Goal: Task Accomplishment & Management: Manage account settings

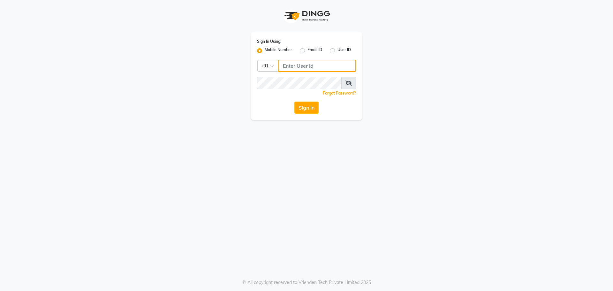
click at [299, 66] on input "Username" at bounding box center [317, 66] width 78 height 12
type input "9999921233"
click at [294, 102] on button "Sign In" at bounding box center [306, 108] width 24 height 12
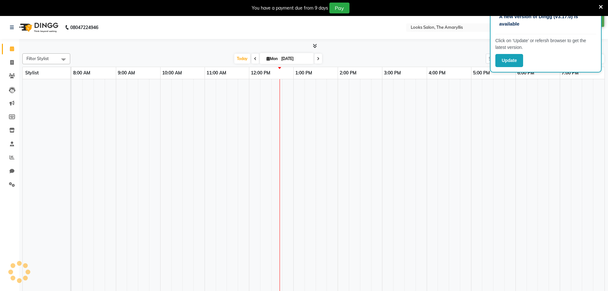
select select "en"
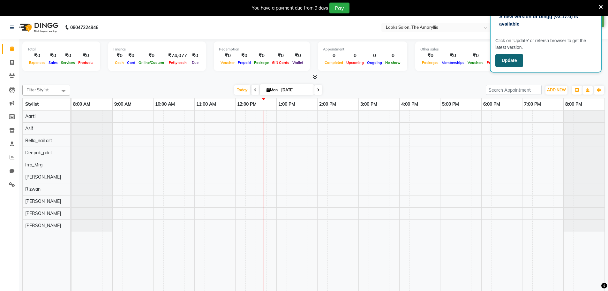
click at [514, 59] on button "Update" at bounding box center [509, 60] width 28 height 13
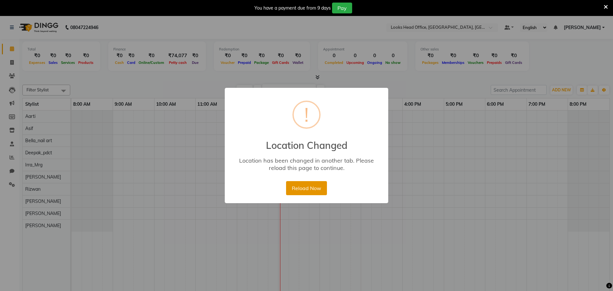
click at [302, 190] on button "Reload Now" at bounding box center [306, 188] width 41 height 14
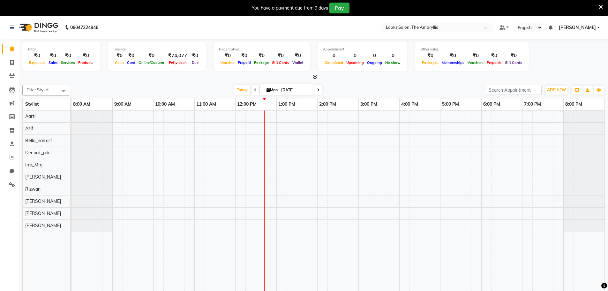
click at [419, 25] on input "text" at bounding box center [431, 28] width 93 height 6
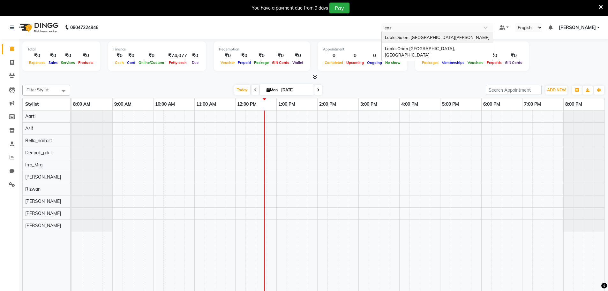
type input "east"
click at [419, 32] on div "Looks Salon, East Patel Nagar" at bounding box center [437, 37] width 111 height 11
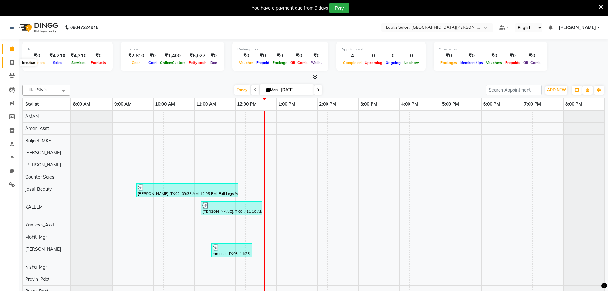
click at [14, 59] on span at bounding box center [11, 62] width 11 height 7
select select "service"
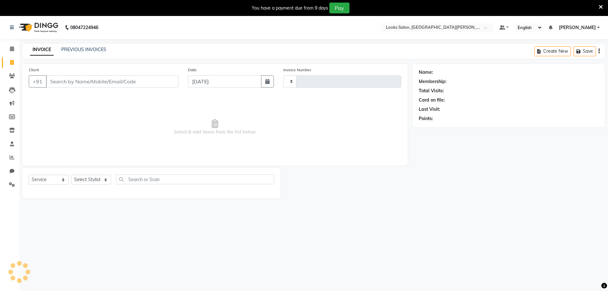
type input "6005"
select select "8940"
click at [100, 81] on input "Client" at bounding box center [112, 81] width 132 height 12
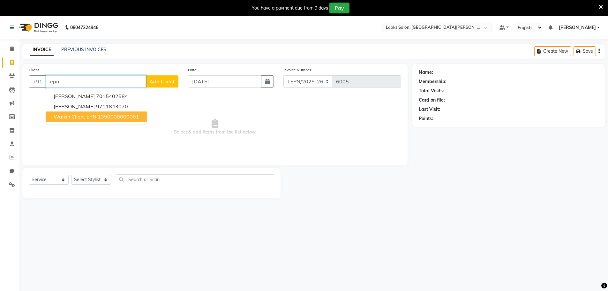
click at [74, 118] on span "Walkin Client EPN" at bounding box center [75, 116] width 43 height 6
type input "1390000000001"
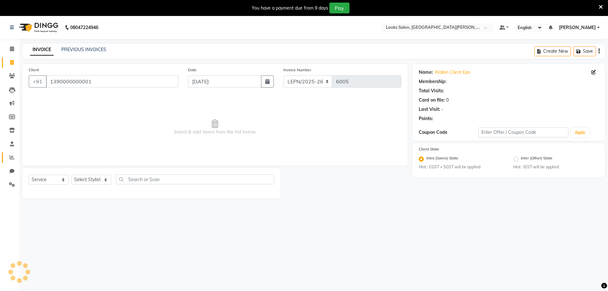
select select "1: Object"
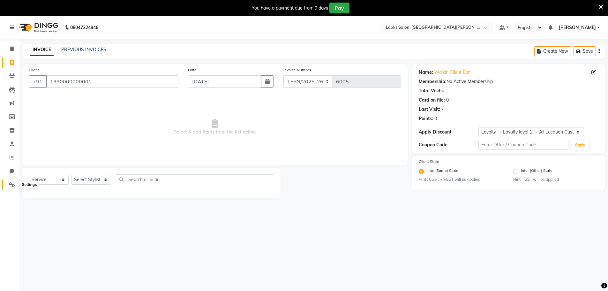
click at [8, 186] on span at bounding box center [11, 184] width 11 height 7
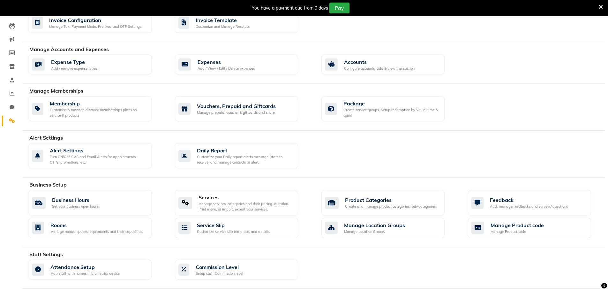
click at [241, 205] on div "Manage services, categories and their pricing, duration. Print menu, or import,…" at bounding box center [246, 206] width 94 height 11
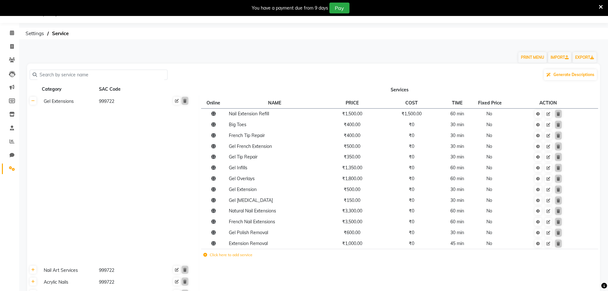
scroll to position [64, 0]
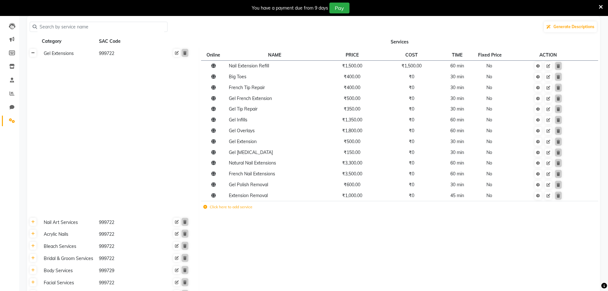
click at [34, 52] on icon at bounding box center [33, 53] width 4 height 4
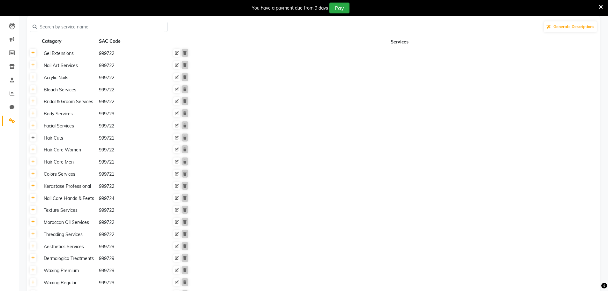
click at [35, 136] on link at bounding box center [33, 137] width 7 height 8
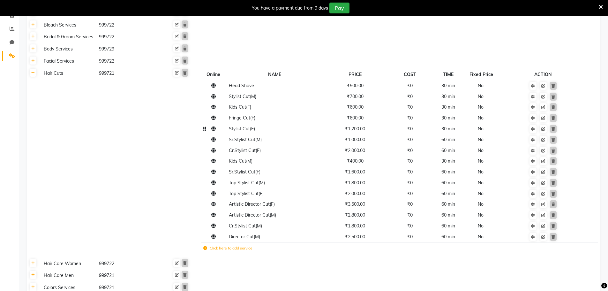
scroll to position [160, 0]
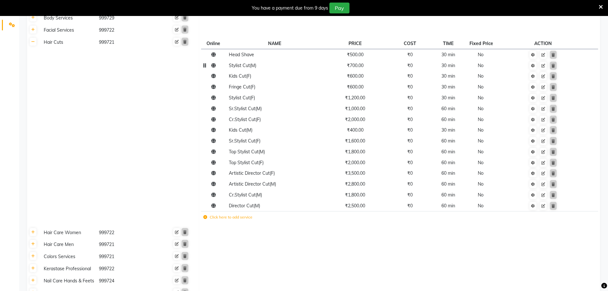
click at [364, 63] on span "₹700.00" at bounding box center [355, 66] width 17 height 6
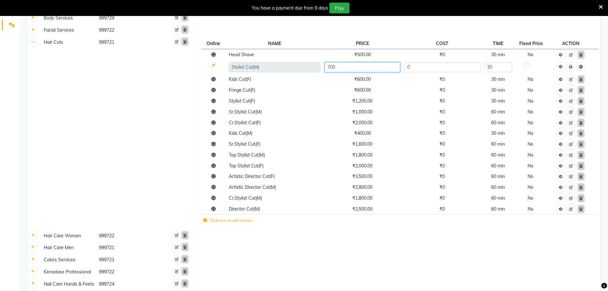
click at [357, 68] on input "700" at bounding box center [363, 67] width 76 height 10
type input "510"
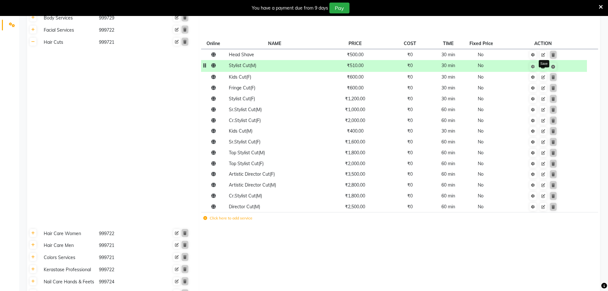
click at [544, 65] on icon at bounding box center [543, 67] width 4 height 4
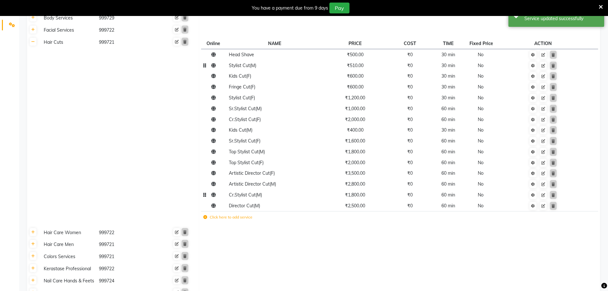
click at [364, 196] on span "₹1,800.00" at bounding box center [355, 195] width 20 height 6
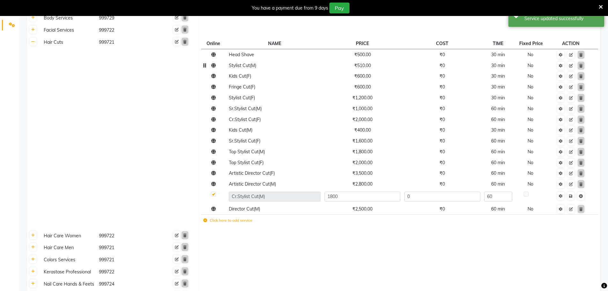
click at [364, 196] on input "1800" at bounding box center [363, 197] width 76 height 10
type input "600"
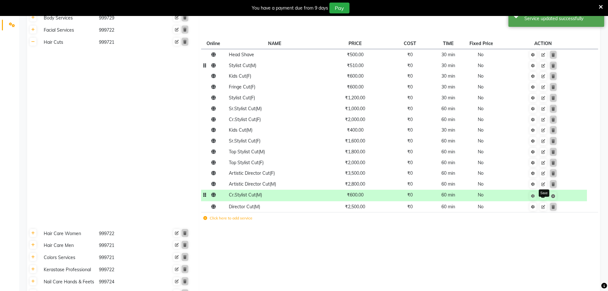
click at [544, 197] on icon at bounding box center [543, 196] width 4 height 4
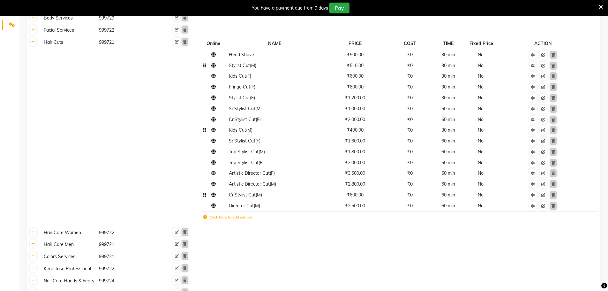
click at [353, 132] on span "₹400.00" at bounding box center [355, 130] width 17 height 6
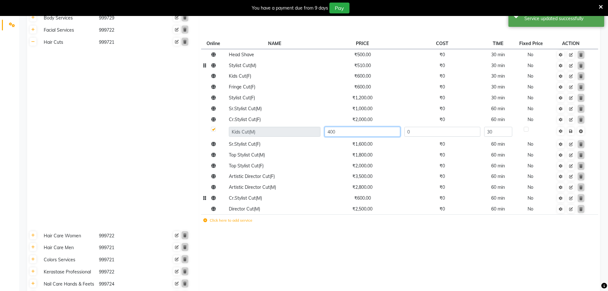
click at [353, 132] on input "400" at bounding box center [363, 132] width 76 height 10
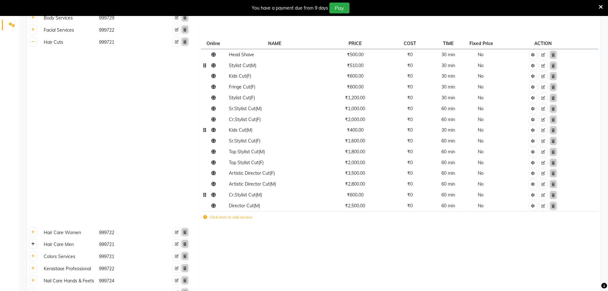
click at [32, 245] on icon at bounding box center [33, 244] width 4 height 4
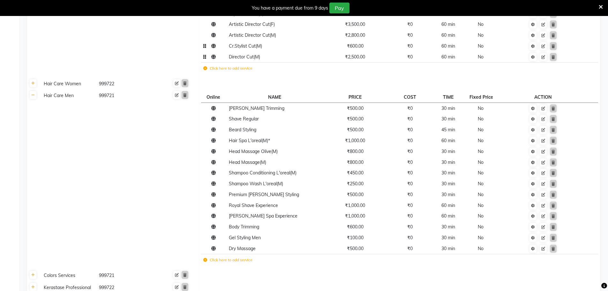
scroll to position [319, 0]
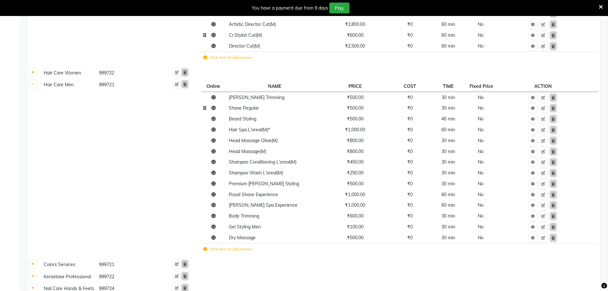
click at [359, 112] on td "₹500.00" at bounding box center [354, 108] width 65 height 11
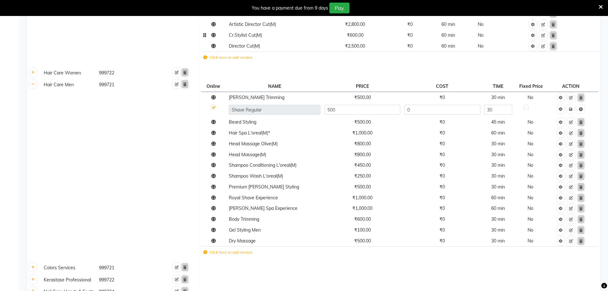
click at [359, 112] on input "500" at bounding box center [363, 110] width 76 height 10
type input "340"
click at [373, 96] on td "₹500.00" at bounding box center [362, 97] width 80 height 11
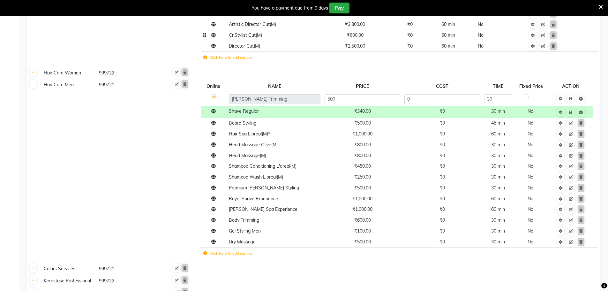
click at [373, 96] on input "500" at bounding box center [363, 99] width 76 height 10
type input "340"
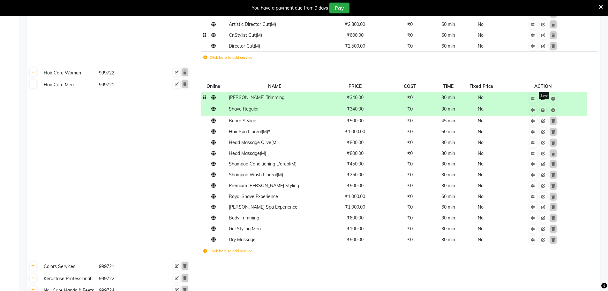
click at [546, 99] on link at bounding box center [543, 98] width 7 height 8
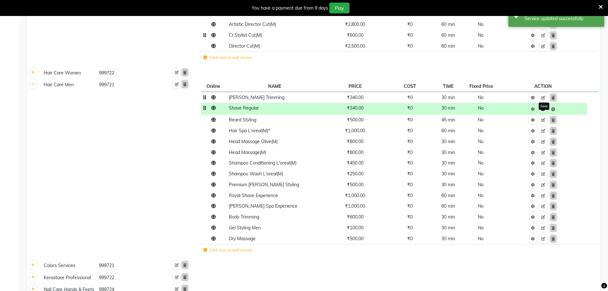
click at [544, 110] on icon at bounding box center [543, 109] width 4 height 4
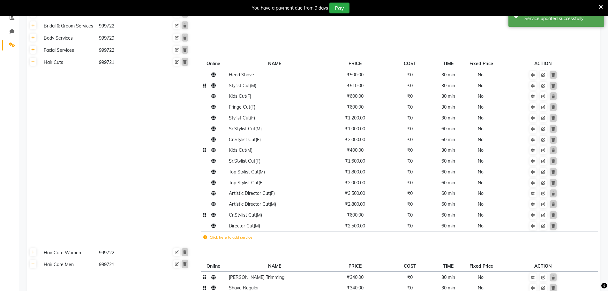
scroll to position [128, 0]
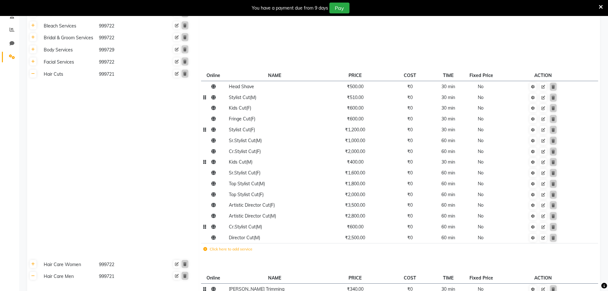
click at [352, 129] on span "₹1,200.00" at bounding box center [355, 130] width 20 height 6
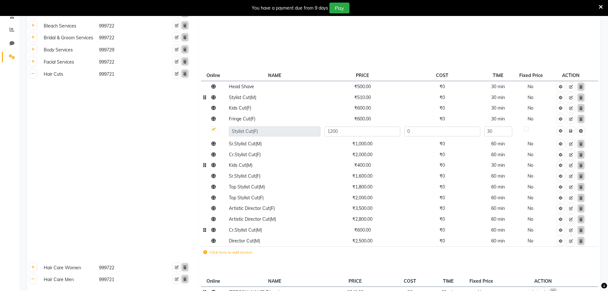
click at [352, 129] on input "1200" at bounding box center [363, 131] width 76 height 10
type input "1000"
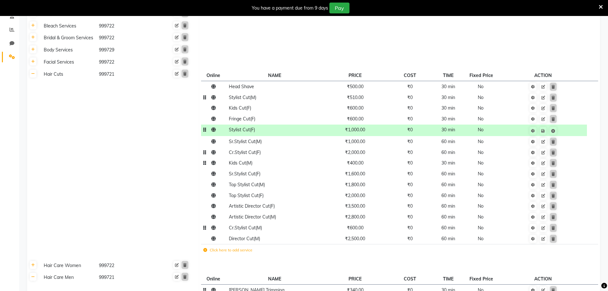
click at [365, 151] on span "₹2,000.00" at bounding box center [355, 152] width 20 height 6
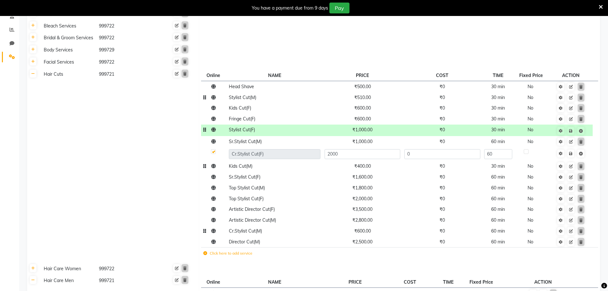
click at [365, 151] on input "2000" at bounding box center [363, 154] width 76 height 10
type input "1270"
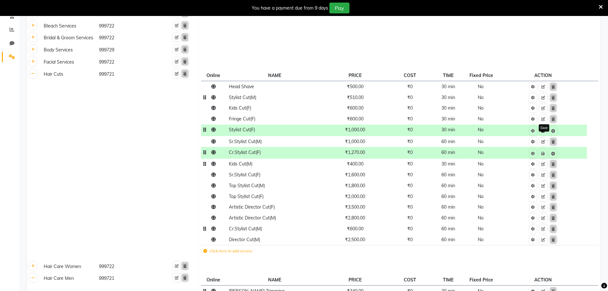
click at [545, 133] on link at bounding box center [543, 131] width 7 height 8
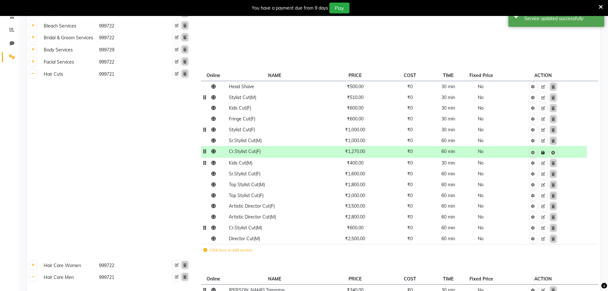
click at [542, 154] on icon at bounding box center [543, 153] width 4 height 4
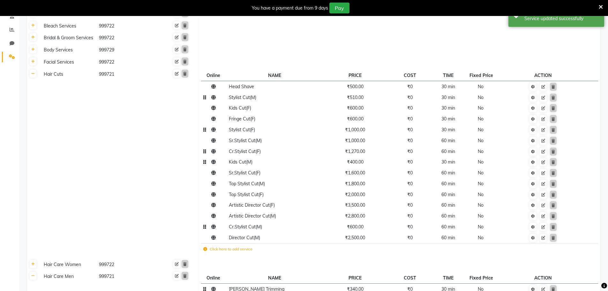
click at [362, 101] on td "₹510.00" at bounding box center [354, 97] width 65 height 11
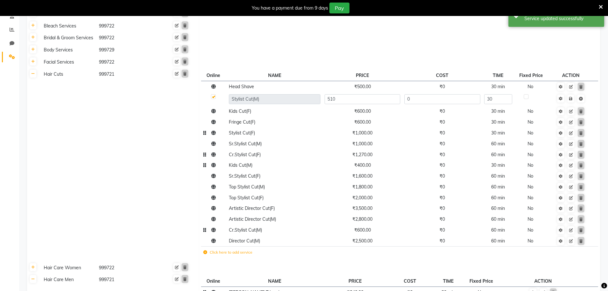
click at [362, 101] on input "510" at bounding box center [363, 99] width 76 height 10
type input "8"
type input "508"
click at [572, 100] on td "Save" at bounding box center [570, 99] width 43 height 14
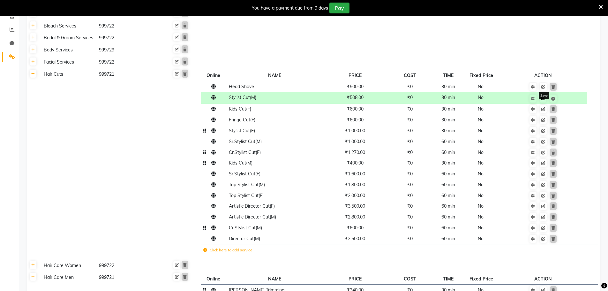
click at [543, 99] on icon at bounding box center [543, 99] width 4 height 4
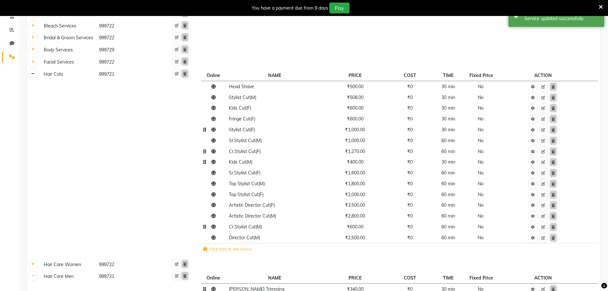
click at [34, 76] on link at bounding box center [33, 74] width 7 height 8
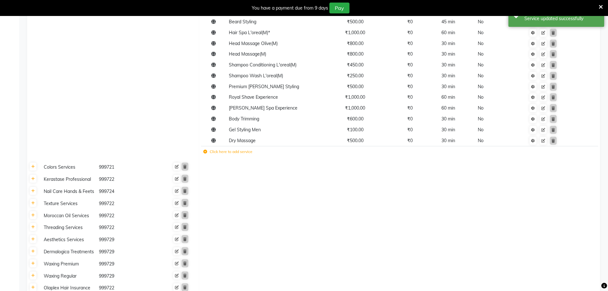
scroll to position [255, 0]
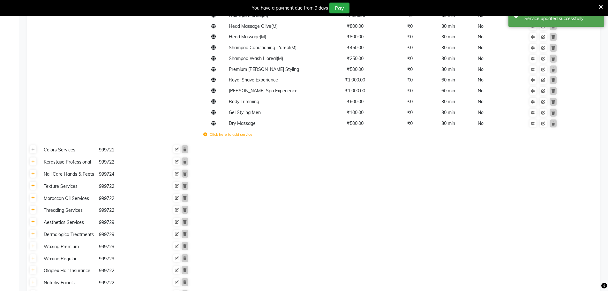
click at [32, 149] on icon at bounding box center [33, 149] width 4 height 4
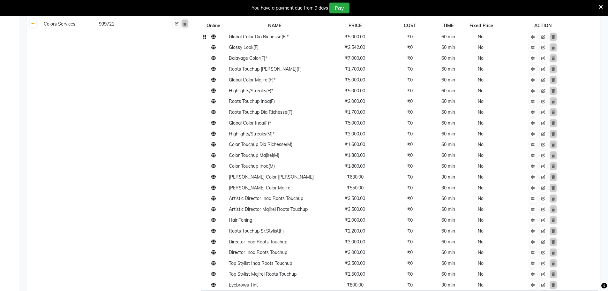
scroll to position [383, 0]
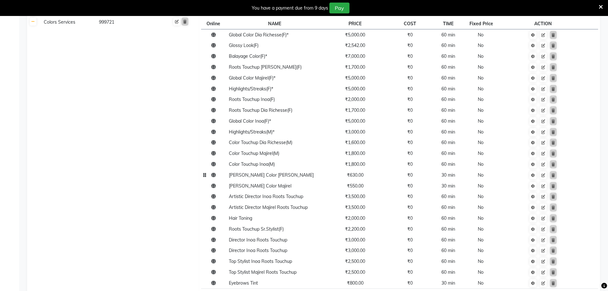
click at [365, 177] on td "₹630.00" at bounding box center [354, 175] width 65 height 11
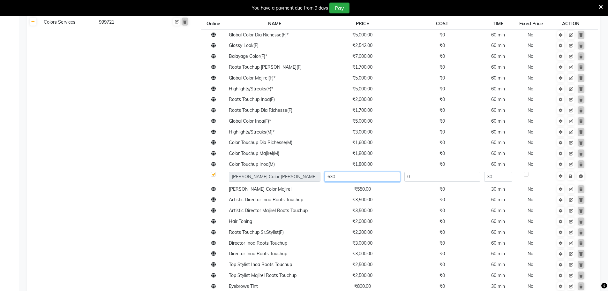
click at [365, 177] on input "630" at bounding box center [363, 177] width 76 height 10
type input "650"
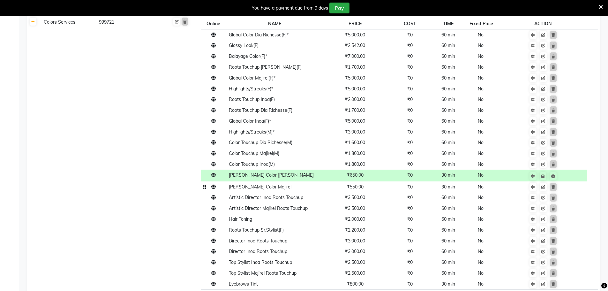
click at [353, 191] on td "₹550.00" at bounding box center [354, 186] width 65 height 11
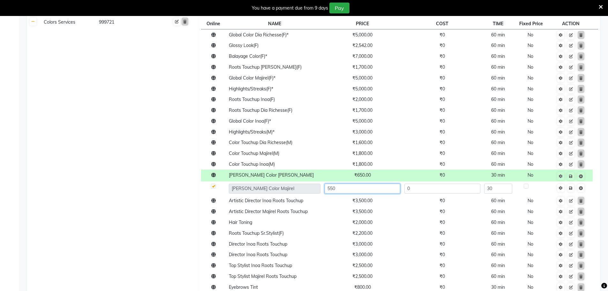
click at [364, 188] on input "550" at bounding box center [363, 189] width 76 height 10
type input "650"
click at [572, 174] on td "Save" at bounding box center [570, 176] width 43 height 12
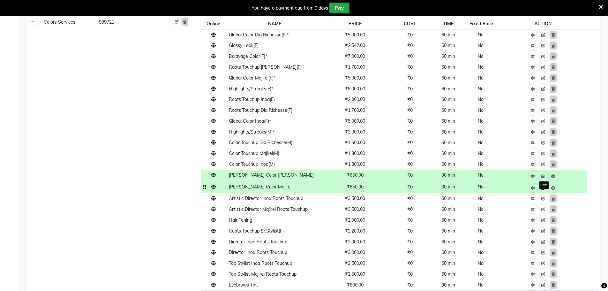
click at [543, 187] on icon at bounding box center [543, 188] width 4 height 4
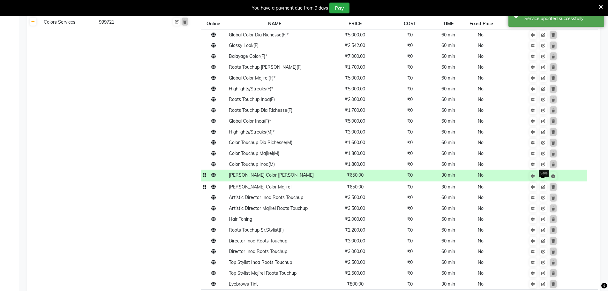
click at [543, 177] on icon at bounding box center [543, 176] width 4 height 4
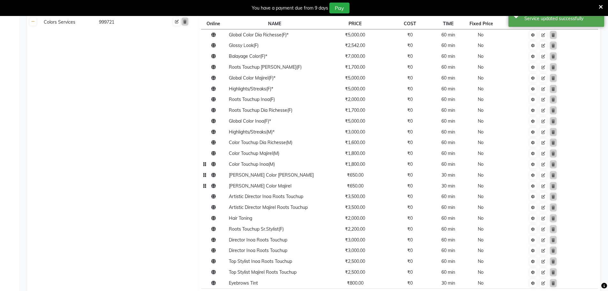
click at [359, 166] on span "₹1,800.00" at bounding box center [355, 164] width 20 height 6
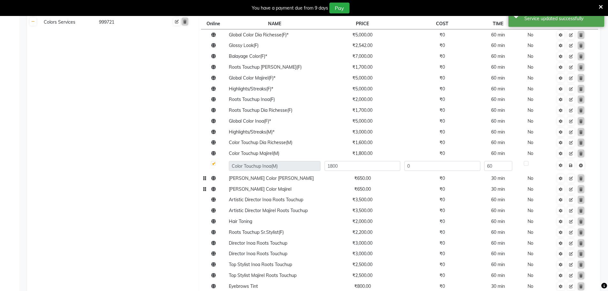
click at [359, 166] on input "1800" at bounding box center [363, 166] width 76 height 10
type input "1100"
click at [371, 152] on td "₹1,800.00" at bounding box center [362, 153] width 80 height 11
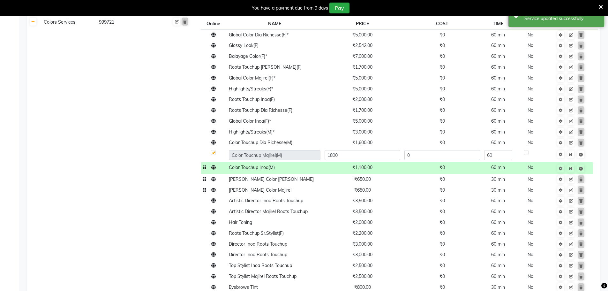
click at [371, 152] on input "1800" at bounding box center [363, 155] width 76 height 10
type input "1000"
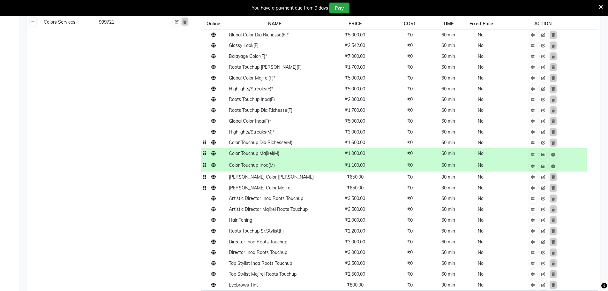
click at [353, 142] on span "₹1,600.00" at bounding box center [355, 143] width 20 height 6
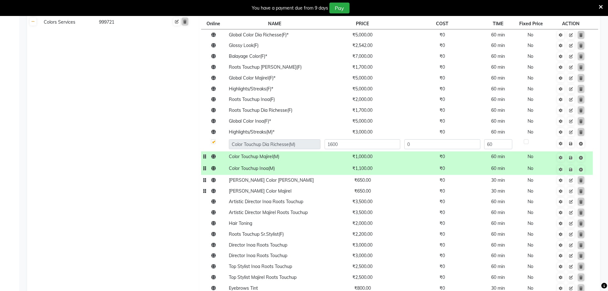
click at [353, 142] on input "1600" at bounding box center [363, 144] width 76 height 10
type input "1000"
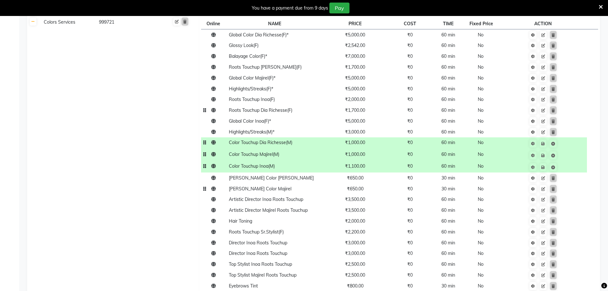
click at [360, 113] on span "₹1,700.00" at bounding box center [355, 110] width 20 height 6
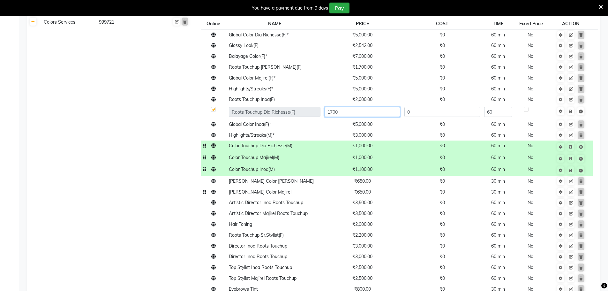
click at [360, 113] on input "1700" at bounding box center [363, 112] width 76 height 10
type input "1300"
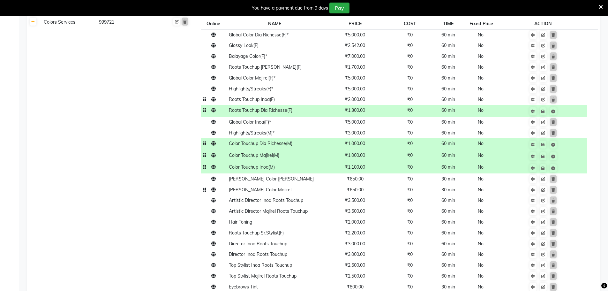
click at [360, 102] on span "₹2,000.00" at bounding box center [355, 99] width 20 height 6
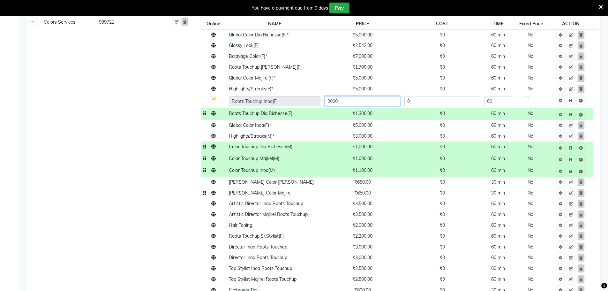
click at [360, 102] on input "2000" at bounding box center [363, 101] width 76 height 10
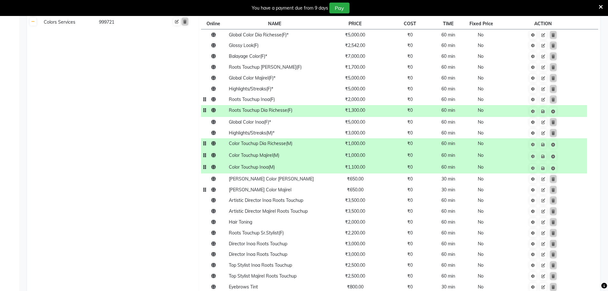
click at [360, 100] on span "₹2,000.00" at bounding box center [355, 99] width 20 height 6
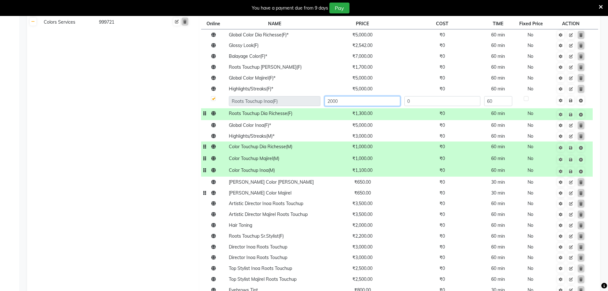
click at [360, 100] on input "2000" at bounding box center [363, 101] width 76 height 10
type input "1500"
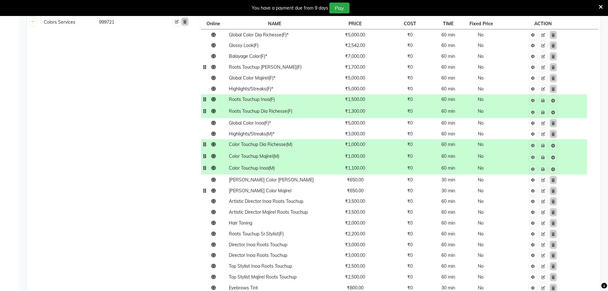
click at [359, 65] on span "₹1,700.00" at bounding box center [355, 67] width 20 height 6
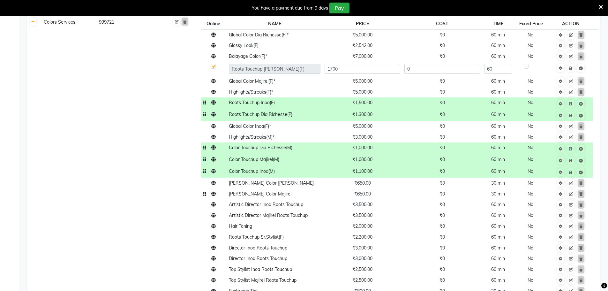
click at [359, 65] on input "1700" at bounding box center [363, 69] width 76 height 10
type input "1300"
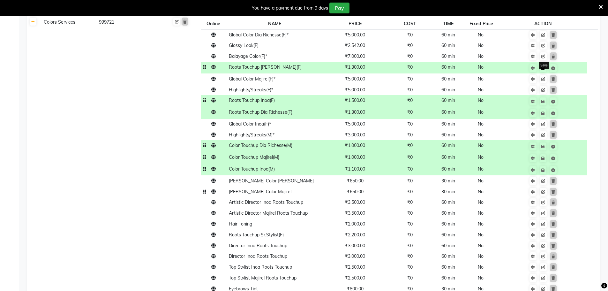
click at [543, 71] on link at bounding box center [543, 68] width 7 height 8
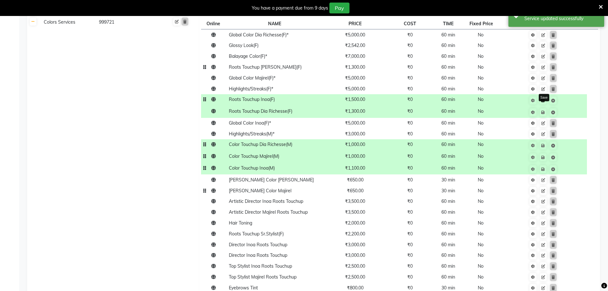
click at [542, 101] on icon at bounding box center [543, 101] width 4 height 4
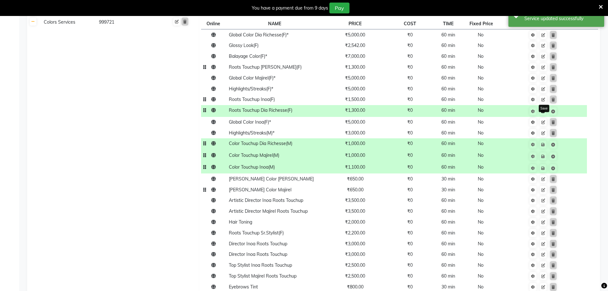
click at [543, 114] on link at bounding box center [543, 111] width 7 height 8
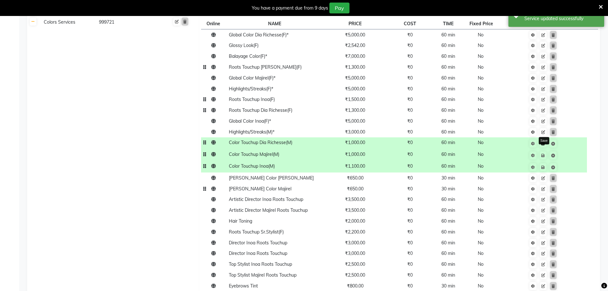
click at [545, 146] on link at bounding box center [543, 144] width 7 height 8
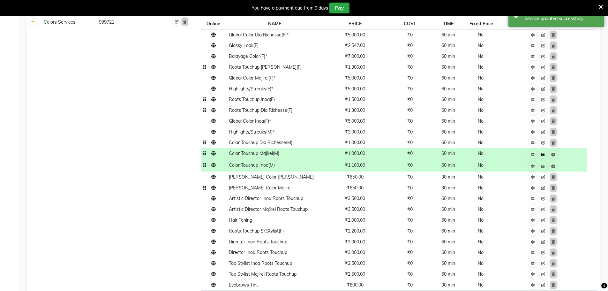
click at [544, 157] on link at bounding box center [543, 154] width 7 height 8
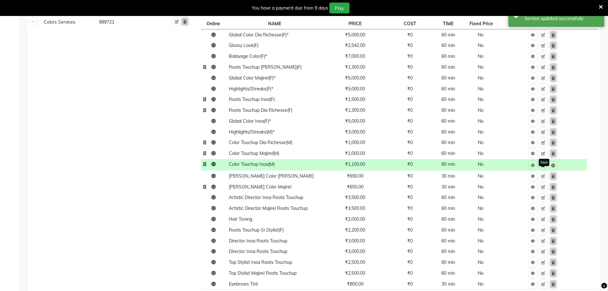
click at [544, 167] on icon at bounding box center [543, 165] width 4 height 4
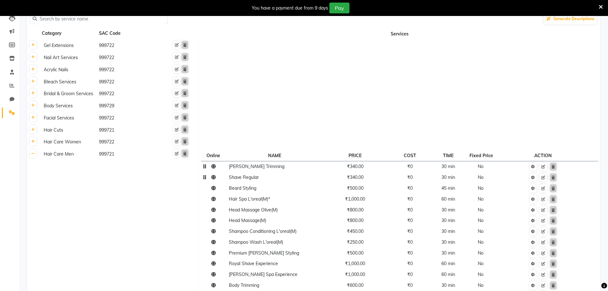
scroll to position [64, 0]
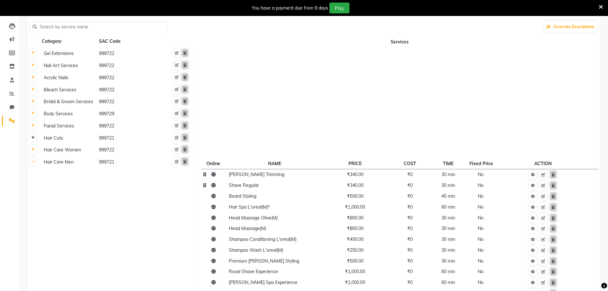
click at [32, 138] on icon at bounding box center [33, 138] width 4 height 4
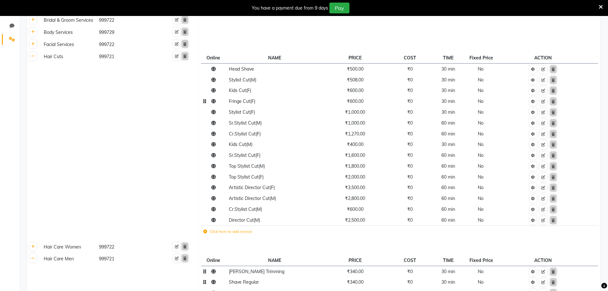
scroll to position [160, 0]
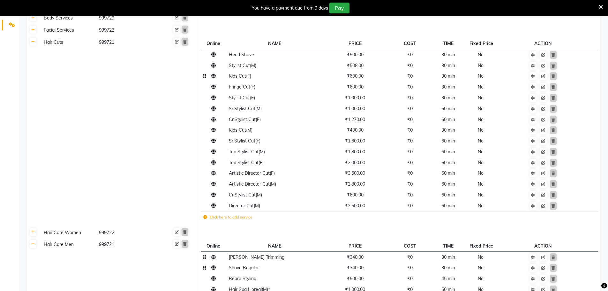
click at [356, 77] on span "₹600.00" at bounding box center [355, 76] width 17 height 6
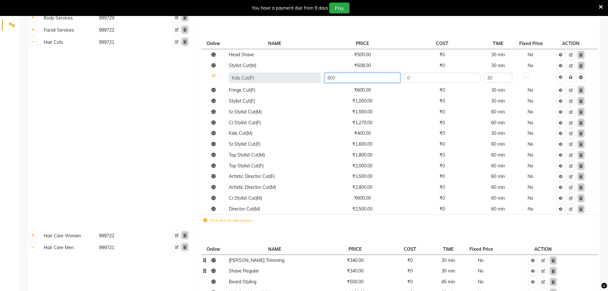
click at [356, 77] on input "600" at bounding box center [363, 78] width 76 height 10
type input "800"
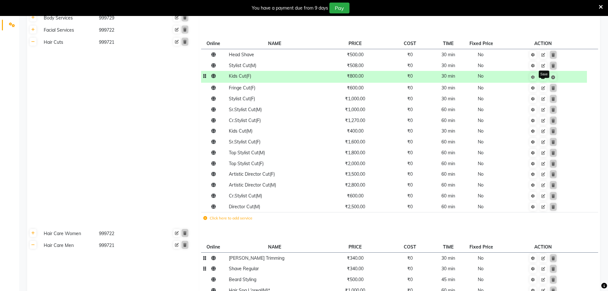
click at [543, 75] on icon at bounding box center [543, 77] width 4 height 4
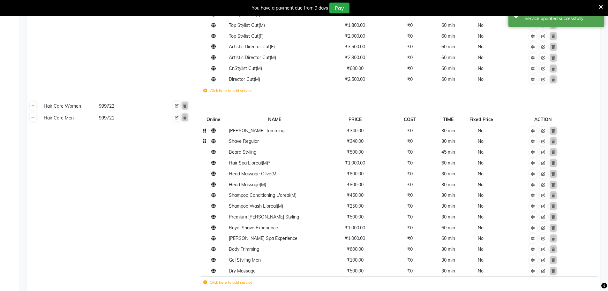
scroll to position [287, 0]
click at [31, 102] on link at bounding box center [33, 104] width 7 height 8
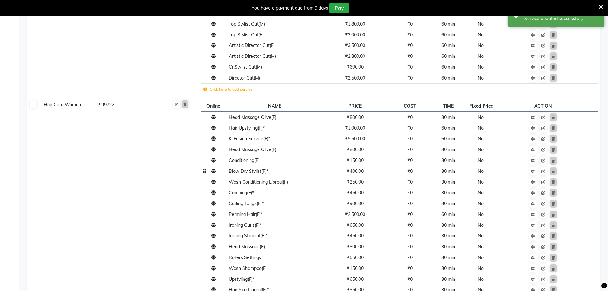
click at [371, 171] on td "₹400.00" at bounding box center [354, 171] width 65 height 11
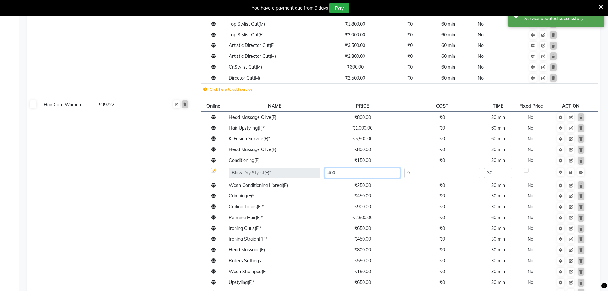
click at [371, 171] on input "400" at bounding box center [363, 173] width 76 height 10
type input "650"
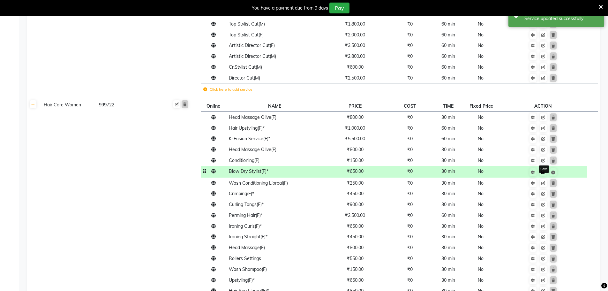
click at [543, 175] on link at bounding box center [543, 172] width 7 height 8
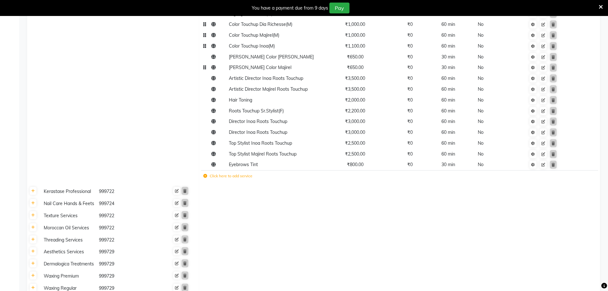
scroll to position [1022, 0]
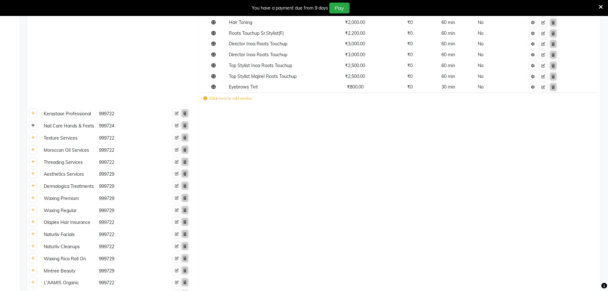
click at [33, 125] on icon at bounding box center [33, 126] width 4 height 4
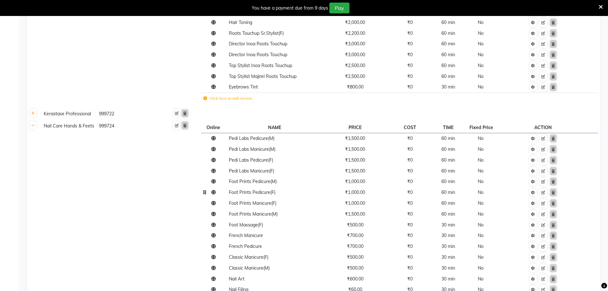
scroll to position [1149, 0]
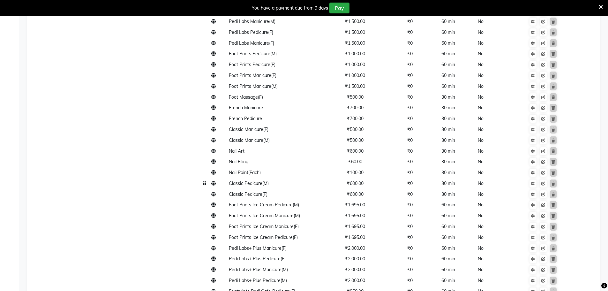
click at [360, 188] on td "₹600.00" at bounding box center [354, 183] width 65 height 11
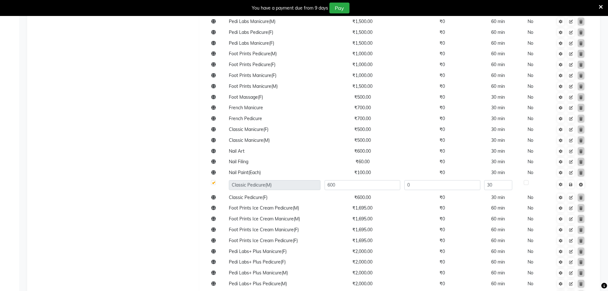
click at [360, 187] on input "600" at bounding box center [363, 185] width 76 height 10
type input "850"
click at [362, 198] on td "₹600.00" at bounding box center [362, 197] width 80 height 11
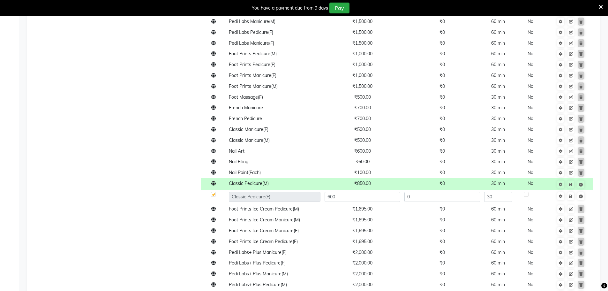
click at [362, 198] on input "600" at bounding box center [363, 197] width 76 height 10
type input "850"
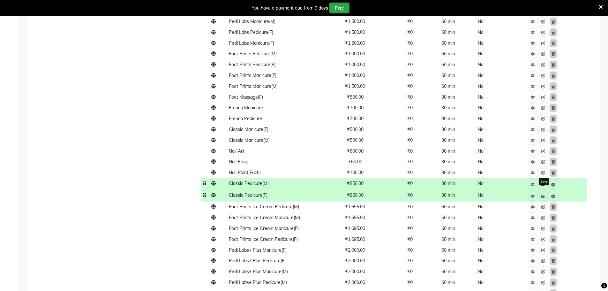
click at [543, 186] on link at bounding box center [543, 184] width 7 height 8
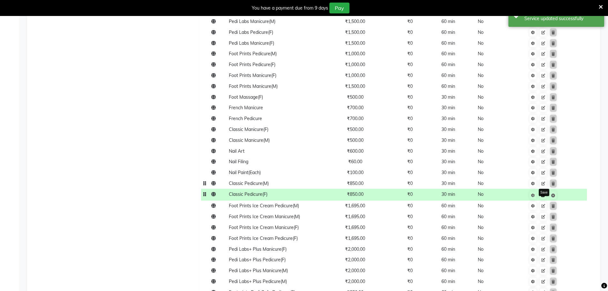
click at [542, 195] on icon at bounding box center [543, 195] width 4 height 4
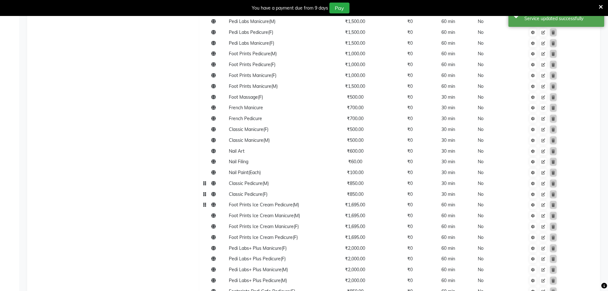
click at [359, 207] on span "₹1,695.00" at bounding box center [355, 205] width 20 height 6
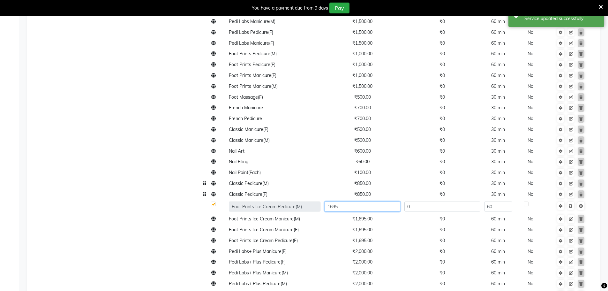
click at [359, 207] on input "1695" at bounding box center [363, 206] width 76 height 10
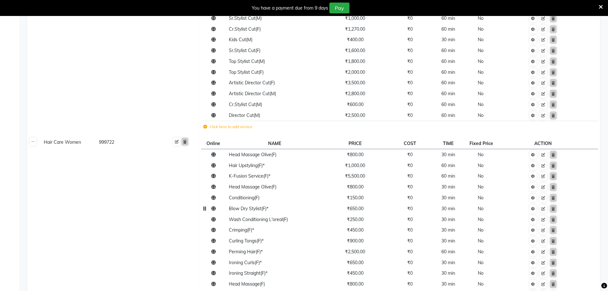
scroll to position [96, 0]
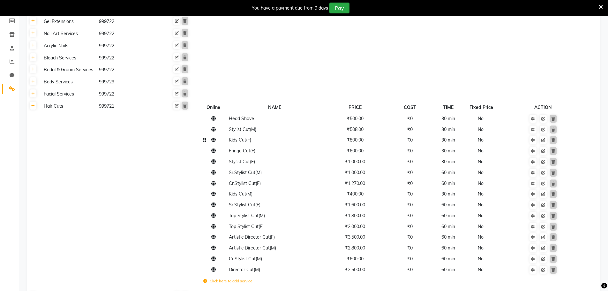
click at [37, 104] on th at bounding box center [33, 195] width 12 height 190
click at [36, 106] on link at bounding box center [33, 106] width 7 height 8
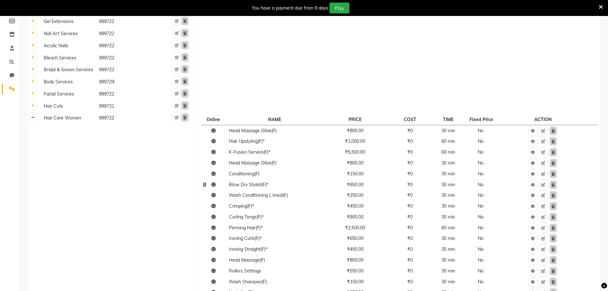
click at [34, 114] on link at bounding box center [33, 117] width 7 height 8
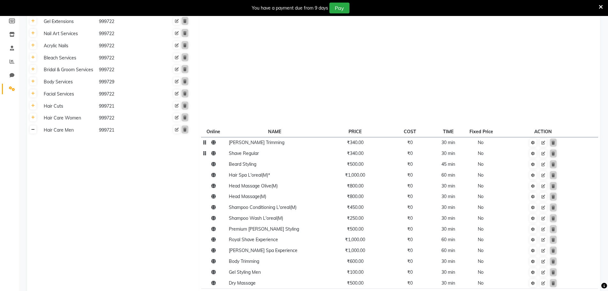
click at [31, 129] on icon at bounding box center [33, 130] width 4 height 4
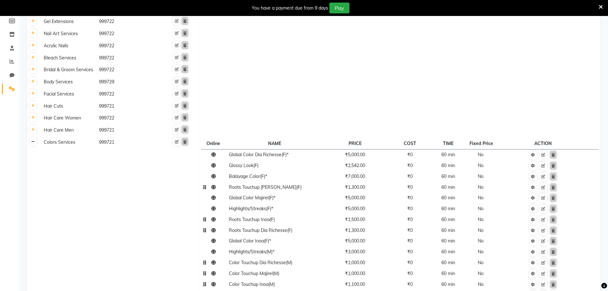
click at [34, 144] on link at bounding box center [33, 142] width 7 height 8
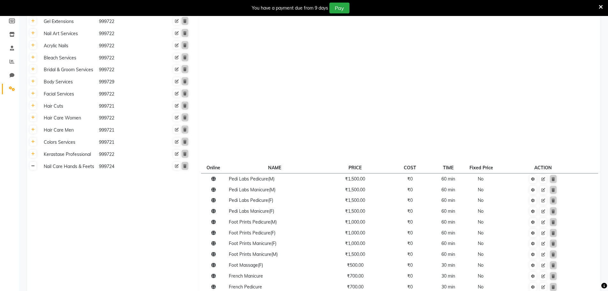
click at [36, 165] on link at bounding box center [33, 166] width 7 height 8
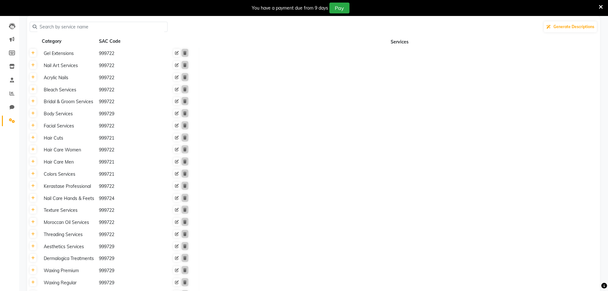
scroll to position [0, 0]
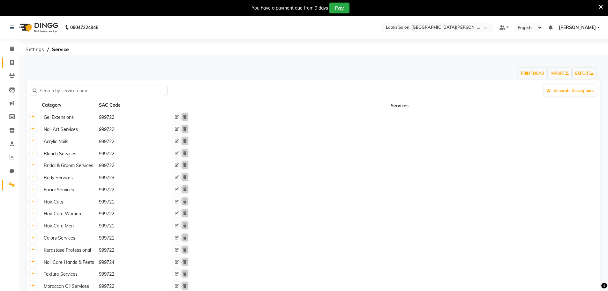
click at [12, 66] on link "Invoice" at bounding box center [9, 62] width 15 height 11
select select "service"
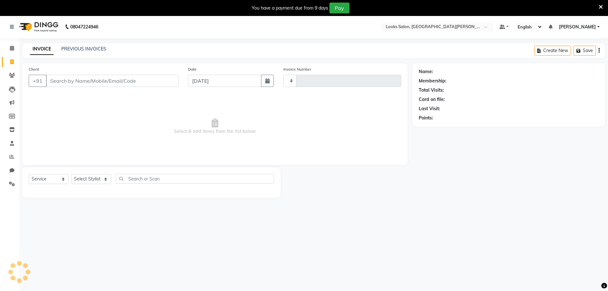
type input "6006"
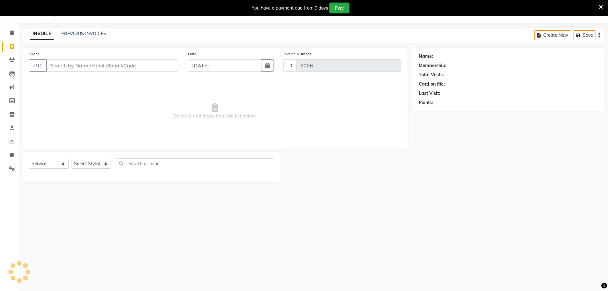
select select "8940"
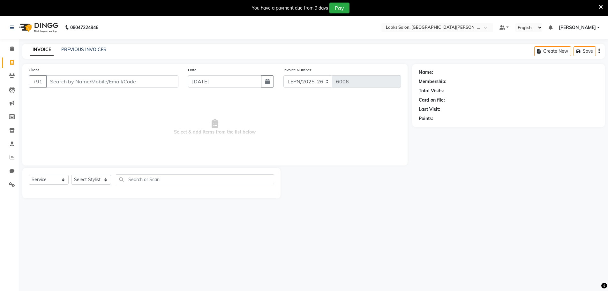
click at [84, 45] on div "INVOICE PREVIOUS INVOICES Create New Save" at bounding box center [313, 51] width 583 height 15
click at [86, 49] on link "PREVIOUS INVOICES" at bounding box center [83, 50] width 45 height 6
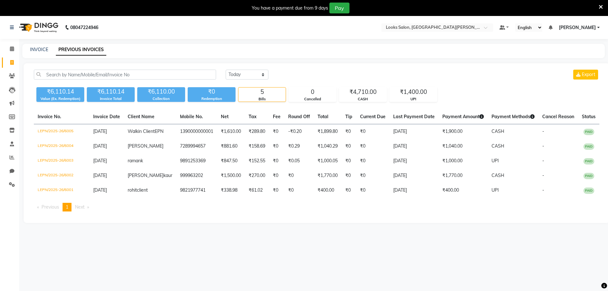
click at [593, 28] on span "[PERSON_NAME]" at bounding box center [577, 27] width 37 height 7
click at [577, 38] on link "Manage Profile" at bounding box center [567, 40] width 58 height 10
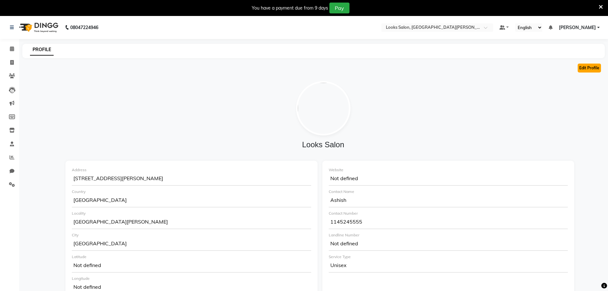
click at [591, 66] on button "Edit Profile" at bounding box center [589, 68] width 23 height 9
select select "1"
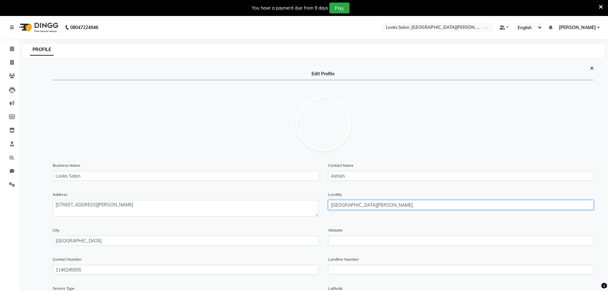
drag, startPoint x: 401, startPoint y: 205, endPoint x: 198, endPoint y: 210, distance: 202.5
click at [198, 210] on div "Address Locality East Patel Nagar" at bounding box center [323, 209] width 551 height 36
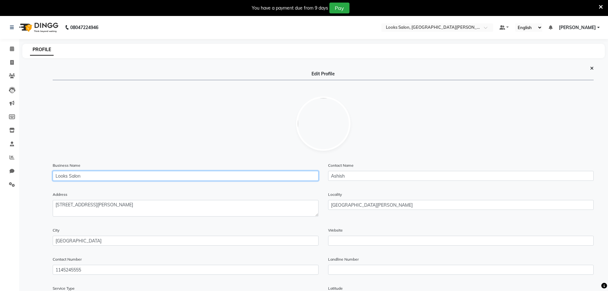
click at [74, 177] on input "Looks Salon" at bounding box center [186, 176] width 266 height 10
paste input "East Patel Nagar"
type input "Looks East Patel Nagar"
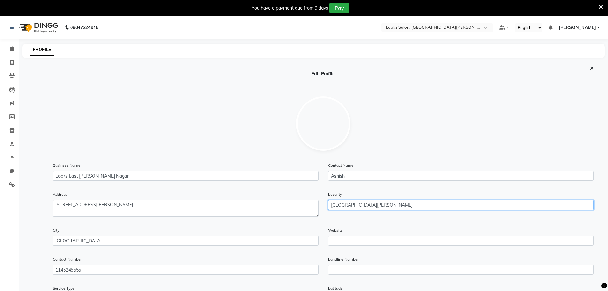
drag, startPoint x: 364, startPoint y: 206, endPoint x: 237, endPoint y: 203, distance: 127.4
click at [240, 204] on div "Address Locality East Patel Nagar" at bounding box center [323, 209] width 551 height 36
type input "r"
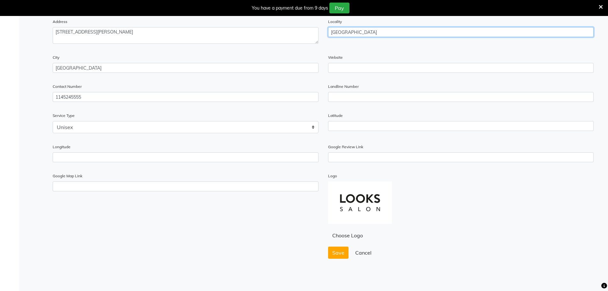
type input "Delhi"
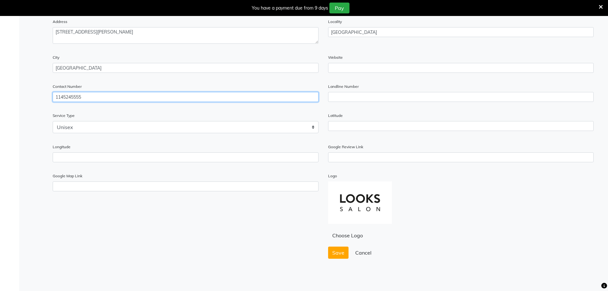
click at [53, 97] on input "1145245555" at bounding box center [186, 97] width 266 height 10
type input "01145245555"
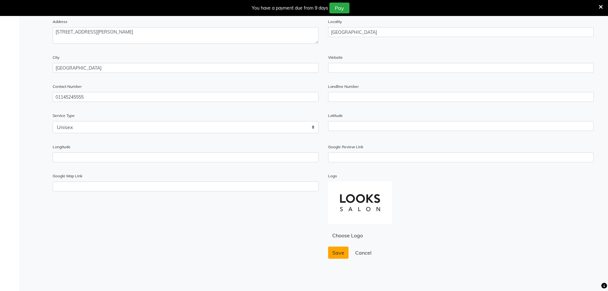
click at [339, 255] on span "Save" at bounding box center [338, 252] width 12 height 6
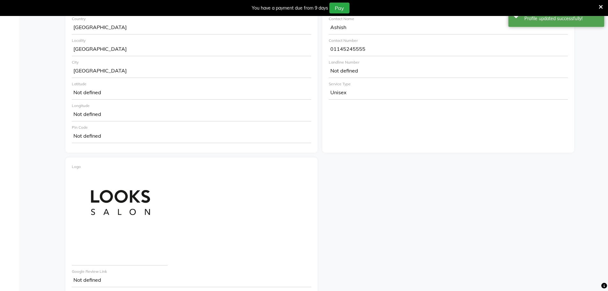
scroll to position [0, 0]
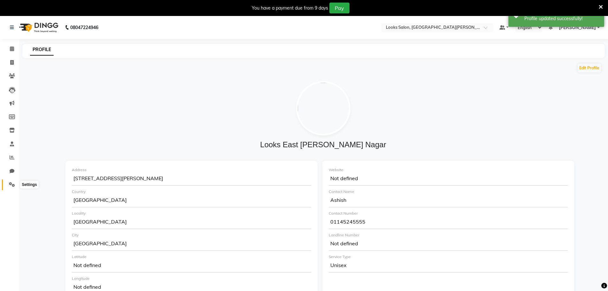
click at [12, 187] on span at bounding box center [11, 184] width 11 height 7
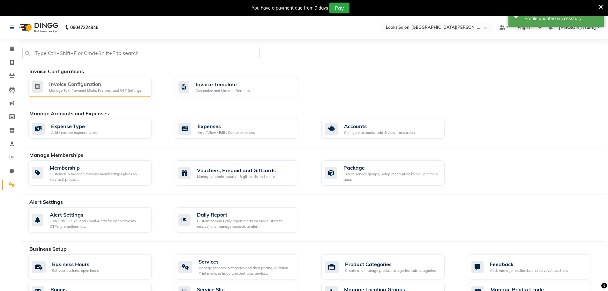
click at [100, 80] on div "Invoice Configuration" at bounding box center [95, 84] width 92 height 8
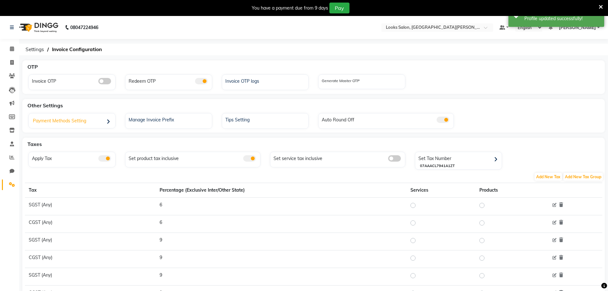
click at [94, 118] on div "Payment Methods Setting" at bounding box center [72, 121] width 85 height 13
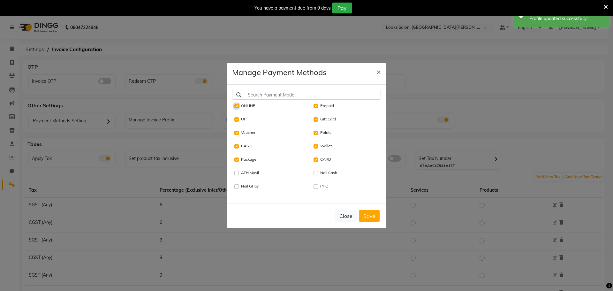
click at [235, 104] on input "ONLINE" at bounding box center [236, 106] width 4 height 4
checkbox input "false"
click at [370, 215] on button "Save" at bounding box center [369, 216] width 20 height 12
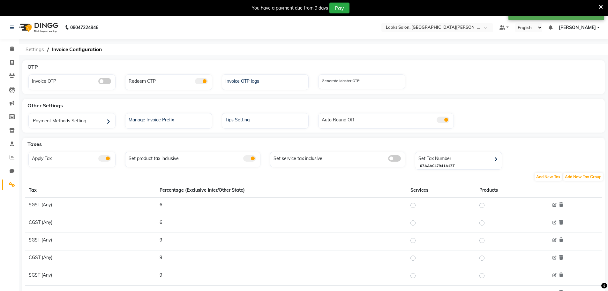
click at [42, 48] on span "Settings" at bounding box center [34, 49] width 25 height 11
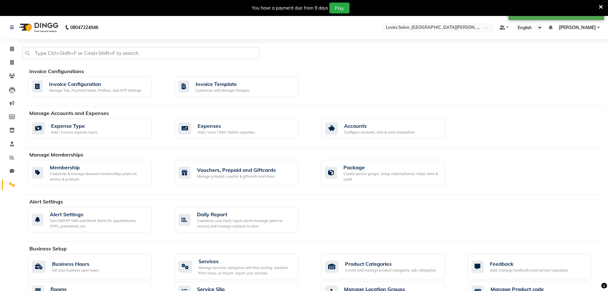
click at [230, 74] on div "Invoice Configurations" at bounding box center [319, 71] width 580 height 8
click at [227, 83] on div "Invoice Template" at bounding box center [223, 84] width 54 height 8
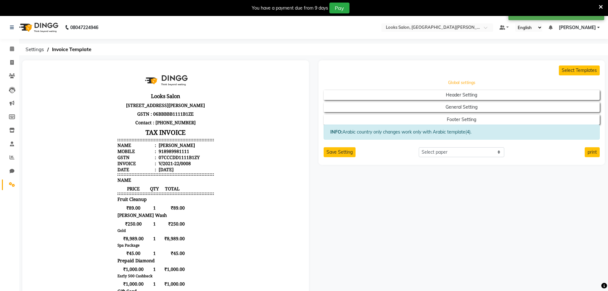
click at [478, 81] on button "Global settings" at bounding box center [461, 82] width 249 height 9
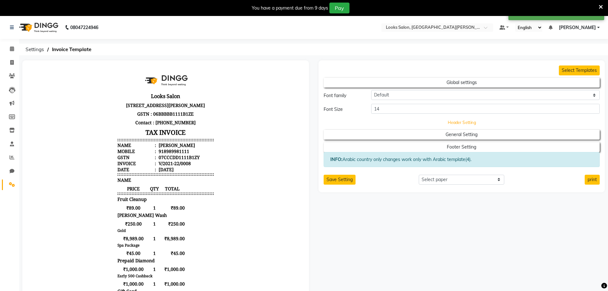
click at [470, 120] on button "Header Setting" at bounding box center [461, 122] width 249 height 9
select select "end"
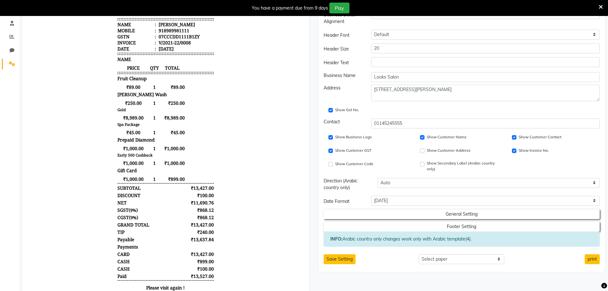
scroll to position [128, 0]
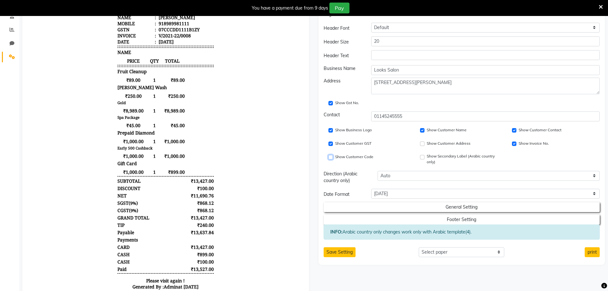
click at [329, 158] on input "Show Customer Code" at bounding box center [331, 157] width 4 height 4
checkbox input "true"
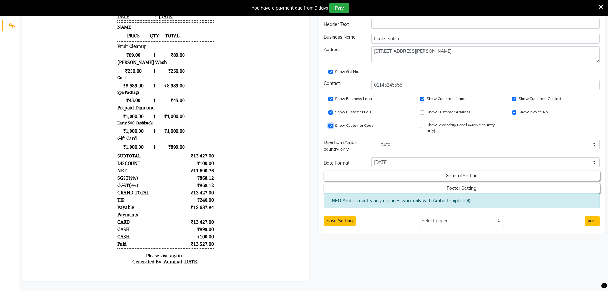
scroll to position [164, 0]
click at [444, 181] on h2 "Footer Setting" at bounding box center [462, 187] width 276 height 12
click at [452, 173] on button "General Setting" at bounding box center [461, 175] width 249 height 9
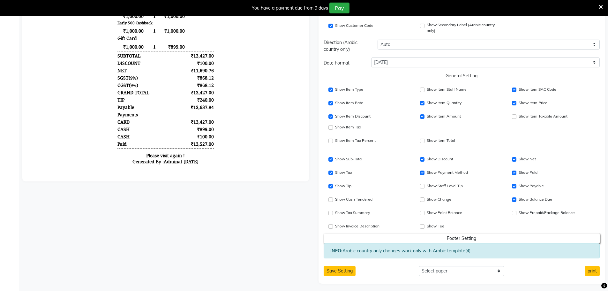
scroll to position [260, 0]
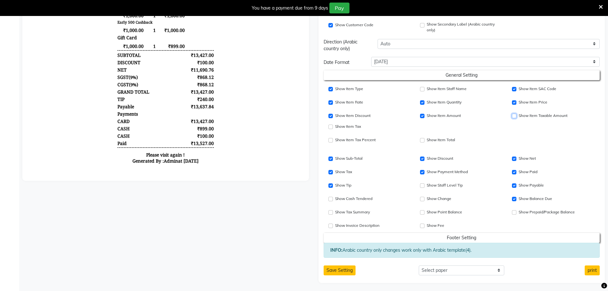
click at [516, 116] on input "Show Item SAC Code" at bounding box center [514, 116] width 4 height 4
checkbox input "true"
click at [332, 213] on input "Show Tax Summary" at bounding box center [331, 212] width 4 height 4
checkbox input "true"
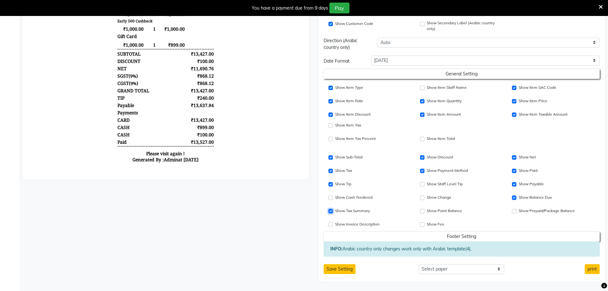
scroll to position [261, 0]
click at [329, 125] on input "Show Item Price" at bounding box center [331, 125] width 4 height 4
checkbox input "true"
click at [353, 267] on button "Save Setting" at bounding box center [340, 269] width 32 height 10
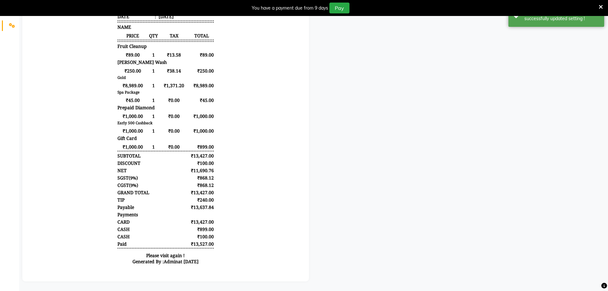
scroll to position [0, 0]
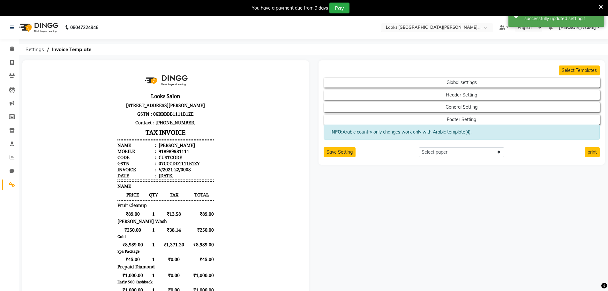
click at [429, 30] on input "text" at bounding box center [431, 28] width 93 height 6
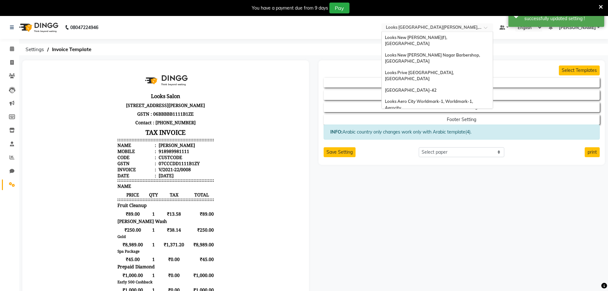
scroll to position [652, 0]
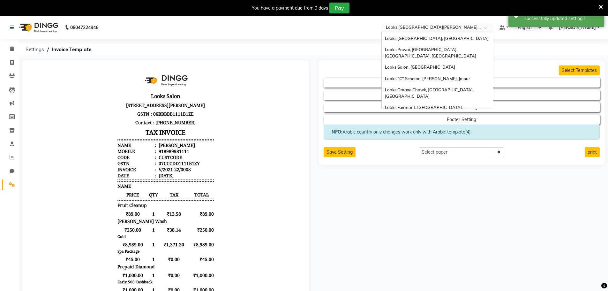
click at [431, 211] on div "Looks Salon, Sangam Courtyard" at bounding box center [437, 216] width 111 height 11
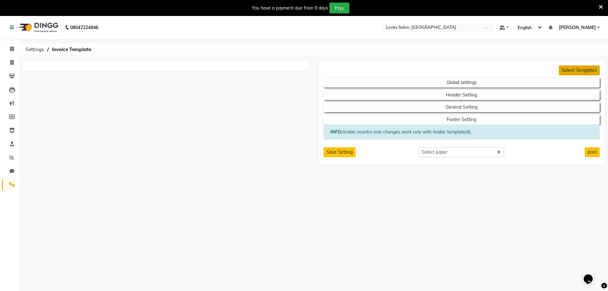
click at [573, 68] on button "Select Templates" at bounding box center [579, 70] width 41 height 10
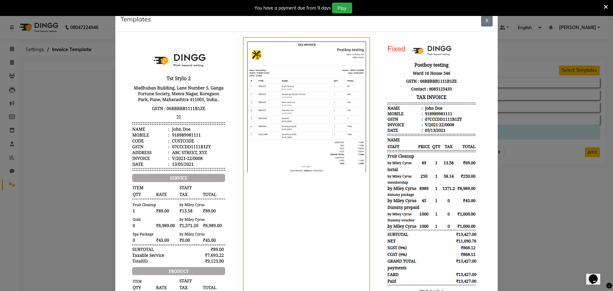
click at [456, 62] on img at bounding box center [434, 169] width 118 height 265
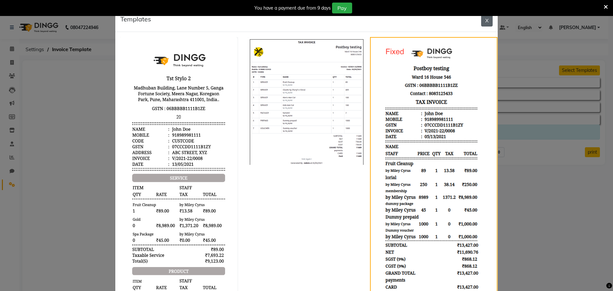
click at [484, 23] on button "X" at bounding box center [486, 20] width 11 height 12
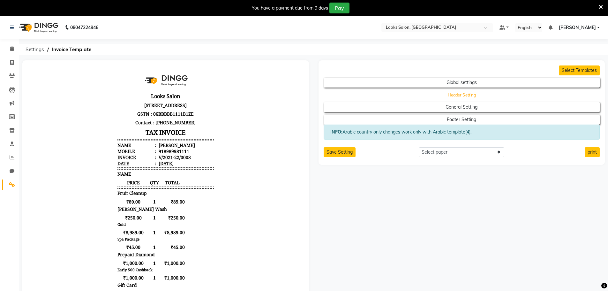
click at [435, 93] on button "Header Setting" at bounding box center [461, 94] width 249 height 9
select select "end"
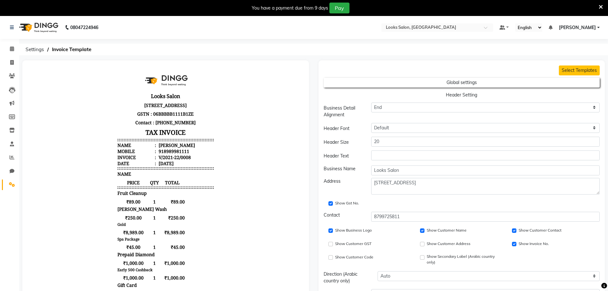
scroll to position [128, 0]
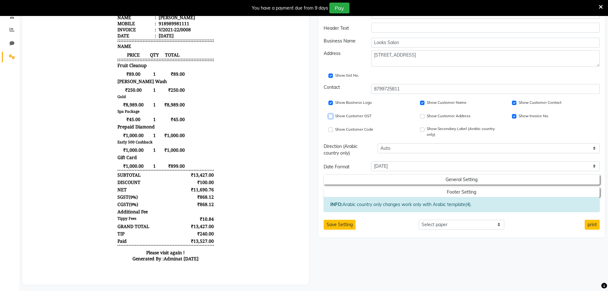
click at [332, 116] on input "Show Customer GST" at bounding box center [331, 116] width 4 height 4
checkbox input "true"
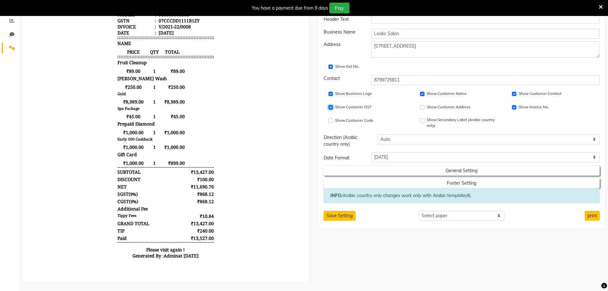
scroll to position [142, 0]
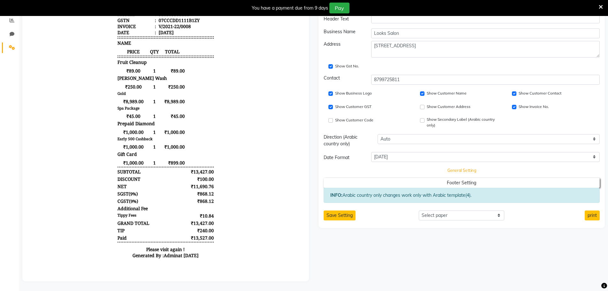
click at [416, 166] on button "General Setting" at bounding box center [461, 170] width 249 height 9
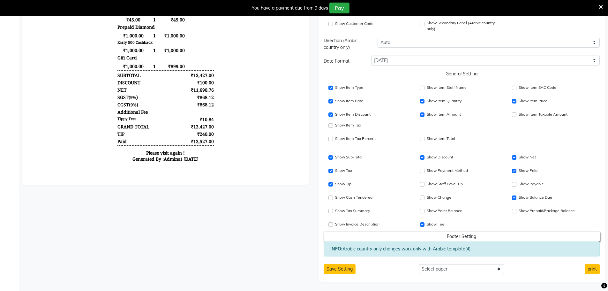
scroll to position [234, 0]
click at [330, 125] on input "Show Item Price" at bounding box center [331, 125] width 4 height 4
checkbox input "true"
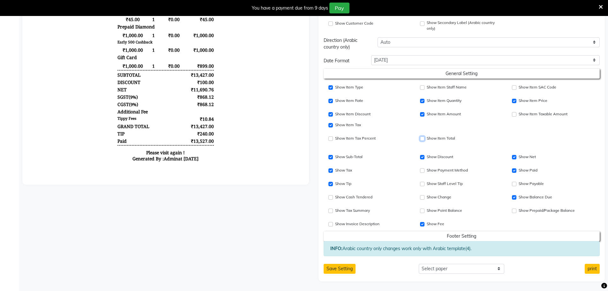
click at [424, 140] on input "Show Item Price" at bounding box center [422, 138] width 4 height 4
checkbox input "true"
click at [330, 138] on input "Show Item Tax Percent" at bounding box center [331, 138] width 4 height 4
checkbox input "true"
drag, startPoint x: 422, startPoint y: 223, endPoint x: 449, endPoint y: 212, distance: 28.8
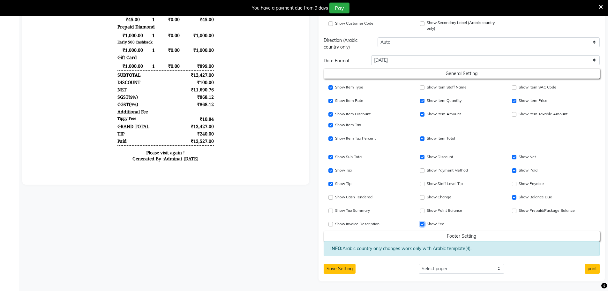
click at [422, 223] on input "Show Fee" at bounding box center [422, 224] width 4 height 4
checkbox input "false"
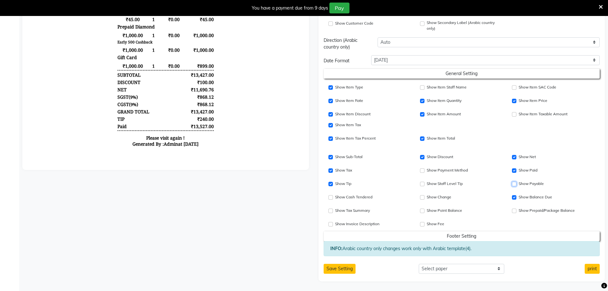
click at [516, 184] on input "Show Payable" at bounding box center [514, 184] width 4 height 4
checkbox input "true"
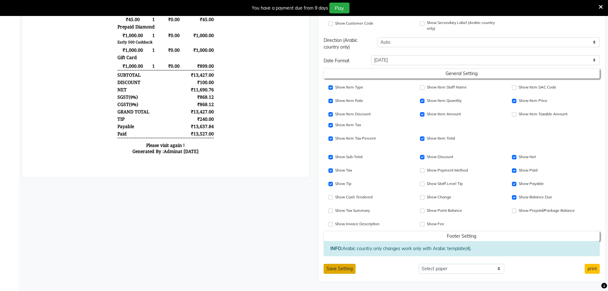
click at [339, 271] on button "Save Setting" at bounding box center [340, 269] width 32 height 10
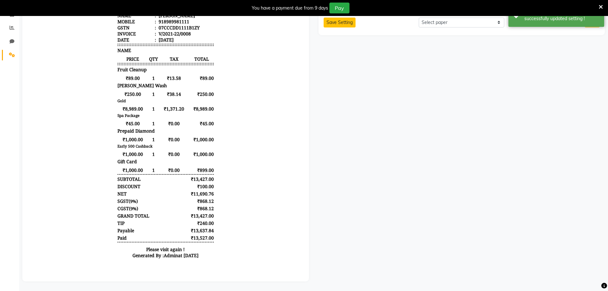
scroll to position [0, 0]
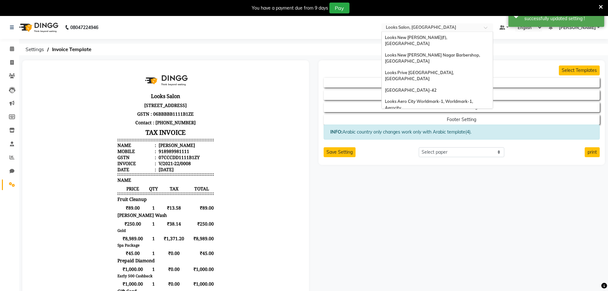
click at [418, 29] on input "text" at bounding box center [431, 28] width 93 height 6
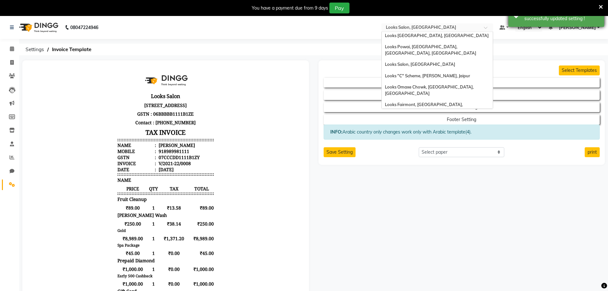
click at [589, 25] on div "Success successfully updated setting !" at bounding box center [557, 15] width 96 height 23
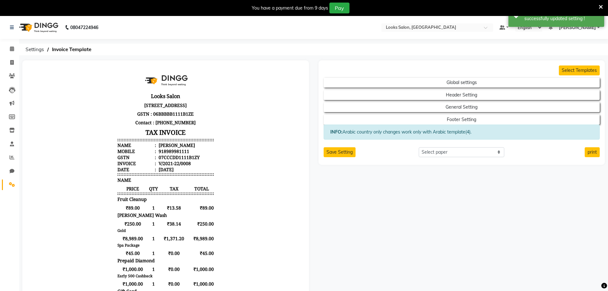
click at [584, 29] on span "[PERSON_NAME]" at bounding box center [577, 27] width 37 height 7
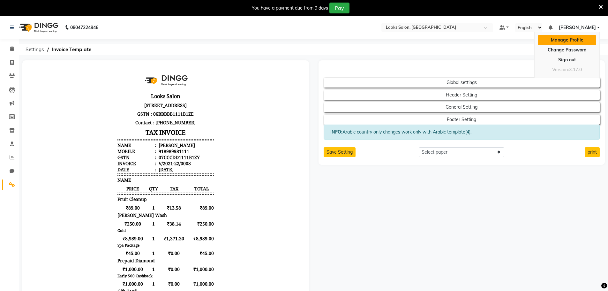
click at [568, 37] on link "Manage Profile" at bounding box center [567, 40] width 58 height 10
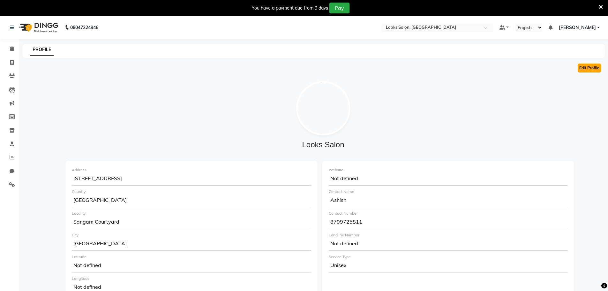
click at [596, 66] on button "Edit Profile" at bounding box center [589, 68] width 23 height 9
select select "1"
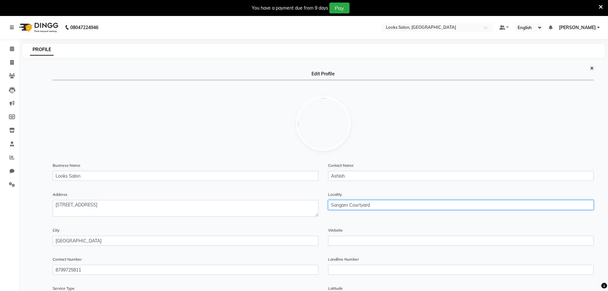
drag, startPoint x: 345, startPoint y: 205, endPoint x: 243, endPoint y: 207, distance: 102.5
click at [243, 207] on div "Address Locality Sangam Courtyard" at bounding box center [323, 209] width 551 height 36
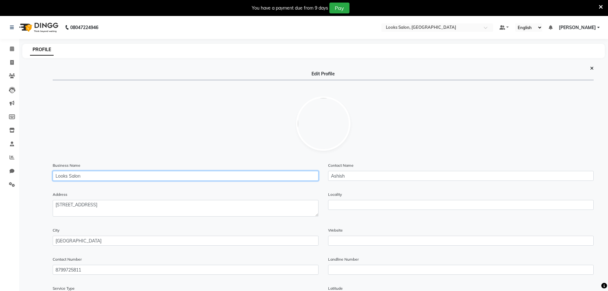
click at [61, 174] on input "Looks Salon" at bounding box center [186, 176] width 266 height 10
click at [73, 175] on input "Looks Salon" at bounding box center [186, 176] width 266 height 10
paste input "ngam Courtyard"
type input "Looks Sangam Courtyard"
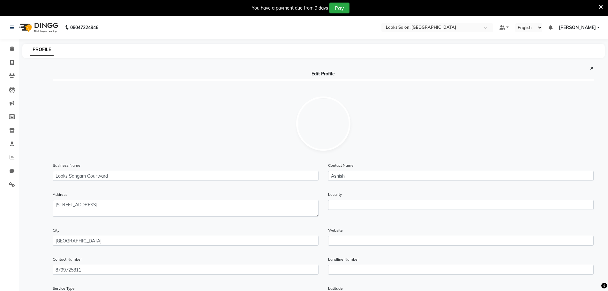
click at [371, 210] on div "Locality" at bounding box center [461, 206] width 276 height 31
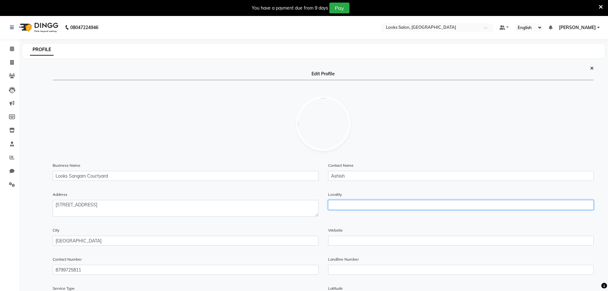
click at [372, 208] on input "text" at bounding box center [461, 205] width 266 height 10
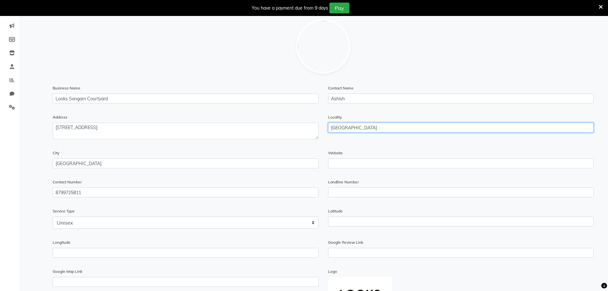
scroll to position [173, 0]
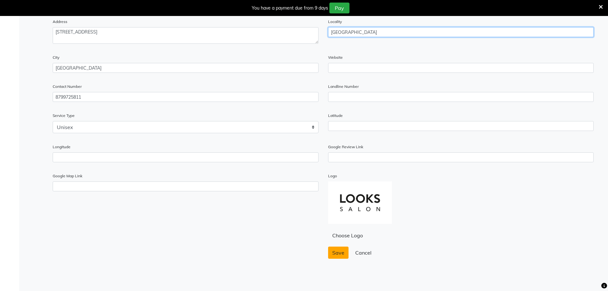
type input "Delhi"
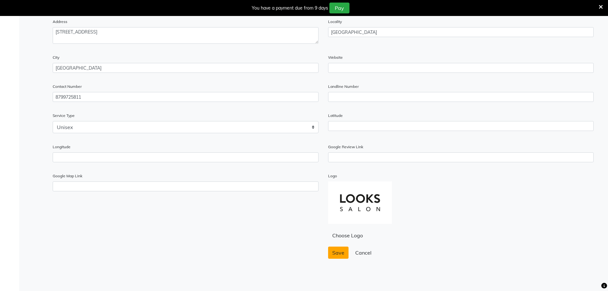
click at [337, 251] on span "Save" at bounding box center [338, 252] width 12 height 6
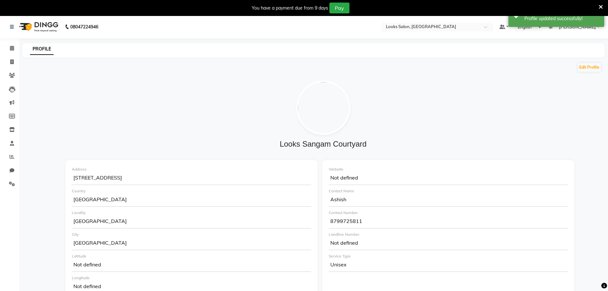
scroll to position [0, 0]
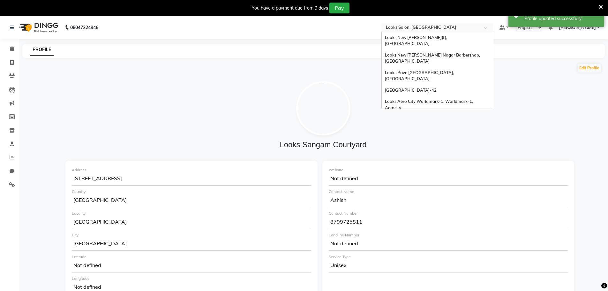
click at [432, 25] on input "text" at bounding box center [431, 28] width 93 height 6
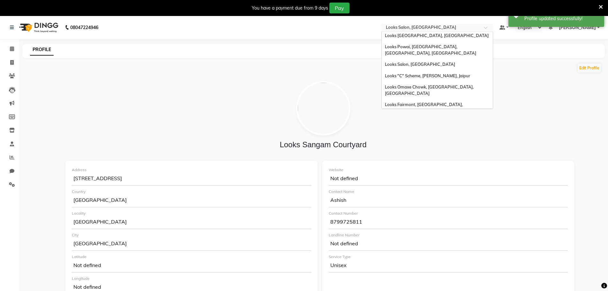
click at [434, 223] on span "Looks Salon, Ardee Mall Gurgaon" at bounding box center [431, 225] width 92 height 5
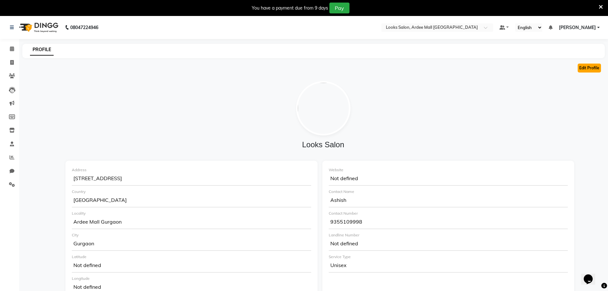
click at [592, 65] on button "Edit Profile" at bounding box center [589, 68] width 23 height 9
select select "1"
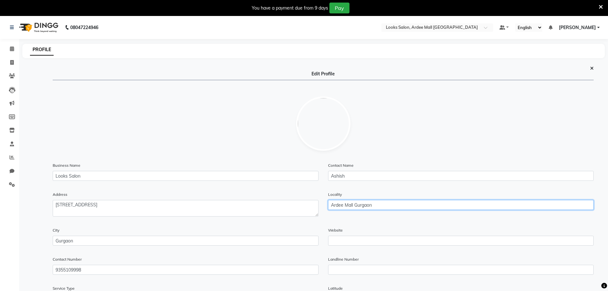
drag, startPoint x: 391, startPoint y: 209, endPoint x: 284, endPoint y: 210, distance: 107.0
click at [284, 210] on div "Address Locality [GEOGRAPHIC_DATA] [GEOGRAPHIC_DATA]" at bounding box center [323, 209] width 551 height 36
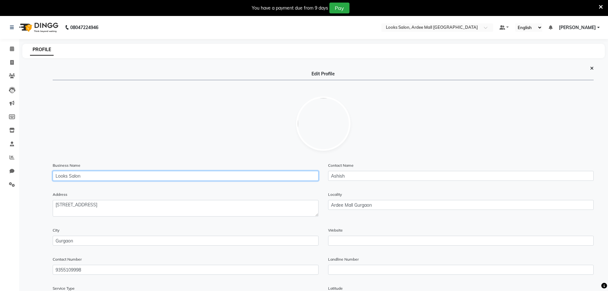
click at [74, 178] on input "Looks Salon" at bounding box center [186, 176] width 266 height 10
paste input "Ardee Mall Gurga"
click at [83, 176] on input "Looks Ardee Mall Gurgaon" at bounding box center [186, 176] width 266 height 10
type input "Looks Ardee City Mall"
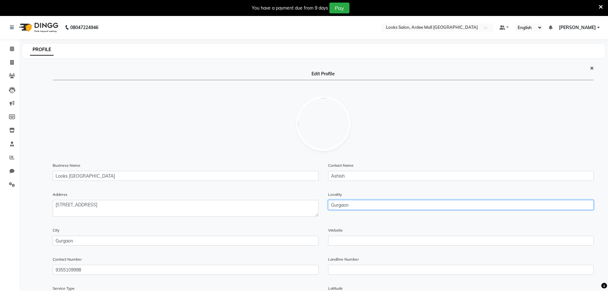
type input "Gurgaon"
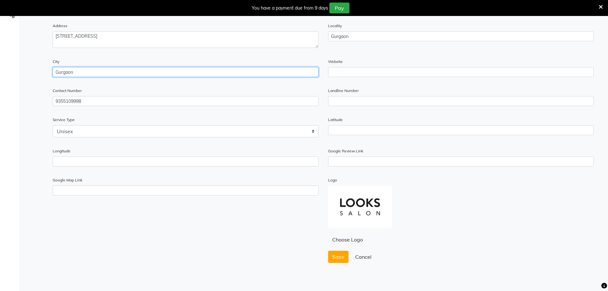
scroll to position [173, 0]
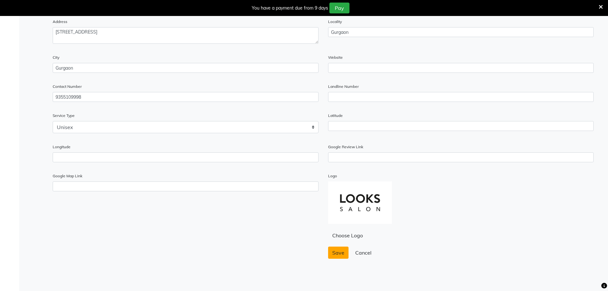
click at [337, 258] on button "Save" at bounding box center [338, 252] width 20 height 12
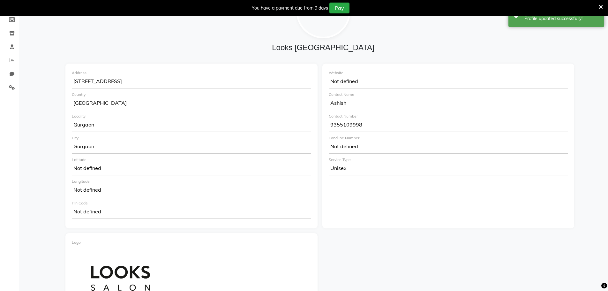
scroll to position [0, 0]
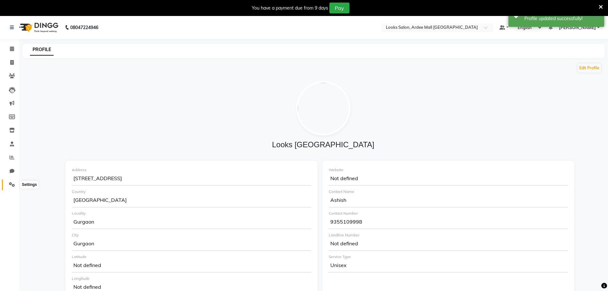
click at [9, 185] on icon at bounding box center [12, 184] width 6 height 5
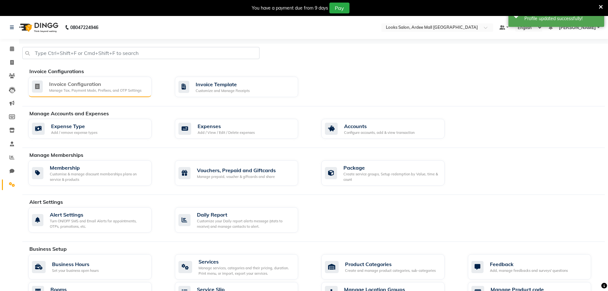
click at [108, 87] on div "Invoice Configuration" at bounding box center [95, 84] width 92 height 8
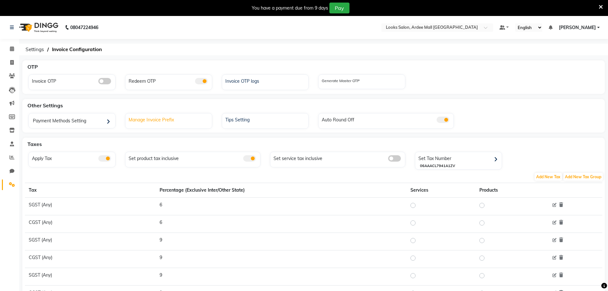
click at [158, 119] on div "Manage Invoice Prefix" at bounding box center [169, 119] width 85 height 8
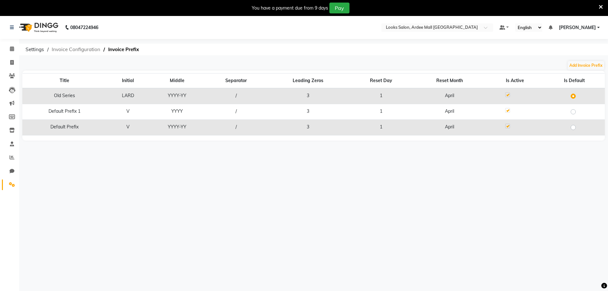
click at [56, 50] on span "Invoice Configuration" at bounding box center [76, 49] width 55 height 11
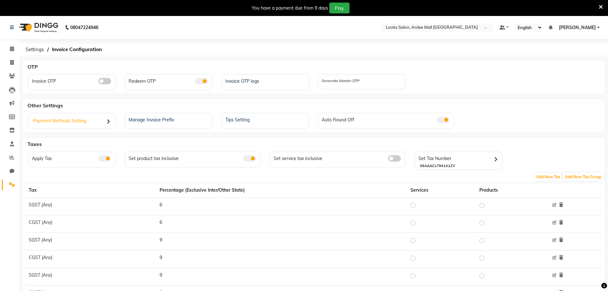
click at [80, 123] on div "Payment Methods Setting" at bounding box center [72, 121] width 85 height 13
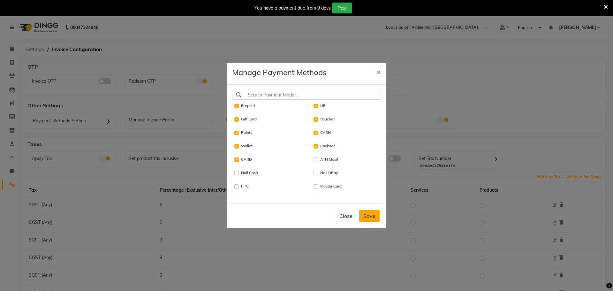
click at [367, 217] on button "Save" at bounding box center [369, 216] width 20 height 12
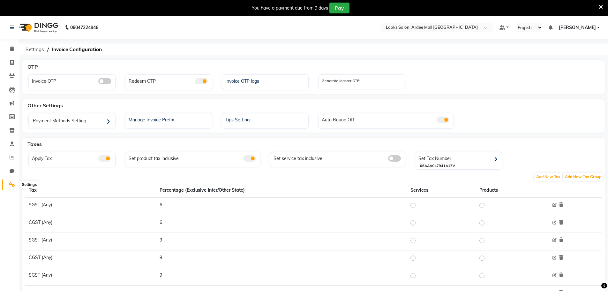
click at [11, 185] on icon at bounding box center [12, 184] width 6 height 5
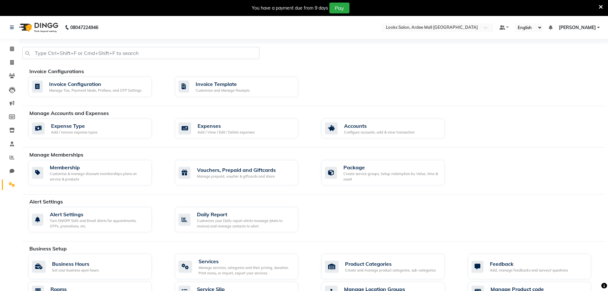
click at [87, 76] on div "Invoice Configurations Invoice Configuration Manage Tax, Payment Mode, Prefixes…" at bounding box center [313, 86] width 583 height 39
click at [88, 86] on div "Invoice Configuration" at bounding box center [95, 84] width 92 height 8
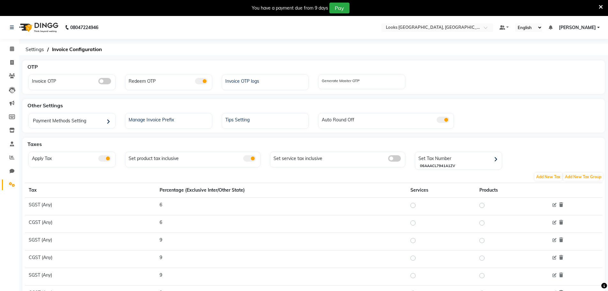
click at [15, 185] on icon at bounding box center [12, 184] width 6 height 5
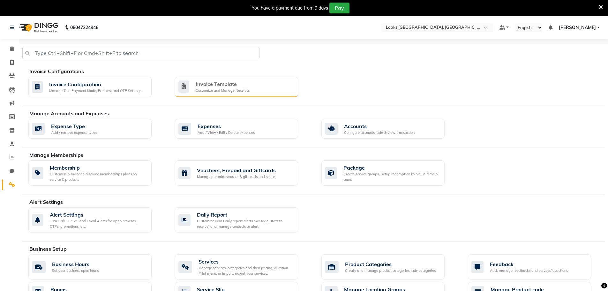
click at [232, 93] on div "Customize and Manage Receipts" at bounding box center [223, 90] width 54 height 5
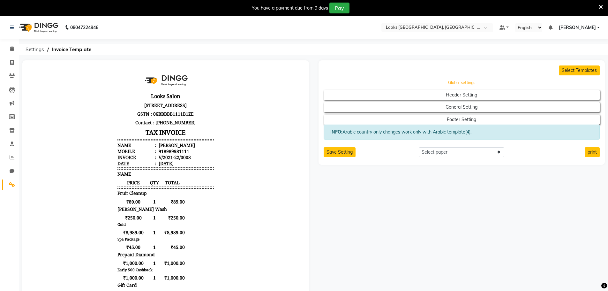
click at [568, 82] on button "Global settings" at bounding box center [461, 82] width 249 height 9
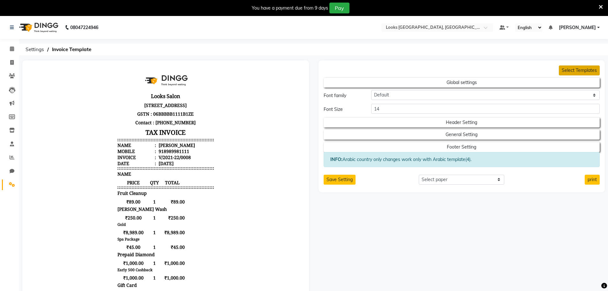
click at [581, 71] on button "Select Templates" at bounding box center [579, 70] width 41 height 10
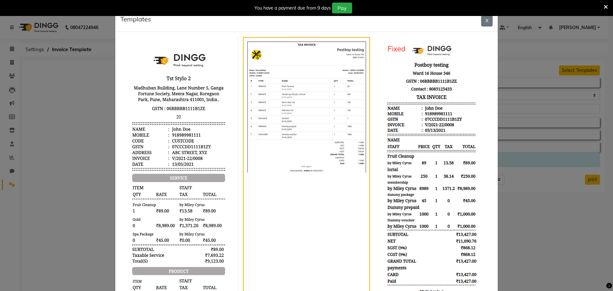
click at [437, 104] on img at bounding box center [434, 169] width 118 height 265
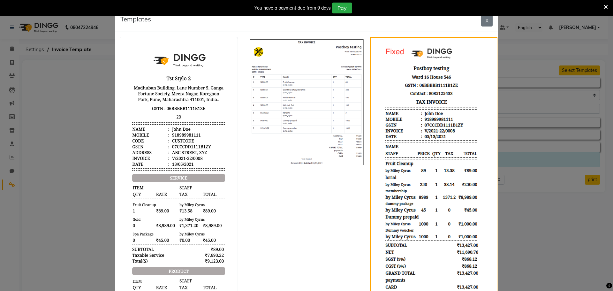
click at [526, 72] on ngb-modal-window "Templates X" at bounding box center [306, 145] width 613 height 291
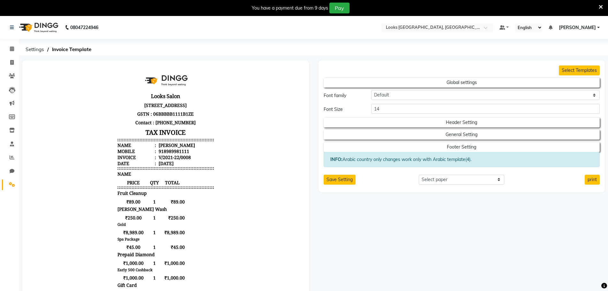
click at [458, 128] on h2 "General Setting" at bounding box center [462, 133] width 276 height 12
click at [458, 122] on button "Header Setting" at bounding box center [461, 122] width 249 height 9
select select "end"
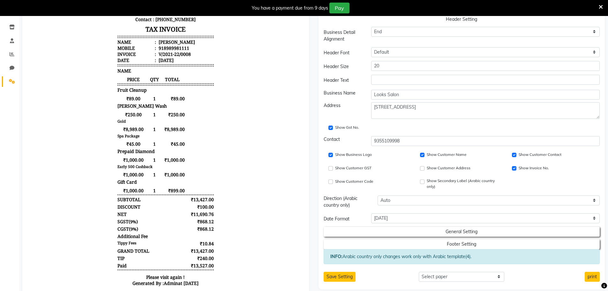
scroll to position [130, 0]
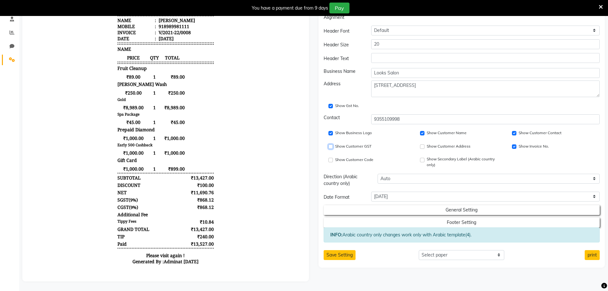
click at [329, 144] on input "Show Customer GST" at bounding box center [331, 146] width 4 height 4
checkbox input "true"
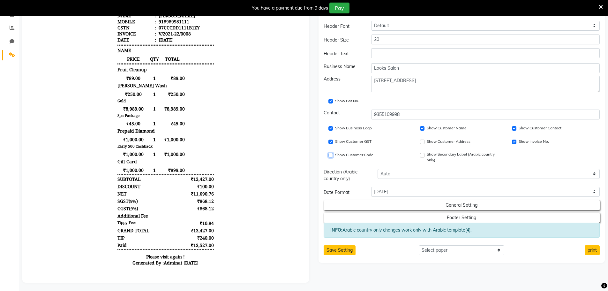
click at [331, 156] on input "Show Customer Code" at bounding box center [331, 155] width 4 height 4
checkbox input "true"
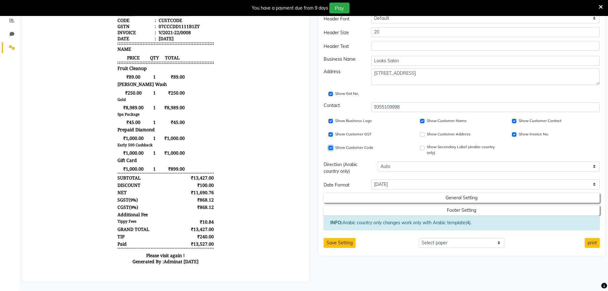
scroll to position [142, 0]
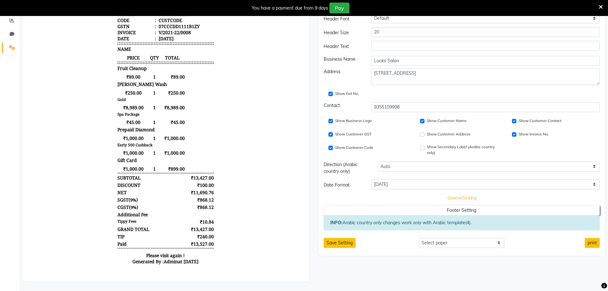
click at [421, 193] on button "General Setting" at bounding box center [461, 197] width 249 height 9
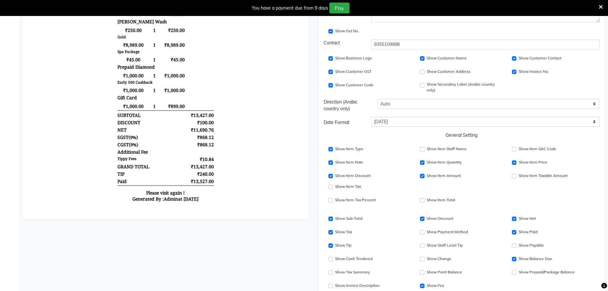
scroll to position [261, 0]
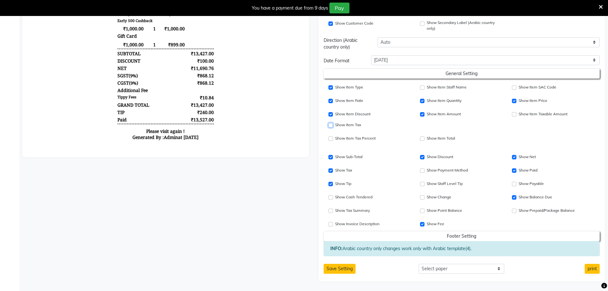
click at [330, 126] on input "Show Item Price" at bounding box center [331, 125] width 4 height 4
checkbox input "true"
click at [332, 138] on input "Show Item Tax Percent" at bounding box center [331, 138] width 4 height 4
checkbox input "true"
click at [517, 88] on div "Show Item SAC Code" at bounding box center [553, 88] width 82 height 8
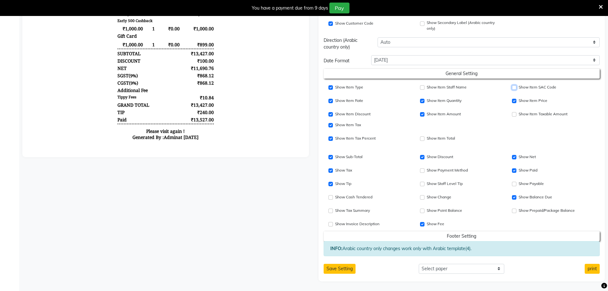
click at [515, 90] on input "Show Item SAC Code" at bounding box center [514, 87] width 4 height 4
checkbox input "true"
click at [422, 171] on input "Show Item Discount" at bounding box center [422, 170] width 4 height 4
checkbox input "true"
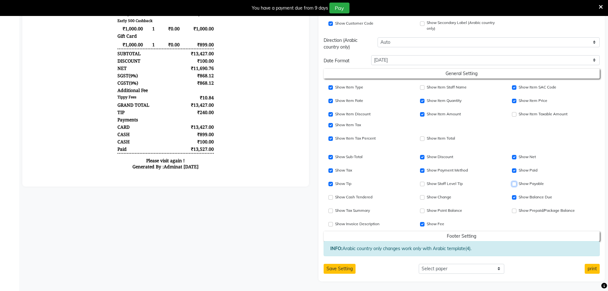
click at [516, 185] on input "Show Payable" at bounding box center [514, 184] width 4 height 4
checkbox input "true"
click at [421, 224] on input "Show Fee" at bounding box center [422, 224] width 4 height 4
checkbox input "false"
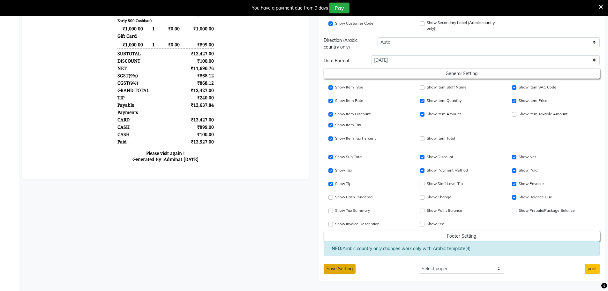
click at [347, 270] on button "Save Setting" at bounding box center [340, 269] width 32 height 10
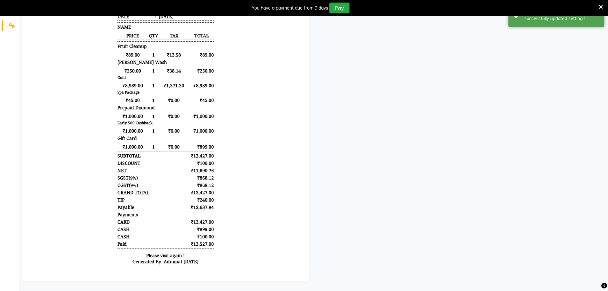
scroll to position [0, 0]
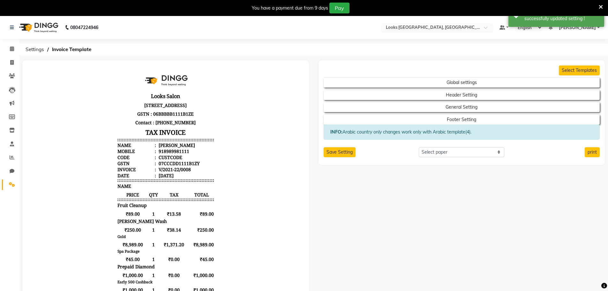
click at [450, 28] on input "text" at bounding box center [431, 28] width 93 height 6
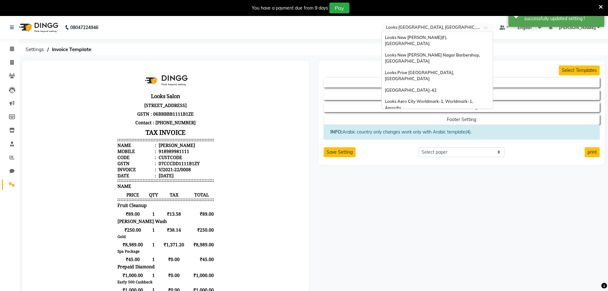
scroll to position [655, 0]
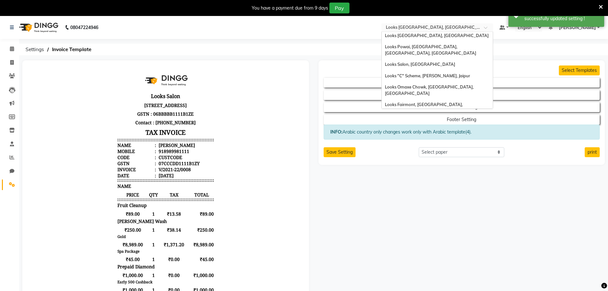
click at [439, 234] on span "Looks Salon, Forum Mall Konanakunte" at bounding box center [422, 236] width 75 height 5
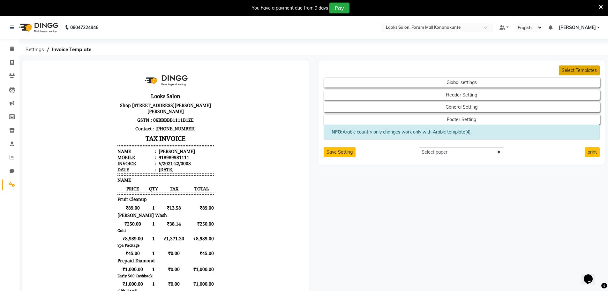
click at [592, 70] on button "Select Templates" at bounding box center [579, 70] width 41 height 10
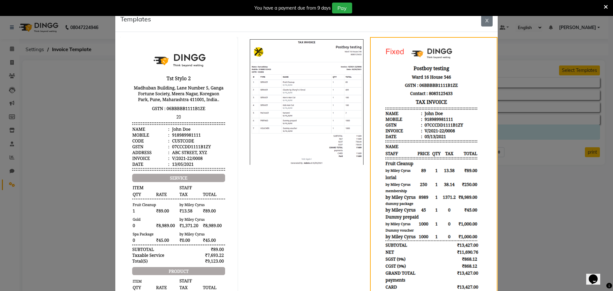
click at [443, 83] on img at bounding box center [433, 177] width 123 height 277
click at [487, 19] on button "X" at bounding box center [486, 20] width 11 height 12
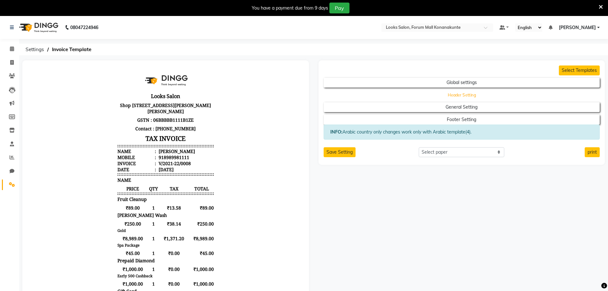
click at [458, 94] on button "Header Setting" at bounding box center [461, 94] width 249 height 9
select select "end"
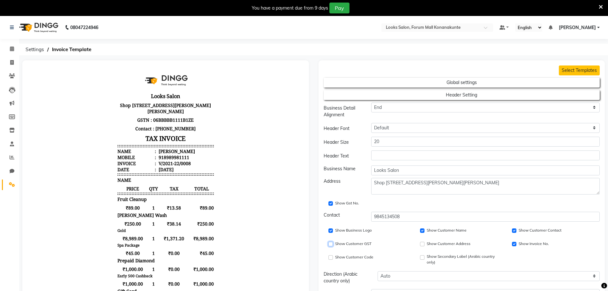
click at [330, 245] on input "Show Customer GST" at bounding box center [331, 244] width 4 height 4
checkbox input "true"
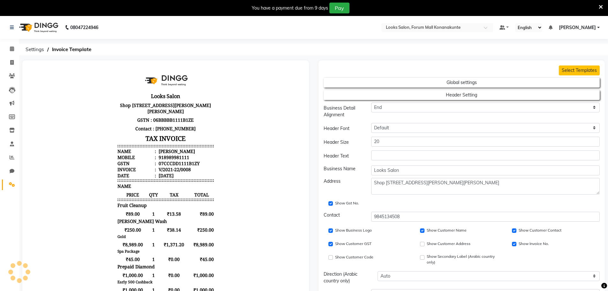
click at [334, 263] on div "Show Customer Code" at bounding box center [370, 258] width 92 height 15
click at [334, 262] on div "Show Customer Code" at bounding box center [370, 258] width 92 height 15
click at [333, 261] on div "Show Customer Code" at bounding box center [370, 257] width 82 height 8
click at [330, 258] on input "Show Customer Code" at bounding box center [331, 257] width 4 height 4
checkbox input "true"
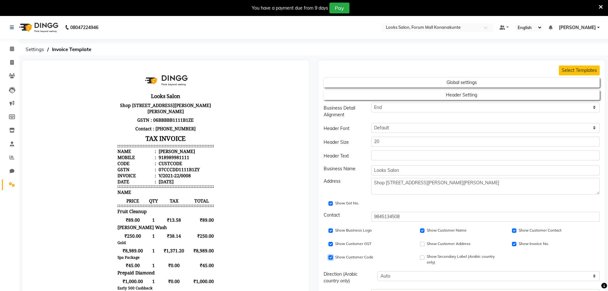
scroll to position [176, 0]
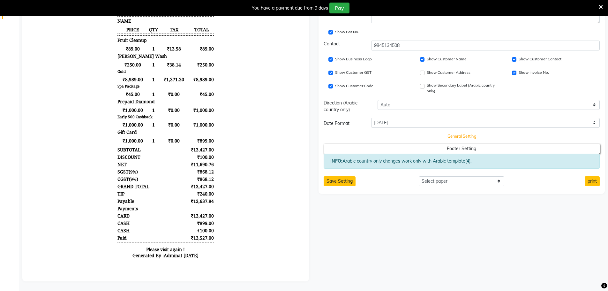
click at [453, 132] on button "General Setting" at bounding box center [461, 136] width 249 height 9
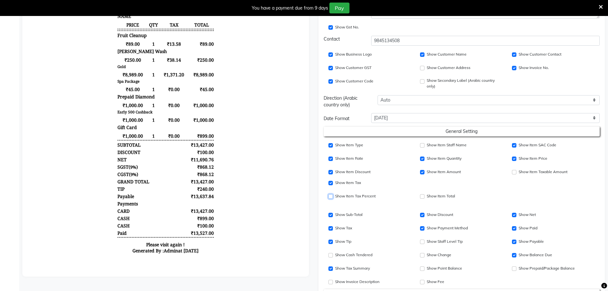
click at [330, 196] on input "Show Item Tax Percent" at bounding box center [331, 196] width 4 height 4
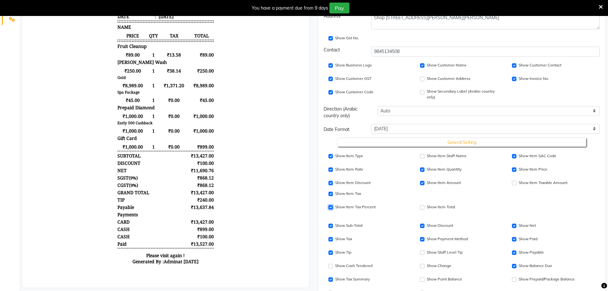
scroll to position [234, 0]
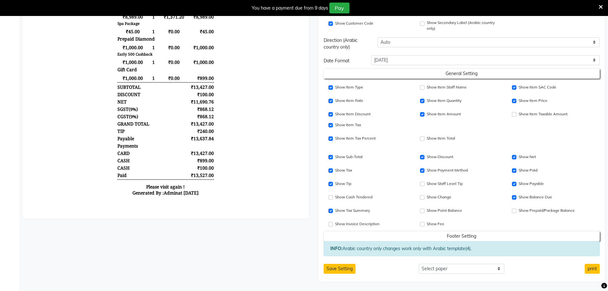
click at [330, 135] on div "Show Item Tax Percent" at bounding box center [370, 139] width 82 height 8
click at [330, 138] on input "Show Item Tax Percent" at bounding box center [331, 138] width 4 height 4
checkbox input "false"
click at [350, 273] on button "Save Setting" at bounding box center [340, 269] width 32 height 10
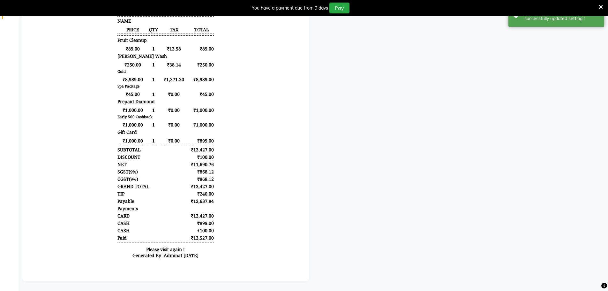
scroll to position [0, 0]
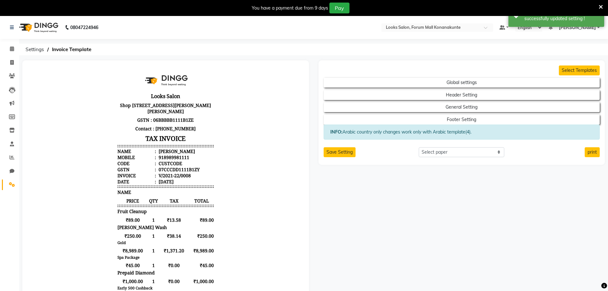
click at [580, 27] on span "[PERSON_NAME]" at bounding box center [577, 27] width 37 height 7
click at [570, 40] on link "Manage Profile" at bounding box center [567, 40] width 58 height 10
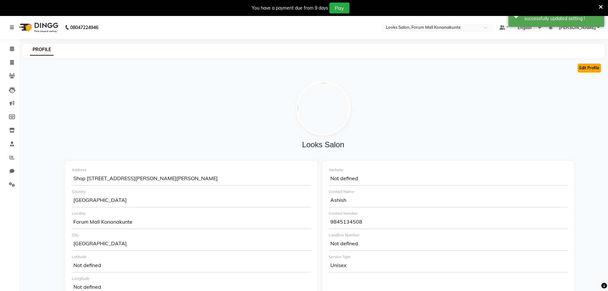
click at [597, 70] on button "Edit Profile" at bounding box center [589, 68] width 23 height 9
select select "1"
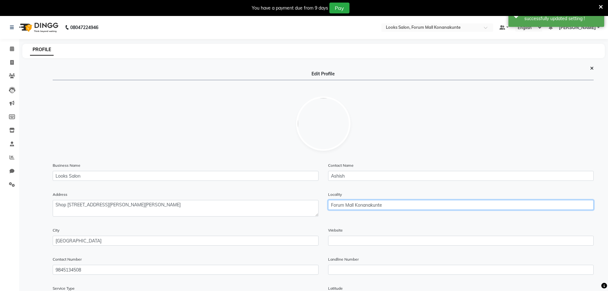
drag, startPoint x: 391, startPoint y: 205, endPoint x: 315, endPoint y: 206, distance: 76.0
click at [315, 206] on div "Address Locality Forum Mall Konanakunte" at bounding box center [323, 209] width 551 height 36
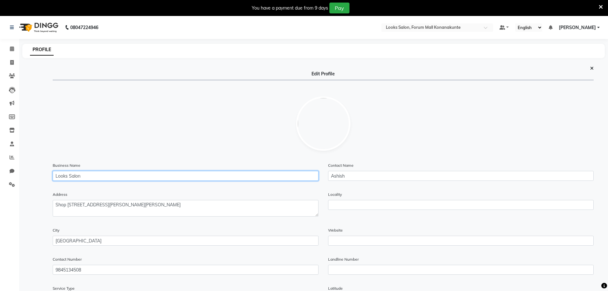
click at [75, 175] on input "Looks Salon" at bounding box center [186, 176] width 266 height 10
paste input "Forum Mall Konanakunte"
type input "Looks Forum Mall Konanakunte"
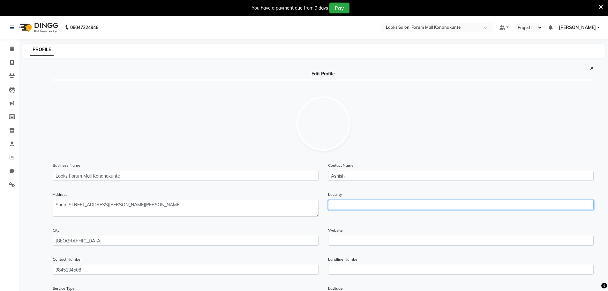
click at [355, 205] on input "text" at bounding box center [461, 205] width 266 height 10
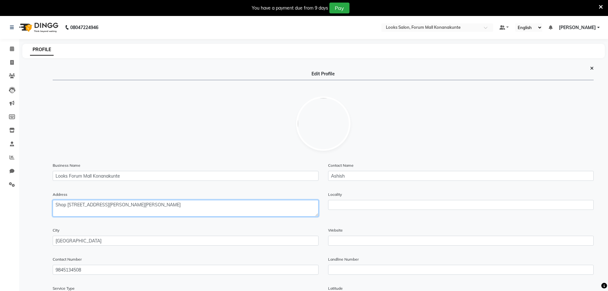
click at [98, 212] on textarea at bounding box center [186, 208] width 266 height 17
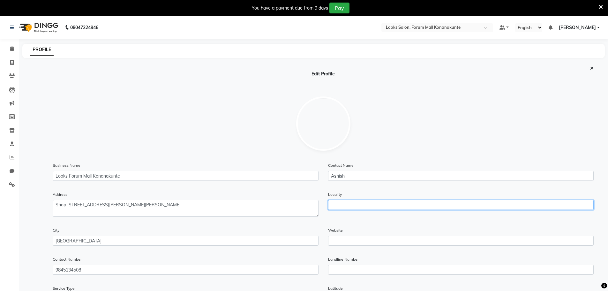
click at [361, 204] on input "text" at bounding box center [461, 205] width 266 height 10
paste input "[GEOGRAPHIC_DATA]"
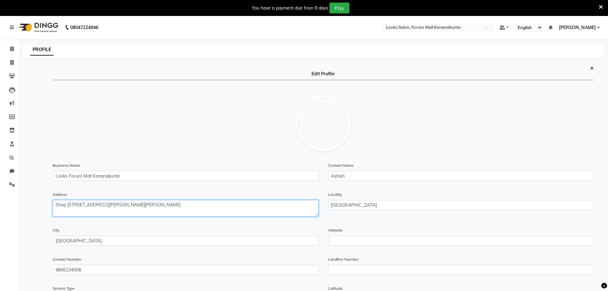
click at [71, 206] on textarea at bounding box center [186, 208] width 266 height 17
click at [69, 210] on textarea at bounding box center [186, 208] width 266 height 17
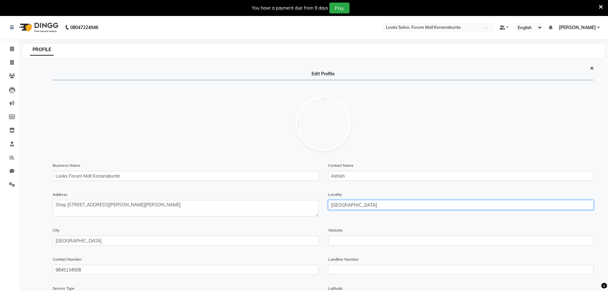
click at [331, 206] on input "[GEOGRAPHIC_DATA]" at bounding box center [461, 205] width 266 height 10
paste input "Konanakunte"
type input "[GEOGRAPHIC_DATA]"
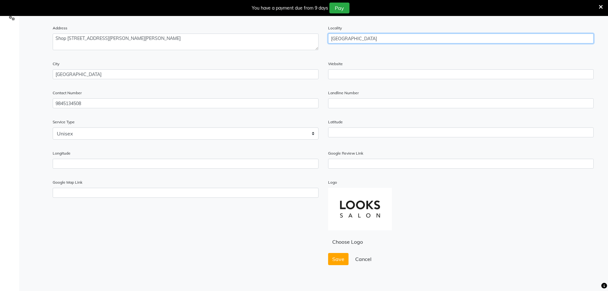
scroll to position [173, 0]
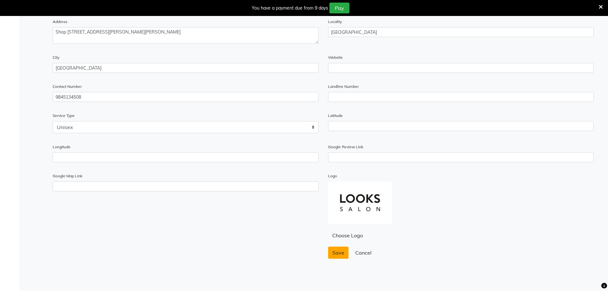
click at [337, 258] on button "Save" at bounding box center [338, 252] width 20 height 12
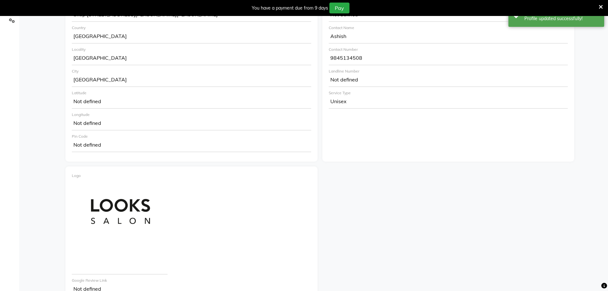
scroll to position [0, 0]
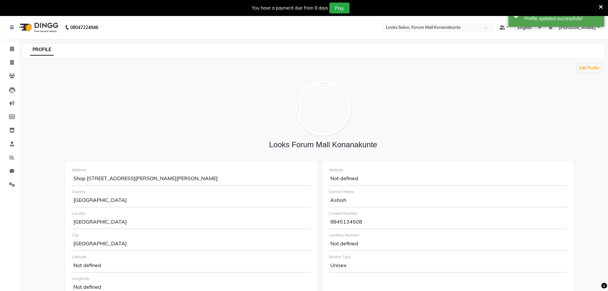
click at [440, 29] on input "text" at bounding box center [431, 28] width 93 height 6
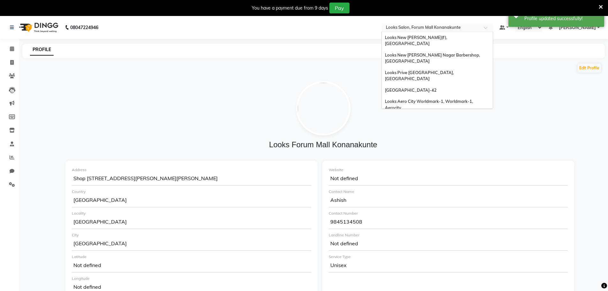
scroll to position [655, 0]
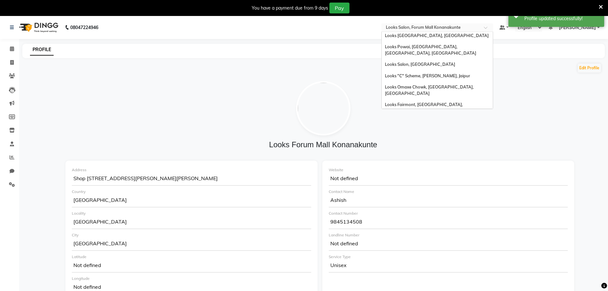
click at [433, 242] on div "Looks Salon, The Amaryllis" at bounding box center [437, 247] width 111 height 11
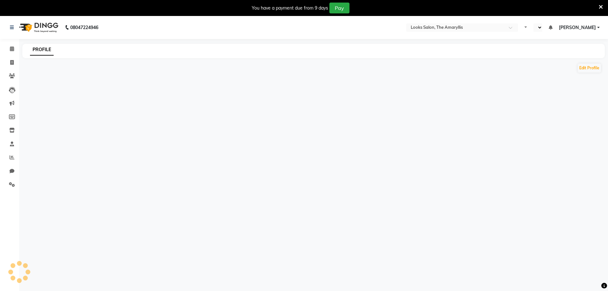
select select "en"
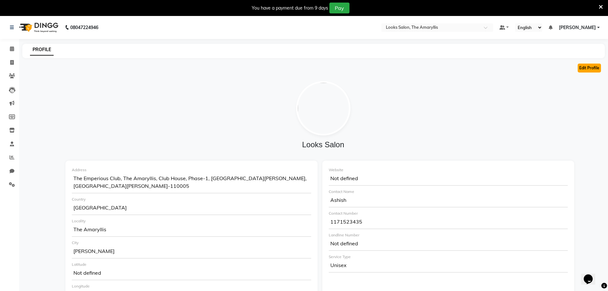
click at [582, 68] on button "Edit Profile" at bounding box center [589, 68] width 23 height 9
select select "1"
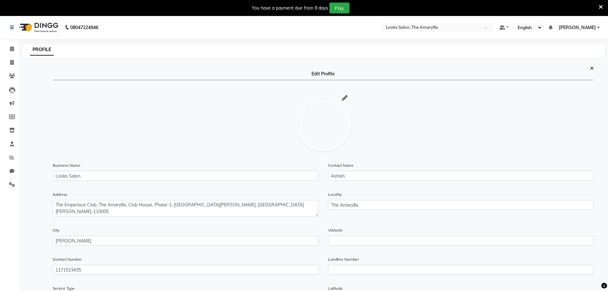
click at [344, 98] on icon at bounding box center [345, 98] width 6 height 0
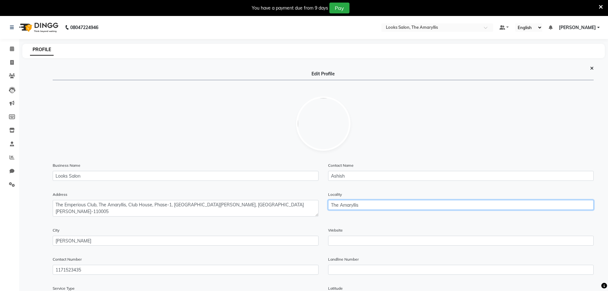
drag, startPoint x: 372, startPoint y: 202, endPoint x: 248, endPoint y: 210, distance: 124.1
click at [248, 210] on div "Address Locality The Amaryllis" at bounding box center [323, 209] width 551 height 36
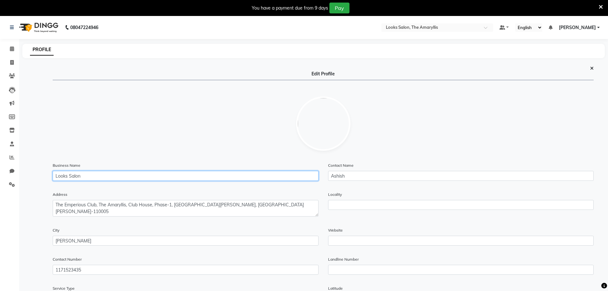
click at [80, 175] on input "Looks Salon" at bounding box center [186, 176] width 266 height 10
paste input "The Amaryllis"
type input "Looks The Amaryllis"
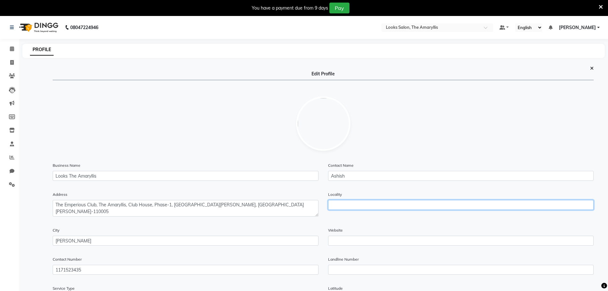
click at [372, 206] on input "text" at bounding box center [461, 205] width 266 height 10
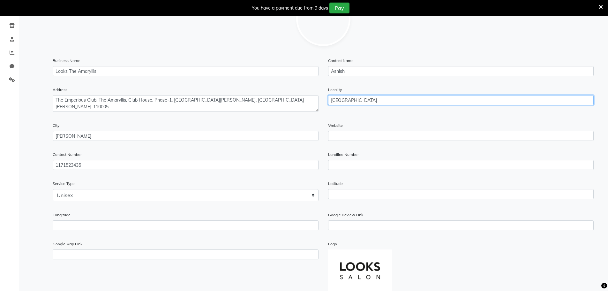
scroll to position [173, 0]
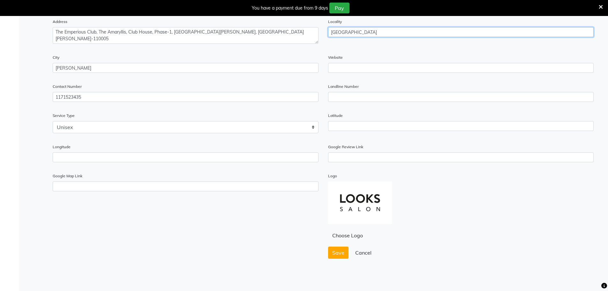
type input "New Delhi"
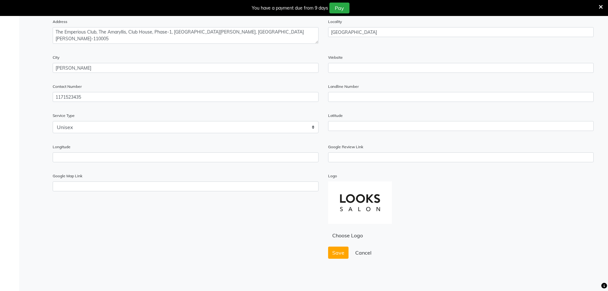
click at [52, 100] on div "Contact Number 1171523435" at bounding box center [186, 95] width 276 height 24
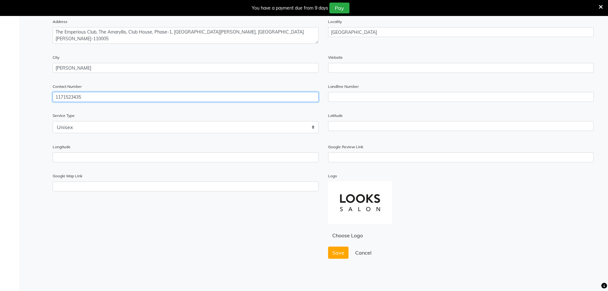
click at [56, 100] on input "1171523435" at bounding box center [186, 97] width 266 height 10
type input "01171523435"
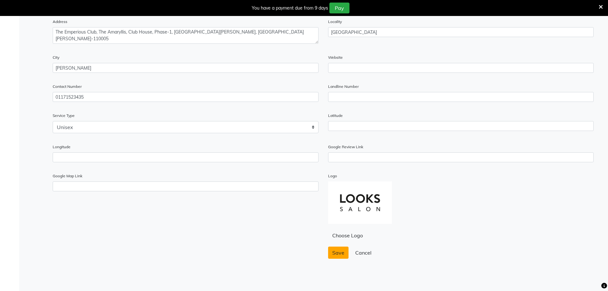
click at [341, 252] on span "Save" at bounding box center [338, 252] width 12 height 6
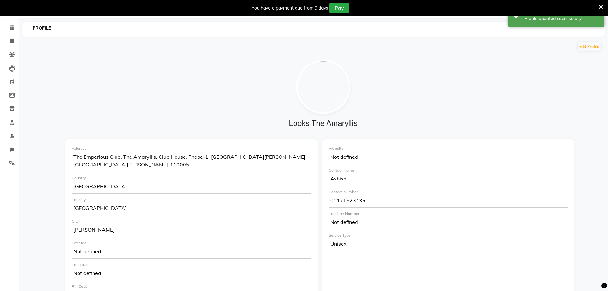
scroll to position [0, 0]
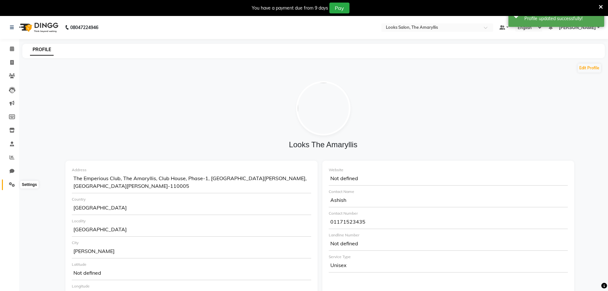
drag, startPoint x: 16, startPoint y: 187, endPoint x: 29, endPoint y: 181, distance: 14.7
click at [16, 187] on span at bounding box center [11, 184] width 11 height 7
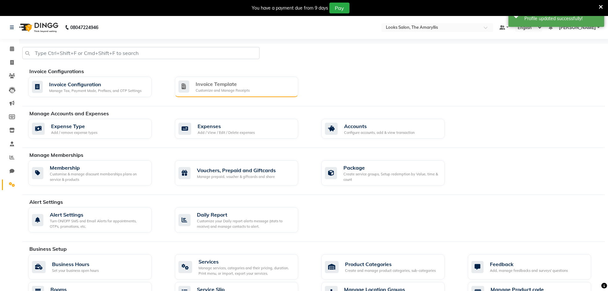
click at [223, 87] on div "Invoice Template" at bounding box center [223, 84] width 54 height 8
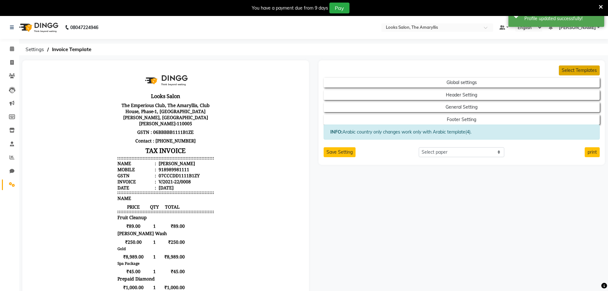
click at [573, 70] on button "Select Templates" at bounding box center [579, 70] width 41 height 10
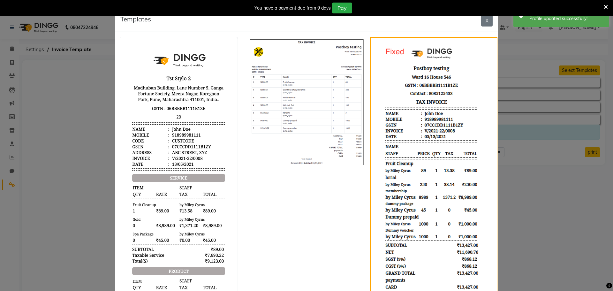
click at [419, 88] on img at bounding box center [433, 177] width 123 height 277
click at [555, 137] on ngb-modal-window "Templates X" at bounding box center [306, 145] width 613 height 291
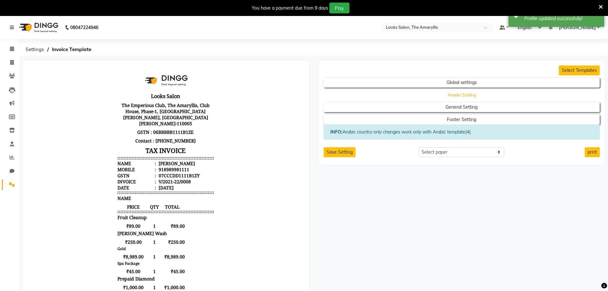
click at [436, 96] on button "Header Setting" at bounding box center [461, 94] width 249 height 9
select select "end"
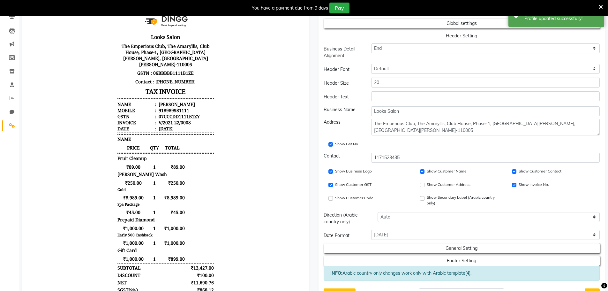
scroll to position [64, 0]
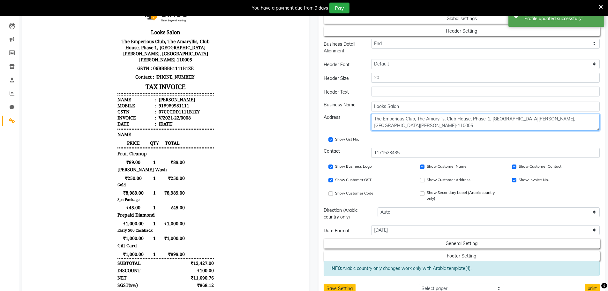
click at [392, 117] on textarea "The Emperious Club, The Amaryllis, Club House, Phase-1, Adjoining Jeewan Mala H…" at bounding box center [485, 122] width 229 height 17
type textarea "The Emperious Club, The Amaryllis, Club House, Phase-1, Adjoining Jeewan Mala H…"
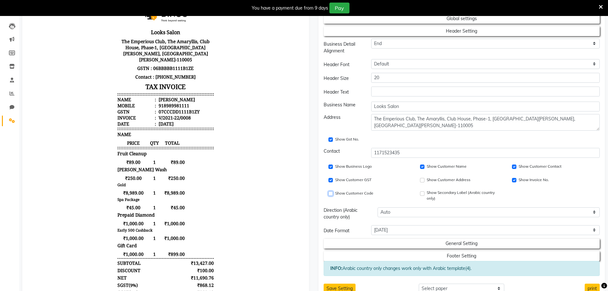
click at [332, 193] on input "Show Customer Code" at bounding box center [331, 193] width 4 height 4
checkbox input "true"
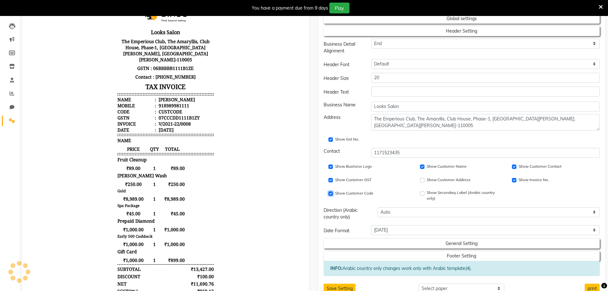
scroll to position [147, 0]
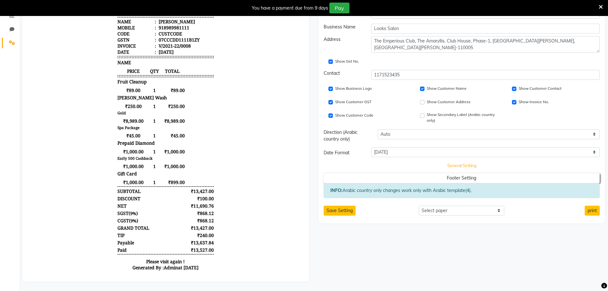
click at [456, 161] on button "General Setting" at bounding box center [461, 165] width 249 height 9
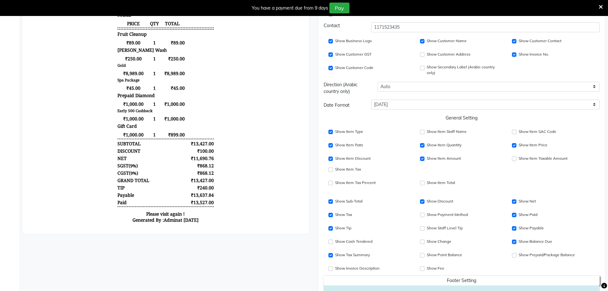
scroll to position [234, 0]
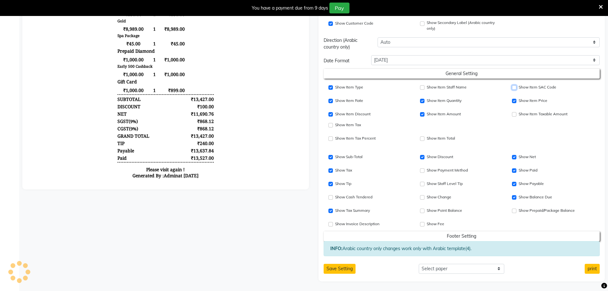
click at [515, 86] on input "Show Item SAC Code" at bounding box center [514, 87] width 4 height 4
checkbox input "true"
click at [333, 125] on div "Show Item Tax" at bounding box center [370, 125] width 82 height 8
click at [331, 127] on input "Show Item Price" at bounding box center [331, 125] width 4 height 4
checkbox input "true"
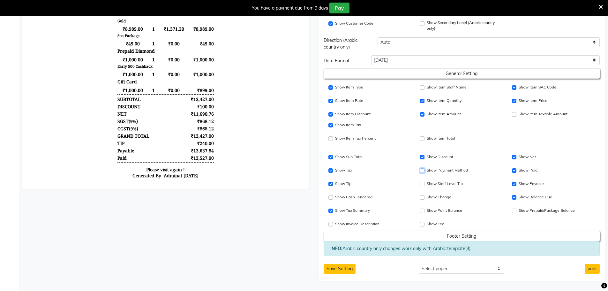
click at [424, 172] on input "Show Item Discount" at bounding box center [422, 170] width 4 height 4
checkbox input "true"
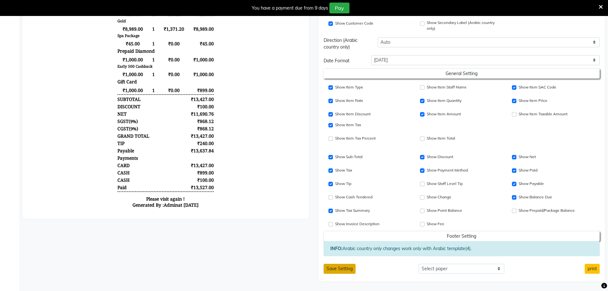
click at [349, 271] on button "Save Setting" at bounding box center [340, 269] width 32 height 10
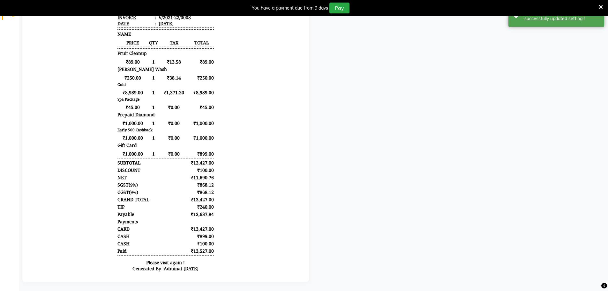
scroll to position [0, 0]
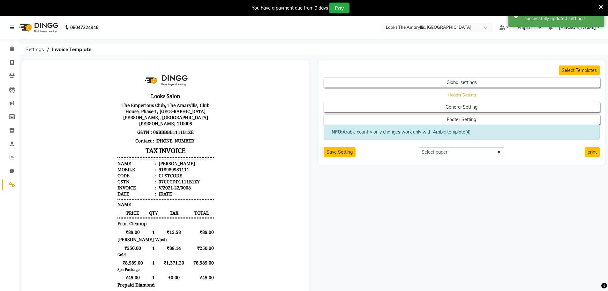
click at [465, 94] on button "Header Setting" at bounding box center [461, 94] width 249 height 9
select select "end"
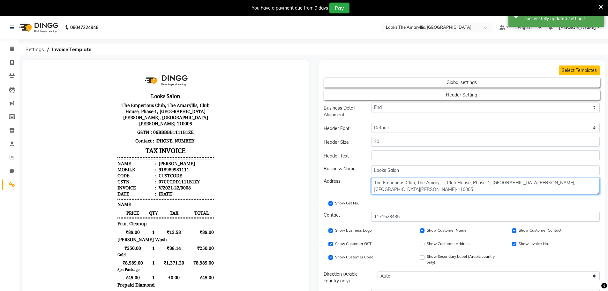
drag, startPoint x: 446, startPoint y: 183, endPoint x: 419, endPoint y: 184, distance: 27.2
click at [419, 184] on textarea "The Emperious Club, The Amaryllis, Club House, Phase-1, Adjoining Jeewan Mala H…" at bounding box center [485, 186] width 229 height 17
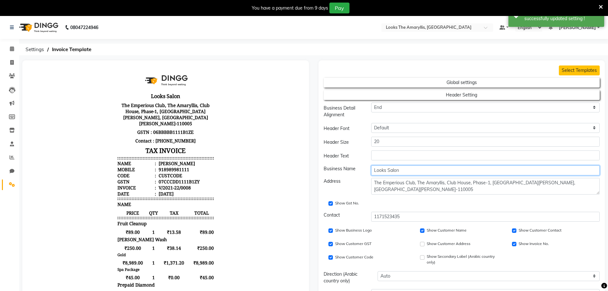
drag, startPoint x: 403, startPoint y: 166, endPoint x: 364, endPoint y: 172, distance: 39.2
click at [364, 172] on div "Business Name Looks Salon" at bounding box center [462, 170] width 286 height 10
paste input "The Amaryllis"
click at [374, 170] on input "The Amaryllis" at bounding box center [485, 170] width 229 height 10
type input "Looks The Amaryllis"
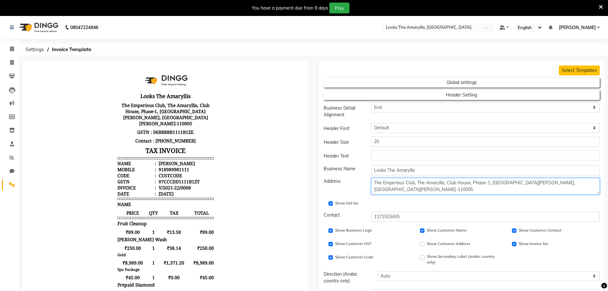
click at [462, 192] on textarea "The Emperious Club, The Amaryllis, Club House, Phase-1, Adjoining Jeewan Mala H…" at bounding box center [485, 186] width 229 height 17
click at [494, 188] on textarea "The Emperious Club, The Amaryllis, Club House, Phase-1, Adjoining Jeewan Mala H…" at bounding box center [485, 186] width 229 height 17
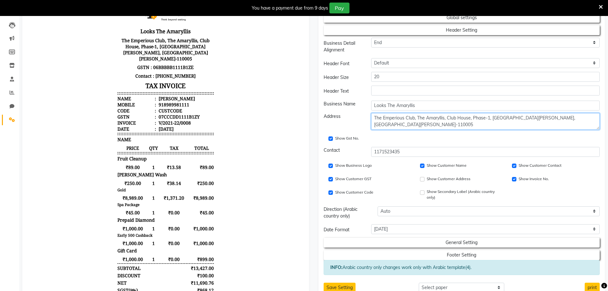
scroll to position [96, 0]
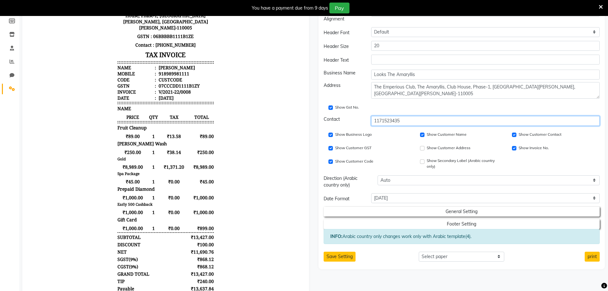
click at [374, 121] on input "1171523435" at bounding box center [485, 121] width 229 height 10
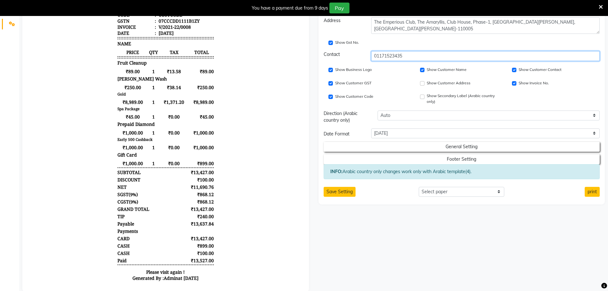
scroll to position [176, 0]
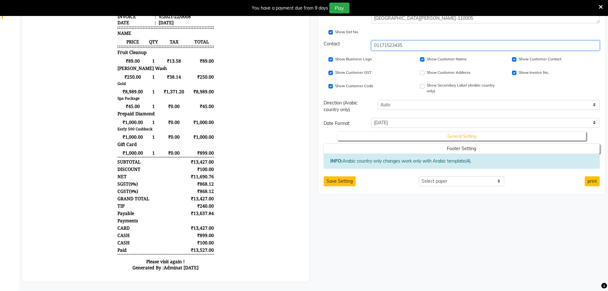
type input "01171523435"
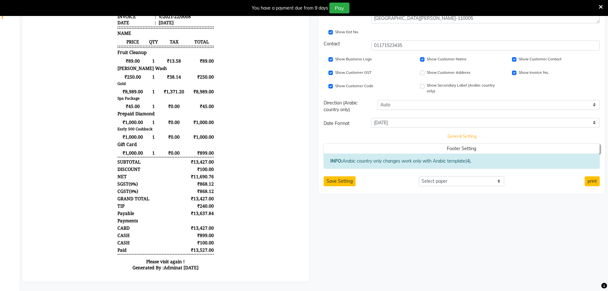
click at [416, 132] on button "General Setting" at bounding box center [461, 136] width 249 height 9
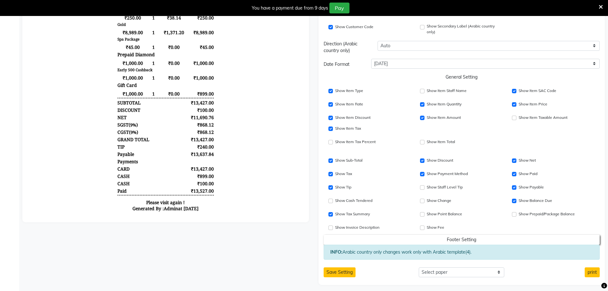
scroll to position [234, 0]
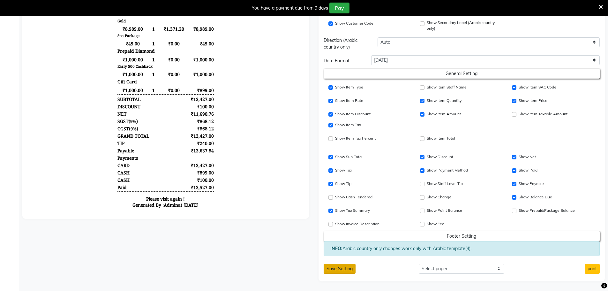
click at [342, 270] on button "Save Setting" at bounding box center [340, 269] width 32 height 10
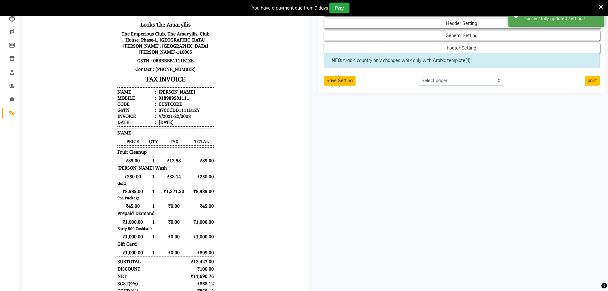
scroll to position [0, 0]
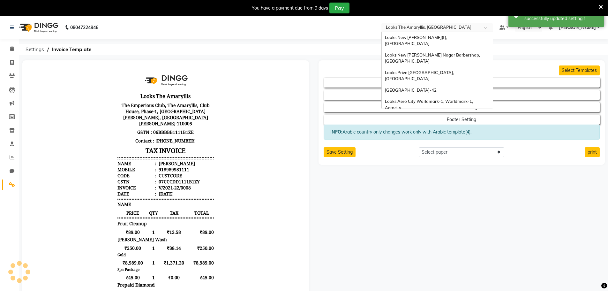
click at [434, 28] on input "text" at bounding box center [431, 28] width 93 height 6
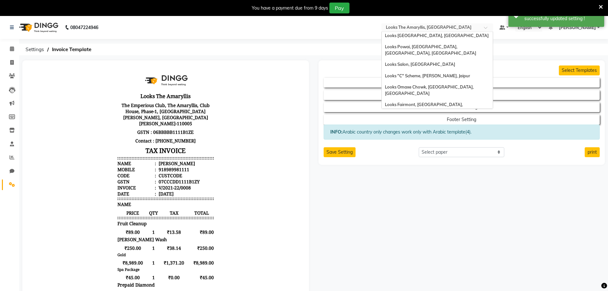
click at [423, 260] on div "Looks Orion Mall Brigade Gateway, Bengaluru" at bounding box center [437, 269] width 111 height 18
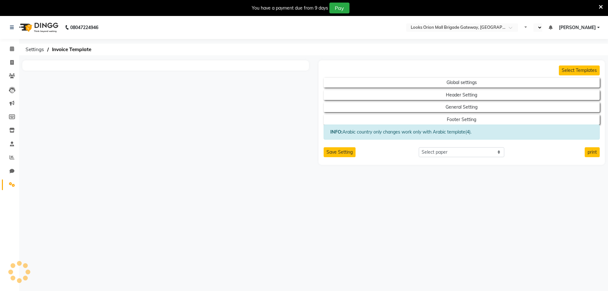
select select "en"
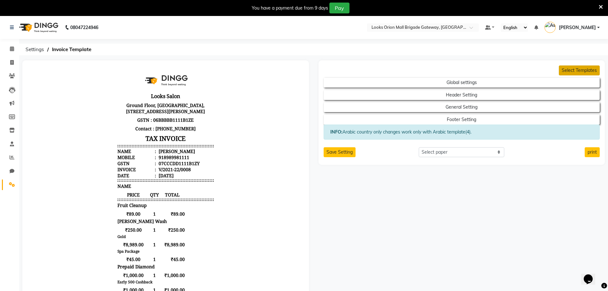
click at [582, 71] on button "Select Templates" at bounding box center [579, 70] width 41 height 10
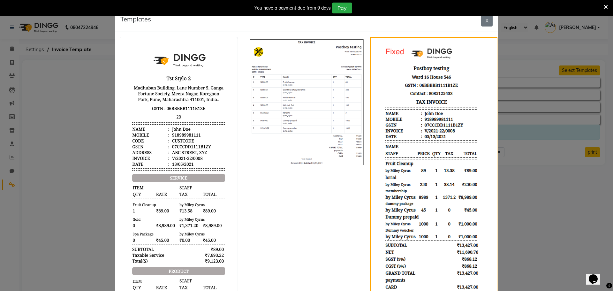
click at [435, 103] on img at bounding box center [433, 177] width 123 height 277
click at [487, 23] on button "X" at bounding box center [486, 20] width 11 height 12
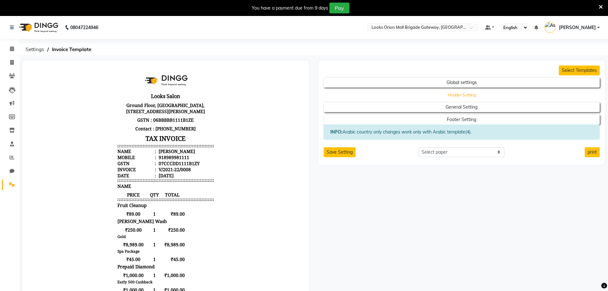
click at [494, 95] on button "Header Setting" at bounding box center [461, 94] width 249 height 9
select select "end"
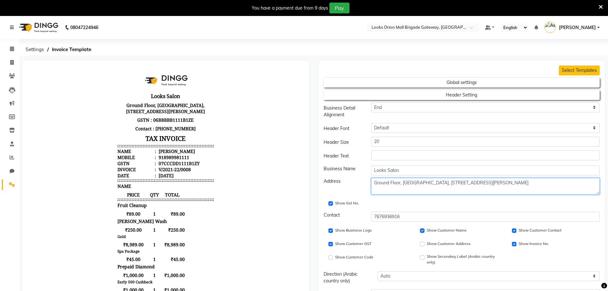
drag, startPoint x: 451, startPoint y: 183, endPoint x: 417, endPoint y: 184, distance: 34.2
click at [417, 184] on textarea "Ground Floor, [GEOGRAPHIC_DATA], [STREET_ADDRESS][PERSON_NAME]" at bounding box center [485, 186] width 229 height 17
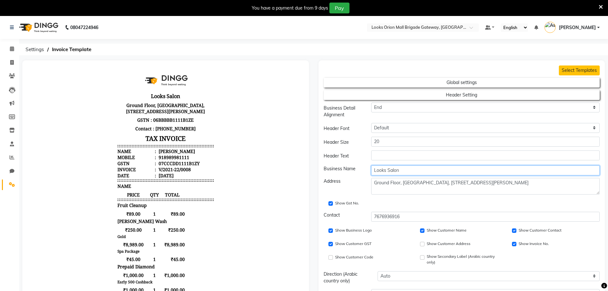
drag, startPoint x: 404, startPoint y: 168, endPoint x: 392, endPoint y: 170, distance: 12.1
click at [392, 170] on input "Looks Salon" at bounding box center [485, 170] width 229 height 10
paste input "Brigade Gateway"
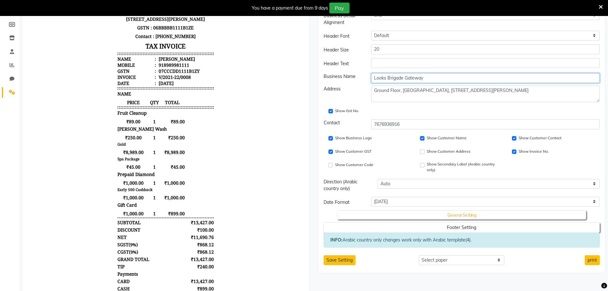
scroll to position [96, 0]
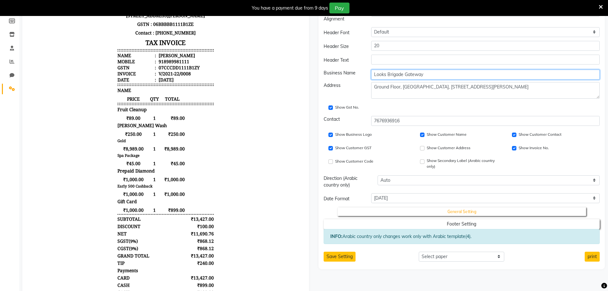
type input "Looks Brigade Gateway"
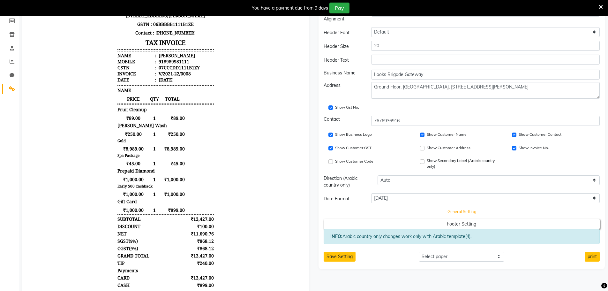
click at [408, 211] on button "General Setting" at bounding box center [461, 211] width 249 height 9
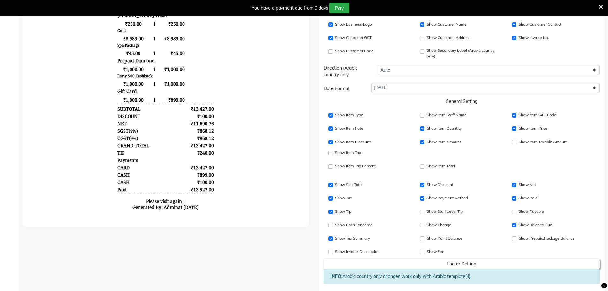
scroll to position [223, 0]
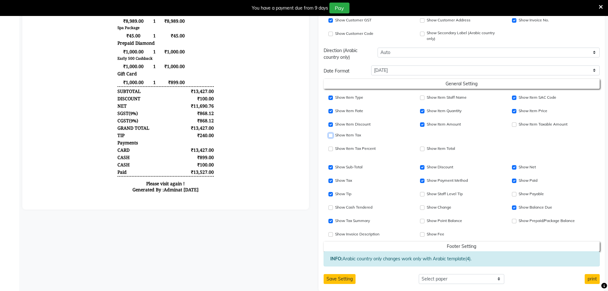
click at [332, 133] on input "Show Item Price" at bounding box center [331, 135] width 4 height 4
checkbox input "true"
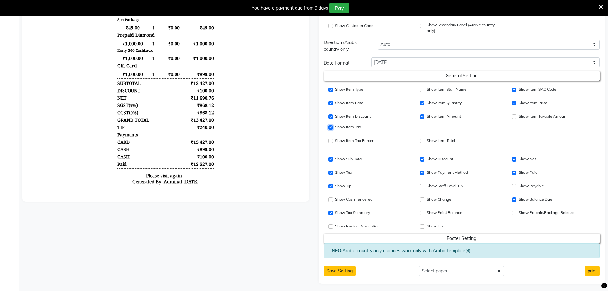
scroll to position [234, 0]
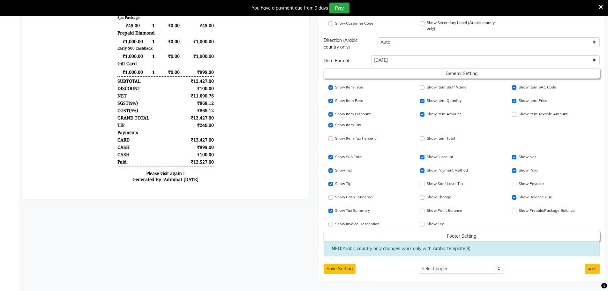
click at [510, 183] on div "Show Payable" at bounding box center [554, 182] width 92 height 11
click at [514, 183] on input "Show Payable" at bounding box center [514, 184] width 4 height 4
checkbox input "true"
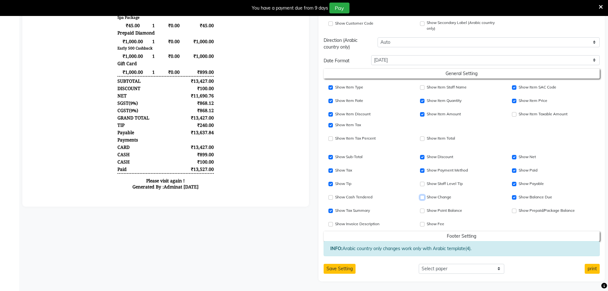
click at [421, 196] on input "Show Change" at bounding box center [422, 197] width 4 height 4
checkbox input "true"
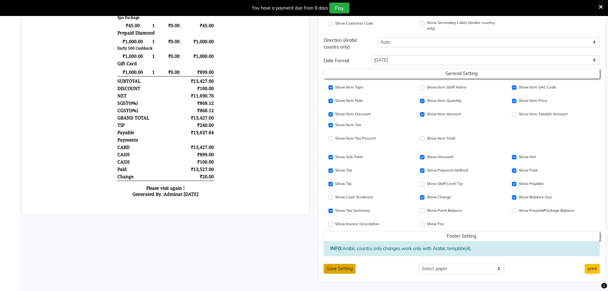
click at [348, 270] on button "Save Setting" at bounding box center [340, 269] width 32 height 10
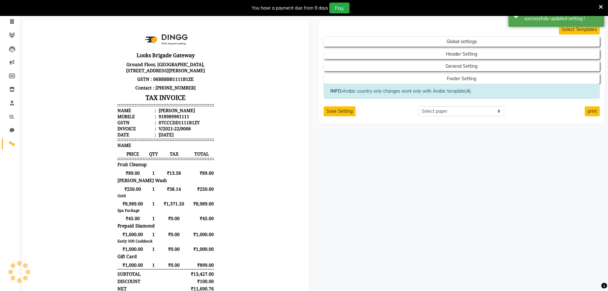
scroll to position [0, 0]
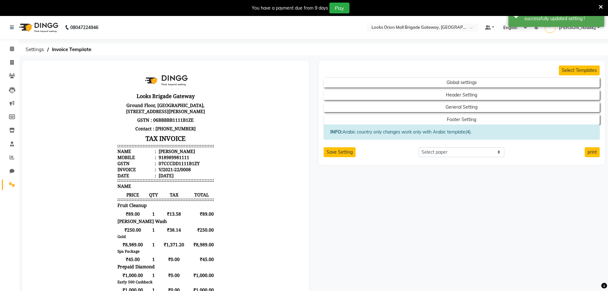
click at [569, 31] on link "[PERSON_NAME]" at bounding box center [572, 27] width 55 height 11
click at [564, 40] on link "Manage Profile" at bounding box center [567, 42] width 58 height 10
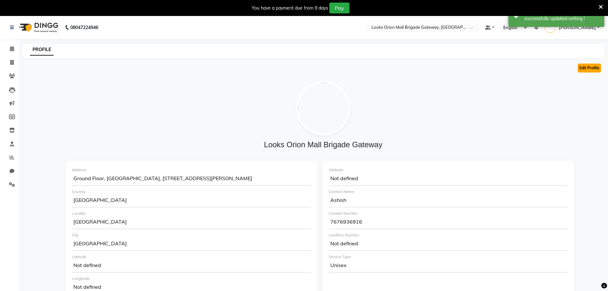
click at [596, 67] on button "Edit Profile" at bounding box center [589, 68] width 23 height 9
select select "1"
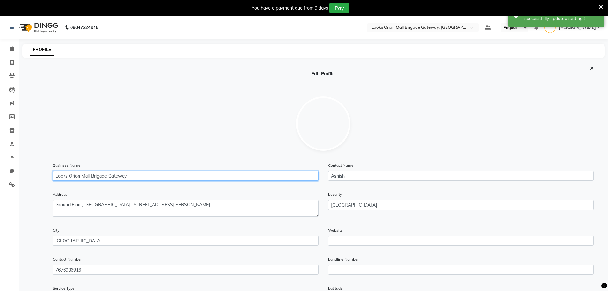
drag, startPoint x: 90, startPoint y: 177, endPoint x: 70, endPoint y: 178, distance: 19.8
click at [70, 178] on input "Looks Orion Mall Brigade Gateway" at bounding box center [186, 176] width 266 height 10
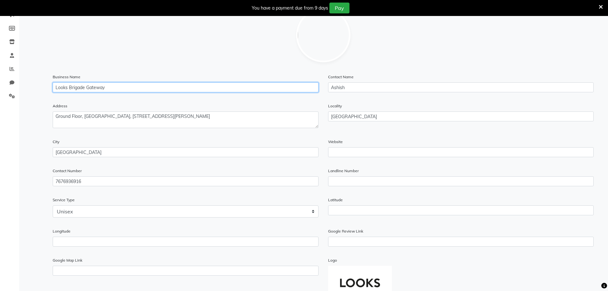
scroll to position [173, 0]
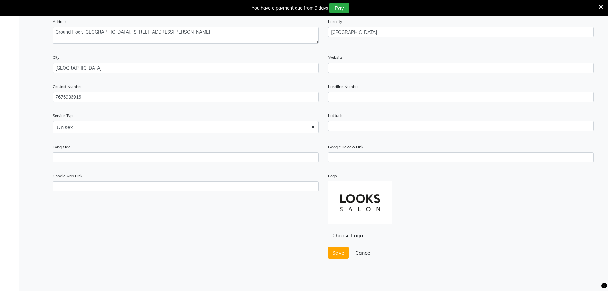
type input "Looks Brigade Gateway"
click at [338, 259] on div "Save Cancel" at bounding box center [323, 254] width 551 height 17
click at [338, 249] on span "Save" at bounding box center [338, 252] width 12 height 6
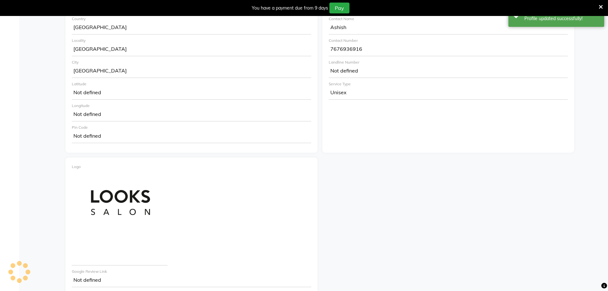
scroll to position [0, 0]
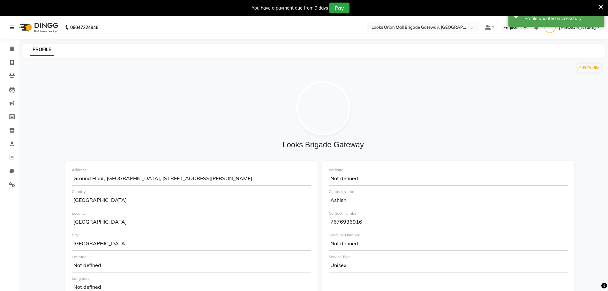
click at [441, 22] on nav "08047224946 Select Location × Looks Orion Mall Brigade Gateway, Bengaluru Defau…" at bounding box center [304, 27] width 608 height 23
click at [440, 24] on div "Select Location × Looks Brigade Gateway, Bengaluru" at bounding box center [417, 27] width 99 height 6
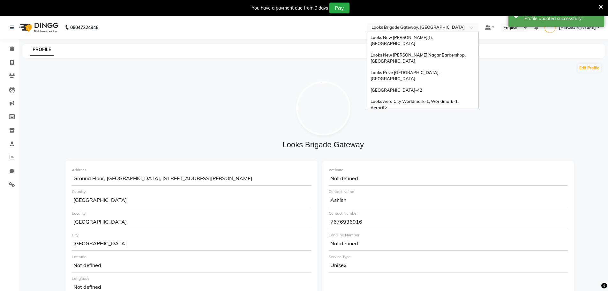
scroll to position [655, 0]
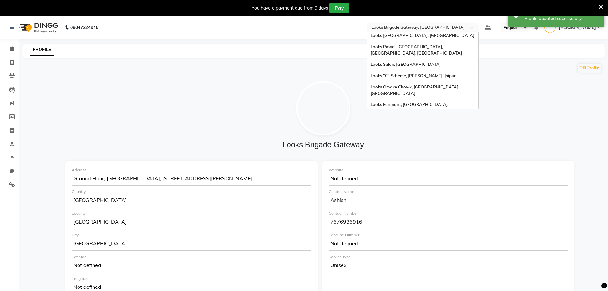
click at [428, 274] on span "Looks Orion [GEOGRAPHIC_DATA], [GEOGRAPHIC_DATA]" at bounding box center [406, 279] width 71 height 11
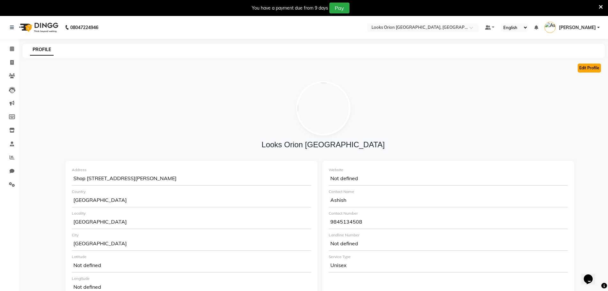
click at [590, 70] on button "Edit Profile" at bounding box center [589, 68] width 23 height 9
select select "1"
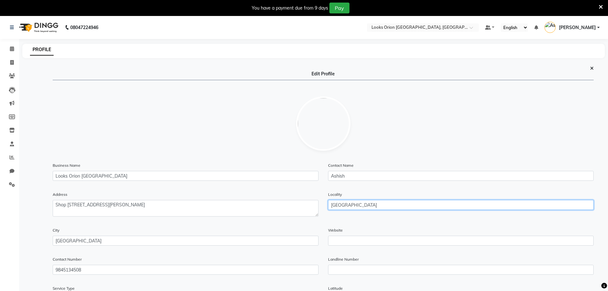
click at [380, 204] on input "[GEOGRAPHIC_DATA]" at bounding box center [461, 205] width 266 height 10
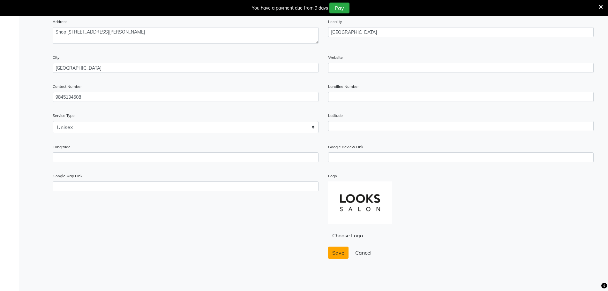
click at [342, 251] on span "Save" at bounding box center [338, 252] width 12 height 6
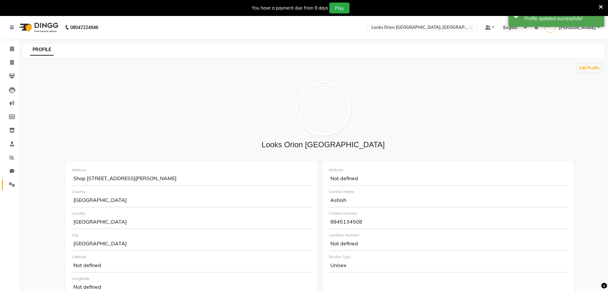
click at [9, 188] on span at bounding box center [11, 184] width 11 height 7
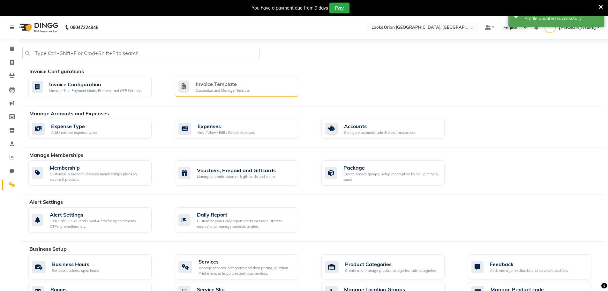
click at [246, 87] on div "Invoice Template" at bounding box center [223, 84] width 54 height 8
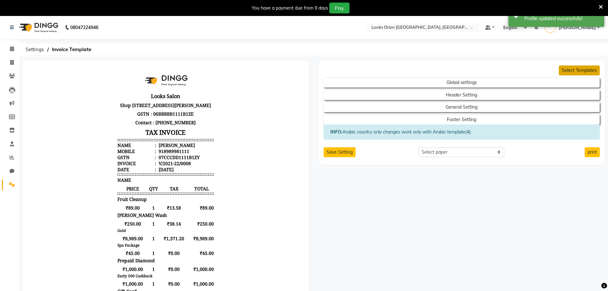
click at [566, 72] on button "Select Templates" at bounding box center [579, 70] width 41 height 10
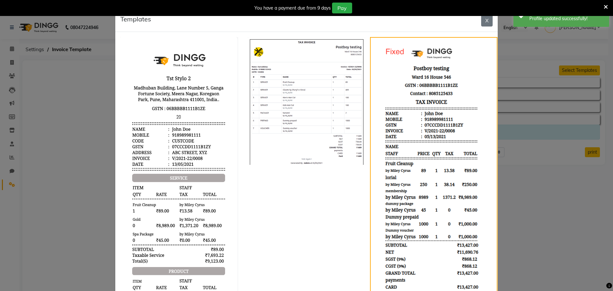
click at [450, 113] on img at bounding box center [433, 177] width 123 height 277
click at [484, 19] on button "X" at bounding box center [486, 20] width 11 height 12
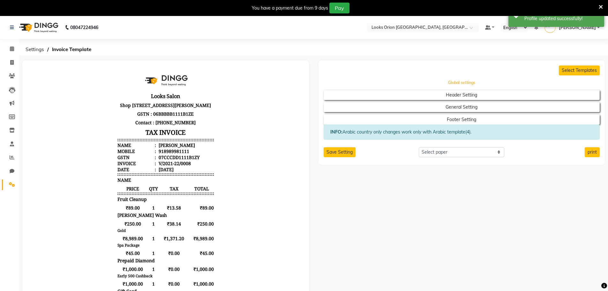
click at [465, 84] on button "Global settings" at bounding box center [461, 82] width 249 height 9
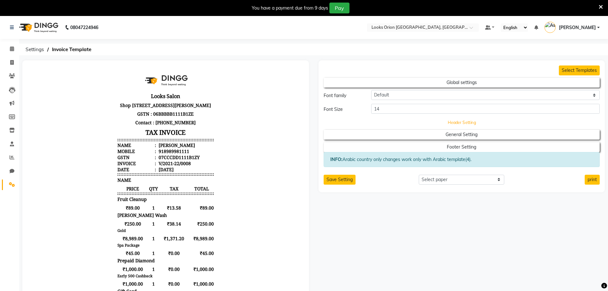
click at [470, 119] on button "Header Setting" at bounding box center [461, 122] width 249 height 9
select select "end"
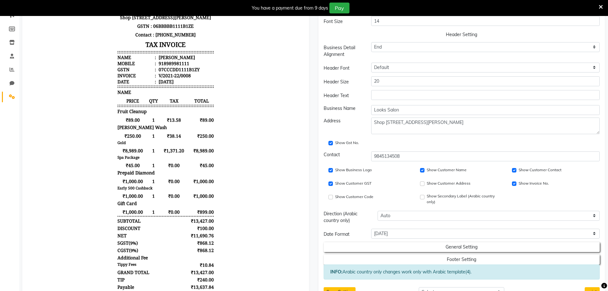
scroll to position [96, 0]
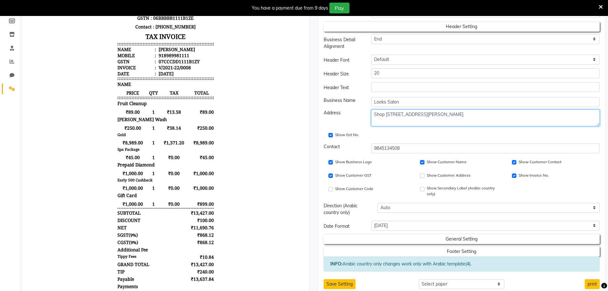
drag, startPoint x: 446, startPoint y: 114, endPoint x: 470, endPoint y: 116, distance: 24.1
click at [470, 116] on textarea "Shop No-208 & 209, 2nd Floor Orion East Mall, 34, Dodda Banaswadi Main Rd, Vive…" at bounding box center [485, 118] width 229 height 17
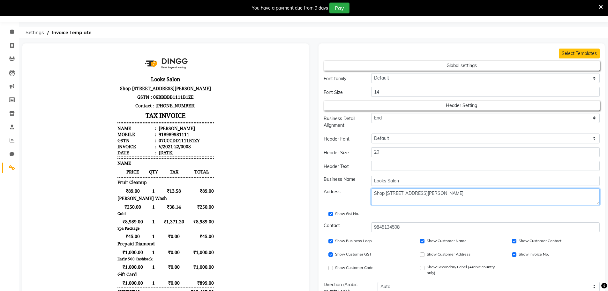
scroll to position [0, 0]
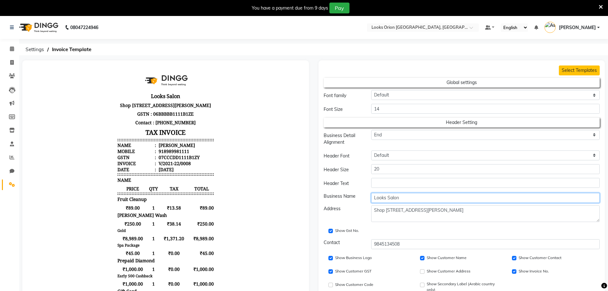
click at [391, 199] on input "Looks Salon" at bounding box center [485, 198] width 229 height 10
paste input "Orion East Mall"
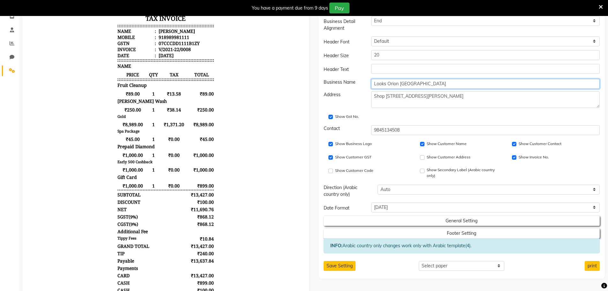
scroll to position [128, 0]
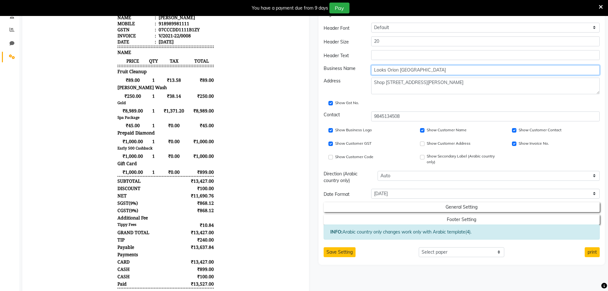
type input "Looks Orion East Mall"
click at [331, 156] on input "Show Customer Code" at bounding box center [331, 157] width 4 height 4
checkbox input "true"
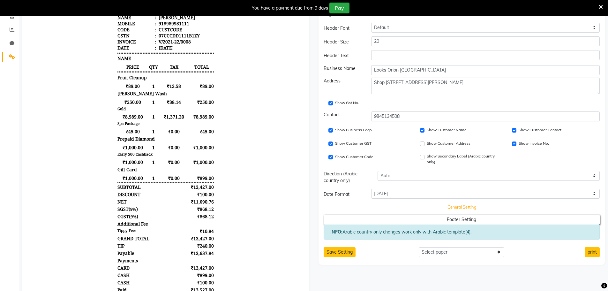
click at [434, 203] on button "General Setting" at bounding box center [461, 207] width 249 height 9
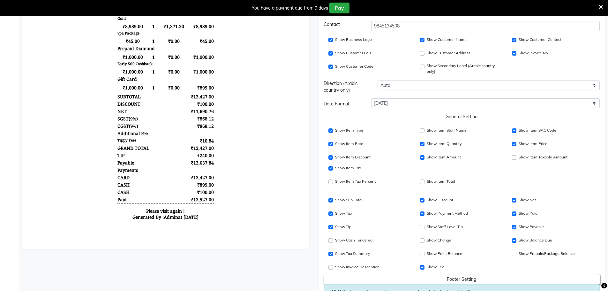
scroll to position [223, 0]
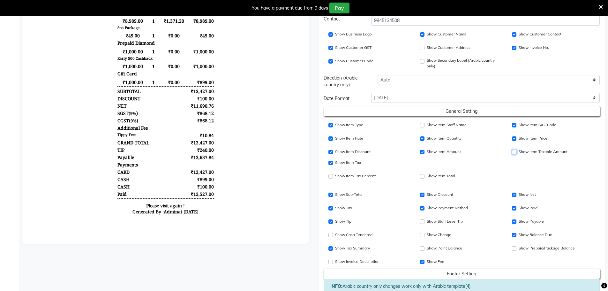
click at [515, 153] on input "Show Item SAC Code" at bounding box center [514, 152] width 4 height 4
checkbox input "true"
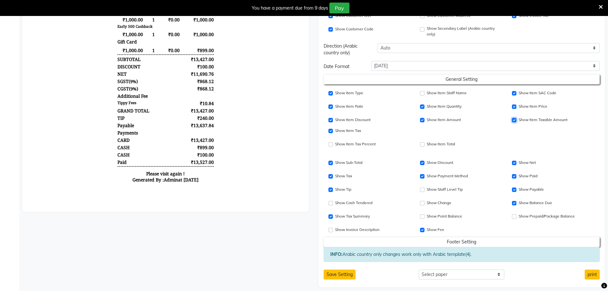
scroll to position [261, 0]
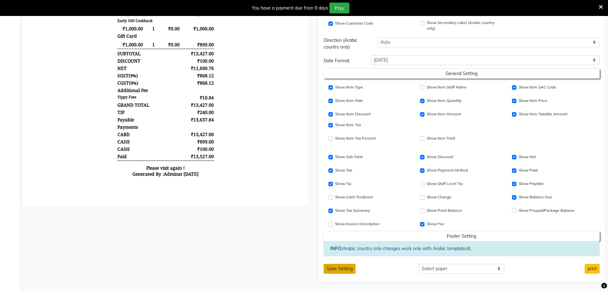
click at [347, 267] on button "Save Setting" at bounding box center [340, 269] width 32 height 10
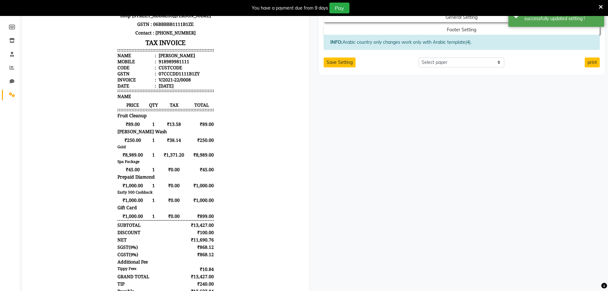
scroll to position [0, 0]
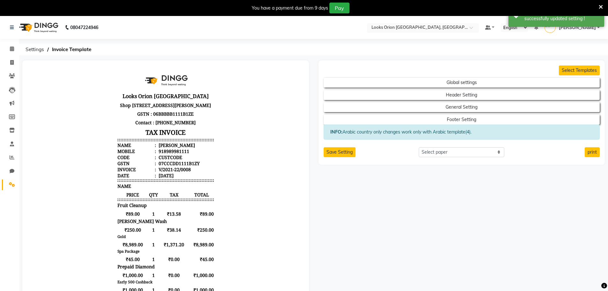
click at [445, 29] on input "text" at bounding box center [416, 28] width 93 height 6
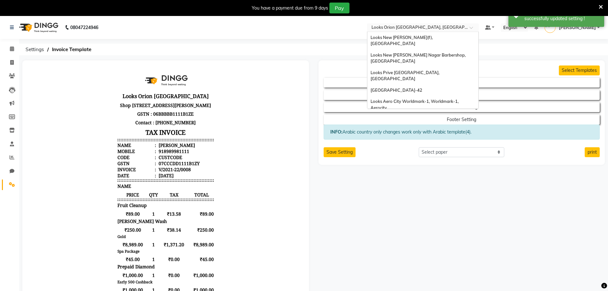
scroll to position [655, 0]
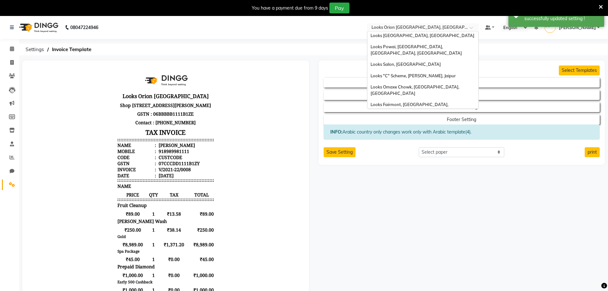
click at [418, 223] on span "Looks [GEOGRAPHIC_DATA], [GEOGRAPHIC_DATA]" at bounding box center [423, 225] width 104 height 5
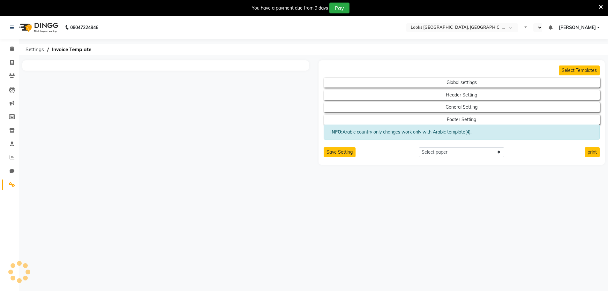
select select "en"
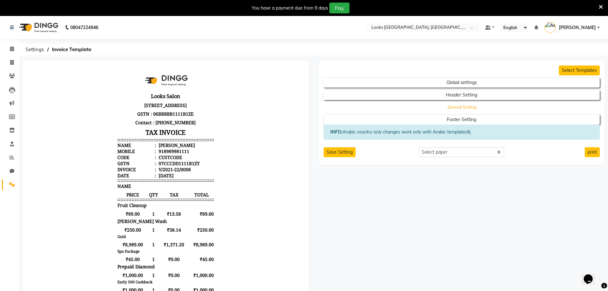
click at [463, 107] on button "General Setting" at bounding box center [461, 107] width 249 height 9
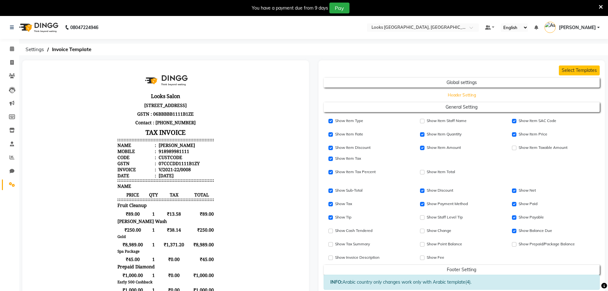
click at [457, 93] on button "Header Setting" at bounding box center [461, 94] width 249 height 9
select select "end"
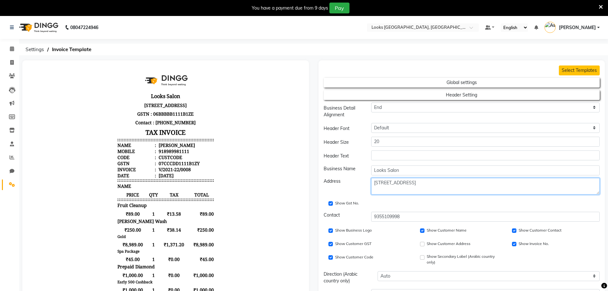
drag, startPoint x: 466, startPoint y: 183, endPoint x: 446, endPoint y: 183, distance: 20.1
click at [446, 183] on textarea "[STREET_ADDRESS]" at bounding box center [485, 186] width 229 height 17
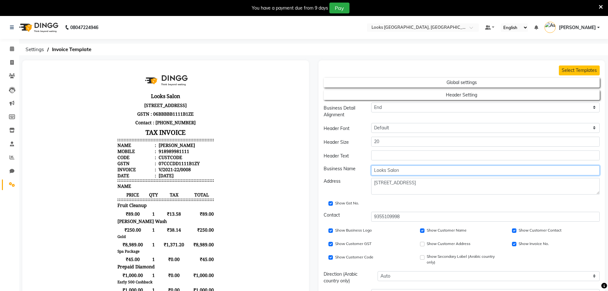
click at [392, 171] on input "Looks Salon" at bounding box center [485, 170] width 229 height 10
paste input "[GEOGRAPHIC_DATA]"
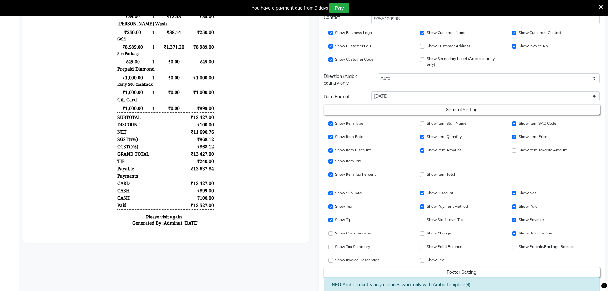
scroll to position [223, 0]
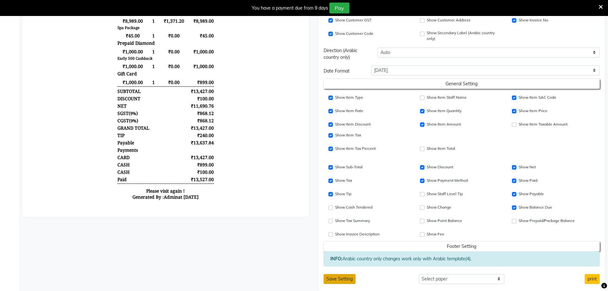
type input "Looks [GEOGRAPHIC_DATA]"
click at [334, 281] on button "Save Setting" at bounding box center [340, 279] width 32 height 10
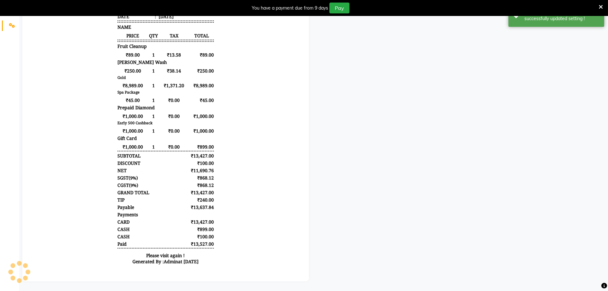
scroll to position [0, 0]
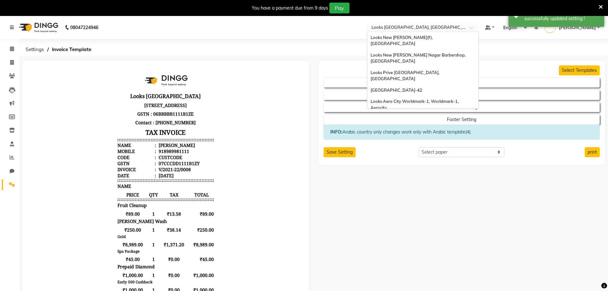
click at [431, 30] on input "text" at bounding box center [416, 28] width 93 height 6
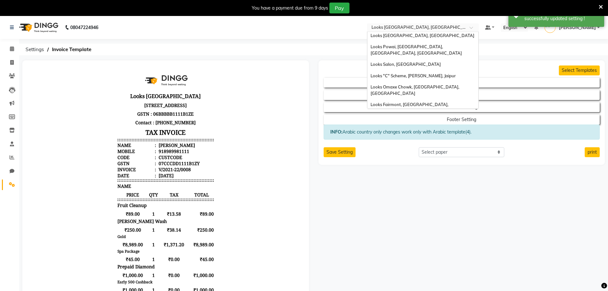
click at [414, 211] on span "Looks [GEOGRAPHIC_DATA], [GEOGRAPHIC_DATA]" at bounding box center [423, 213] width 104 height 5
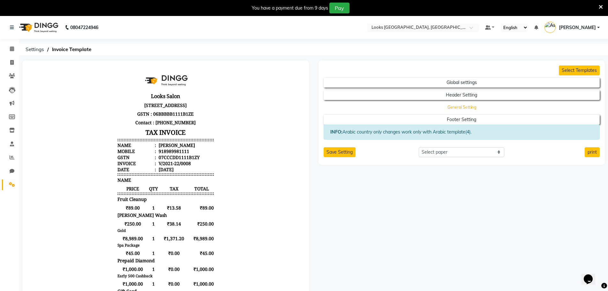
click at [485, 105] on button "General Setting" at bounding box center [461, 107] width 249 height 9
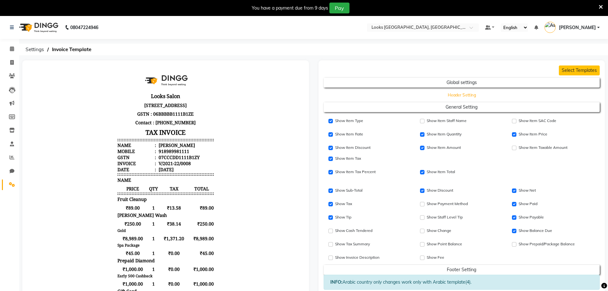
click at [471, 95] on button "Header Setting" at bounding box center [461, 94] width 249 height 9
select select "end"
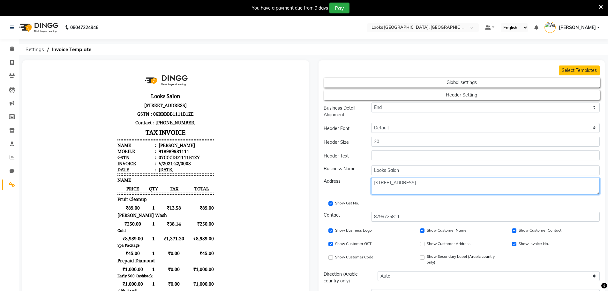
drag, startPoint x: 459, startPoint y: 182, endPoint x: 420, endPoint y: 181, distance: 39.0
click at [420, 181] on textarea "Shop No-6, 1st Floor, Sangam Courtyard, Major Somnath Marg, Sector-9, RK Puram,…" at bounding box center [485, 186] width 229 height 17
click at [419, 183] on textarea "Shop No-6, 1st Floor, Sangam Courtyard, Major Somnath Marg, Sector-9, RK Puram,…" at bounding box center [485, 186] width 229 height 17
type textarea "Shop No-6, 1st Floor, Sangam Courtyard, Major Somnath Marg, Sector-9, RK Puram,…"
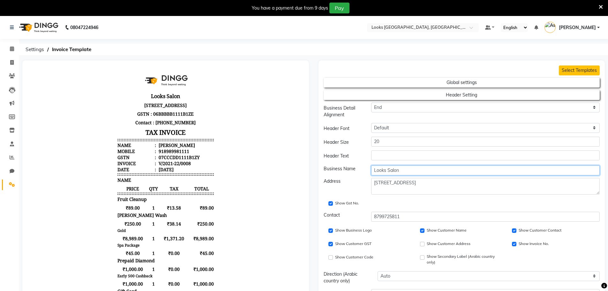
click at [397, 169] on input "Looks Salon" at bounding box center [485, 170] width 229 height 10
paste input "ngam Courtyard"
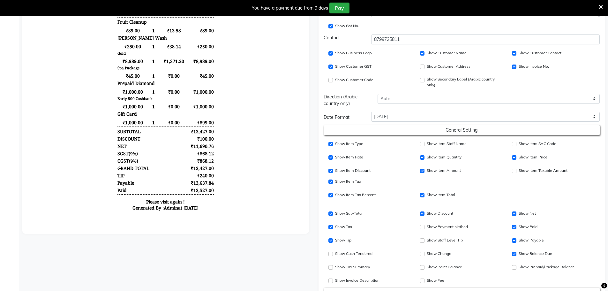
scroll to position [223, 0]
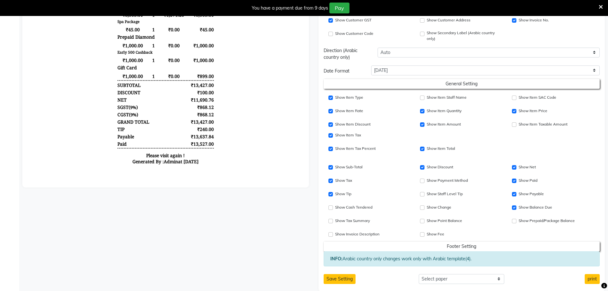
type input "Looks Sangam Courtyard"
click at [422, 182] on input "Show Item Discount" at bounding box center [422, 180] width 4 height 4
checkbox input "true"
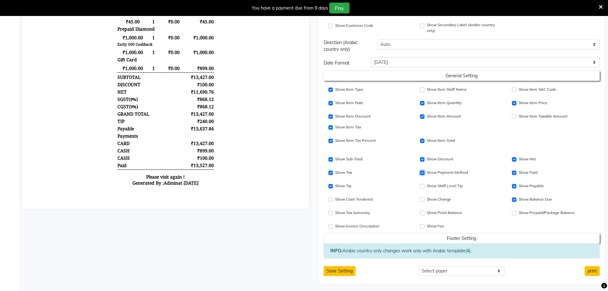
scroll to position [234, 0]
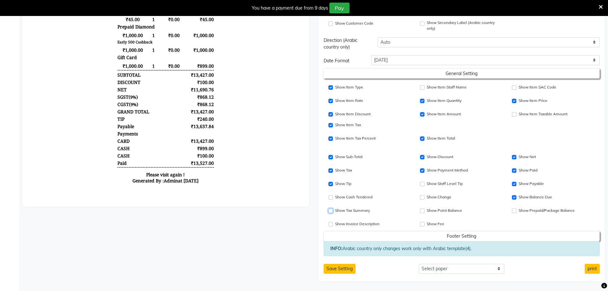
click at [331, 208] on input "Show Tax Summary" at bounding box center [331, 210] width 4 height 4
checkbox input "true"
click at [344, 266] on button "Save Setting" at bounding box center [340, 269] width 32 height 10
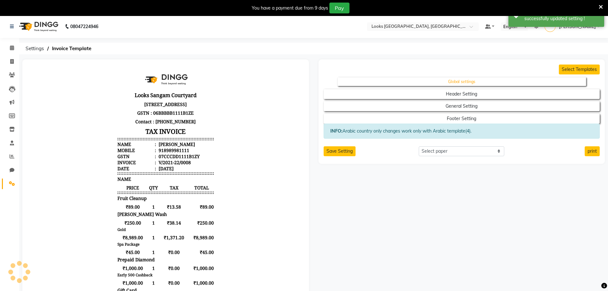
scroll to position [0, 0]
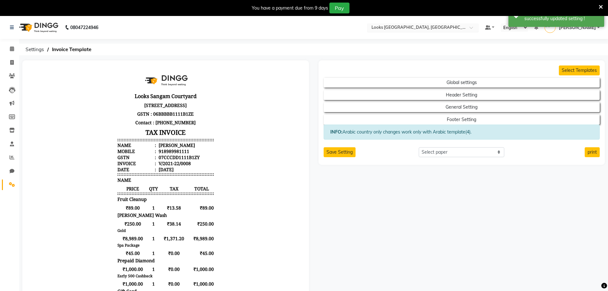
click at [427, 29] on input "text" at bounding box center [416, 28] width 93 height 6
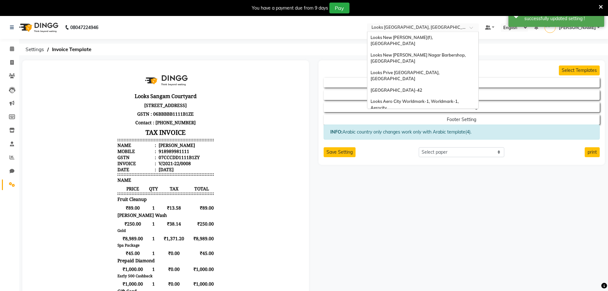
scroll to position [655, 0]
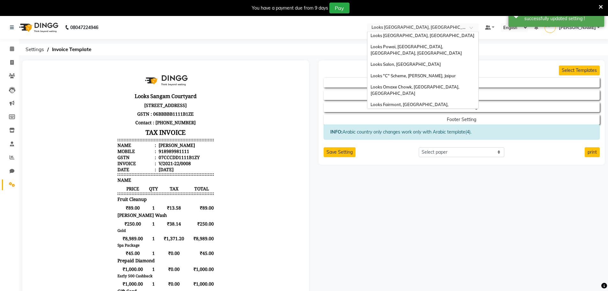
click at [422, 194] on span "Looks [GEOGRAPHIC_DATA][PERSON_NAME], [GEOGRAPHIC_DATA]" at bounding box center [418, 199] width 94 height 11
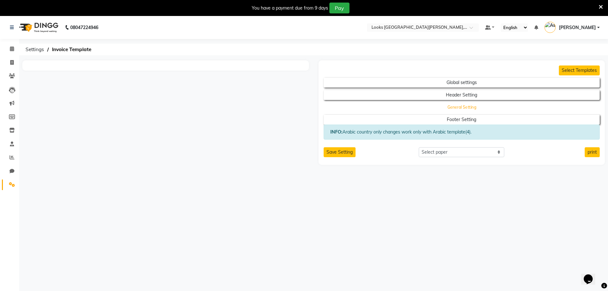
click at [462, 107] on button "General Setting" at bounding box center [461, 107] width 249 height 9
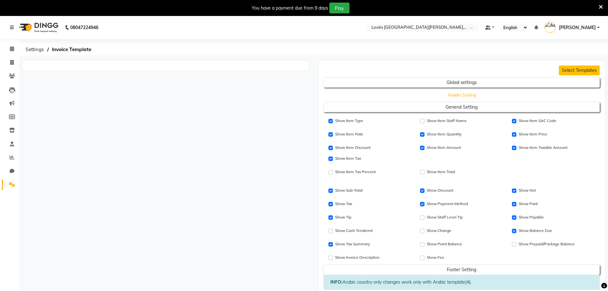
click at [462, 96] on button "Header Setting" at bounding box center [461, 94] width 249 height 9
select select "end"
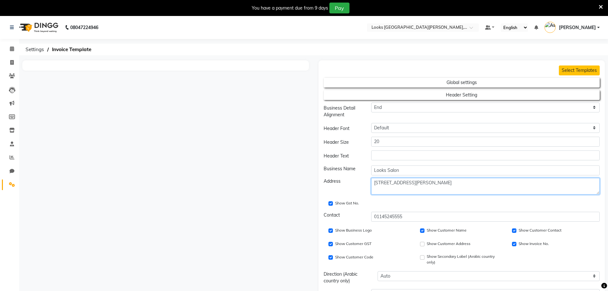
drag, startPoint x: 446, startPoint y: 182, endPoint x: 481, endPoint y: 183, distance: 35.1
click at [481, 183] on textarea "[STREET_ADDRESS][PERSON_NAME]" at bounding box center [485, 186] width 229 height 17
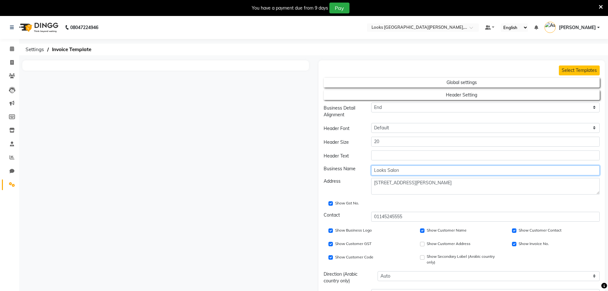
click at [394, 170] on input "Looks Salon" at bounding box center [485, 170] width 229 height 10
paste input "[GEOGRAPHIC_DATA][PERSON_NAME]"
type input "Looks East [PERSON_NAME] Nagar"
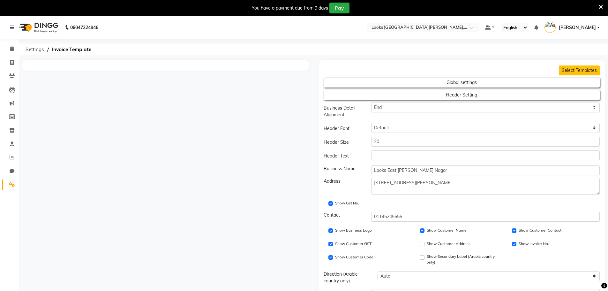
click at [428, 204] on div "Show Gst No." at bounding box center [462, 202] width 286 height 11
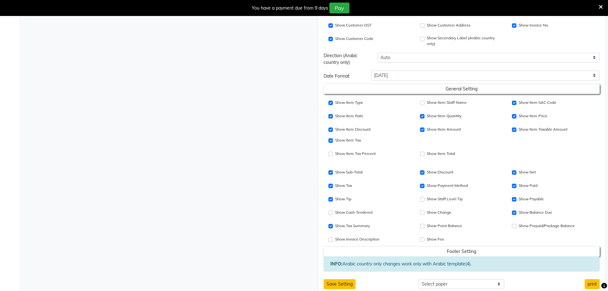
scroll to position [223, 0]
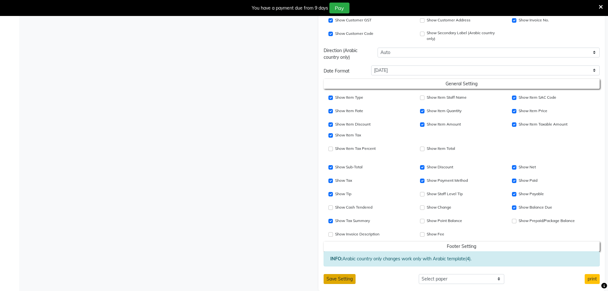
click at [341, 274] on button "Save Setting" at bounding box center [340, 279] width 32 height 10
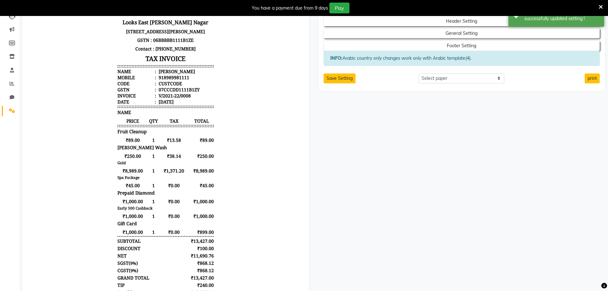
scroll to position [0, 0]
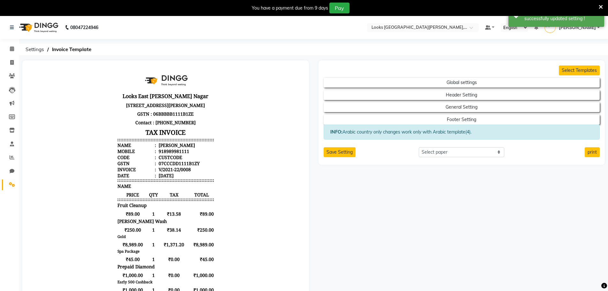
click at [11, 181] on link "Settings" at bounding box center [9, 184] width 15 height 11
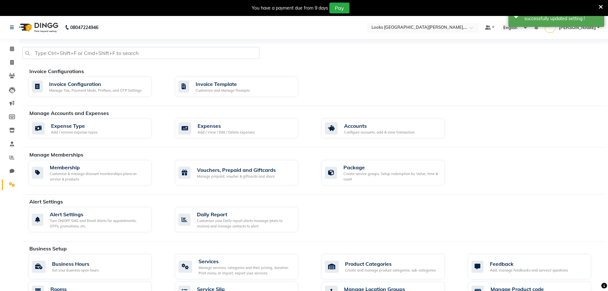
click at [400, 29] on input "text" at bounding box center [416, 28] width 93 height 6
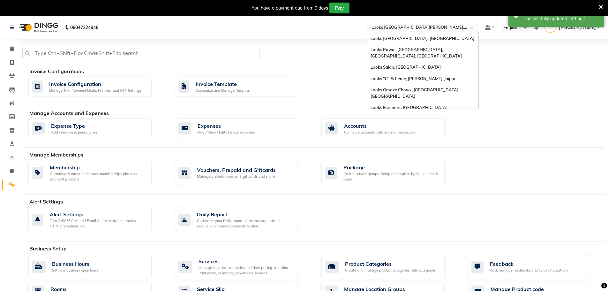
scroll to position [620, 0]
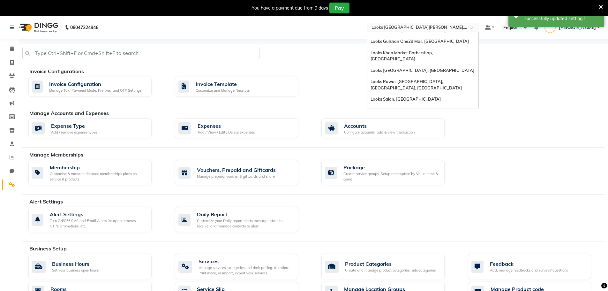
click at [411, 217] on span "Looks Vasant Kunj C9, [GEOGRAPHIC_DATA]" at bounding box center [415, 219] width 89 height 5
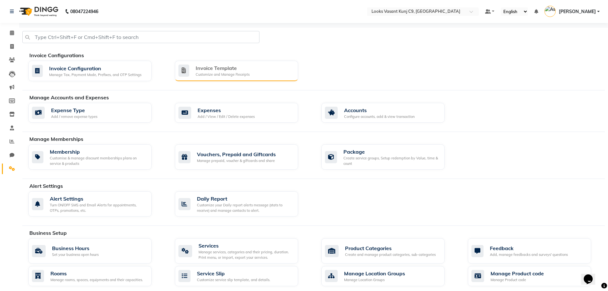
click at [218, 72] on div "Customize and Manage Receipts" at bounding box center [223, 74] width 54 height 5
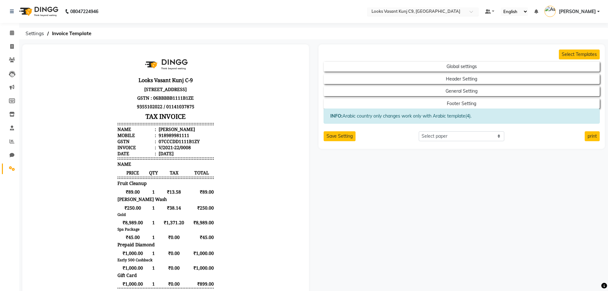
click at [421, 11] on input "text" at bounding box center [416, 12] width 93 height 6
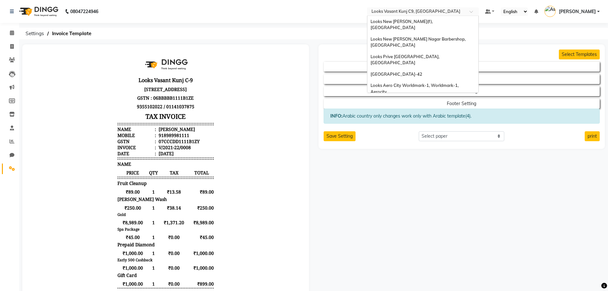
scroll to position [641, 0]
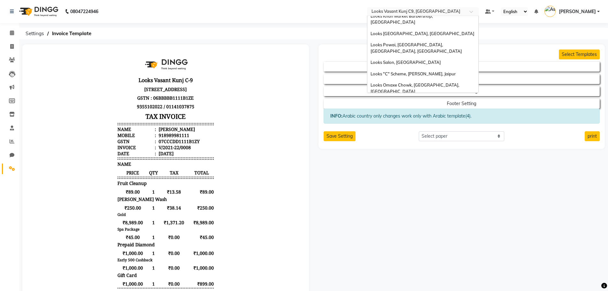
click at [419, 250] on span "Looks The Amaryllis, [GEOGRAPHIC_DATA]" at bounding box center [414, 252] width 86 height 5
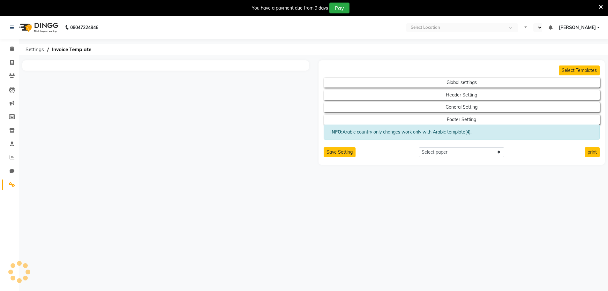
select select "en"
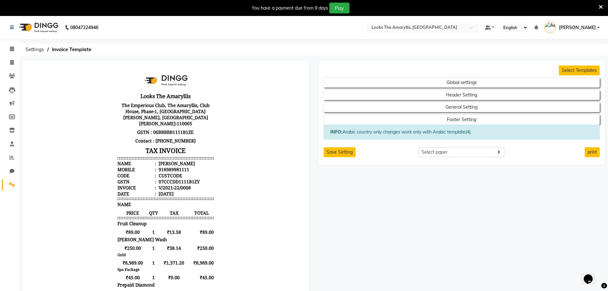
click at [418, 31] on div "Select Location × Looks The Amaryllis, [GEOGRAPHIC_DATA]" at bounding box center [423, 27] width 112 height 9
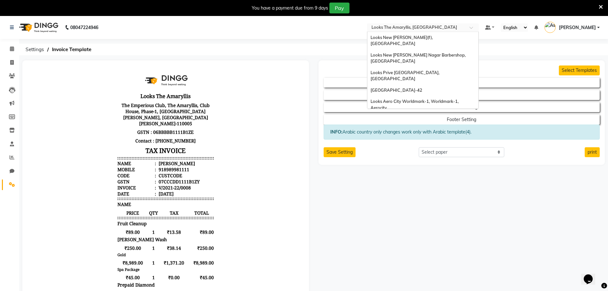
scroll to position [655, 0]
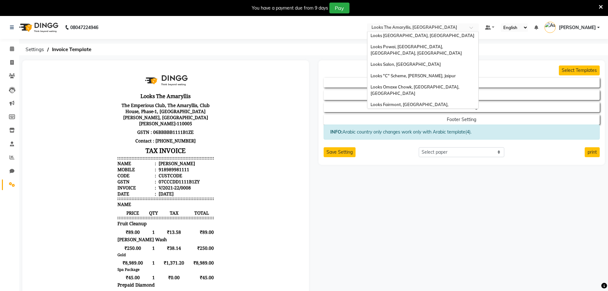
click at [417, 223] on span "Looks [GEOGRAPHIC_DATA], [GEOGRAPHIC_DATA]" at bounding box center [423, 225] width 104 height 5
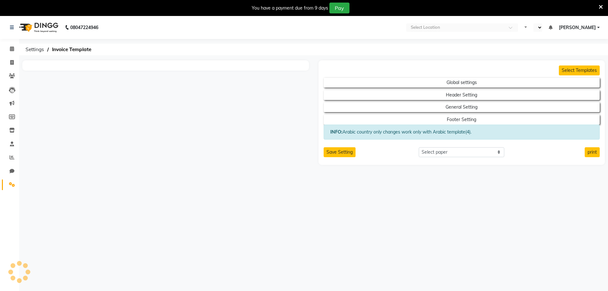
select select "en"
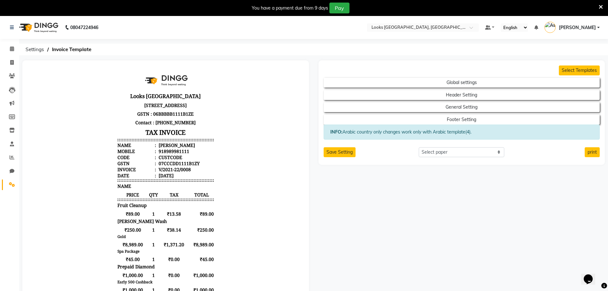
click at [417, 26] on input "text" at bounding box center [416, 28] width 93 height 6
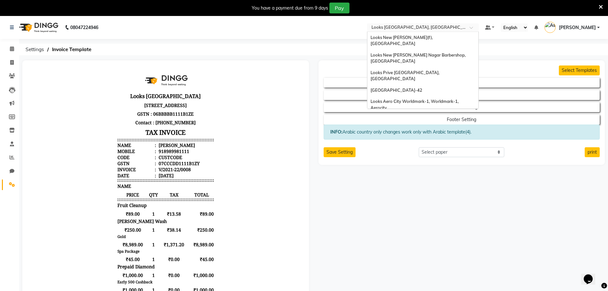
scroll to position [655, 0]
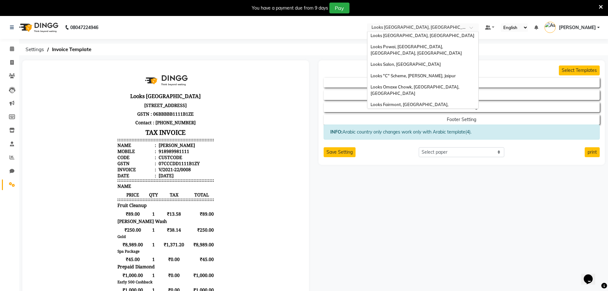
click at [409, 234] on span "Looks Forum Mall Konanakunte, [GEOGRAPHIC_DATA]" at bounding box center [403, 239] width 64 height 11
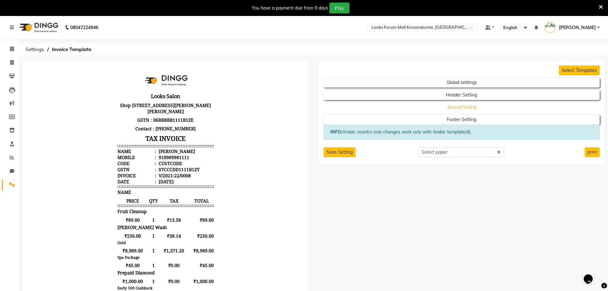
click at [456, 105] on button "General Setting" at bounding box center [461, 107] width 249 height 9
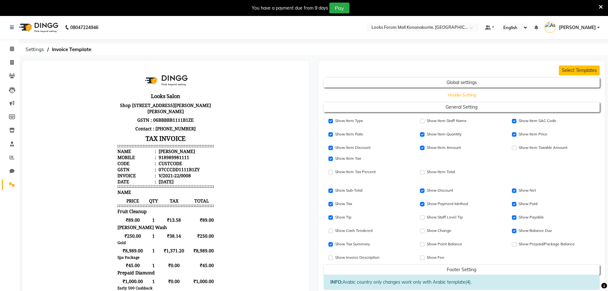
click at [454, 92] on button "Header Setting" at bounding box center [461, 94] width 249 height 9
select select "end"
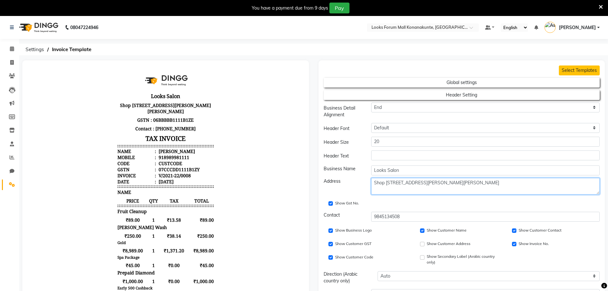
click at [510, 182] on textarea "Shop No-213 & 214, 2nd Floor, Konanakunte Cross Metro Station, Anjanadri Layout…" at bounding box center [485, 186] width 229 height 17
type textarea "Shop No-213 & 214, 2nd Floor, Konanakunte Cross Metro Station, Anjanadri Layout…"
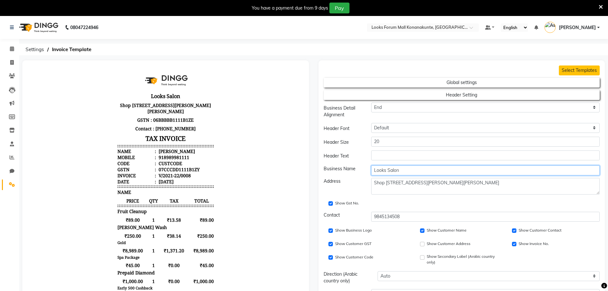
click at [397, 170] on input "Looks Salon" at bounding box center [485, 170] width 229 height 10
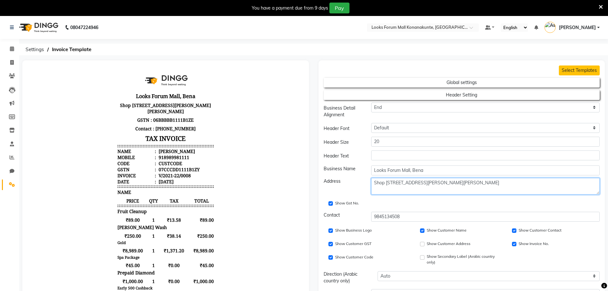
click at [422, 188] on textarea "Shop No-213 & 214, 2nd Floor, Konanakunte Cross Metro Station, Anjanadri Layout…" at bounding box center [485, 186] width 229 height 17
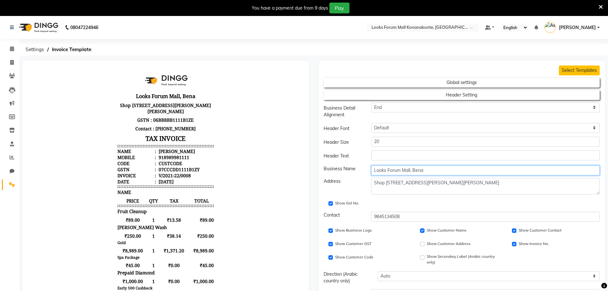
click at [419, 171] on input "Looks Forum Mall, Bena" at bounding box center [485, 170] width 229 height 10
paste input "galuru"
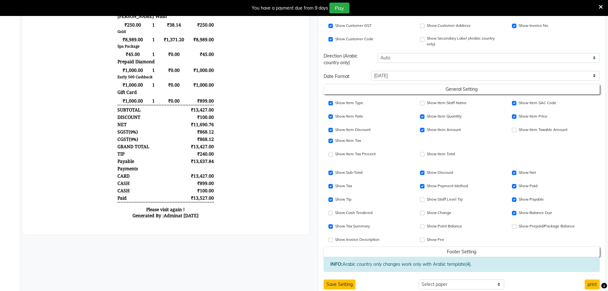
scroll to position [223, 0]
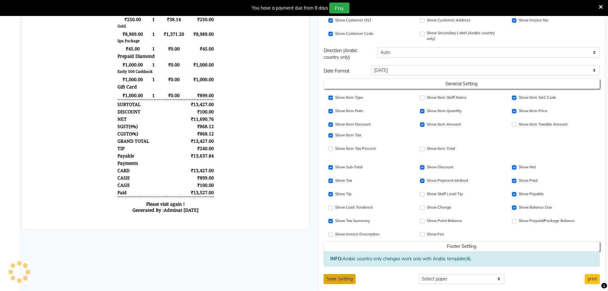
type input "Looks Forum Mall, Bengaluru"
click at [332, 280] on button "Save Setting" at bounding box center [340, 279] width 32 height 10
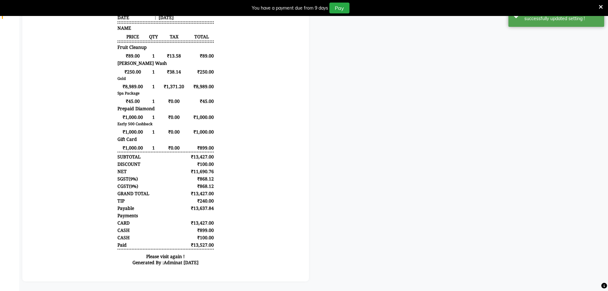
scroll to position [0, 0]
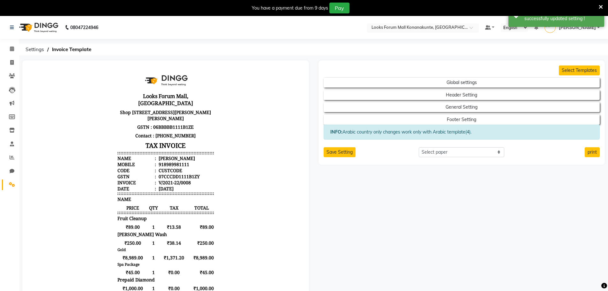
click at [445, 30] on input "text" at bounding box center [416, 28] width 93 height 6
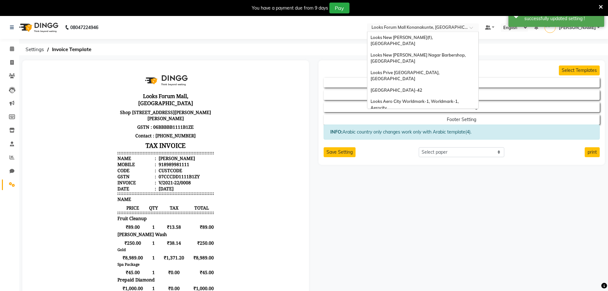
scroll to position [655, 0]
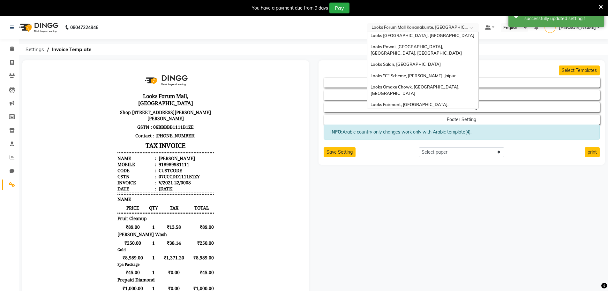
click at [429, 263] on span "Looks Brigade Gateway, [GEOGRAPHIC_DATA]" at bounding box center [417, 265] width 93 height 5
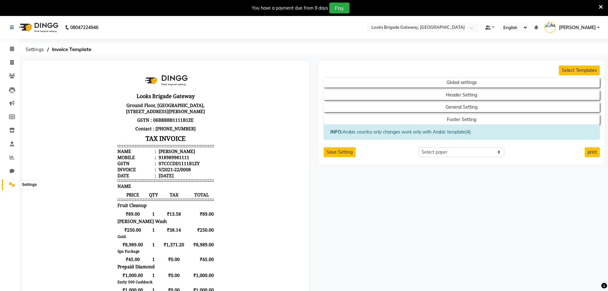
click at [17, 183] on span at bounding box center [11, 184] width 11 height 7
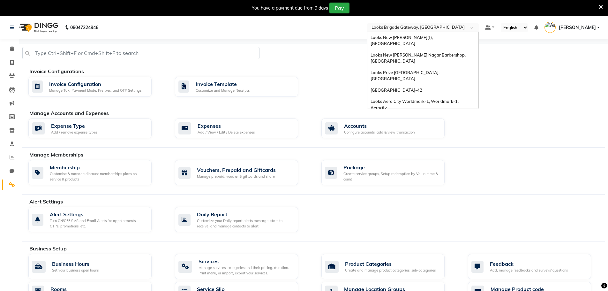
click at [432, 29] on input "text" at bounding box center [416, 28] width 93 height 6
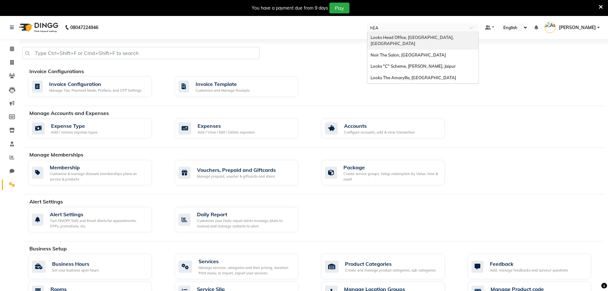
type input "hEAD"
click at [418, 37] on span "Looks Head Office, [GEOGRAPHIC_DATA], [GEOGRAPHIC_DATA]" at bounding box center [413, 40] width 84 height 11
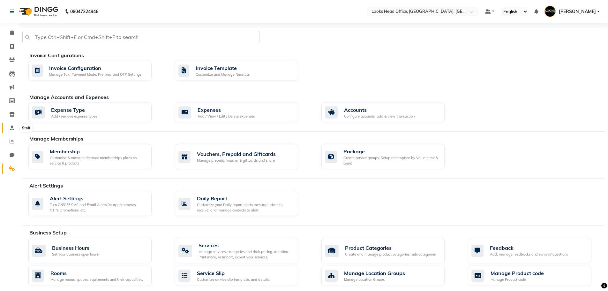
click at [13, 130] on icon at bounding box center [12, 127] width 4 height 5
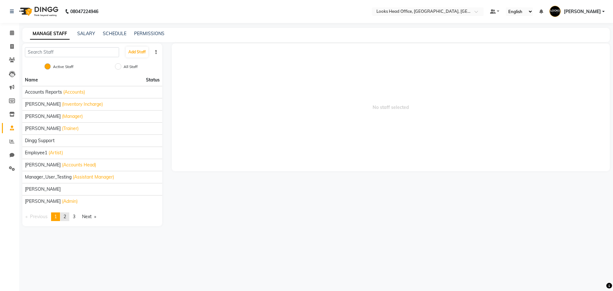
click at [64, 216] on link "page 2" at bounding box center [64, 216] width 9 height 9
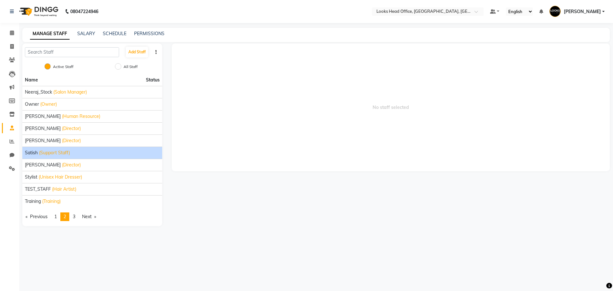
click at [63, 154] on span "(Support Staff)" at bounding box center [54, 152] width 31 height 7
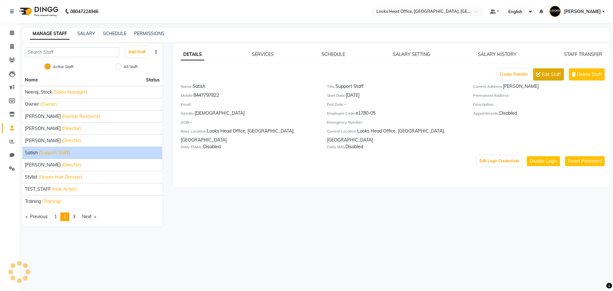
click at [544, 75] on span "Edit Staff" at bounding box center [551, 74] width 19 height 7
select select "[DEMOGRAPHIC_DATA]"
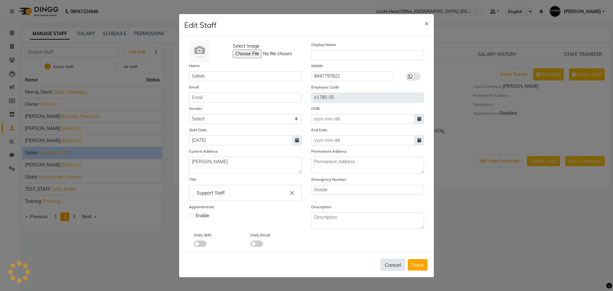
click at [389, 264] on button "Cancel" at bounding box center [393, 265] width 25 height 12
select select
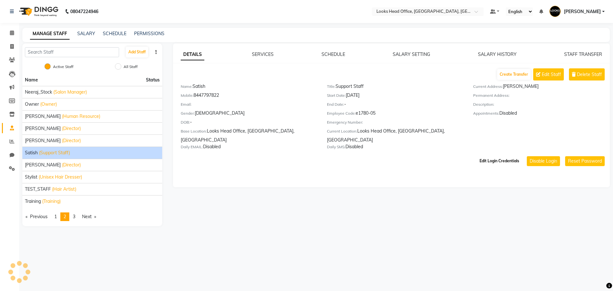
click at [490, 157] on button "Edit Login Credentials" at bounding box center [499, 160] width 45 height 11
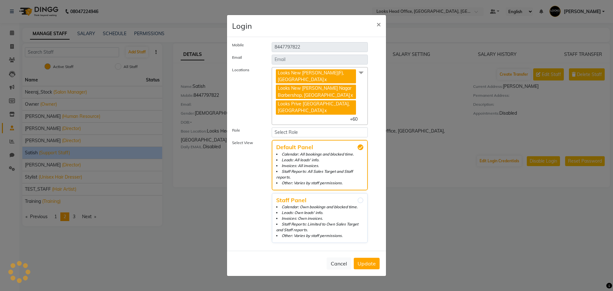
click at [361, 115] on span "Looks New Rajinder Nagar(F), Delhi x Looks New Rajinder Nagar Barbershop, Delhi…" at bounding box center [320, 96] width 96 height 58
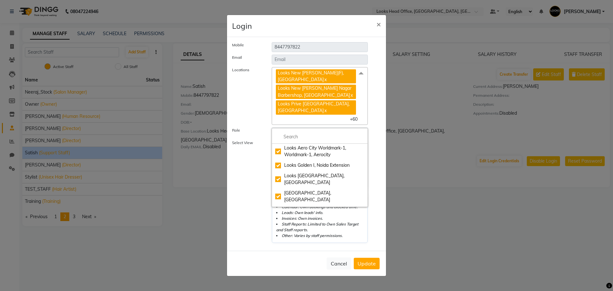
scroll to position [95, 0]
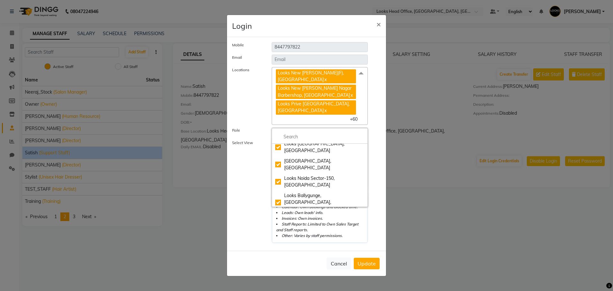
click at [231, 203] on label "Select View" at bounding box center [247, 191] width 40 height 103
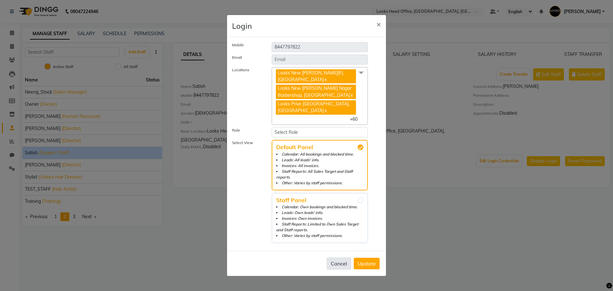
click at [339, 263] on button "Cancel" at bounding box center [339, 263] width 25 height 12
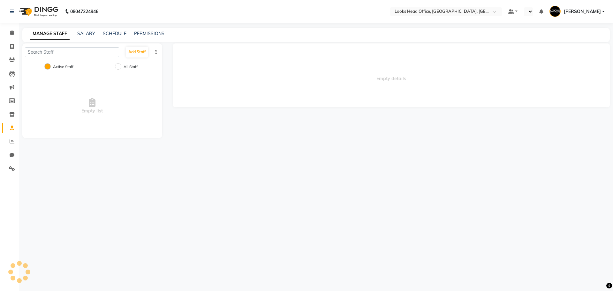
select select "en"
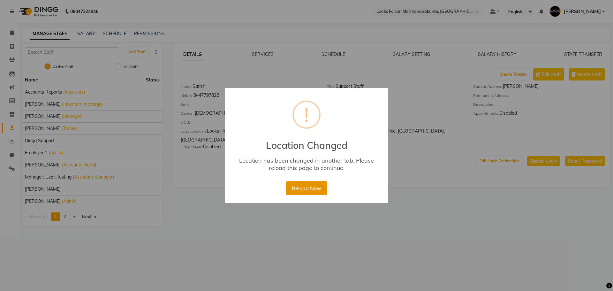
click at [307, 191] on button "Reload Now" at bounding box center [306, 188] width 41 height 14
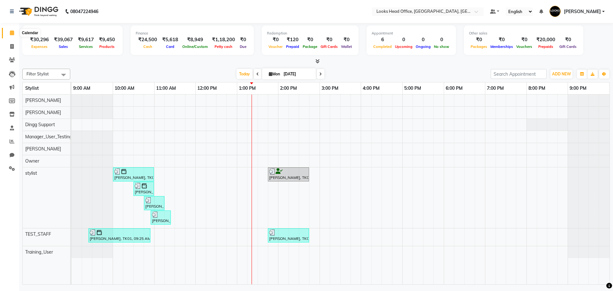
click at [14, 32] on icon at bounding box center [12, 32] width 4 height 5
click at [400, 11] on input "text" at bounding box center [421, 12] width 93 height 6
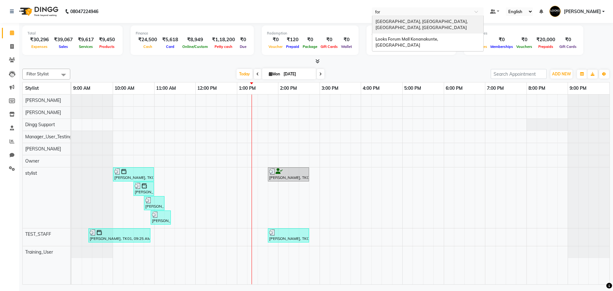
type input "foru"
click at [413, 20] on span "Looks Forum Mall Konanakunte, [GEOGRAPHIC_DATA]" at bounding box center [407, 24] width 64 height 11
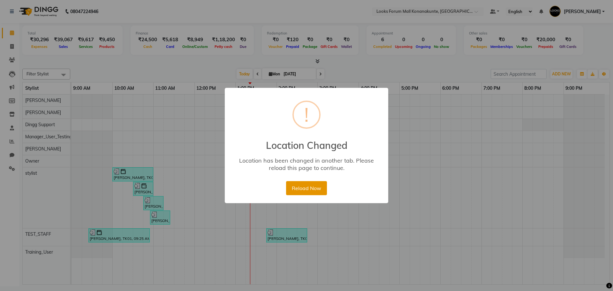
click at [314, 186] on button "Reload Now" at bounding box center [306, 188] width 41 height 14
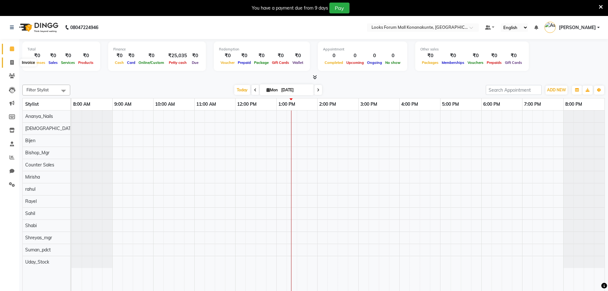
click at [14, 64] on span at bounding box center [11, 62] width 11 height 7
select select "service"
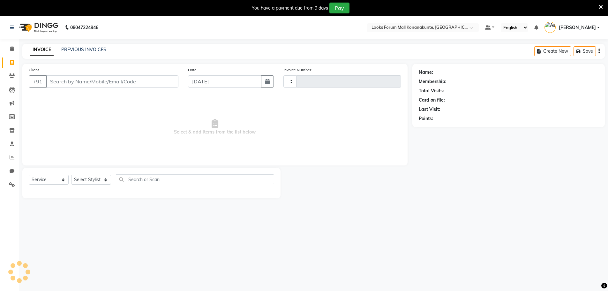
type input "3060"
select select "8945"
click at [337, 117] on span "Select & add items from the list below" at bounding box center [215, 127] width 373 height 64
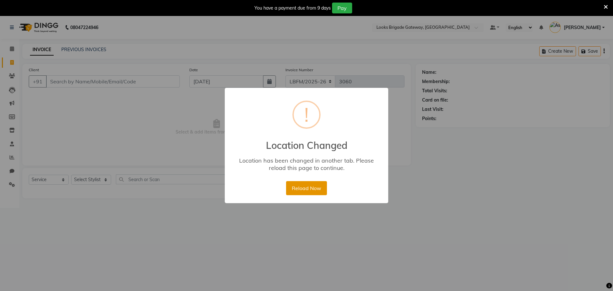
click at [318, 190] on button "Reload Now" at bounding box center [306, 188] width 41 height 14
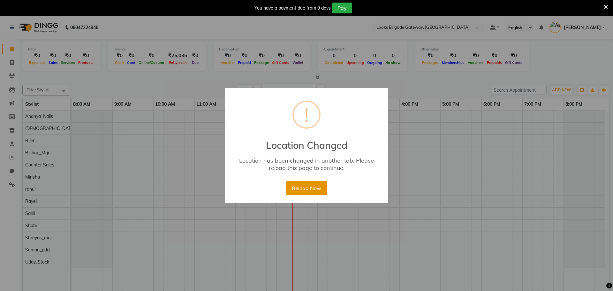
click at [306, 185] on button "Reload Now" at bounding box center [306, 188] width 41 height 14
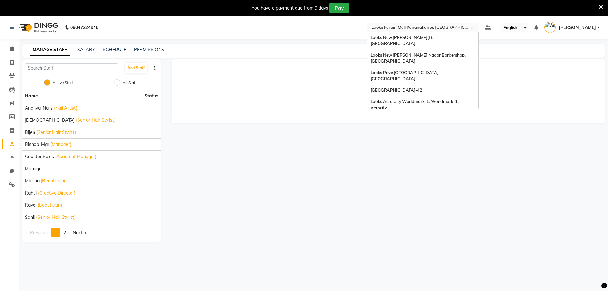
click at [434, 27] on input "text" at bounding box center [416, 28] width 93 height 6
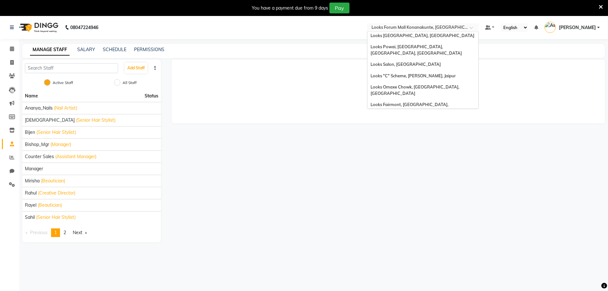
click at [424, 263] on span "Looks Brigade Gateway, [GEOGRAPHIC_DATA]" at bounding box center [417, 265] width 93 height 5
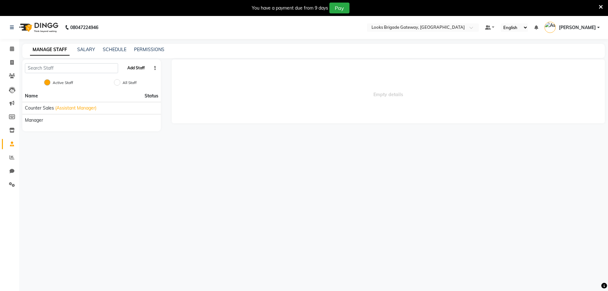
click at [135, 70] on button "Add Staff" at bounding box center [136, 68] width 22 height 11
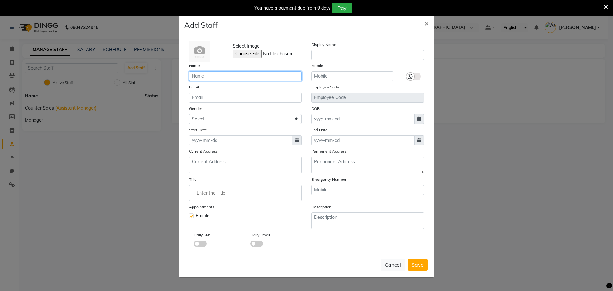
click at [230, 74] on input "text" at bounding box center [245, 76] width 113 height 10
paste input "[PERSON_NAME]"
type input "[PERSON_NAME]"
click at [209, 108] on div "Gender Select [DEMOGRAPHIC_DATA] [DEMOGRAPHIC_DATA] Other Prefer Not To Say" at bounding box center [245, 114] width 122 height 19
drag, startPoint x: 208, startPoint y: 117, endPoint x: 206, endPoint y: 121, distance: 5.2
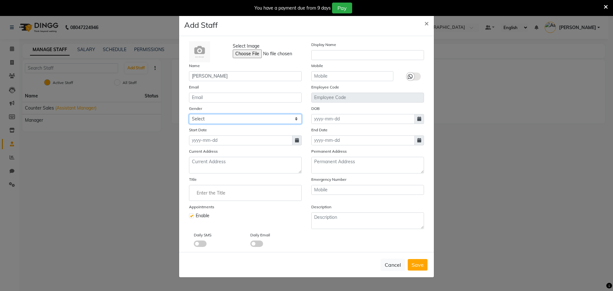
click at [208, 117] on select "Select [DEMOGRAPHIC_DATA] [DEMOGRAPHIC_DATA] Other Prefer Not To Say" at bounding box center [245, 119] width 113 height 10
select select "[DEMOGRAPHIC_DATA]"
click at [189, 114] on select "Select [DEMOGRAPHIC_DATA] [DEMOGRAPHIC_DATA] Other Prefer Not To Say" at bounding box center [245, 119] width 113 height 10
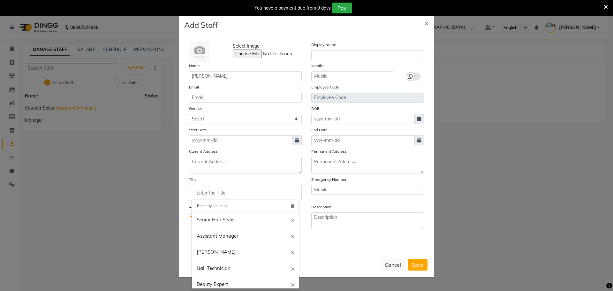
click at [222, 188] on input "Enter the Title" at bounding box center [245, 192] width 107 height 13
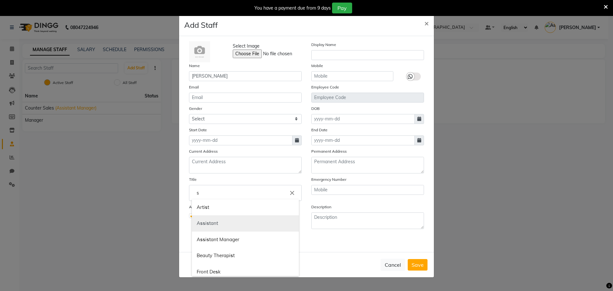
click at [219, 217] on link "A s s i s tant" at bounding box center [245, 223] width 107 height 16
drag, startPoint x: 222, startPoint y: 189, endPoint x: 163, endPoint y: 193, distance: 59.2
click at [189, 193] on ng-autocomplete "Assistant close Assistant Assistant Manager Recently selected delete Senior Hai…" at bounding box center [245, 193] width 113 height 16
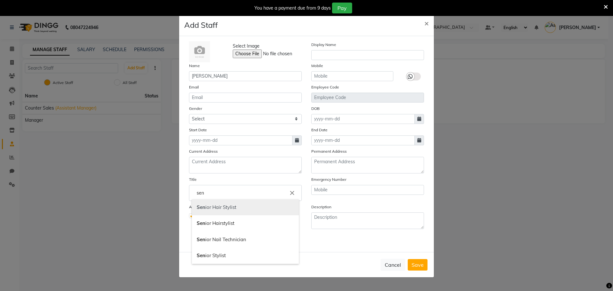
click at [225, 208] on link "Sen ior Hair Stylist" at bounding box center [245, 207] width 107 height 16
type input "Senior Hair Stylist"
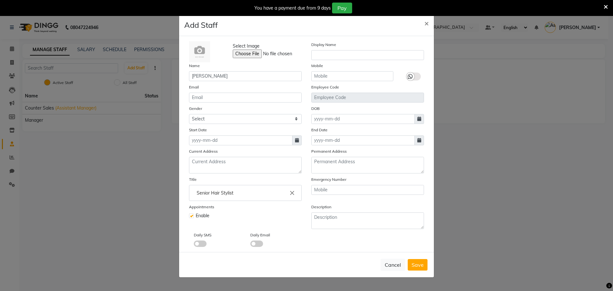
click at [215, 128] on div "Start Date" at bounding box center [245, 135] width 122 height 19
click at [214, 138] on input at bounding box center [240, 140] width 103 height 10
select select "9"
select select "2025"
click at [196, 175] on div "1" at bounding box center [196, 173] width 10 height 10
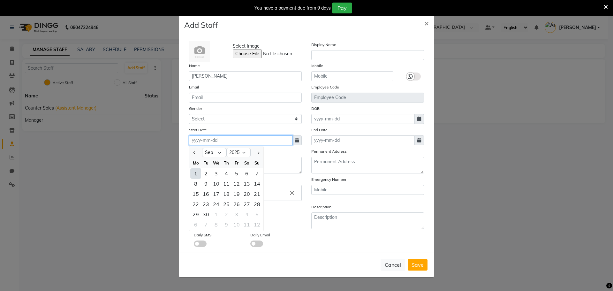
type input "[DATE]"
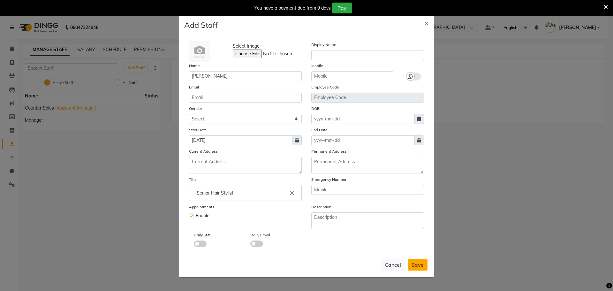
click at [412, 266] on span "Save" at bounding box center [418, 264] width 12 height 6
select select
checkbox input "false"
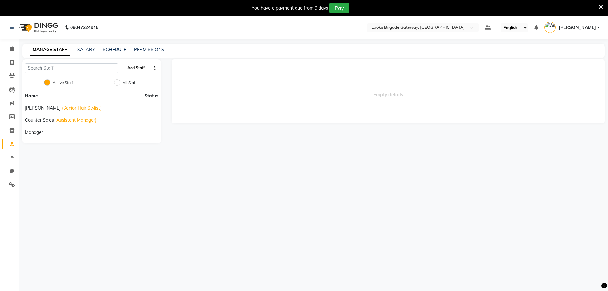
click at [136, 70] on button "Add Staff" at bounding box center [136, 68] width 22 height 11
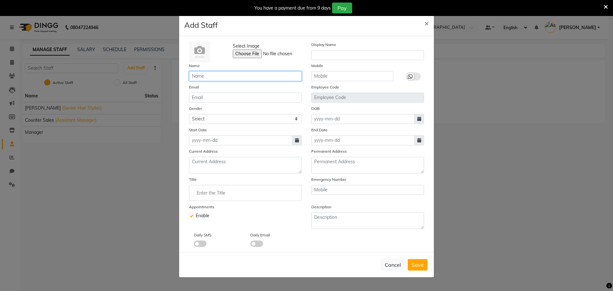
click at [215, 78] on input "text" at bounding box center [245, 76] width 113 height 10
paste input "Joseph"
type input "Joseph"
drag, startPoint x: 216, startPoint y: 117, endPoint x: 212, endPoint y: 124, distance: 7.7
click at [216, 117] on select "Select [DEMOGRAPHIC_DATA] [DEMOGRAPHIC_DATA] Other Prefer Not To Say" at bounding box center [245, 119] width 113 height 10
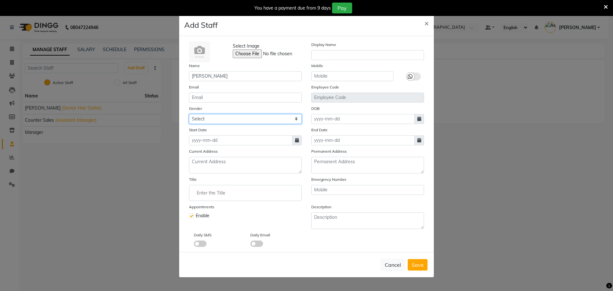
select select "[DEMOGRAPHIC_DATA]"
click at [189, 114] on select "Select [DEMOGRAPHIC_DATA] [DEMOGRAPHIC_DATA] Other Prefer Not To Say" at bounding box center [245, 119] width 113 height 10
click at [221, 189] on input "Enter the Title" at bounding box center [245, 192] width 107 height 13
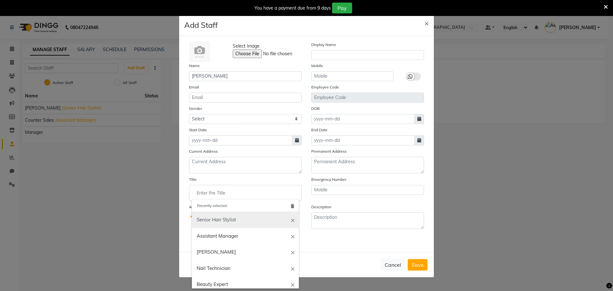
click at [224, 218] on link "Senior Hair Stylist" at bounding box center [245, 220] width 107 height 16
type input "Senior Hair Stylist"
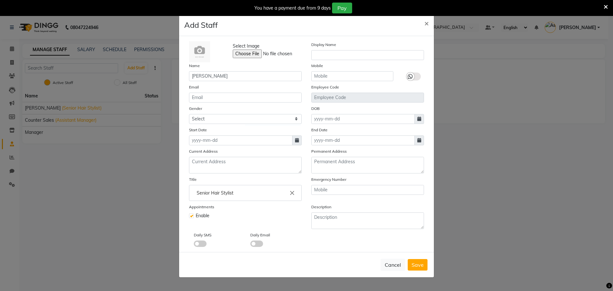
click at [227, 146] on div "Select Image Display Name Name Joseph Mobile Email Employee Code Gender Select …" at bounding box center [306, 144] width 245 height 206
click at [227, 138] on input at bounding box center [240, 140] width 103 height 10
select select "9"
select select "2025"
click at [198, 171] on div "1" at bounding box center [196, 173] width 10 height 10
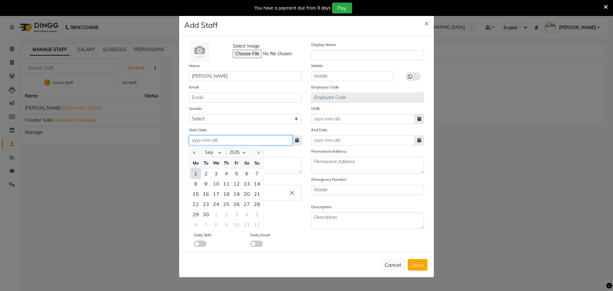
type input "[DATE]"
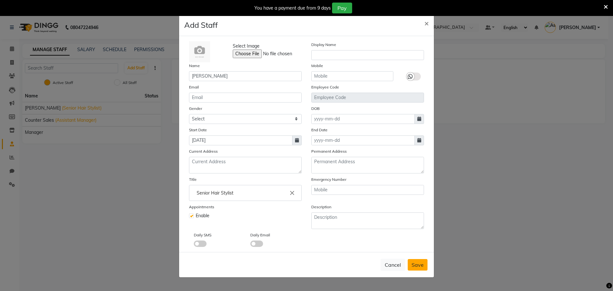
click at [422, 265] on span "Save" at bounding box center [418, 264] width 12 height 6
select select
checkbox input "false"
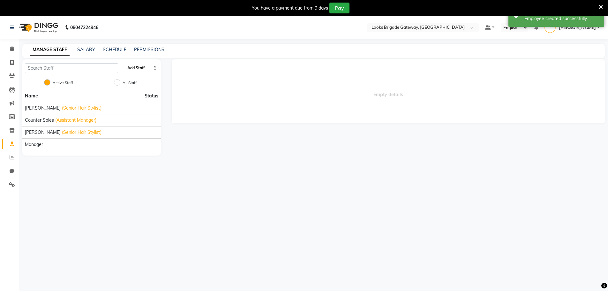
click at [143, 70] on button "Add Staff" at bounding box center [136, 68] width 22 height 11
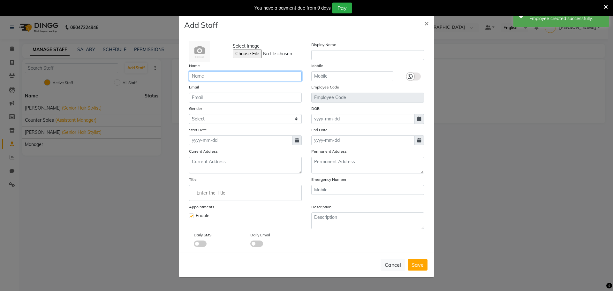
click at [220, 78] on input "text" at bounding box center [245, 76] width 113 height 10
paste input "Kabir"
type input "Kabir"
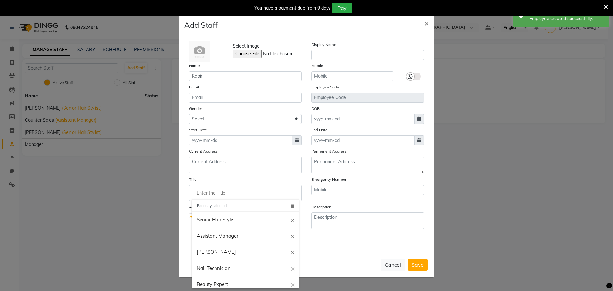
click at [222, 188] on input "Enter the Title" at bounding box center [245, 192] width 107 height 13
click at [228, 254] on link "Creative Director" at bounding box center [245, 253] width 107 height 16
type input "Creative Director"
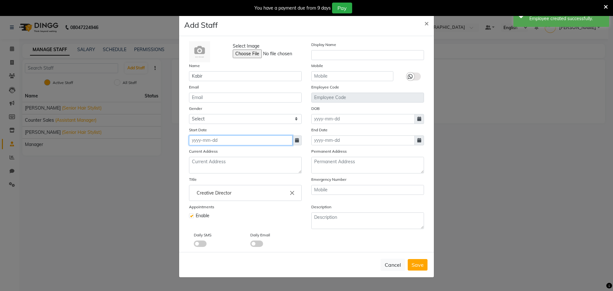
click at [210, 140] on input at bounding box center [240, 140] width 103 height 10
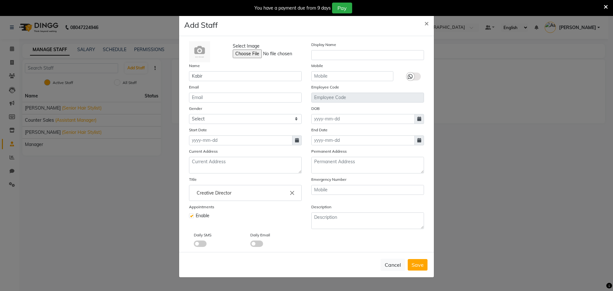
select select "9"
select select "2025"
click at [192, 174] on div "1" at bounding box center [196, 173] width 10 height 10
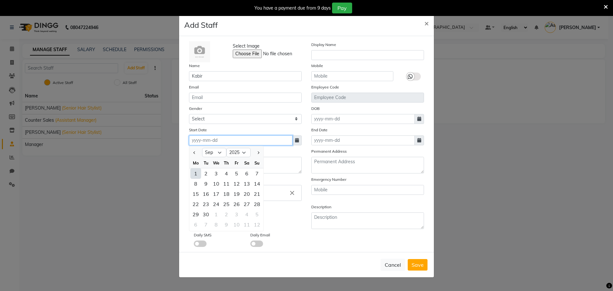
type input "[DATE]"
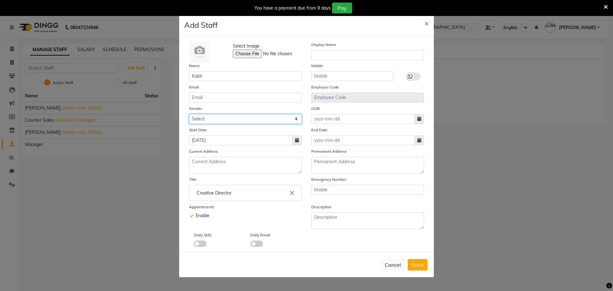
click at [211, 119] on select "Select [DEMOGRAPHIC_DATA] [DEMOGRAPHIC_DATA] Other Prefer Not To Say" at bounding box center [245, 119] width 113 height 10
select select "[DEMOGRAPHIC_DATA]"
click at [189, 114] on select "Select [DEMOGRAPHIC_DATA] [DEMOGRAPHIC_DATA] Other Prefer Not To Say" at bounding box center [245, 119] width 113 height 10
click at [425, 267] on button "Save" at bounding box center [418, 264] width 20 height 11
select select
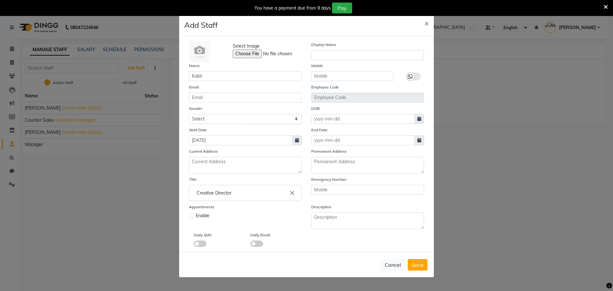
checkbox input "false"
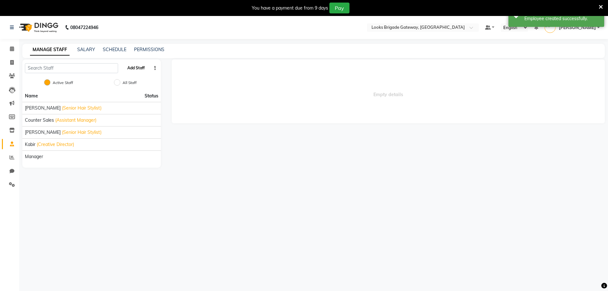
click at [137, 69] on button "Add Staff" at bounding box center [136, 68] width 22 height 11
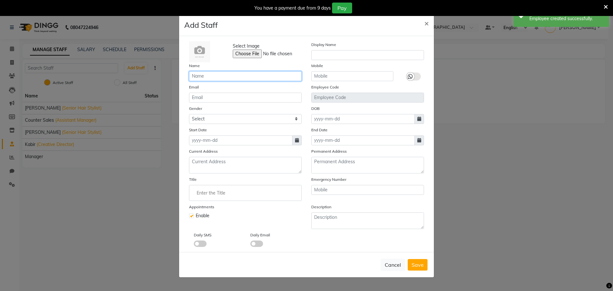
click at [201, 75] on input "text" at bounding box center [245, 76] width 113 height 10
paste input "Nishant"
type input "Nishant"
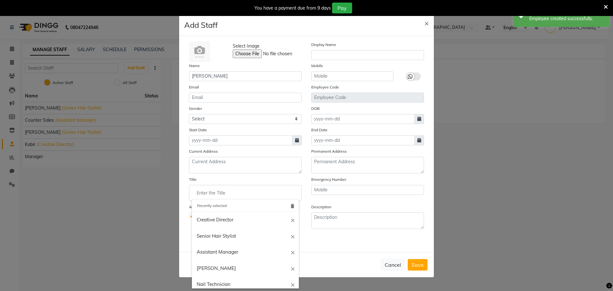
click at [222, 189] on input "Enter the Title" at bounding box center [245, 192] width 107 height 13
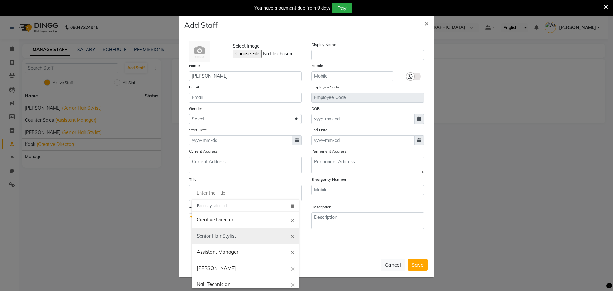
click at [215, 230] on link "Senior Hair Stylist" at bounding box center [245, 236] width 107 height 16
type input "Senior Hair Stylist"
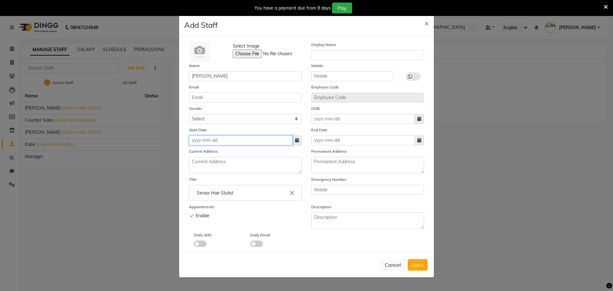
click at [221, 142] on input at bounding box center [240, 140] width 103 height 10
select select "9"
select select "2025"
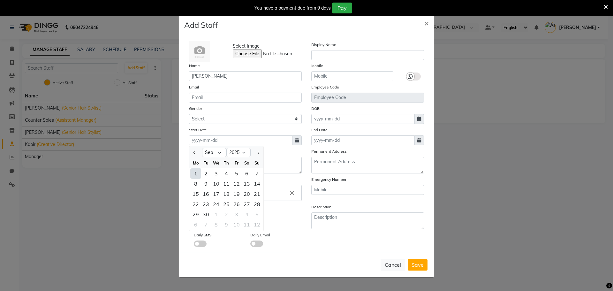
click at [193, 173] on div "1" at bounding box center [196, 173] width 10 height 10
type input "[DATE]"
click at [422, 262] on span "Save" at bounding box center [418, 264] width 12 height 6
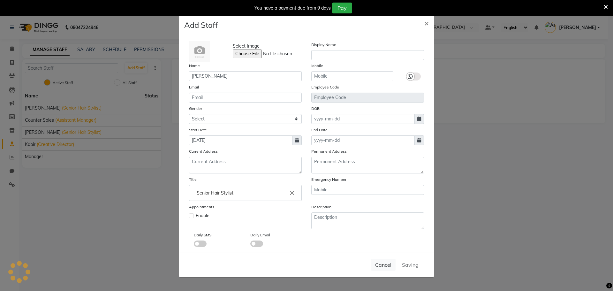
checkbox input "false"
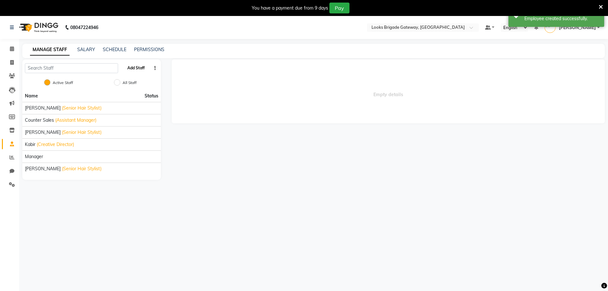
click at [137, 68] on button "Add Staff" at bounding box center [136, 68] width 22 height 11
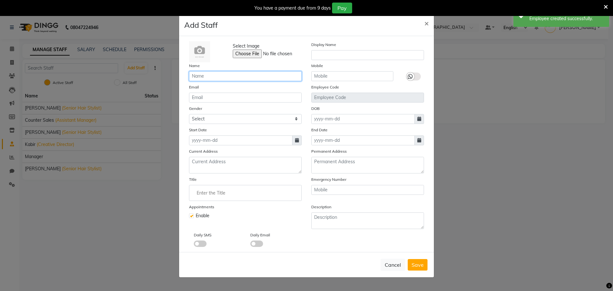
click at [234, 76] on input "text" at bounding box center [245, 76] width 113 height 10
paste input "Tehseen"
type input "Tehseen"
click at [220, 142] on input at bounding box center [240, 140] width 103 height 10
select select "9"
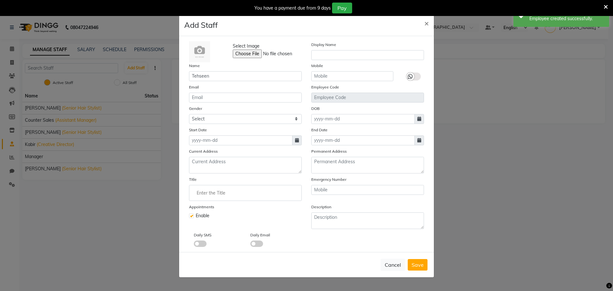
select select "2025"
click at [197, 172] on div "1" at bounding box center [196, 173] width 10 height 10
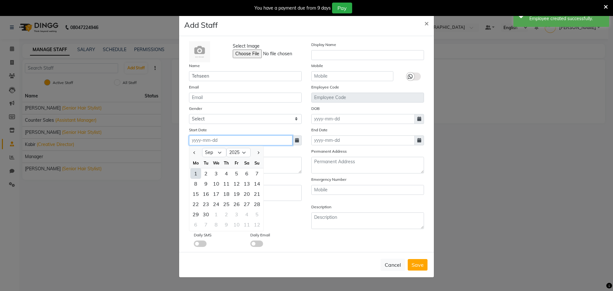
type input "[DATE]"
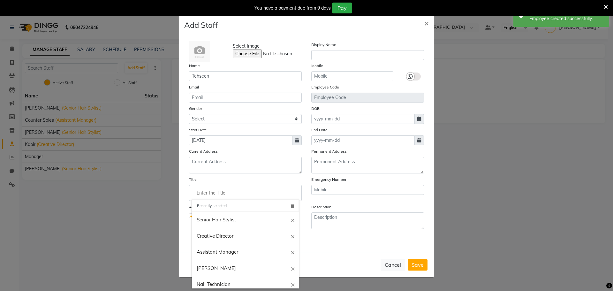
click at [211, 193] on input "Enter the Title" at bounding box center [245, 192] width 107 height 13
click at [213, 222] on link "Senior Hair Stylist" at bounding box center [245, 220] width 107 height 16
type input "Senior Hair Stylist"
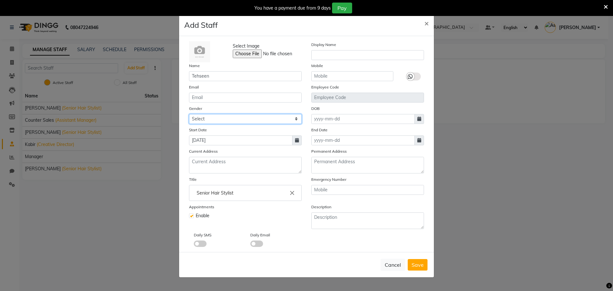
drag, startPoint x: 210, startPoint y: 115, endPoint x: 210, endPoint y: 122, distance: 7.3
click at [210, 115] on select "Select [DEMOGRAPHIC_DATA] [DEMOGRAPHIC_DATA] Other Prefer Not To Say" at bounding box center [245, 119] width 113 height 10
select select "[DEMOGRAPHIC_DATA]"
click at [189, 114] on select "Select [DEMOGRAPHIC_DATA] [DEMOGRAPHIC_DATA] Other Prefer Not To Say" at bounding box center [245, 119] width 113 height 10
click at [428, 263] on div "Cancel Save" at bounding box center [306, 264] width 255 height 25
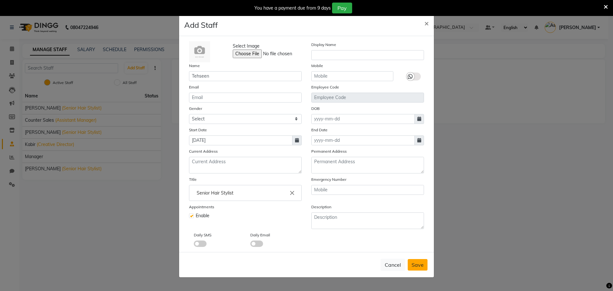
click at [426, 263] on button "Save" at bounding box center [418, 264] width 20 height 11
select select
checkbox input "false"
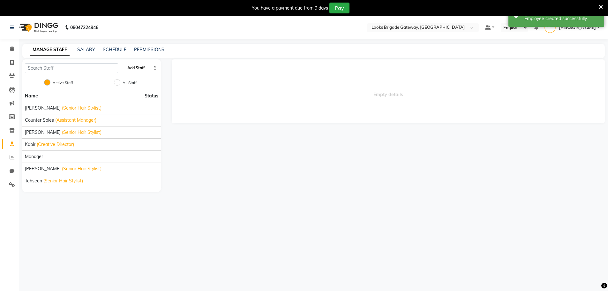
click at [136, 64] on button "Add Staff" at bounding box center [136, 68] width 22 height 11
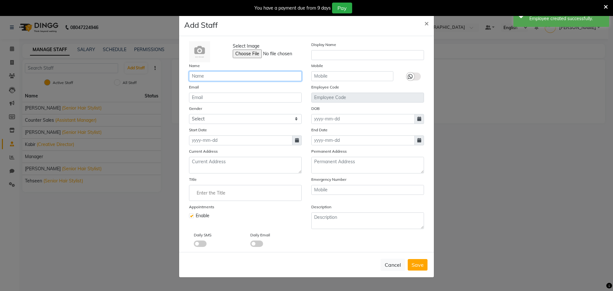
click at [208, 74] on input "text" at bounding box center [245, 76] width 113 height 10
paste input "Naaz"
type input "Naaz"
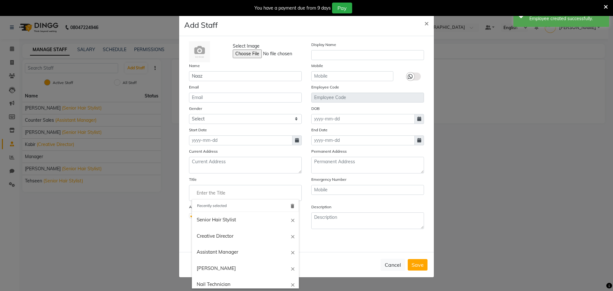
click at [223, 192] on input "Enter the Title" at bounding box center [245, 192] width 107 height 13
click at [227, 240] on link "Beauty Expert" at bounding box center [245, 237] width 107 height 16
type input "Beauty Expert"
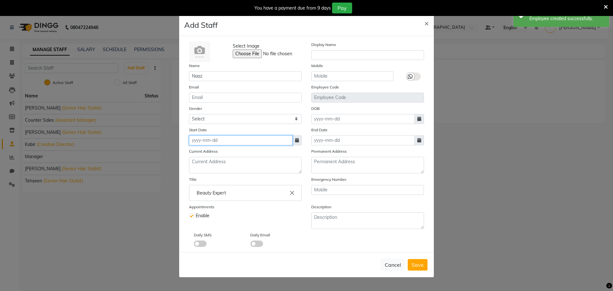
click at [215, 140] on input at bounding box center [240, 140] width 103 height 10
select select "9"
select select "2025"
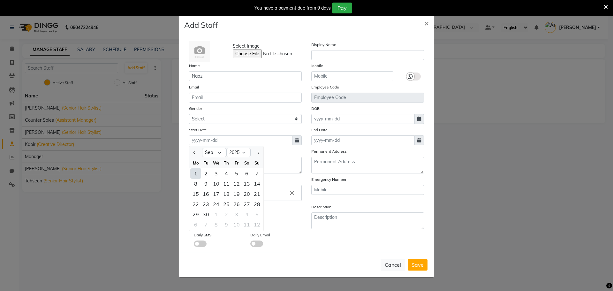
click at [194, 172] on div "1" at bounding box center [196, 173] width 10 height 10
type input "[DATE]"
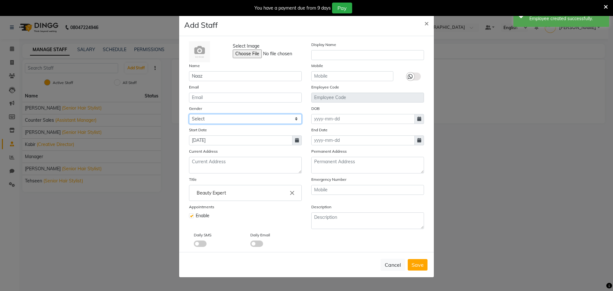
click at [211, 115] on select "Select [DEMOGRAPHIC_DATA] [DEMOGRAPHIC_DATA] Other Prefer Not To Say" at bounding box center [245, 119] width 113 height 10
select select "[DEMOGRAPHIC_DATA]"
click at [189, 114] on select "Select [DEMOGRAPHIC_DATA] [DEMOGRAPHIC_DATA] Other Prefer Not To Say" at bounding box center [245, 119] width 113 height 10
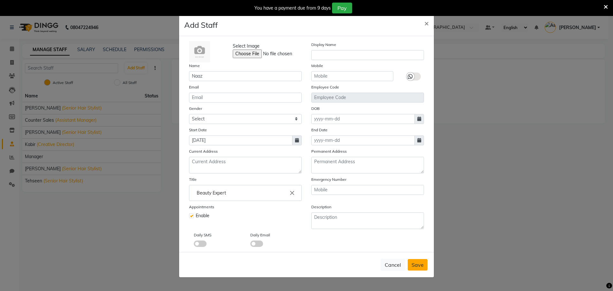
click at [413, 263] on span "Save" at bounding box center [418, 264] width 12 height 6
select select
checkbox input "false"
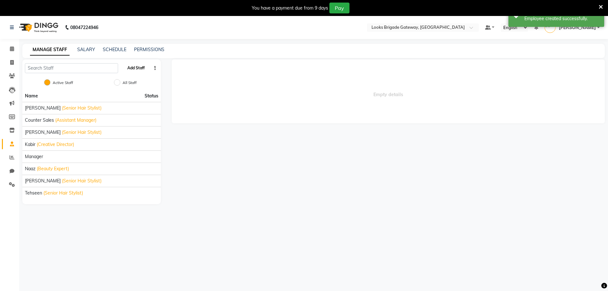
click at [133, 70] on button "Add Staff" at bounding box center [136, 68] width 22 height 11
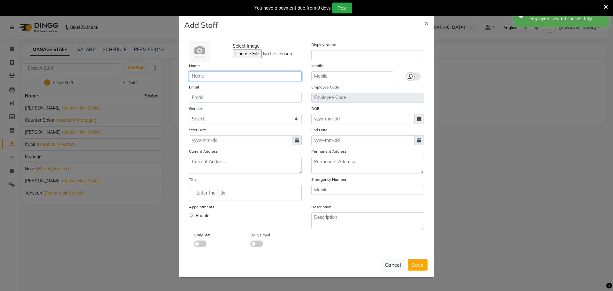
drag, startPoint x: 207, startPoint y: 79, endPoint x: 210, endPoint y: 76, distance: 4.8
click at [207, 79] on input "text" at bounding box center [245, 76] width 113 height 10
paste input "Rose"
type input "Rose"
click at [213, 144] on input at bounding box center [240, 140] width 103 height 10
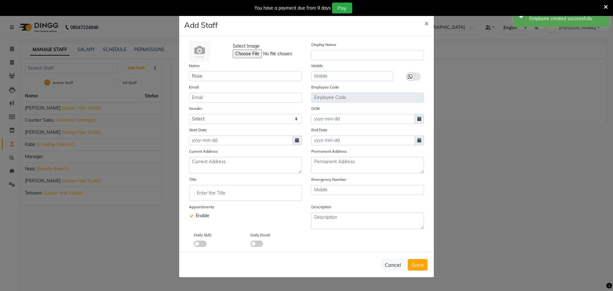
select select "9"
select select "2025"
click at [197, 177] on div "1" at bounding box center [196, 173] width 10 height 10
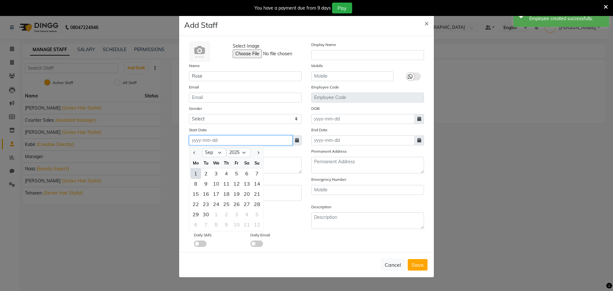
type input "[DATE]"
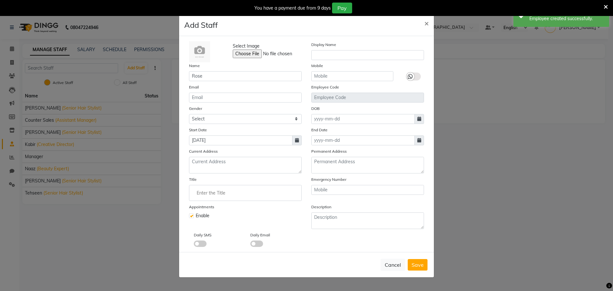
click at [213, 105] on div "Gender Select Male Female Other Prefer Not To Say" at bounding box center [245, 114] width 122 height 19
drag, startPoint x: 213, startPoint y: 114, endPoint x: 213, endPoint y: 122, distance: 8.0
click at [213, 114] on select "Select [DEMOGRAPHIC_DATA] [DEMOGRAPHIC_DATA] Other Prefer Not To Say" at bounding box center [245, 119] width 113 height 10
select select "[DEMOGRAPHIC_DATA]"
click at [189, 114] on select "Select [DEMOGRAPHIC_DATA] [DEMOGRAPHIC_DATA] Other Prefer Not To Say" at bounding box center [245, 119] width 113 height 10
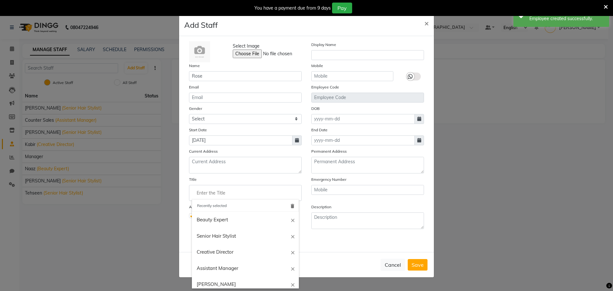
click at [212, 193] on input "Enter the Title" at bounding box center [245, 192] width 107 height 13
click at [223, 221] on link "Beauty Expert" at bounding box center [245, 220] width 107 height 16
type input "Beauty Expert"
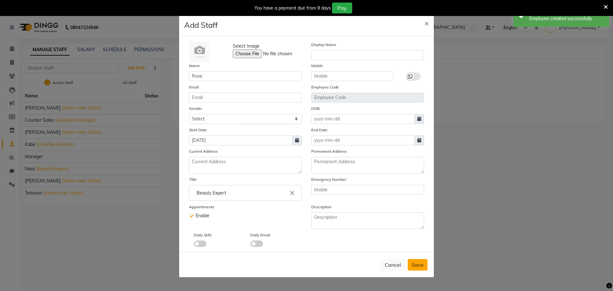
click at [411, 259] on button "Save" at bounding box center [418, 264] width 20 height 11
select select
checkbox input "false"
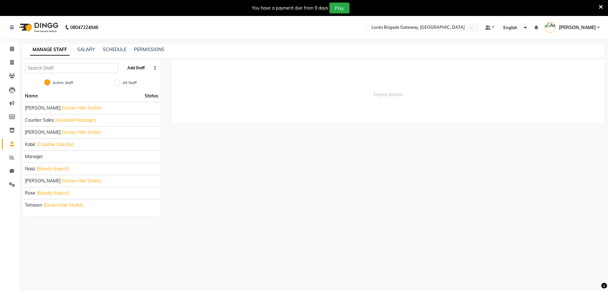
click at [138, 65] on button "Add Staff" at bounding box center [136, 68] width 22 height 11
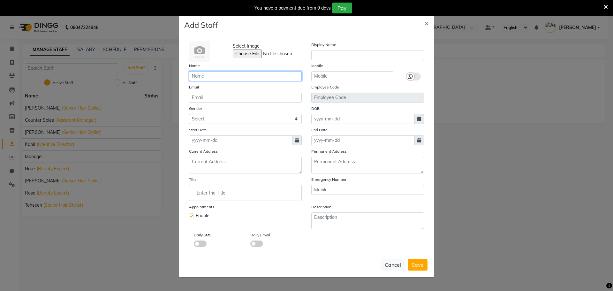
click at [212, 75] on input "text" at bounding box center [245, 76] width 113 height 10
paste input "Sushmita"
type input "Sushmita"
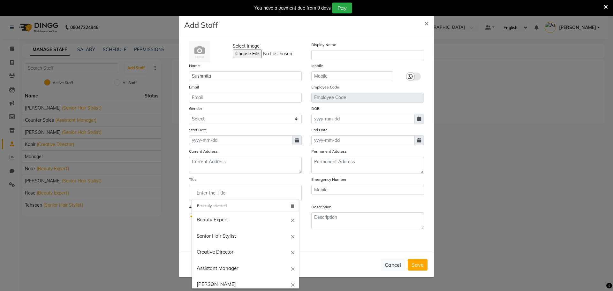
click at [230, 192] on input "Enter the Title" at bounding box center [245, 192] width 107 height 13
click at [215, 226] on link "Beauty Expert" at bounding box center [245, 220] width 107 height 16
type input "Beauty Expert"
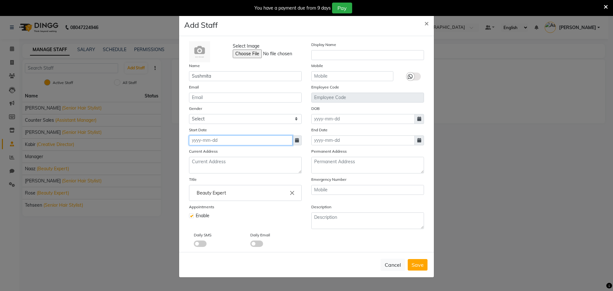
click at [216, 143] on input at bounding box center [240, 140] width 103 height 10
select select "9"
select select "2025"
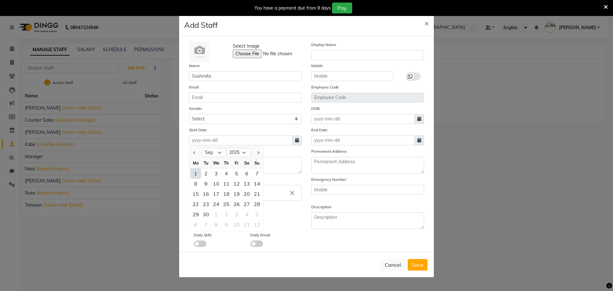
click at [196, 173] on div "1" at bounding box center [196, 173] width 10 height 10
type input "[DATE]"
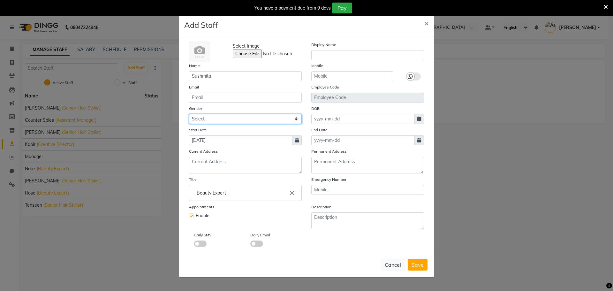
click at [242, 122] on select "Select [DEMOGRAPHIC_DATA] [DEMOGRAPHIC_DATA] Other Prefer Not To Say" at bounding box center [245, 119] width 113 height 10
select select "[DEMOGRAPHIC_DATA]"
click at [189, 114] on select "Select [DEMOGRAPHIC_DATA] [DEMOGRAPHIC_DATA] Other Prefer Not To Say" at bounding box center [245, 119] width 113 height 10
click at [212, 142] on input "[DATE]" at bounding box center [240, 140] width 103 height 10
select select "9"
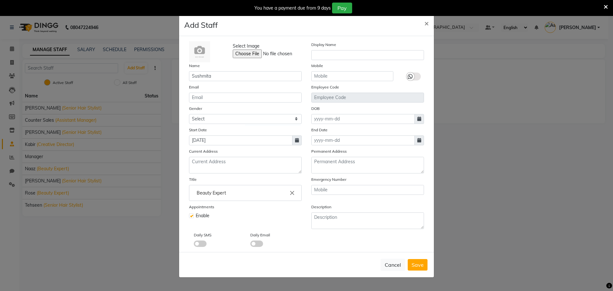
select select "2025"
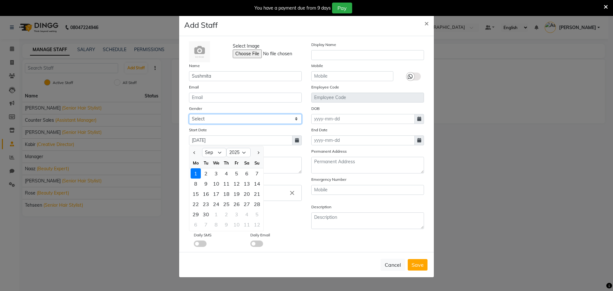
click at [212, 120] on select "Select [DEMOGRAPHIC_DATA] [DEMOGRAPHIC_DATA] Other Prefer Not To Say" at bounding box center [245, 119] width 113 height 10
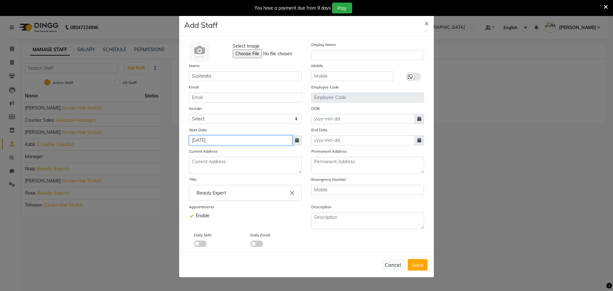
click at [213, 137] on input "[DATE]" at bounding box center [240, 140] width 103 height 10
select select "9"
select select "2025"
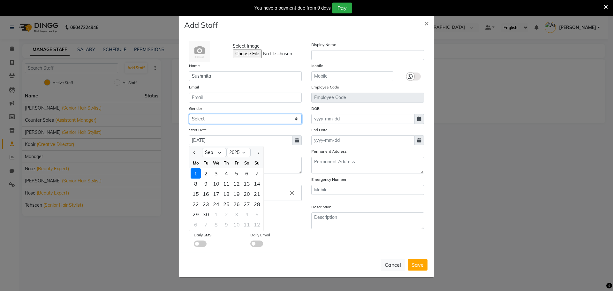
click at [211, 115] on select "Select [DEMOGRAPHIC_DATA] [DEMOGRAPHIC_DATA] Other Prefer Not To Say" at bounding box center [245, 119] width 113 height 10
click at [208, 115] on select "Select [DEMOGRAPHIC_DATA] [DEMOGRAPHIC_DATA] Other Prefer Not To Say" at bounding box center [245, 119] width 113 height 10
select select "[DEMOGRAPHIC_DATA]"
click at [189, 114] on select "Select [DEMOGRAPHIC_DATA] [DEMOGRAPHIC_DATA] Other Prefer Not To Say" at bounding box center [245, 119] width 113 height 10
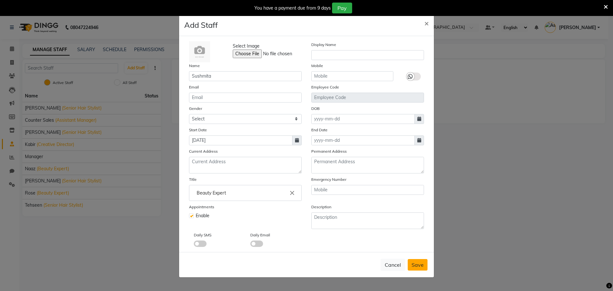
click at [420, 261] on span "Save" at bounding box center [418, 264] width 12 height 6
select select
checkbox input "false"
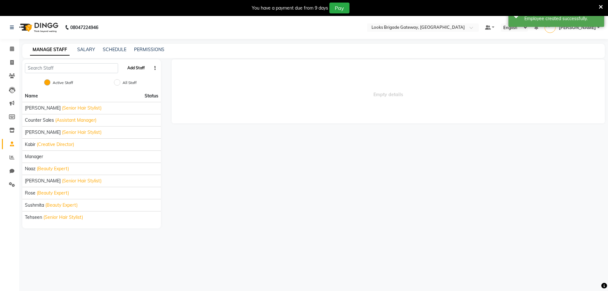
click at [132, 68] on button "Add Staff" at bounding box center [136, 68] width 22 height 11
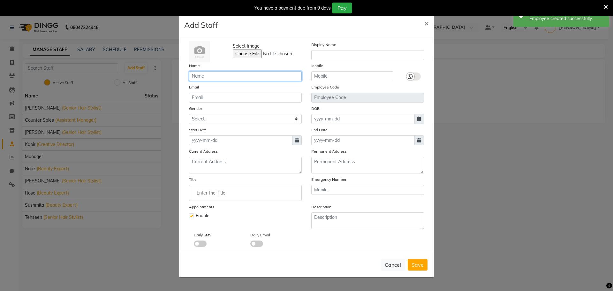
click at [209, 74] on input "text" at bounding box center [245, 76] width 113 height 10
paste input "Ravi"
drag, startPoint x: 226, startPoint y: 76, endPoint x: 152, endPoint y: 77, distance: 74.4
click at [152, 77] on ngb-modal-window "Add Staff × Select Image Display Name Name Ravi_Pdct Mobile Email Employee Code…" at bounding box center [306, 145] width 613 height 291
type input "Ravi_Pdct"
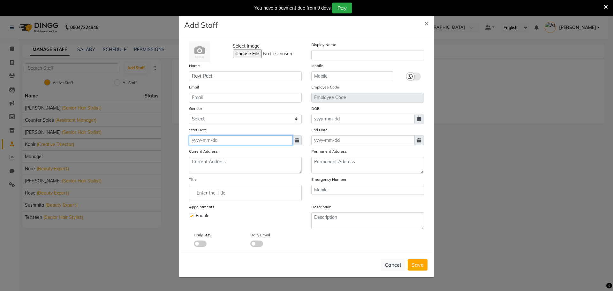
click at [215, 136] on input at bounding box center [240, 140] width 103 height 10
select select "9"
select select "2025"
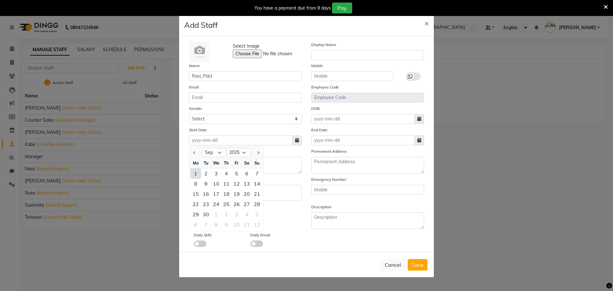
click at [197, 175] on div "1" at bounding box center [196, 173] width 10 height 10
type input "[DATE]"
click at [216, 194] on input "Enter the Title" at bounding box center [245, 192] width 107 height 13
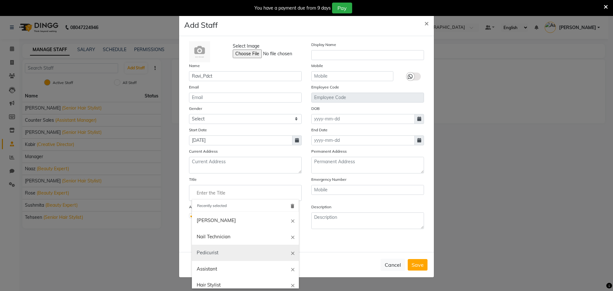
click at [225, 255] on link "Pedicurist" at bounding box center [245, 253] width 107 height 16
type input "Pedicurist"
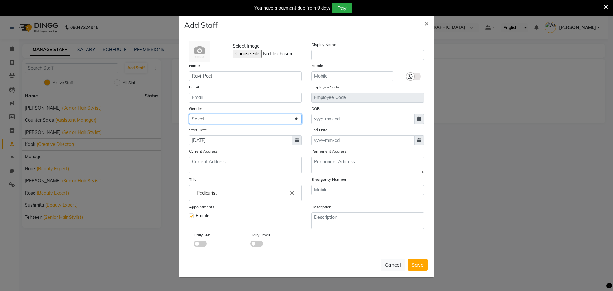
click at [248, 120] on select "Select [DEMOGRAPHIC_DATA] [DEMOGRAPHIC_DATA] Other Prefer Not To Say" at bounding box center [245, 119] width 113 height 10
select select "[DEMOGRAPHIC_DATA]"
click at [189, 114] on select "Select [DEMOGRAPHIC_DATA] [DEMOGRAPHIC_DATA] Other Prefer Not To Say" at bounding box center [245, 119] width 113 height 10
click at [426, 263] on button "Save" at bounding box center [418, 264] width 20 height 11
select select
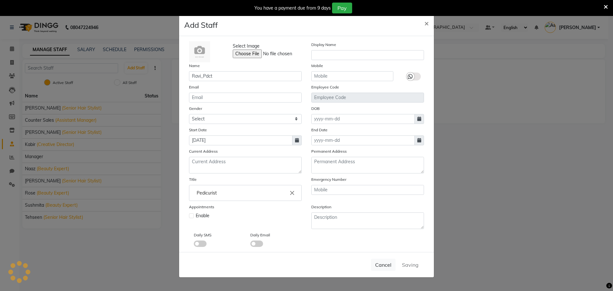
checkbox input "false"
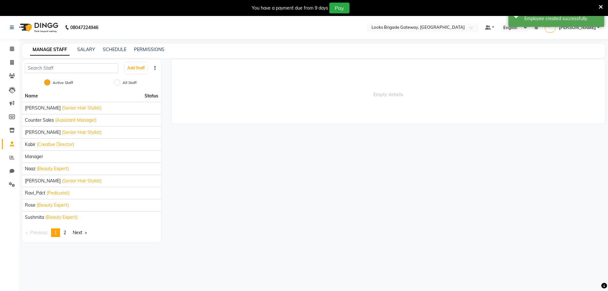
click at [117, 79] on div "Active Staff All Staff" at bounding box center [91, 83] width 139 height 13
click at [133, 66] on button "Add Staff" at bounding box center [136, 68] width 22 height 11
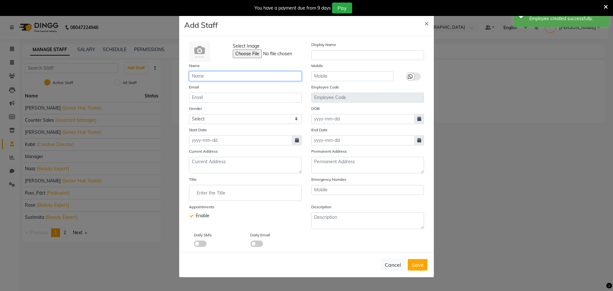
click at [247, 78] on input "text" at bounding box center [245, 76] width 113 height 10
type input "Vinay_Pdct"
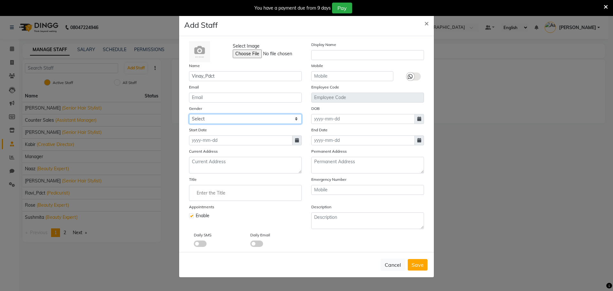
click at [215, 117] on select "Select [DEMOGRAPHIC_DATA] [DEMOGRAPHIC_DATA] Other Prefer Not To Say" at bounding box center [245, 119] width 113 height 10
select select "[DEMOGRAPHIC_DATA]"
click at [189, 114] on select "Select [DEMOGRAPHIC_DATA] [DEMOGRAPHIC_DATA] Other Prefer Not To Say" at bounding box center [245, 119] width 113 height 10
click at [215, 140] on input at bounding box center [240, 140] width 103 height 10
select select "9"
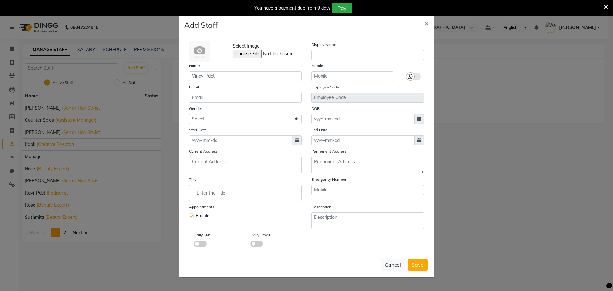
select select "2025"
click at [196, 174] on div "1" at bounding box center [196, 173] width 10 height 10
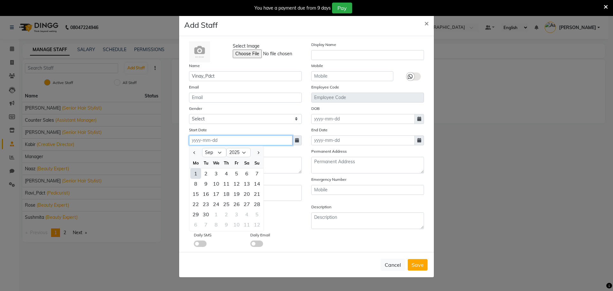
type input "[DATE]"
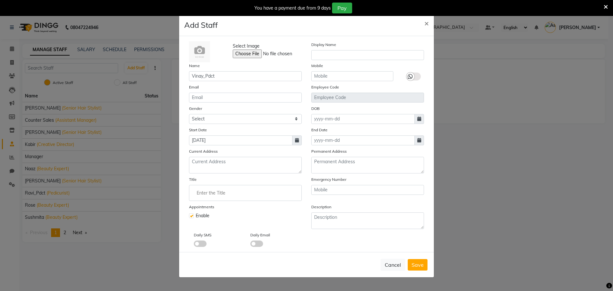
drag, startPoint x: 206, startPoint y: 188, endPoint x: 208, endPoint y: 195, distance: 7.8
click at [206, 188] on input "Enter the Title" at bounding box center [245, 192] width 107 height 13
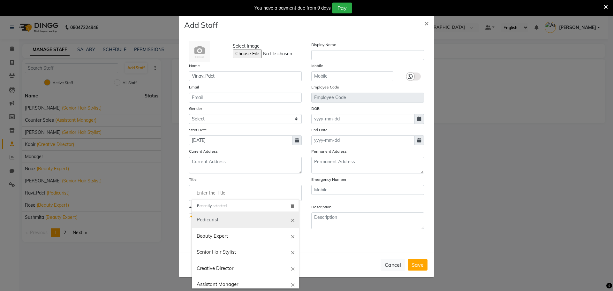
click at [213, 218] on link "Pedicurist" at bounding box center [245, 220] width 107 height 16
type input "Pedicurist"
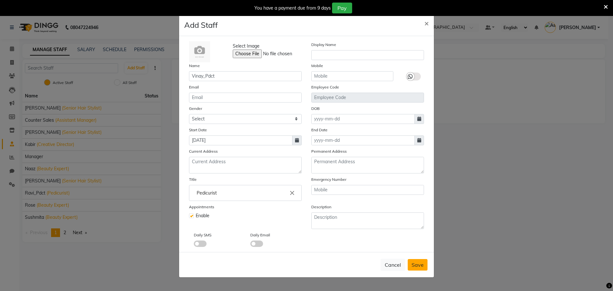
click at [426, 269] on button "Save" at bounding box center [418, 264] width 20 height 11
select select
checkbox input "false"
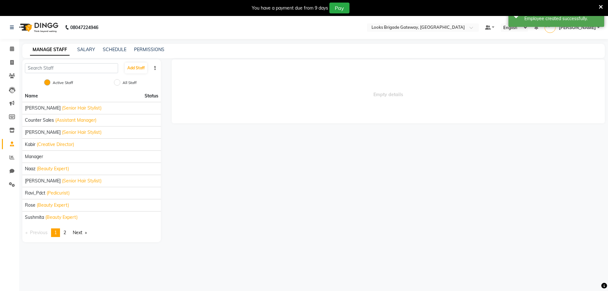
click at [133, 74] on div "Add Staff" at bounding box center [91, 67] width 139 height 17
click at [142, 67] on button "Add Staff" at bounding box center [136, 68] width 22 height 11
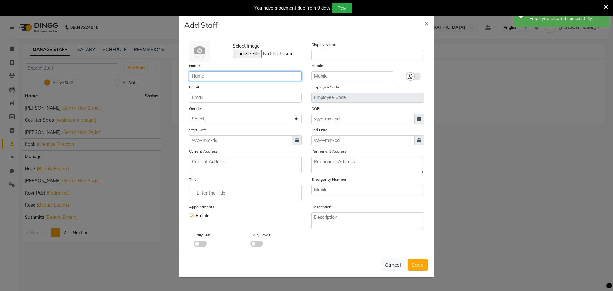
click at [214, 75] on input "text" at bounding box center [245, 76] width 113 height 10
type input "Shukla_Pdct"
click at [205, 122] on select "Select [DEMOGRAPHIC_DATA] [DEMOGRAPHIC_DATA] Other Prefer Not To Say" at bounding box center [245, 119] width 113 height 10
select select "[DEMOGRAPHIC_DATA]"
click at [189, 114] on select "Select [DEMOGRAPHIC_DATA] [DEMOGRAPHIC_DATA] Other Prefer Not To Say" at bounding box center [245, 119] width 113 height 10
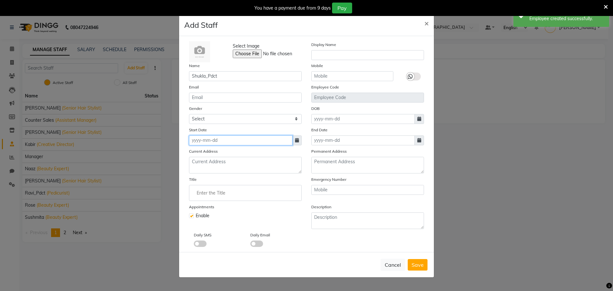
click at [215, 138] on input at bounding box center [240, 140] width 103 height 10
select select "9"
select select "2025"
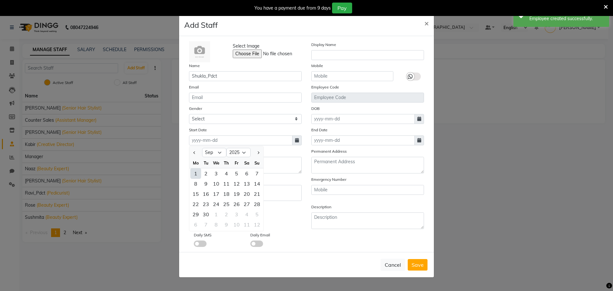
click at [198, 172] on div "1" at bounding box center [196, 173] width 10 height 10
type input "[DATE]"
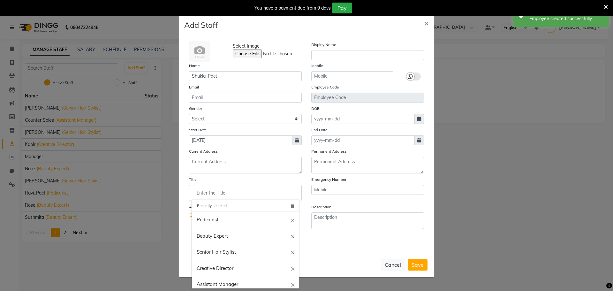
drag, startPoint x: 219, startPoint y: 191, endPoint x: 223, endPoint y: 214, distance: 23.3
click at [219, 192] on input "Enter the Title" at bounding box center [245, 192] width 107 height 13
click at [220, 222] on link "Pedicurist" at bounding box center [245, 220] width 107 height 16
type input "Pedicurist"
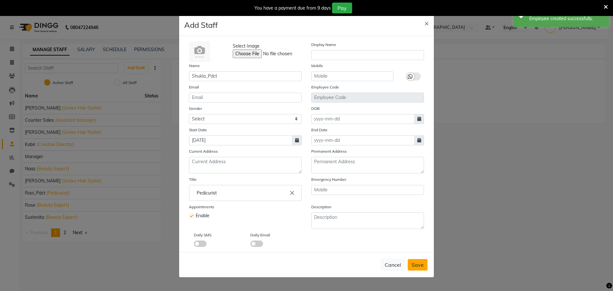
click at [414, 266] on span "Save" at bounding box center [418, 264] width 12 height 6
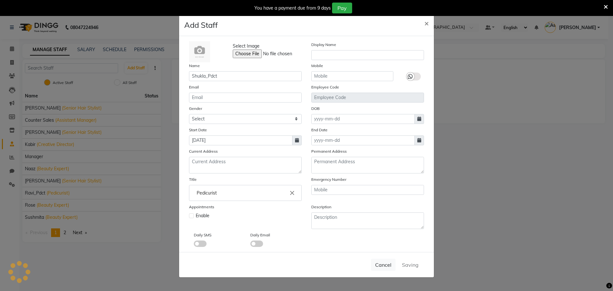
select select
checkbox input "false"
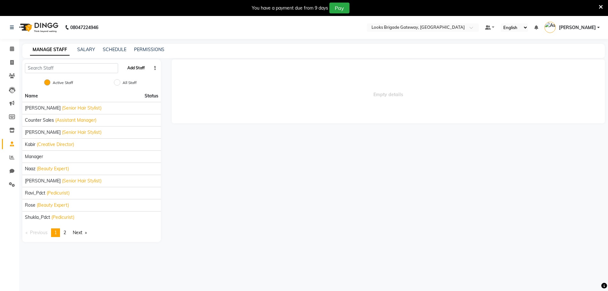
click at [143, 64] on button "Add Staff" at bounding box center [136, 68] width 22 height 11
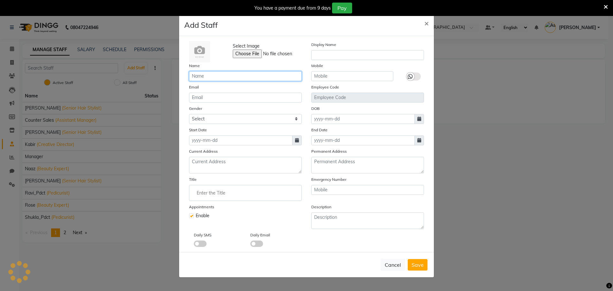
click at [219, 74] on input "text" at bounding box center [245, 76] width 113 height 10
paste input "Bipasha"
type input "Bipasha_Nails"
drag, startPoint x: 229, startPoint y: 119, endPoint x: 229, endPoint y: 124, distance: 4.8
click at [229, 119] on select "Select [DEMOGRAPHIC_DATA] [DEMOGRAPHIC_DATA] Other Prefer Not To Say" at bounding box center [245, 119] width 113 height 10
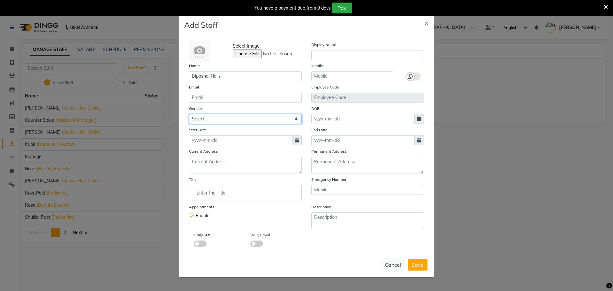
click at [189, 114] on select "Select [DEMOGRAPHIC_DATA] [DEMOGRAPHIC_DATA] Other Prefer Not To Say" at bounding box center [245, 119] width 113 height 10
click at [215, 179] on div "Title" at bounding box center [245, 188] width 113 height 25
click at [221, 117] on select "Select [DEMOGRAPHIC_DATA] [DEMOGRAPHIC_DATA] Other Prefer Not To Say" at bounding box center [245, 119] width 113 height 10
select select "[DEMOGRAPHIC_DATA]"
click at [189, 114] on select "Select [DEMOGRAPHIC_DATA] [DEMOGRAPHIC_DATA] Other Prefer Not To Say" at bounding box center [245, 119] width 113 height 10
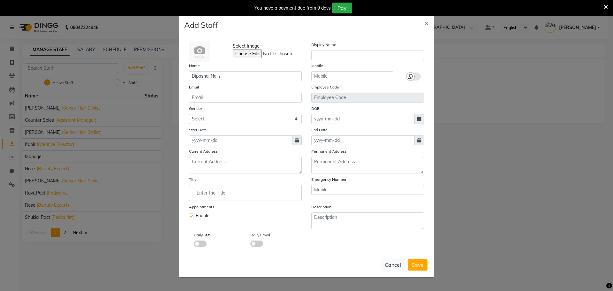
click at [225, 191] on input "Enter the Title" at bounding box center [245, 192] width 107 height 13
click at [221, 205] on link "Nail Artist" at bounding box center [245, 207] width 107 height 16
type input "Nail Artist"
click at [227, 139] on input at bounding box center [240, 140] width 103 height 10
select select "9"
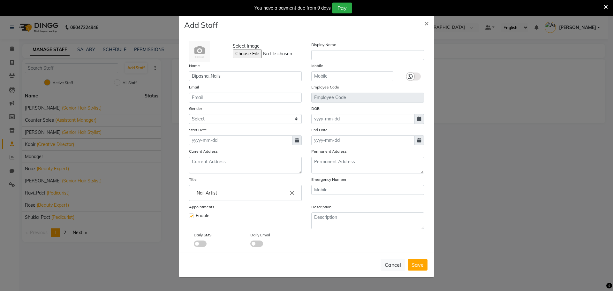
select select "2025"
click at [197, 172] on div "1" at bounding box center [196, 173] width 10 height 10
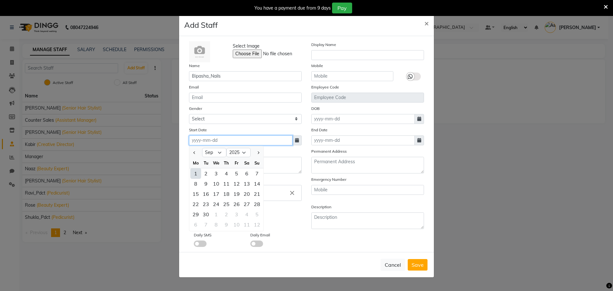
type input "[DATE]"
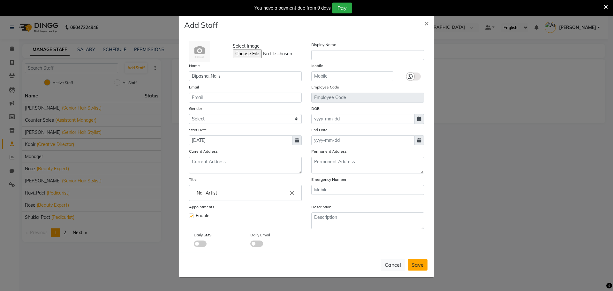
click at [418, 267] on span "Save" at bounding box center [418, 264] width 12 height 6
select select
checkbox input "false"
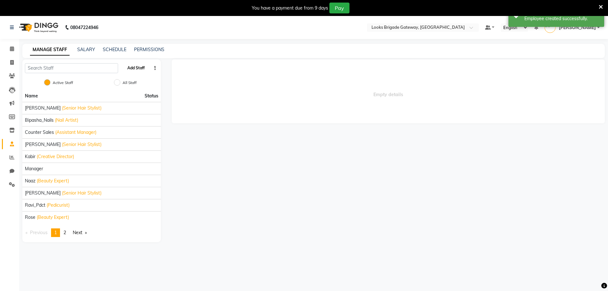
click at [142, 64] on button "Add Staff" at bounding box center [136, 68] width 22 height 11
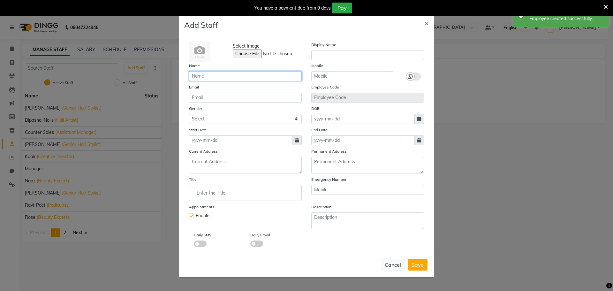
click at [204, 76] on input "text" at bounding box center [245, 76] width 113 height 10
paste input "Pritam"
type input "Pritam_Asst"
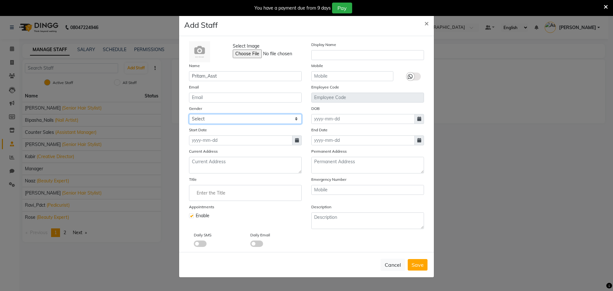
click at [211, 115] on select "Select Male Female Other Prefer Not To Say" at bounding box center [245, 119] width 113 height 10
select select "male"
click at [189, 114] on select "Select Male Female Other Prefer Not To Say" at bounding box center [245, 119] width 113 height 10
click at [222, 188] on input "Enter the Title" at bounding box center [245, 192] width 107 height 13
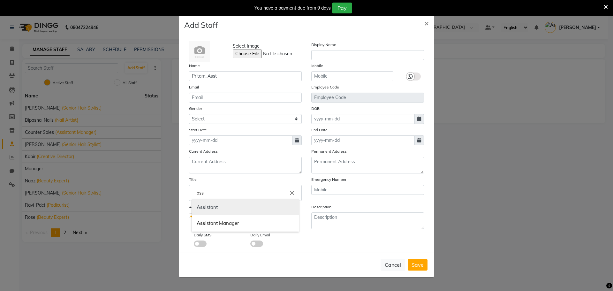
click at [222, 208] on link "Ass istant" at bounding box center [245, 207] width 107 height 16
type input "Assistant"
click at [226, 142] on input at bounding box center [240, 140] width 103 height 10
select select "9"
select select "2025"
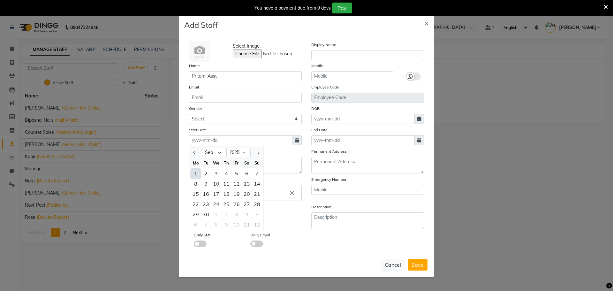
click at [197, 176] on div "1" at bounding box center [196, 173] width 10 height 10
type input "[DATE]"
drag, startPoint x: 422, startPoint y: 263, endPoint x: 418, endPoint y: 258, distance: 7.0
click at [422, 263] on span "Save" at bounding box center [418, 264] width 12 height 6
select select
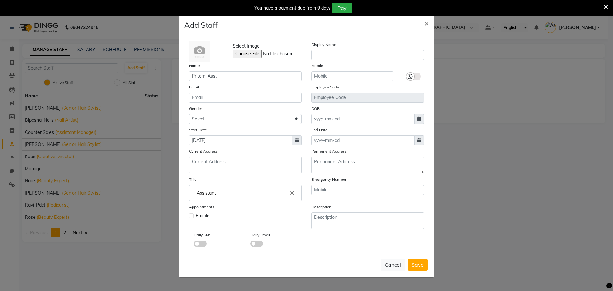
checkbox input "false"
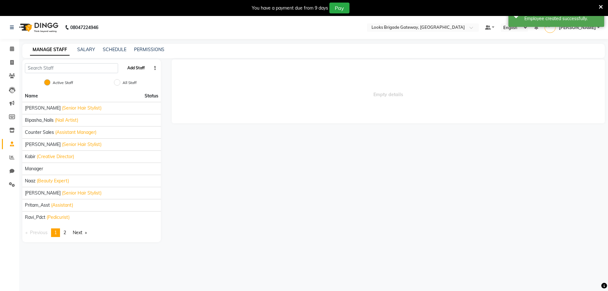
click at [134, 70] on button "Add Staff" at bounding box center [136, 68] width 22 height 11
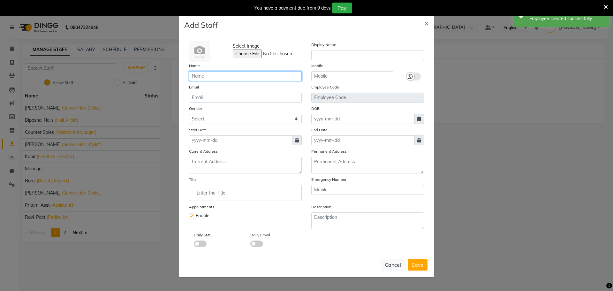
click at [208, 79] on input "text" at bounding box center [245, 76] width 113 height 10
paste input "Inder"
type input "Inder_Asst"
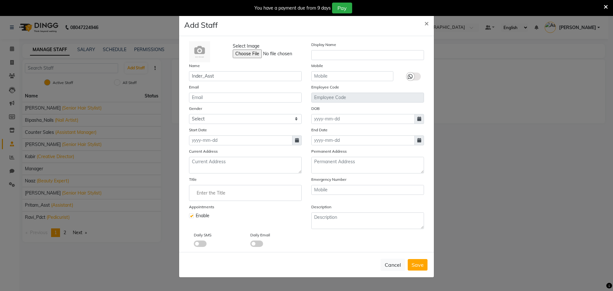
click at [205, 125] on div "Select Image Display Name Name Inder_Asst Mobile Email Employee Code Gender Sel…" at bounding box center [306, 144] width 245 height 206
click at [208, 120] on select "Select Male Female Other Prefer Not To Say" at bounding box center [245, 119] width 113 height 10
select select "male"
click at [189, 114] on select "Select Male Female Other Prefer Not To Say" at bounding box center [245, 119] width 113 height 10
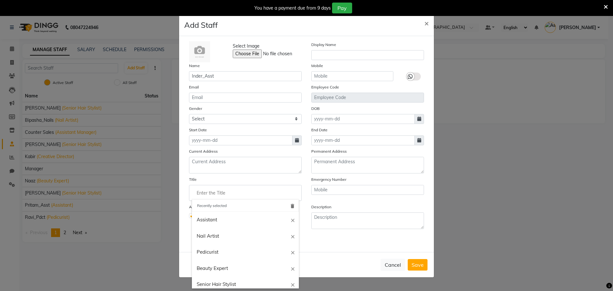
click at [213, 197] on input "Enter the Title" at bounding box center [245, 192] width 107 height 13
click at [213, 221] on link "Assistant" at bounding box center [245, 220] width 107 height 16
type input "Assistant"
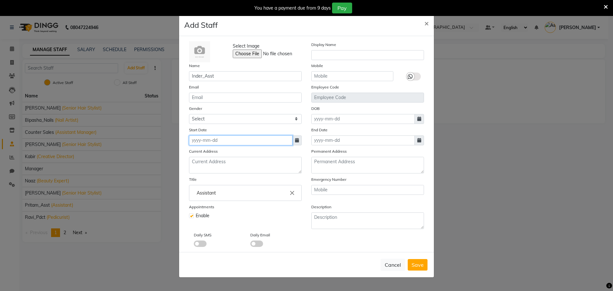
click at [217, 140] on input at bounding box center [240, 140] width 103 height 10
select select "9"
select select "2025"
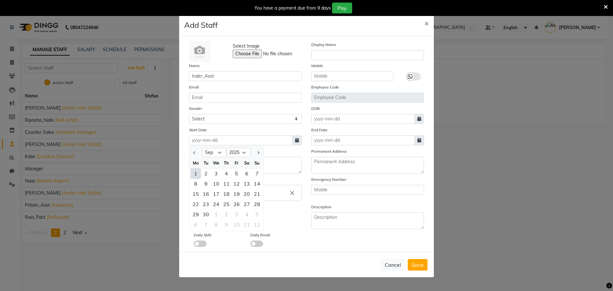
click at [198, 174] on div "1" at bounding box center [196, 173] width 10 height 10
type input "[DATE]"
click at [425, 264] on button "Save" at bounding box center [418, 264] width 20 height 11
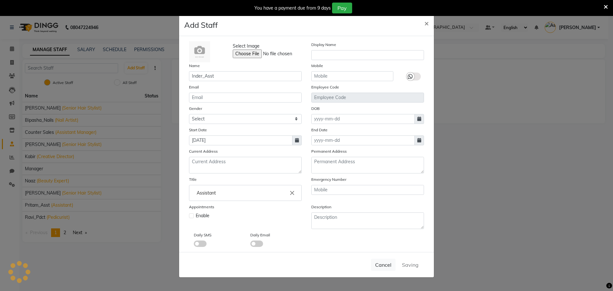
select select
checkbox input "false"
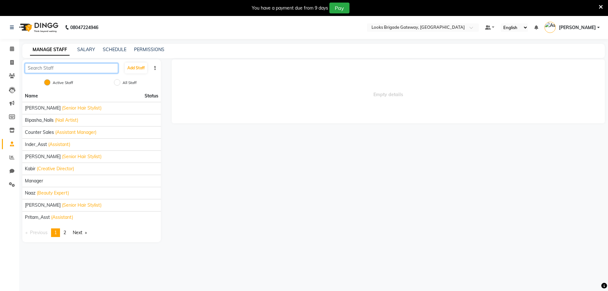
click at [69, 65] on input "text" at bounding box center [71, 68] width 93 height 10
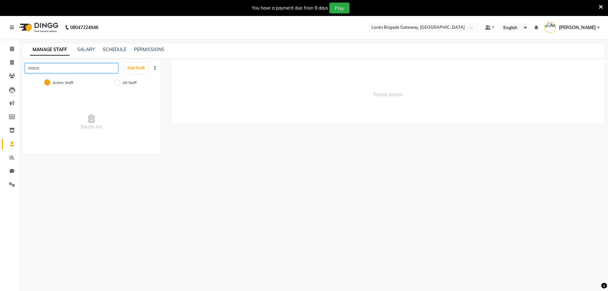
type input "manoj"
drag, startPoint x: 81, startPoint y: 72, endPoint x: 0, endPoint y: 68, distance: 81.2
click at [0, 68] on app-home "08047224946 Select Location × Looks Brigade Gateway, Bengaluru Default Panel My…" at bounding box center [304, 89] width 608 height 147
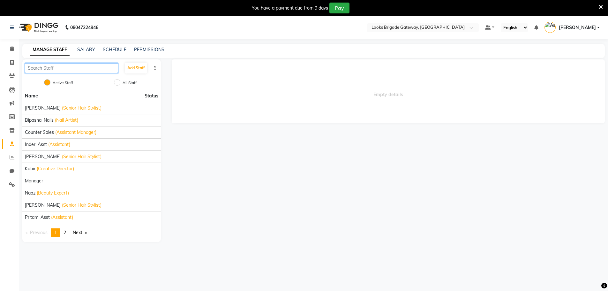
click at [83, 69] on input "text" at bounding box center [71, 68] width 93 height 10
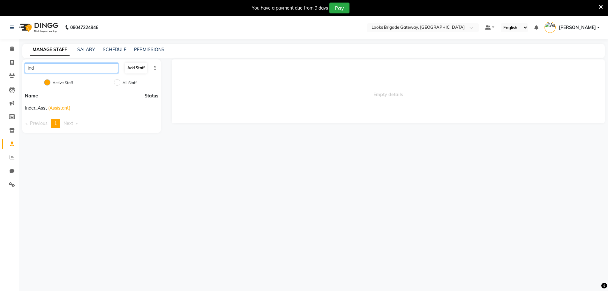
type input "ind"
click at [131, 70] on button "Add Staff" at bounding box center [136, 68] width 22 height 11
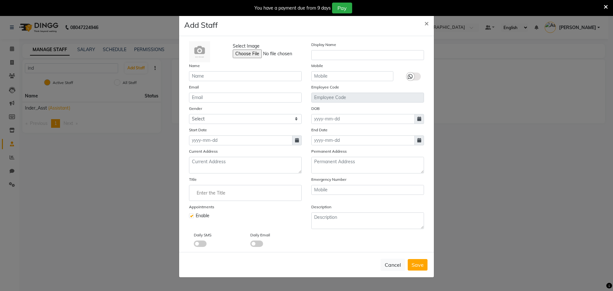
drag, startPoint x: 187, startPoint y: 72, endPoint x: 193, endPoint y: 75, distance: 6.6
click at [189, 72] on div "Name" at bounding box center [245, 71] width 122 height 19
click at [193, 75] on input "text" at bounding box center [245, 76] width 113 height 10
type input "Manoj_Asst"
click at [205, 94] on input "email" at bounding box center [245, 98] width 113 height 10
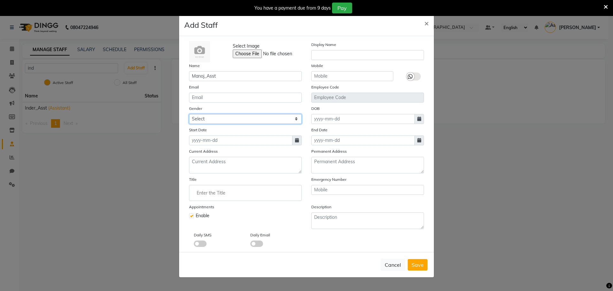
click at [206, 117] on select "Select Male Female Other Prefer Not To Say" at bounding box center [245, 119] width 113 height 10
select select "male"
click at [189, 114] on select "Select Male Female Other Prefer Not To Say" at bounding box center [245, 119] width 113 height 10
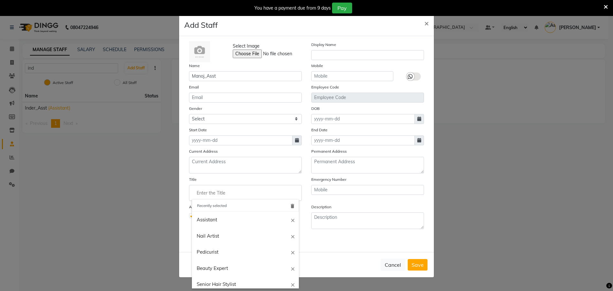
click at [211, 191] on input "Enter the Title" at bounding box center [245, 192] width 107 height 13
click at [209, 215] on link "Assistant" at bounding box center [245, 220] width 107 height 16
type input "Assistant"
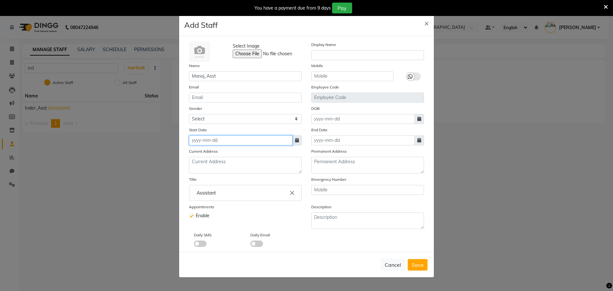
click at [232, 138] on input at bounding box center [240, 140] width 103 height 10
select select "9"
select select "2025"
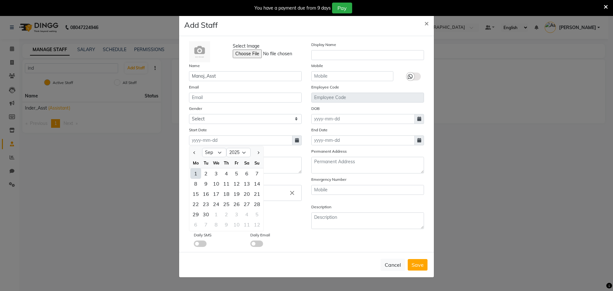
click at [195, 173] on div "1" at bounding box center [196, 173] width 10 height 10
type input "[DATE]"
click at [426, 266] on button "Save" at bounding box center [418, 264] width 20 height 11
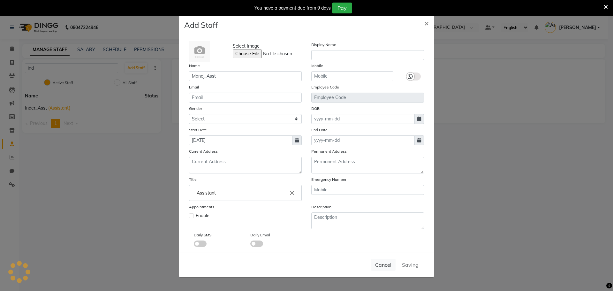
select select
checkbox input "false"
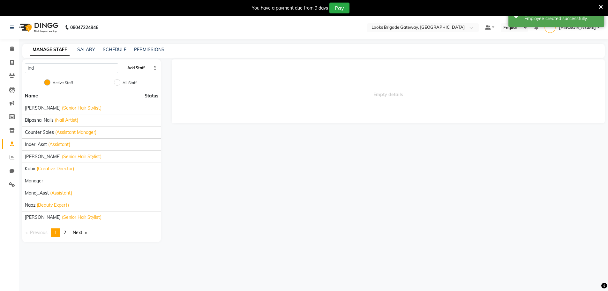
click at [131, 68] on button "Add Staff" at bounding box center [136, 68] width 22 height 11
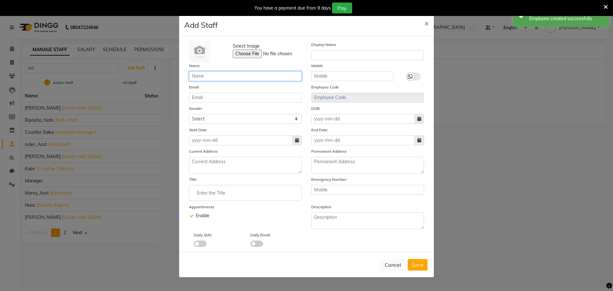
click at [233, 75] on input "text" at bounding box center [245, 76] width 113 height 10
paste input "[PERSON_NAME]"
type input "[PERSON_NAME]"
click at [224, 117] on select "Select Male Female Other Prefer Not To Say" at bounding box center [245, 119] width 113 height 10
select select "male"
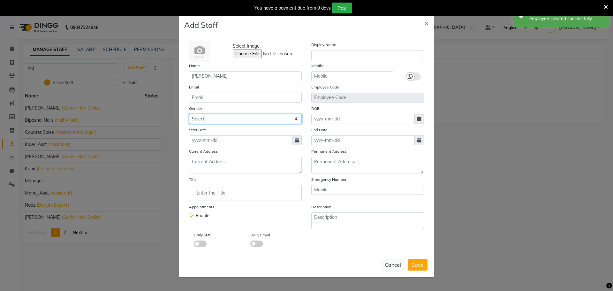
click at [189, 114] on select "Select Male Female Other Prefer Not To Say" at bounding box center [245, 119] width 113 height 10
click at [217, 194] on input "Enter the Title" at bounding box center [245, 192] width 107 height 13
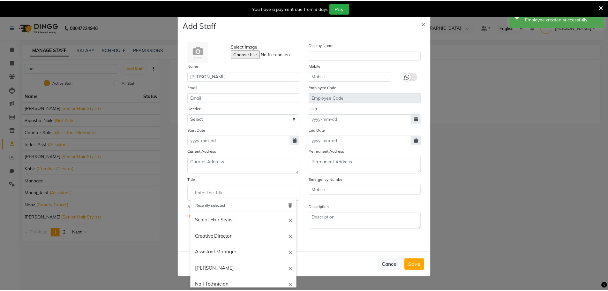
scroll to position [96, 0]
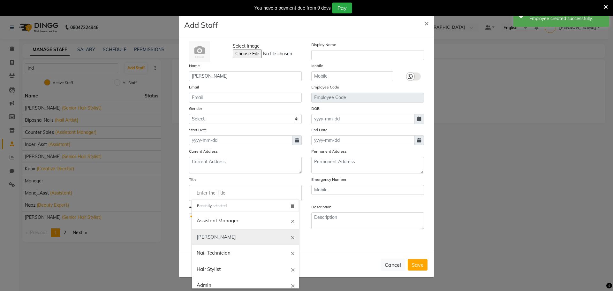
click at [224, 234] on link "Barber" at bounding box center [245, 237] width 107 height 16
type input "Barber"
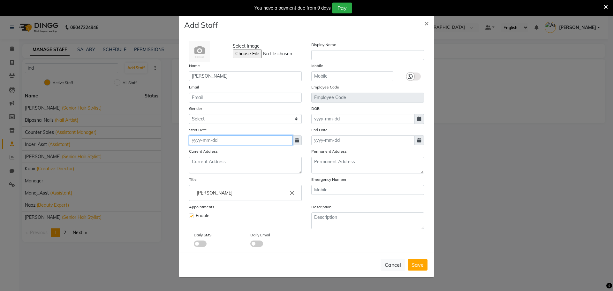
click at [232, 139] on input at bounding box center [240, 140] width 103 height 10
select select "9"
select select "2025"
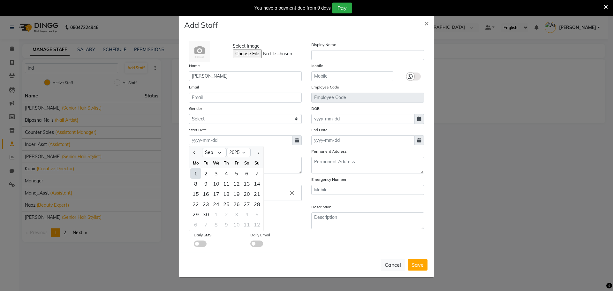
click at [196, 177] on div "1" at bounding box center [196, 173] width 10 height 10
type input "[DATE]"
click at [419, 266] on span "Save" at bounding box center [418, 264] width 12 height 6
select select
checkbox input "false"
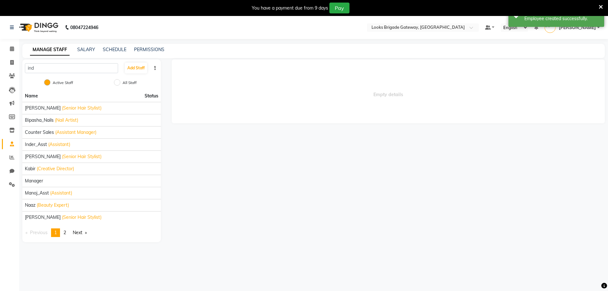
click at [137, 60] on div "ind Add Staff" at bounding box center [91, 67] width 139 height 17
click at [137, 68] on button "Add Staff" at bounding box center [136, 68] width 22 height 11
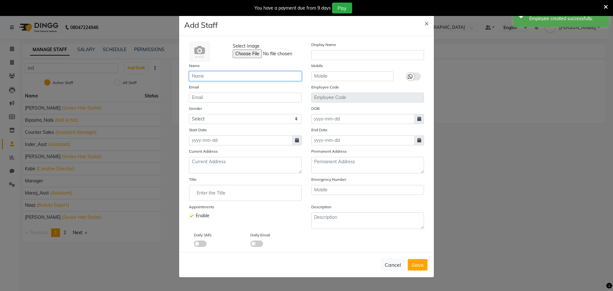
click at [211, 76] on input "text" at bounding box center [245, 76] width 113 height 10
paste input "[DATE]"
type input "[DATE]"
click at [229, 139] on input at bounding box center [240, 140] width 103 height 10
select select "9"
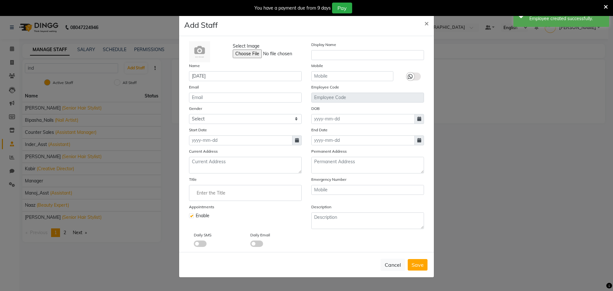
select select "2025"
click at [196, 172] on div "1" at bounding box center [196, 173] width 10 height 10
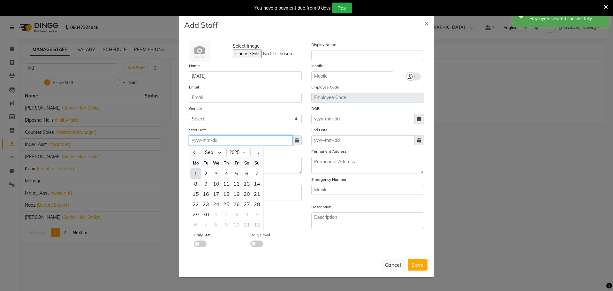
type input "[DATE]"
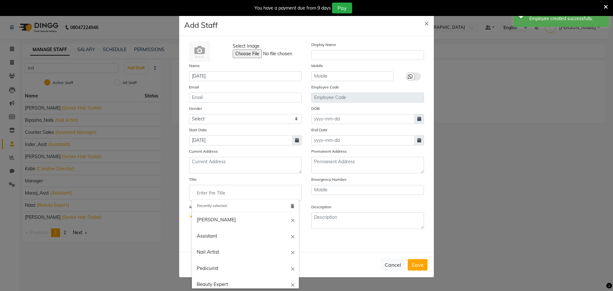
click at [221, 194] on input "Enter the Title" at bounding box center [245, 192] width 107 height 13
click at [214, 220] on link "Barber" at bounding box center [245, 220] width 107 height 16
type input "Barber"
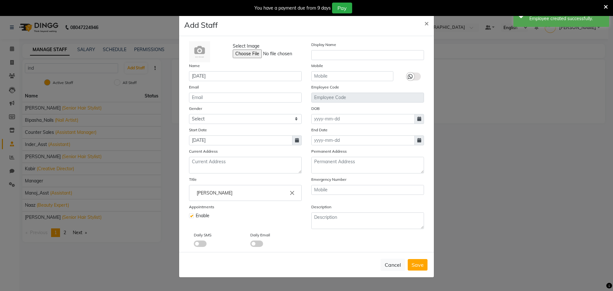
click at [238, 113] on div "Gender Select Male Female Other Prefer Not To Say" at bounding box center [245, 114] width 122 height 19
drag, startPoint x: 226, startPoint y: 120, endPoint x: 221, endPoint y: 124, distance: 6.6
click at [226, 120] on select "Select Male Female Other Prefer Not To Say" at bounding box center [245, 119] width 113 height 10
select select "male"
click at [189, 114] on select "Select Male Female Other Prefer Not To Say" at bounding box center [245, 119] width 113 height 10
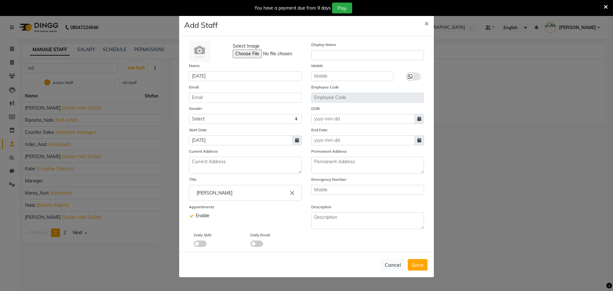
drag, startPoint x: 418, startPoint y: 273, endPoint x: 416, endPoint y: 257, distance: 16.5
click at [418, 273] on div "Cancel Save" at bounding box center [306, 264] width 255 height 25
click at [417, 263] on span "Save" at bounding box center [418, 264] width 12 height 6
select select
checkbox input "false"
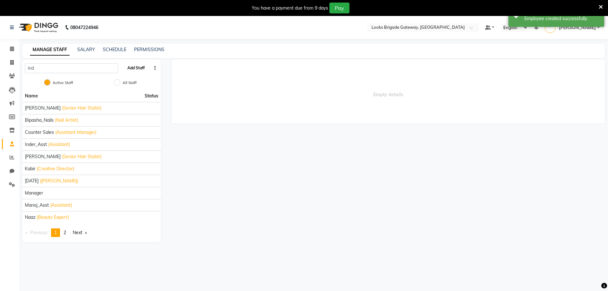
click at [127, 69] on button "Add Staff" at bounding box center [136, 68] width 22 height 11
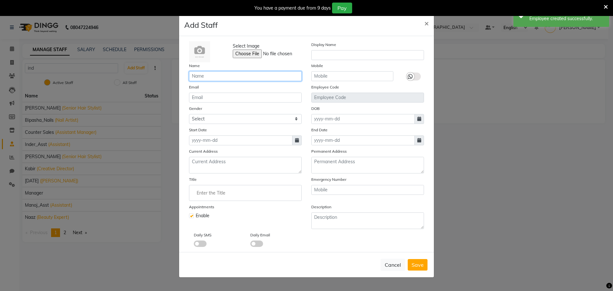
click at [212, 75] on input "text" at bounding box center [245, 76] width 113 height 10
paste input "Sagar"
type input "Sagar"
click at [217, 120] on select "Select Male Female Other Prefer Not To Say" at bounding box center [245, 119] width 113 height 10
select select "male"
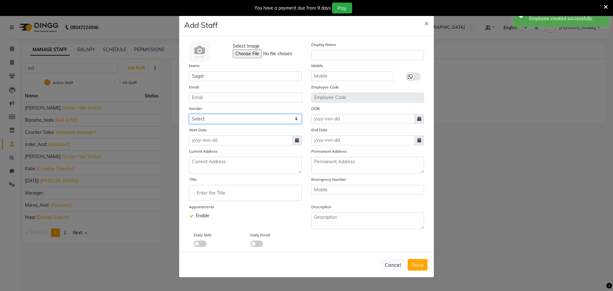
click at [189, 114] on select "Select Male Female Other Prefer Not To Say" at bounding box center [245, 119] width 113 height 10
click at [215, 143] on input at bounding box center [240, 140] width 103 height 10
select select "9"
select select "2025"
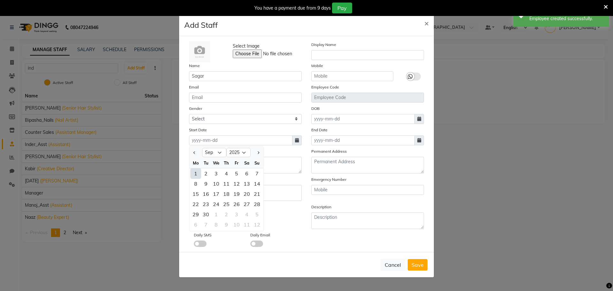
click at [195, 171] on div "1" at bounding box center [196, 173] width 10 height 10
type input "[DATE]"
click at [223, 199] on ng-autocomplete at bounding box center [245, 193] width 113 height 16
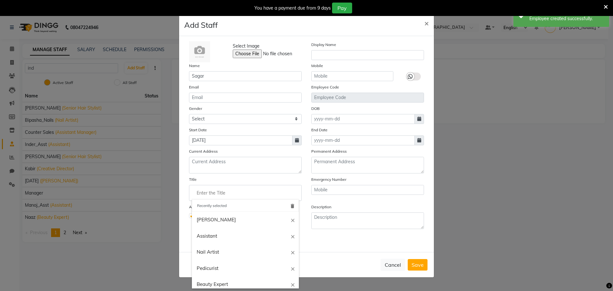
click at [211, 198] on input "Enter the Title" at bounding box center [245, 192] width 107 height 13
click at [208, 222] on link "Barber" at bounding box center [245, 220] width 107 height 16
type input "Barber"
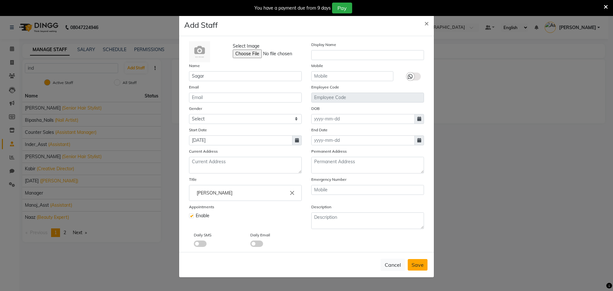
click at [414, 264] on span "Save" at bounding box center [418, 264] width 12 height 6
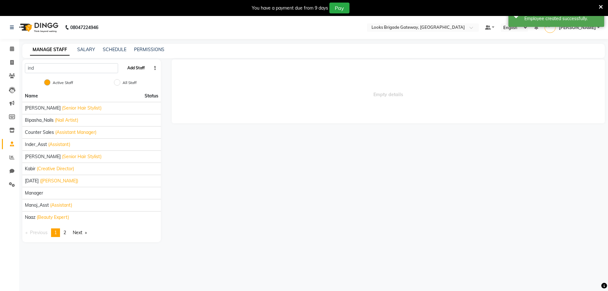
click at [138, 66] on button "Add Staff" at bounding box center [136, 68] width 22 height 11
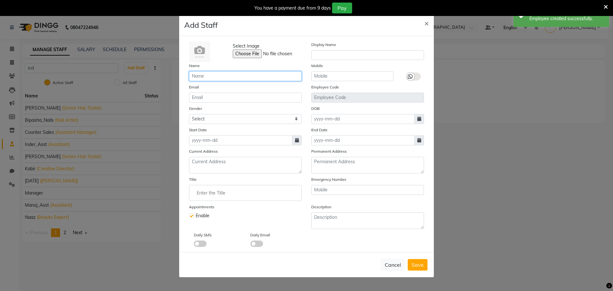
drag, startPoint x: 192, startPoint y: 80, endPoint x: 196, endPoint y: 80, distance: 4.2
click at [192, 80] on input "text" at bounding box center [245, 76] width 113 height 10
paste input "[PERSON_NAME]"
click at [219, 116] on select "Select Male Female Other Prefer Not To Say" at bounding box center [245, 119] width 113 height 10
click at [189, 114] on select "Select Male Female Other Prefer Not To Say" at bounding box center [245, 119] width 113 height 10
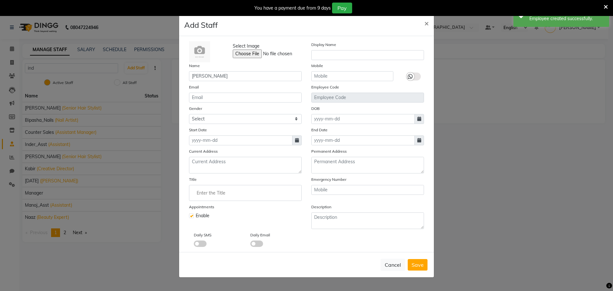
click at [222, 196] on input "Enter the Title" at bounding box center [245, 192] width 107 height 13
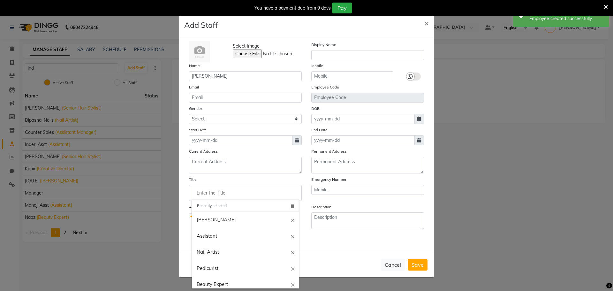
click at [226, 189] on input "Enter the Title" at bounding box center [245, 192] width 107 height 13
click at [218, 216] on link "Barber" at bounding box center [245, 220] width 107 height 16
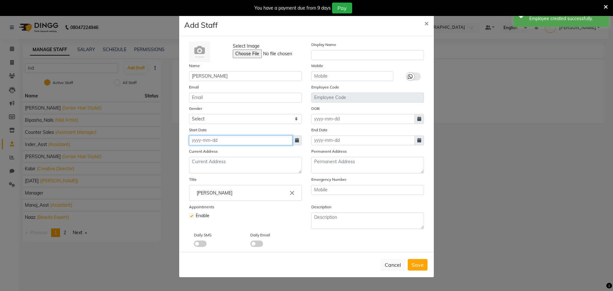
click at [215, 138] on input at bounding box center [240, 140] width 103 height 10
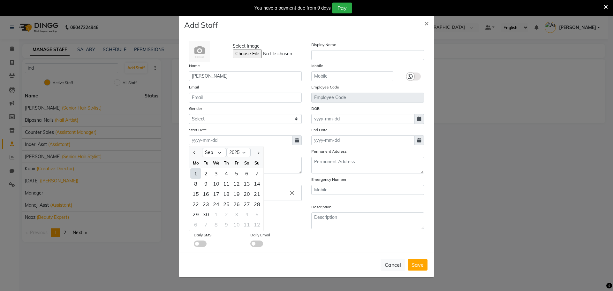
click at [195, 171] on div "1" at bounding box center [196, 173] width 10 height 10
click at [414, 265] on span "Save" at bounding box center [418, 264] width 12 height 6
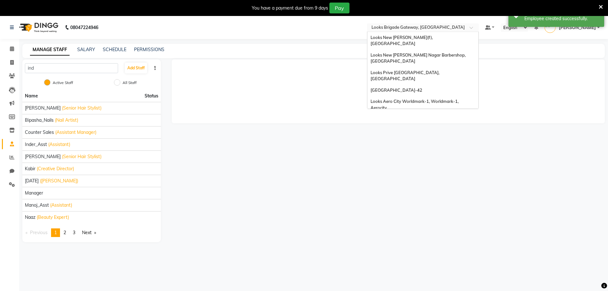
click at [415, 30] on input "text" at bounding box center [416, 28] width 93 height 6
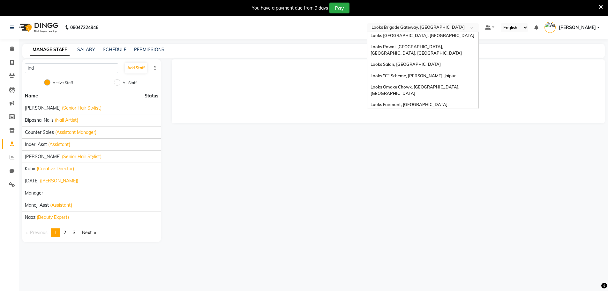
click at [415, 274] on span "Looks Orion [GEOGRAPHIC_DATA], [GEOGRAPHIC_DATA]" at bounding box center [406, 279] width 71 height 11
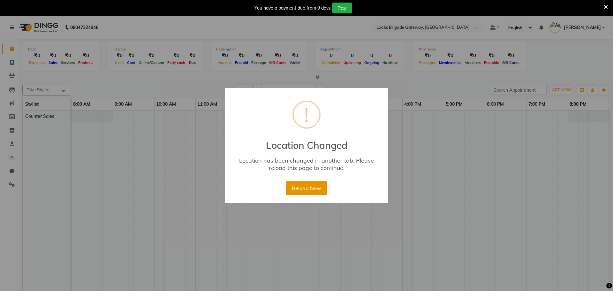
click at [293, 185] on button "Reload Now" at bounding box center [306, 188] width 41 height 14
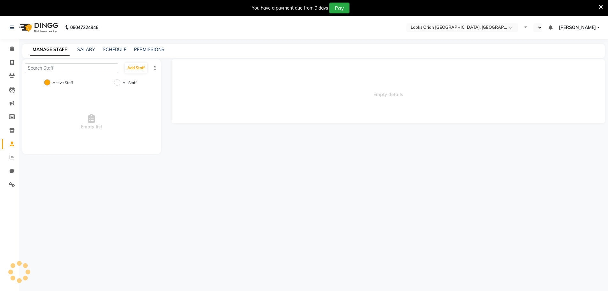
select select "en"
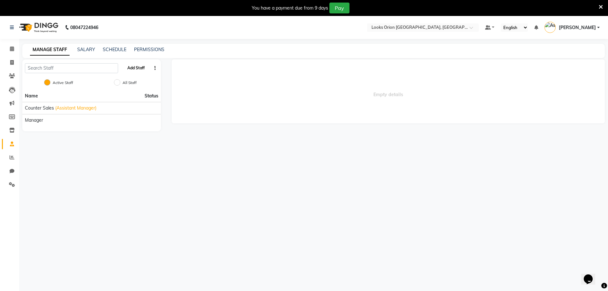
click at [135, 68] on button "Add Staff" at bounding box center [136, 68] width 22 height 11
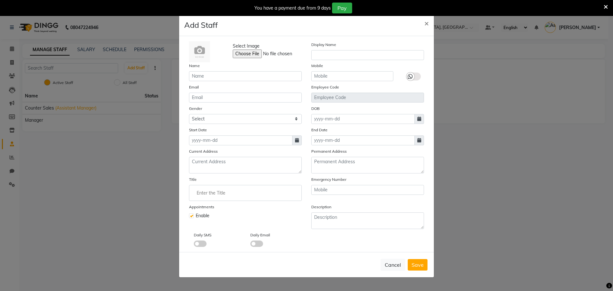
click at [198, 69] on div "Name" at bounding box center [245, 71] width 122 height 19
click at [200, 74] on input "text" at bounding box center [245, 76] width 113 height 10
paste input "Sumit"
type input "Sumit"
click at [216, 101] on input "email" at bounding box center [245, 98] width 113 height 10
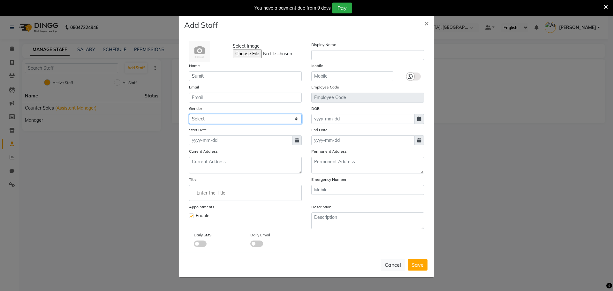
click at [221, 118] on select "Select [DEMOGRAPHIC_DATA] [DEMOGRAPHIC_DATA] Other Prefer Not To Say" at bounding box center [245, 119] width 113 height 10
select select "[DEMOGRAPHIC_DATA]"
click at [189, 114] on select "Select [DEMOGRAPHIC_DATA] [DEMOGRAPHIC_DATA] Other Prefer Not To Say" at bounding box center [245, 119] width 113 height 10
click at [219, 194] on input "Enter the Title" at bounding box center [245, 192] width 107 height 13
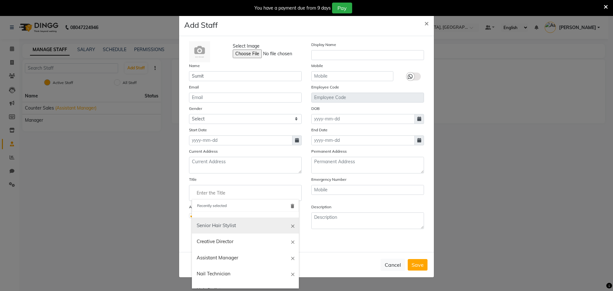
scroll to position [64, 0]
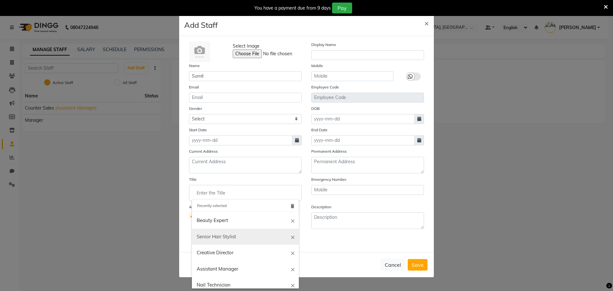
click at [227, 237] on link "Senior Hair Stylist" at bounding box center [245, 237] width 107 height 16
type input "Senior Hair Stylist"
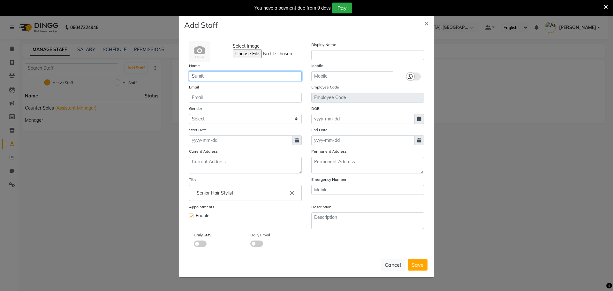
click at [212, 79] on input "Sumit" at bounding box center [245, 76] width 113 height 10
click at [240, 132] on div "Start Date" at bounding box center [245, 135] width 122 height 19
click at [238, 138] on input at bounding box center [240, 140] width 103 height 10
select select "9"
select select "2025"
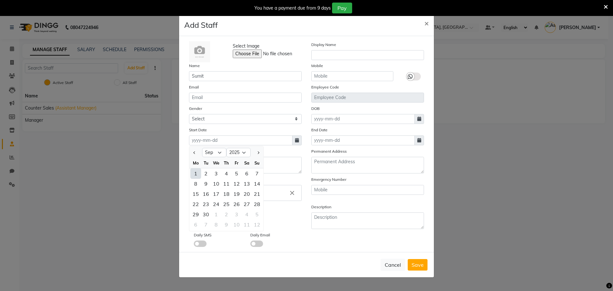
click at [196, 174] on div "1" at bounding box center [196, 173] width 10 height 10
type input "[DATE]"
click at [414, 264] on span "Save" at bounding box center [418, 264] width 12 height 6
select select
checkbox input "false"
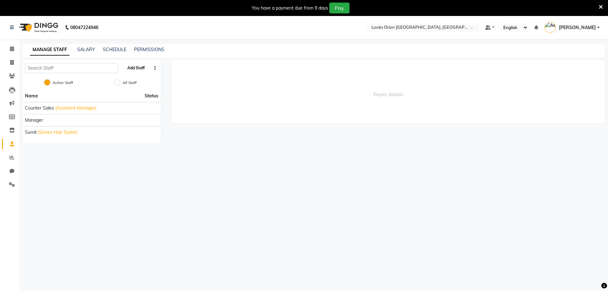
click at [142, 70] on button "Add Staff" at bounding box center [136, 68] width 22 height 11
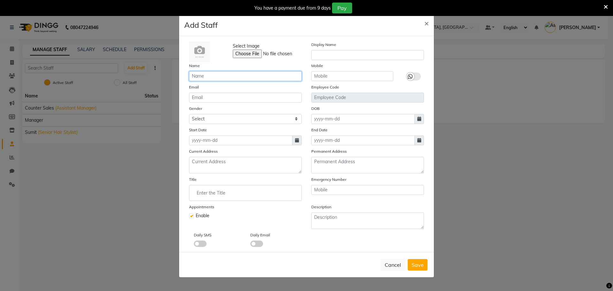
click at [225, 75] on input "text" at bounding box center [245, 76] width 113 height 10
paste input "Rajkumar"
type input "Rajkumar"
click at [227, 123] on select "Select [DEMOGRAPHIC_DATA] [DEMOGRAPHIC_DATA] Other Prefer Not To Say" at bounding box center [245, 119] width 113 height 10
select select "[DEMOGRAPHIC_DATA]"
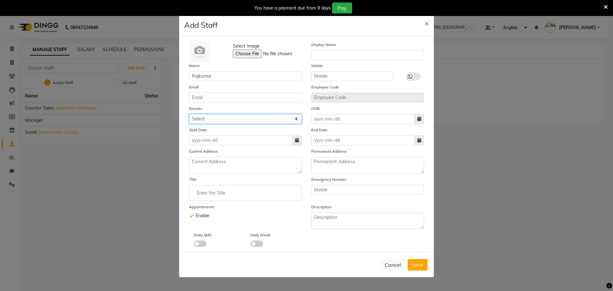
click at [189, 114] on select "Select [DEMOGRAPHIC_DATA] [DEMOGRAPHIC_DATA] Other Prefer Not To Say" at bounding box center [245, 119] width 113 height 10
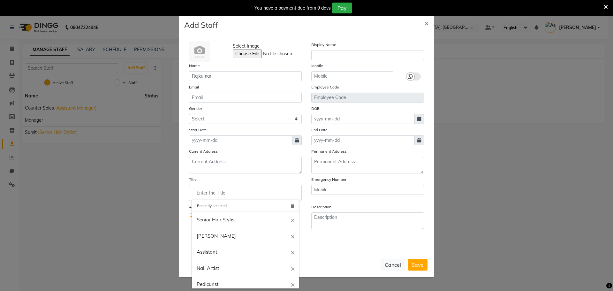
click at [213, 191] on input "Enter the Title" at bounding box center [245, 192] width 107 height 13
click at [210, 216] on link "Senior Hair Stylist" at bounding box center [245, 220] width 107 height 16
type input "Senior Hair Stylist"
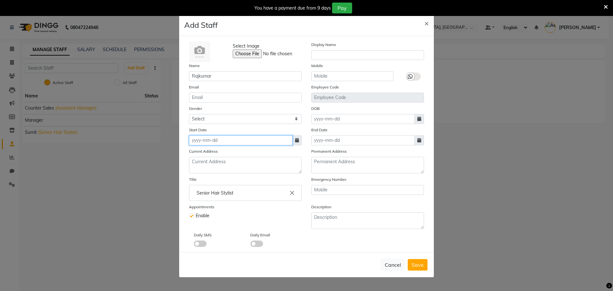
click at [215, 143] on input at bounding box center [240, 140] width 103 height 10
select select "9"
select select "2025"
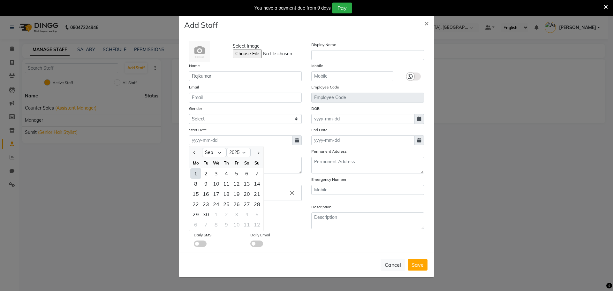
click at [194, 172] on div "1" at bounding box center [196, 173] width 10 height 10
type input "[DATE]"
click at [425, 265] on button "Save" at bounding box center [418, 264] width 20 height 11
select select
checkbox input "false"
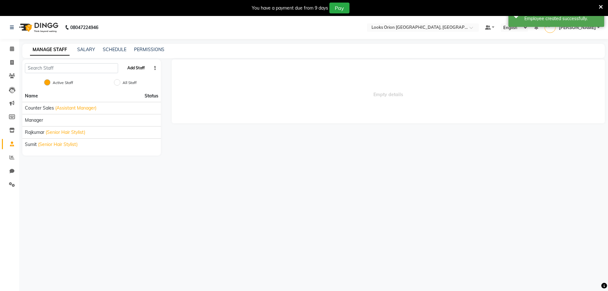
click at [142, 68] on button "Add Staff" at bounding box center [136, 68] width 22 height 11
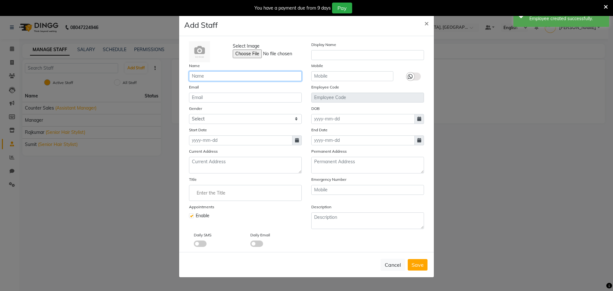
click at [216, 77] on input "text" at bounding box center [245, 76] width 113 height 10
paste input "Malini"
type input "Malini"
click at [204, 96] on input "email" at bounding box center [245, 98] width 113 height 10
click at [206, 123] on select "Select [DEMOGRAPHIC_DATA] [DEMOGRAPHIC_DATA] Other Prefer Not To Say" at bounding box center [245, 119] width 113 height 10
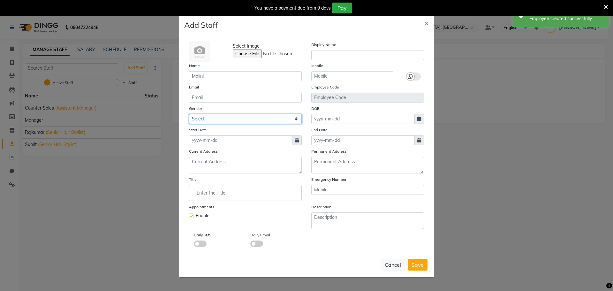
select select "[DEMOGRAPHIC_DATA]"
click at [189, 114] on select "Select [DEMOGRAPHIC_DATA] [DEMOGRAPHIC_DATA] Other Prefer Not To Say" at bounding box center [245, 119] width 113 height 10
click at [215, 200] on ng-autocomplete at bounding box center [245, 193] width 113 height 16
click at [240, 197] on input "Enter the Title" at bounding box center [245, 192] width 107 height 13
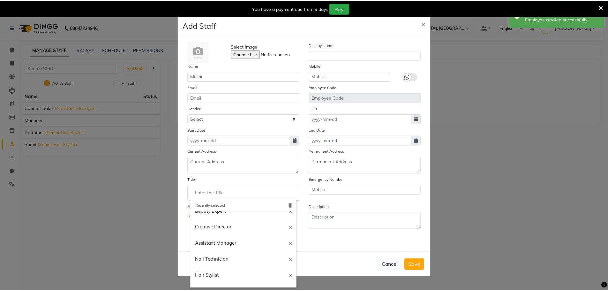
scroll to position [117, 0]
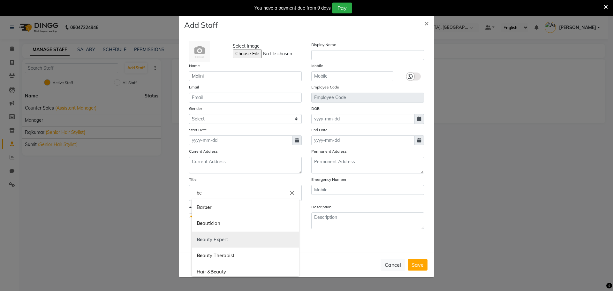
click at [228, 240] on link "Be auty Expert" at bounding box center [245, 239] width 107 height 16
type input "Beauty Expert"
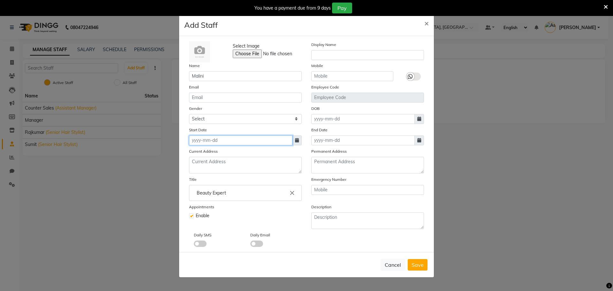
click at [223, 145] on input at bounding box center [240, 140] width 103 height 10
select select "9"
select select "2025"
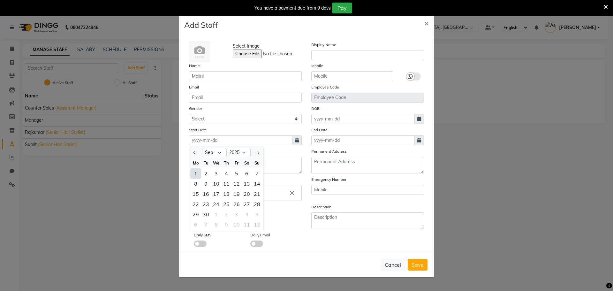
click at [196, 170] on div "1" at bounding box center [196, 173] width 10 height 10
type input "[DATE]"
click at [416, 262] on span "Save" at bounding box center [418, 264] width 12 height 6
select select
checkbox input "false"
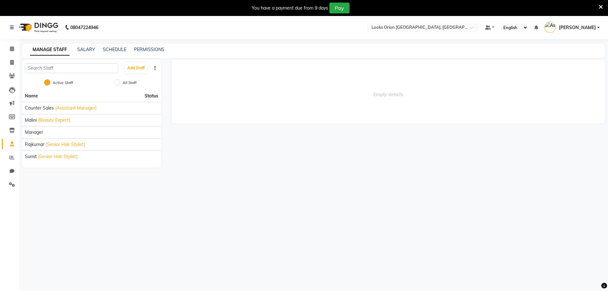
click at [399, 33] on nav "08047224946 Select Location × Looks Orion East Mall, Bengaluru Default Panel My…" at bounding box center [304, 27] width 608 height 23
click at [399, 32] on nav "08047224946 Select Location × Looks Orion East Mall, Bengaluru Default Panel My…" at bounding box center [304, 27] width 608 height 23
click at [401, 27] on input "text" at bounding box center [416, 28] width 93 height 6
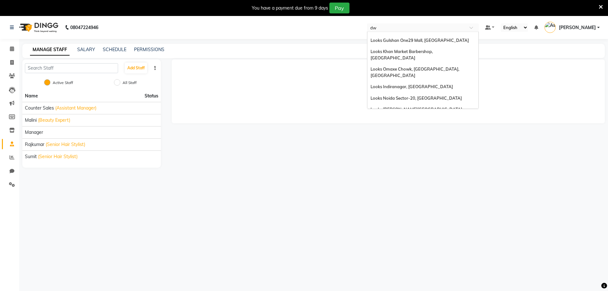
scroll to position [0, 0]
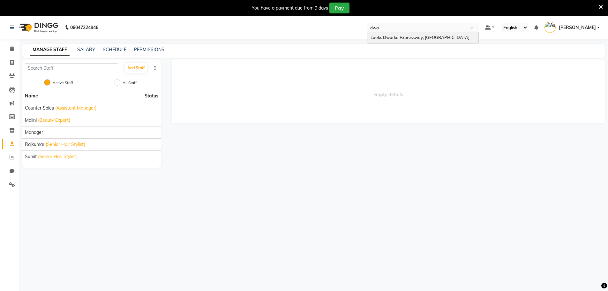
type input "dwar"
click at [413, 35] on span "Looks Dwarka Expressway, [GEOGRAPHIC_DATA]" at bounding box center [420, 37] width 99 height 5
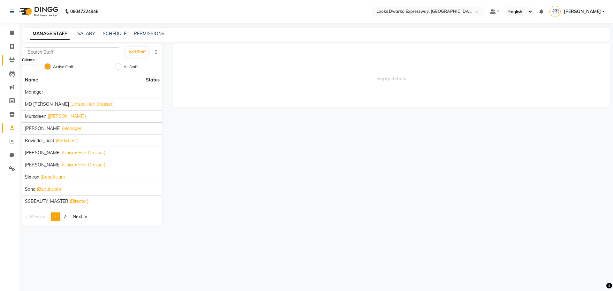
drag, startPoint x: 10, startPoint y: 61, endPoint x: 35, endPoint y: 57, distance: 24.9
click at [10, 61] on icon at bounding box center [12, 59] width 6 height 5
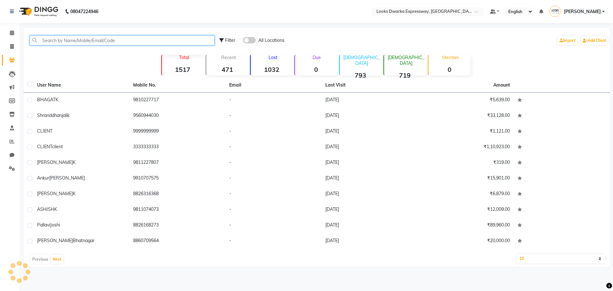
click at [114, 36] on input "text" at bounding box center [122, 40] width 185 height 10
paste input "7837553595"
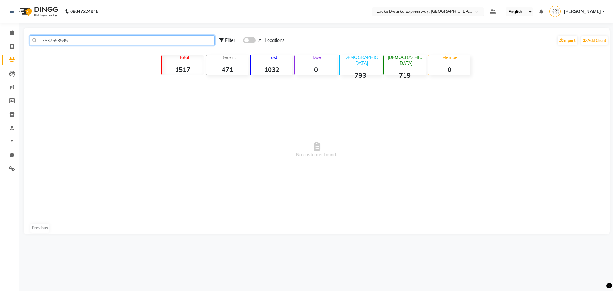
type input "7837553595"
click at [401, 11] on input "text" at bounding box center [421, 12] width 93 height 6
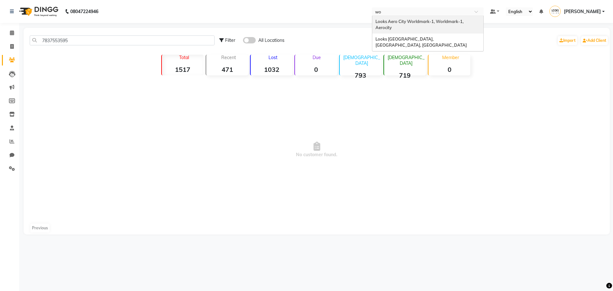
type input "wor"
click at [427, 36] on span "Looks [GEOGRAPHIC_DATA], [GEOGRAPHIC_DATA], [GEOGRAPHIC_DATA]" at bounding box center [420, 41] width 91 height 11
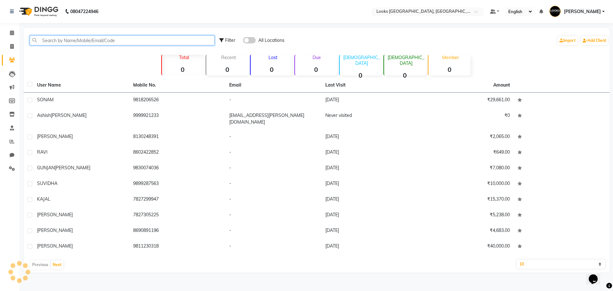
click at [100, 43] on input "text" at bounding box center [122, 40] width 185 height 10
paste input "7837553595"
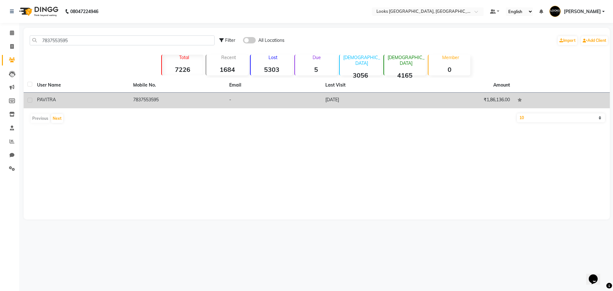
click at [82, 97] on div "PAVITRA" at bounding box center [81, 99] width 88 height 7
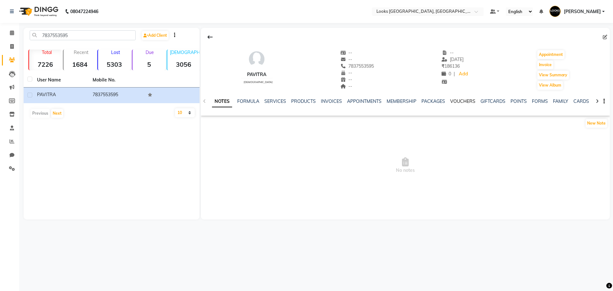
drag, startPoint x: 478, startPoint y: 98, endPoint x: 467, endPoint y: 101, distance: 11.4
click at [478, 98] on div "NOTES FORMULA SERVICES PRODUCTS INVOICES APPOINTMENTS MEMBERSHIP PACKAGES VOUCH…" at bounding box center [405, 101] width 409 height 22
click at [466, 101] on link "VOUCHERS" at bounding box center [462, 101] width 25 height 6
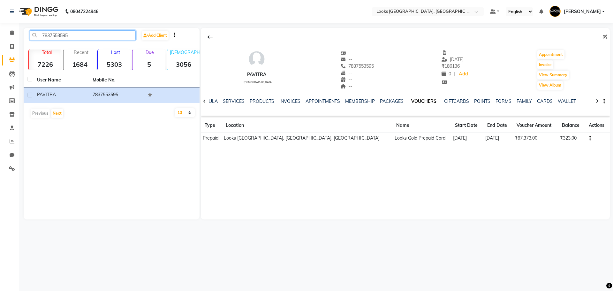
click at [80, 36] on input "7837553595" at bounding box center [83, 35] width 106 height 10
paste input "9818641540"
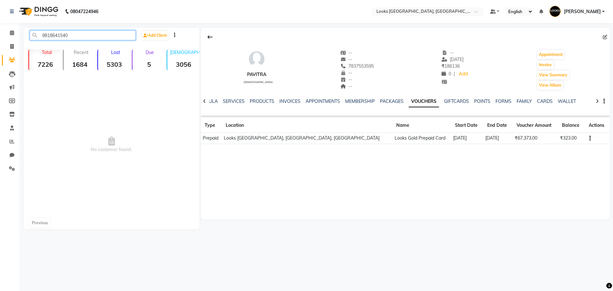
click at [82, 37] on input "9818641540" at bounding box center [83, 35] width 106 height 10
click at [73, 36] on input "9818641540" at bounding box center [83, 35] width 106 height 10
drag, startPoint x: 73, startPoint y: 36, endPoint x: 0, endPoint y: 41, distance: 73.6
click at [0, 41] on app-home "08047224946 Select Location × Looks Omaxe World Street, Faridabad, Haryana Defa…" at bounding box center [306, 119] width 613 height 239
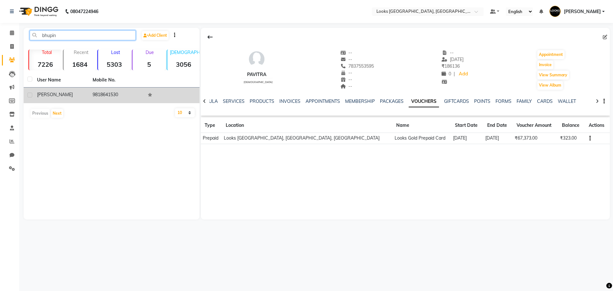
type input "bhupin"
click at [127, 97] on td "9818641530" at bounding box center [117, 95] width 56 height 16
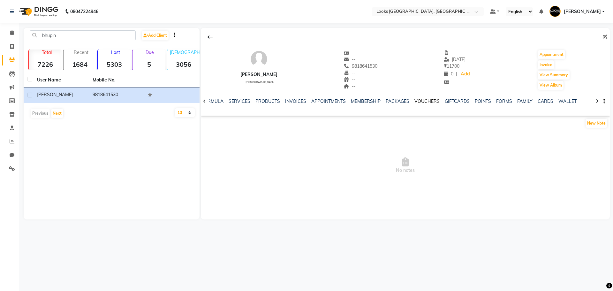
drag, startPoint x: 433, startPoint y: 101, endPoint x: 465, endPoint y: 106, distance: 33.0
click at [433, 101] on link "VOUCHERS" at bounding box center [426, 101] width 25 height 6
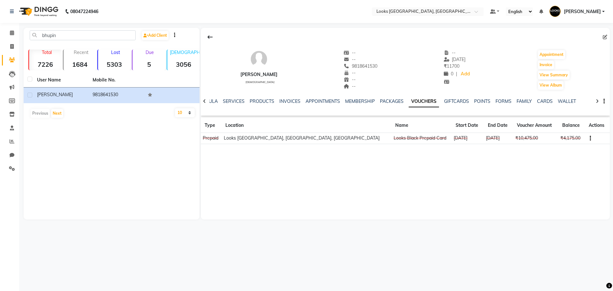
click at [587, 139] on button "button" at bounding box center [589, 138] width 4 height 7
click at [564, 136] on div "Edit" at bounding box center [556, 138] width 40 height 8
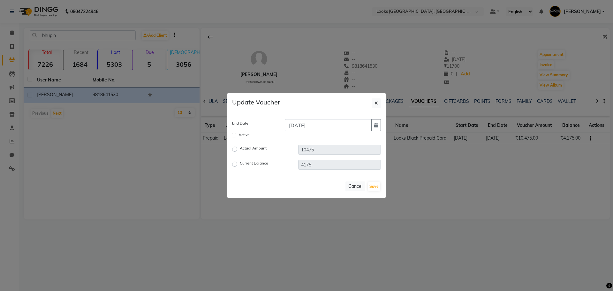
click at [230, 133] on div "Active" at bounding box center [306, 135] width 158 height 8
click at [231, 135] on div "Active" at bounding box center [306, 135] width 158 height 8
click at [235, 136] on input "Active" at bounding box center [234, 135] width 4 height 4
checkbox input "true"
click at [376, 127] on button "button" at bounding box center [376, 125] width 10 height 12
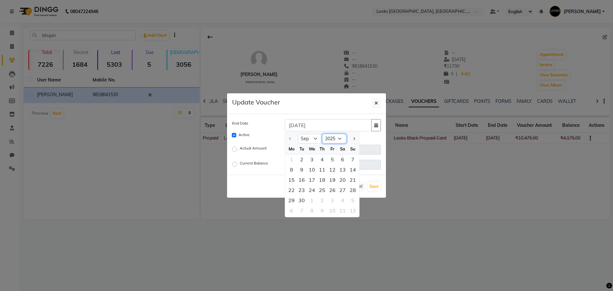
click at [338, 140] on select "2025 2026 2027 2028 2029 2030 2031 2032 2033 2034 2035" at bounding box center [334, 139] width 24 height 10
select select "2028"
click at [322, 134] on select "2025 2026 2027 2028 2029 2030 2031 2032 2033 2034 2035" at bounding box center [334, 139] width 24 height 10
click at [343, 167] on div "9" at bounding box center [342, 169] width 10 height 10
type input "09-09-2028"
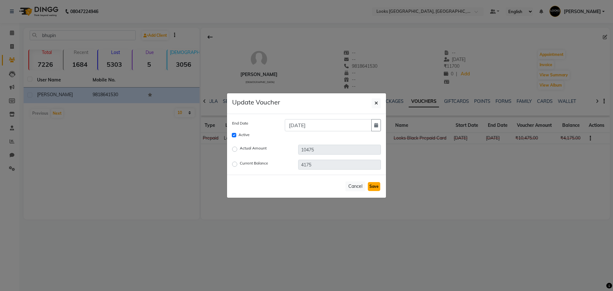
click at [369, 185] on button "Save" at bounding box center [374, 186] width 12 height 9
checkbox input "false"
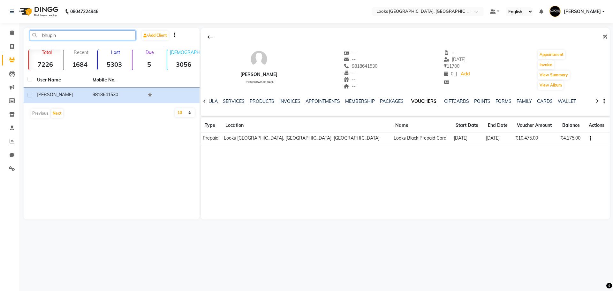
click at [91, 32] on input "bhupin" at bounding box center [83, 35] width 106 height 10
paste input "9899116527"
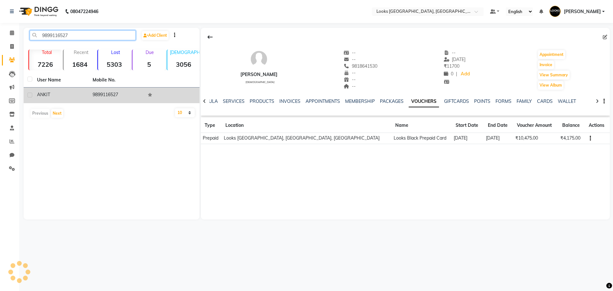
type input "9899116527"
click at [85, 93] on div "ANKIT" at bounding box center [61, 94] width 48 height 7
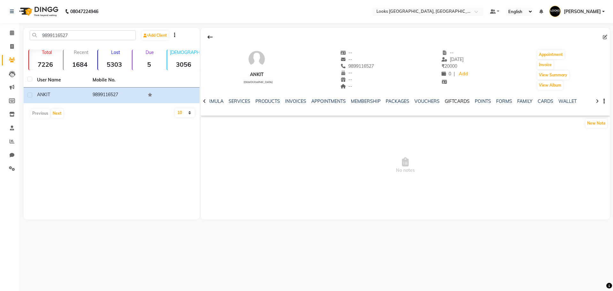
click at [452, 103] on link "GIFTCARDS" at bounding box center [457, 101] width 25 height 6
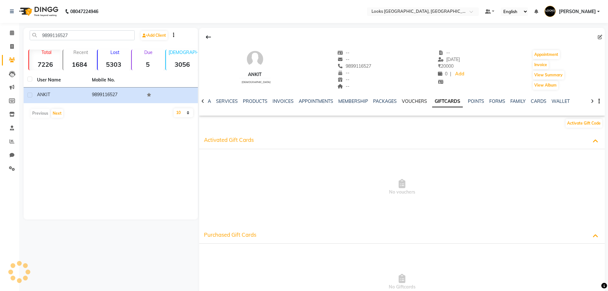
click at [420, 103] on link "VOUCHERS" at bounding box center [414, 101] width 25 height 6
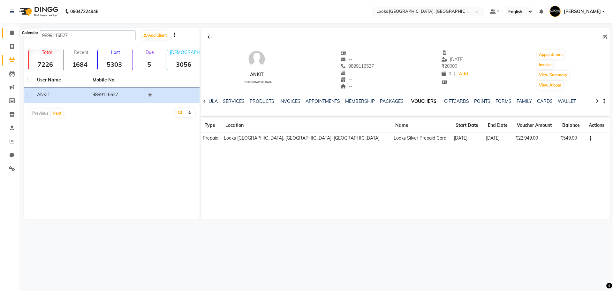
click at [9, 34] on span at bounding box center [11, 32] width 11 height 7
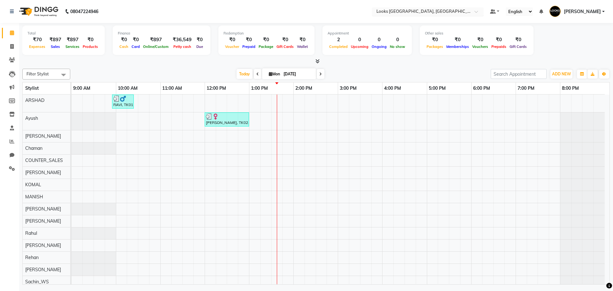
click at [426, 12] on input "text" at bounding box center [421, 12] width 93 height 6
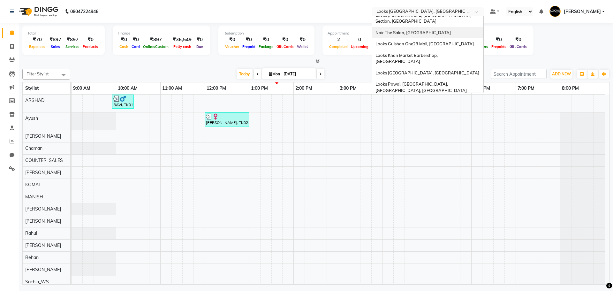
scroll to position [655, 0]
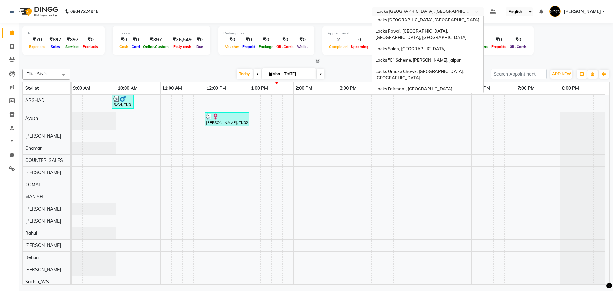
click at [437, 244] on div "Looks Brigade Gateway, [GEOGRAPHIC_DATA]" at bounding box center [427, 249] width 111 height 11
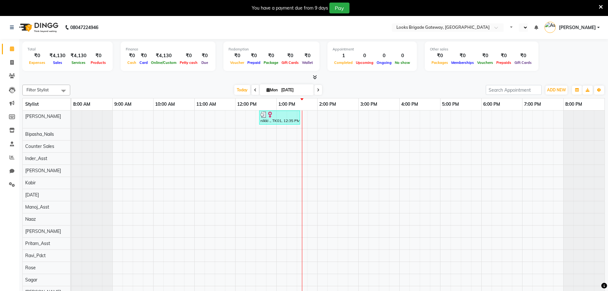
select select "en"
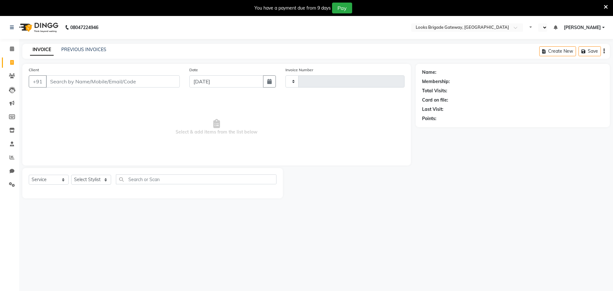
select select "service"
type input "0004"
select select "en"
select select "8899"
click at [10, 50] on icon at bounding box center [12, 48] width 4 height 5
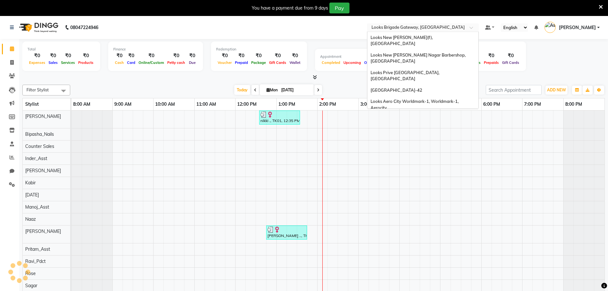
click at [412, 27] on input "text" at bounding box center [416, 28] width 93 height 6
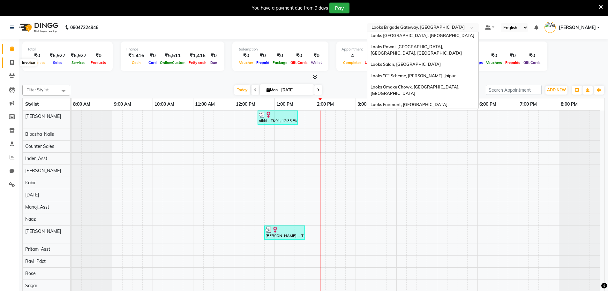
click at [14, 63] on icon at bounding box center [12, 62] width 4 height 5
select select "service"
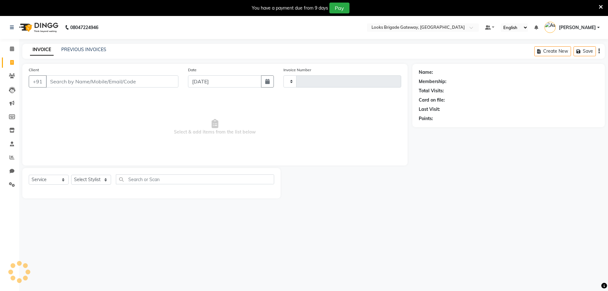
type input "0005"
select select "8899"
click at [104, 50] on link "PREVIOUS INVOICES" at bounding box center [83, 50] width 45 height 6
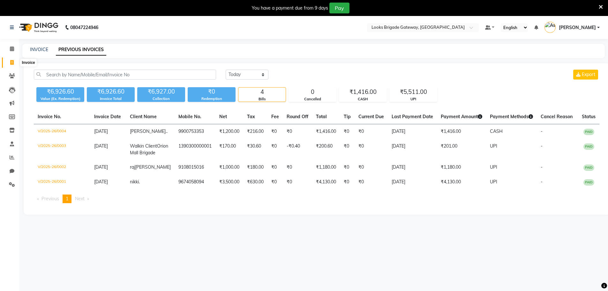
click at [8, 64] on span at bounding box center [11, 62] width 11 height 7
select select "service"
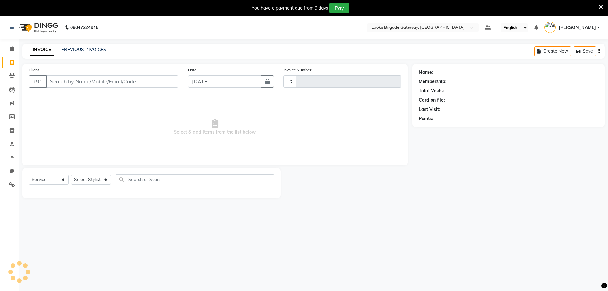
type input "0005"
select select "8899"
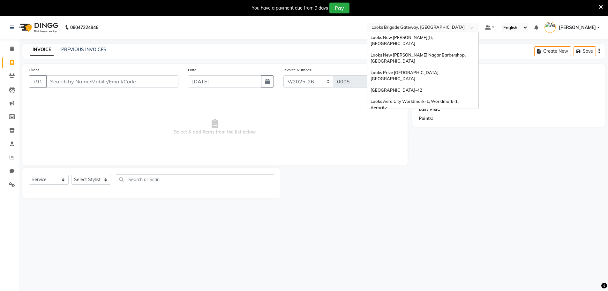
click at [409, 29] on input "text" at bounding box center [416, 28] width 93 height 6
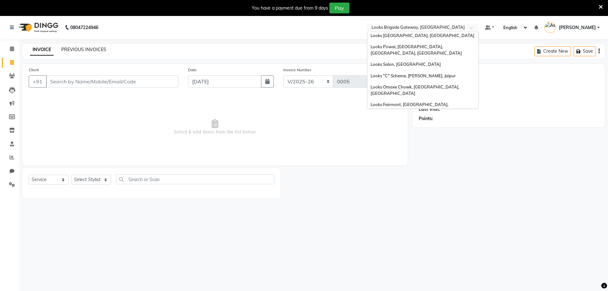
click at [82, 50] on link "PREVIOUS INVOICES" at bounding box center [83, 50] width 45 height 6
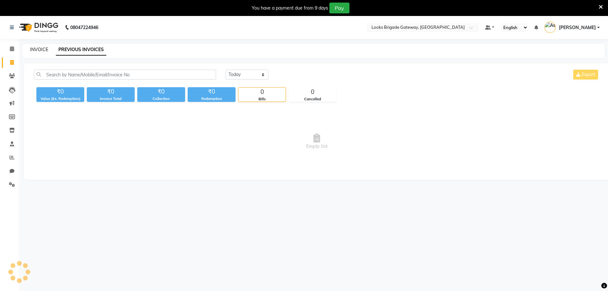
click at [41, 49] on link "INVOICE" at bounding box center [39, 50] width 18 height 6
select select "service"
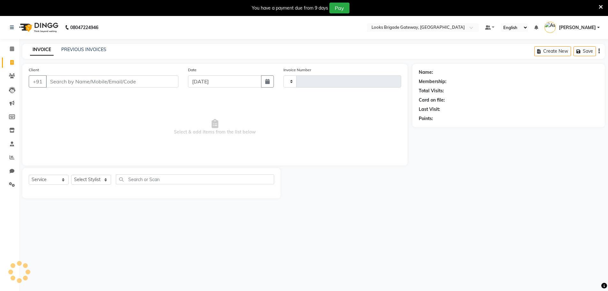
type input "0005"
select select "8899"
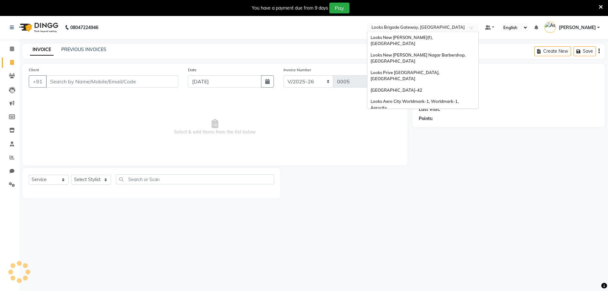
click at [406, 28] on input "text" at bounding box center [416, 28] width 93 height 6
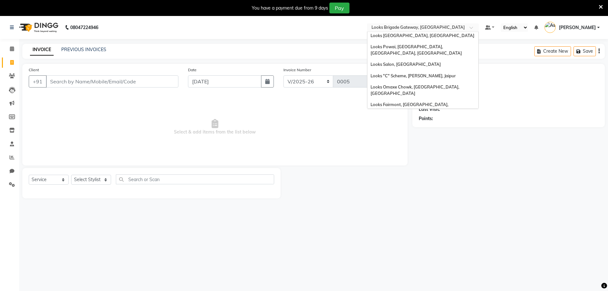
click at [412, 274] on span "Looks Orion [GEOGRAPHIC_DATA], [GEOGRAPHIC_DATA]" at bounding box center [406, 279] width 71 height 11
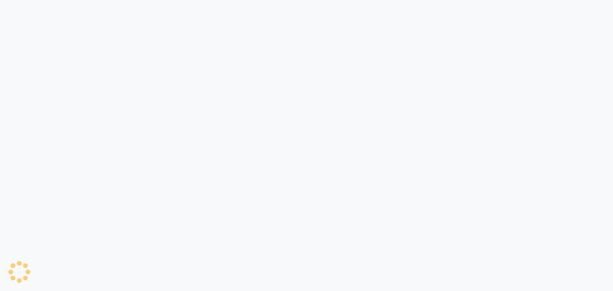
select select "service"
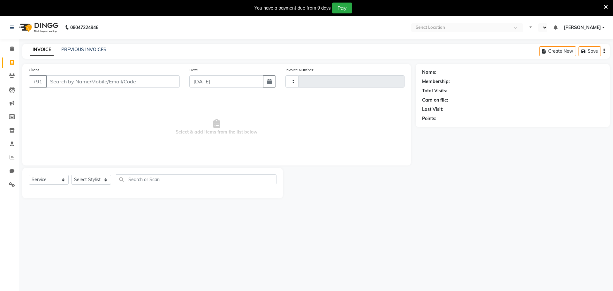
type input "0753"
select select "en"
select select "8943"
click at [424, 23] on div "Select Location × Looks Orion East Mall, Bengaluru" at bounding box center [423, 27] width 112 height 9
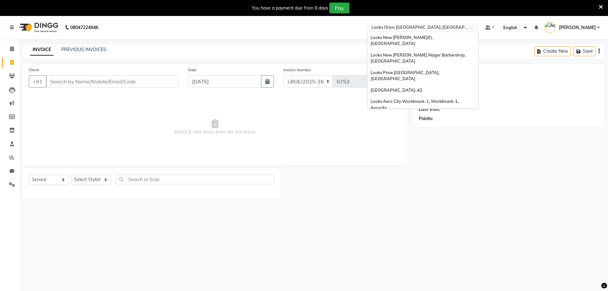
scroll to position [655, 0]
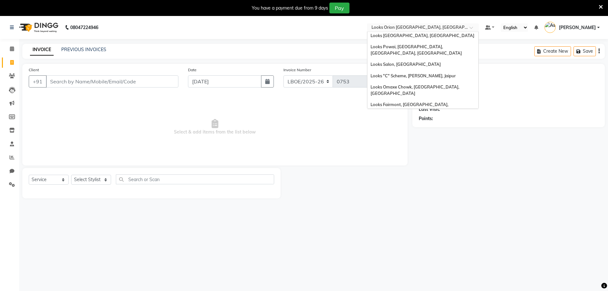
click at [418, 263] on span "Looks Brigade Gateway, [GEOGRAPHIC_DATA]" at bounding box center [417, 265] width 93 height 5
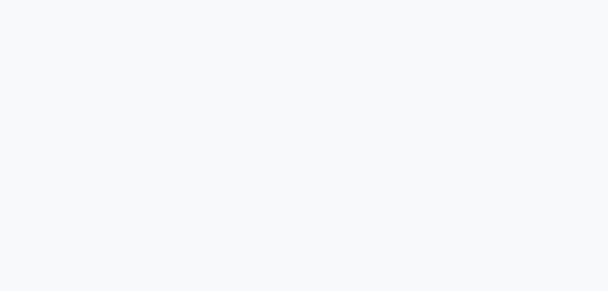
select select "service"
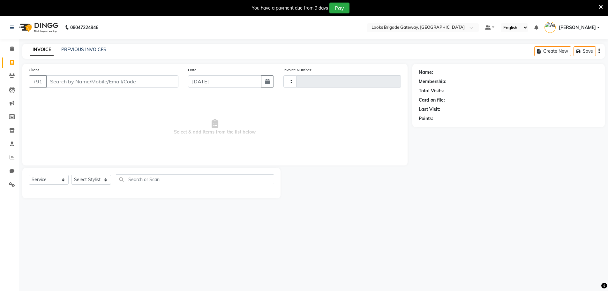
type input "0005"
select select "8899"
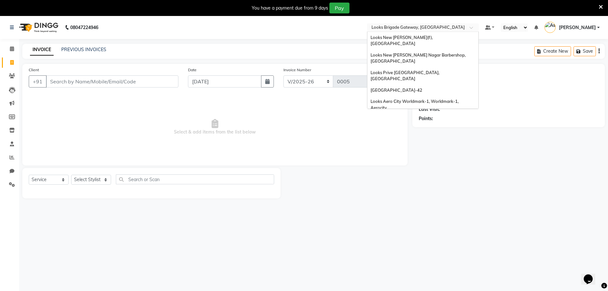
click at [412, 30] on input "text" at bounding box center [416, 28] width 93 height 6
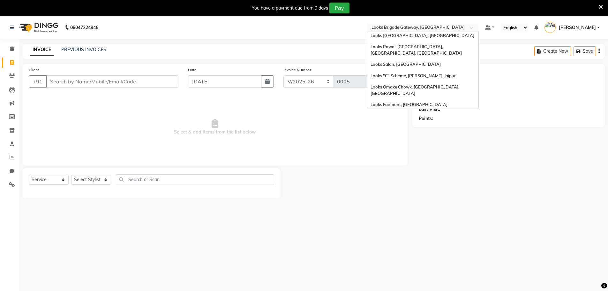
click at [409, 252] on span "Looks The Amaryllis, [GEOGRAPHIC_DATA]" at bounding box center [414, 254] width 86 height 5
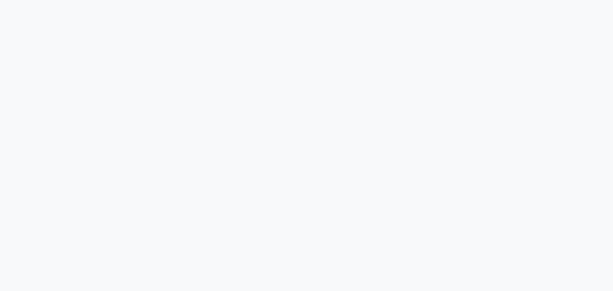
select select "service"
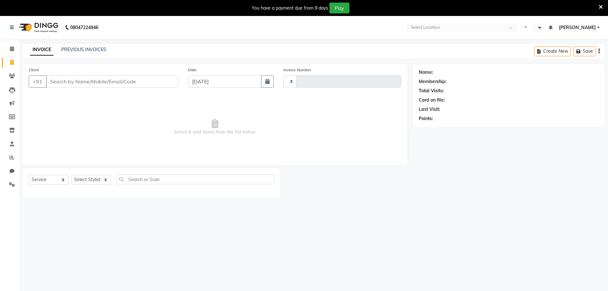
type input "3723"
select select "en"
select select "8939"
click at [407, 26] on input "text" at bounding box center [416, 28] width 93 height 6
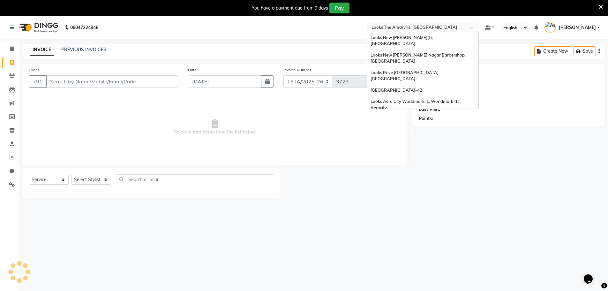
scroll to position [655, 0]
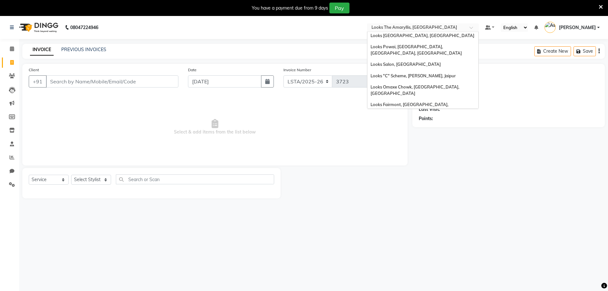
click at [410, 234] on span "Looks Forum Mall Konanakunte, Bengaluru" at bounding box center [403, 239] width 64 height 11
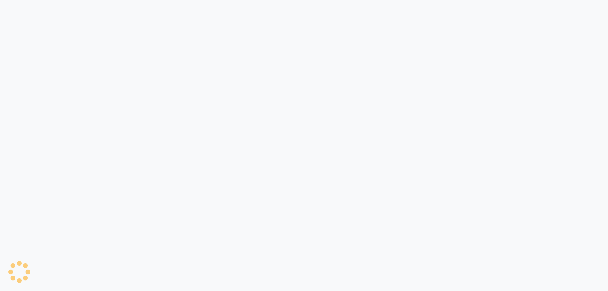
select select "service"
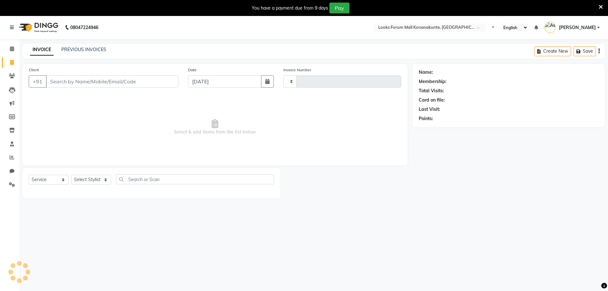
type input "3060"
select select "8945"
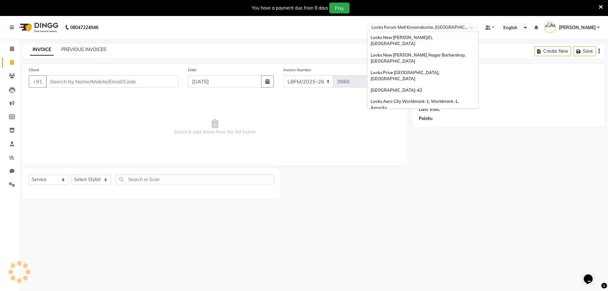
click at [415, 26] on input "text" at bounding box center [416, 28] width 93 height 6
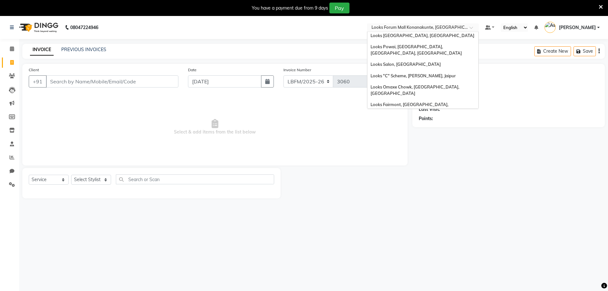
click at [410, 220] on div "Looks [GEOGRAPHIC_DATA], [GEOGRAPHIC_DATA]" at bounding box center [422, 225] width 111 height 11
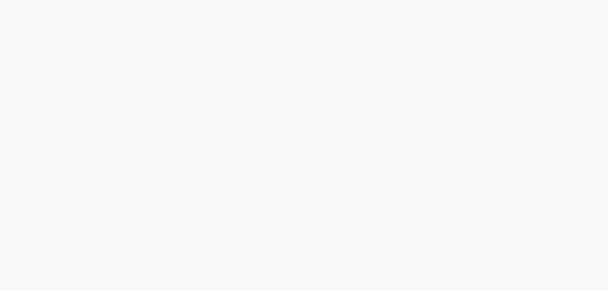
select select "service"
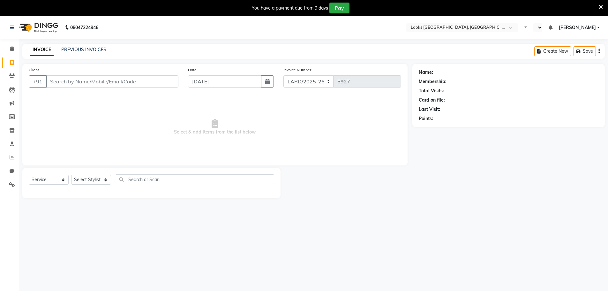
select select "en"
click at [405, 27] on input "text" at bounding box center [416, 28] width 93 height 6
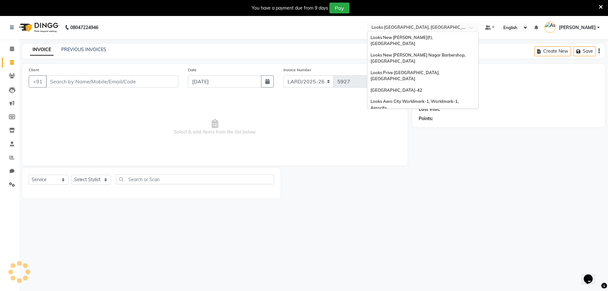
scroll to position [655, 0]
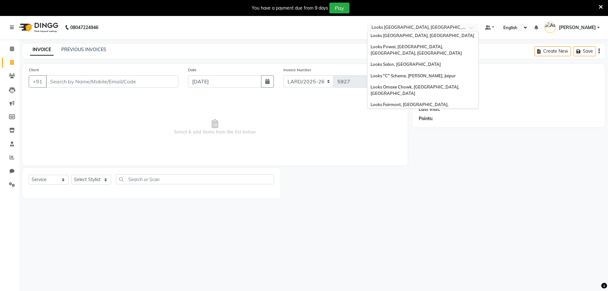
click at [409, 211] on span "Looks [GEOGRAPHIC_DATA], [GEOGRAPHIC_DATA]" at bounding box center [423, 213] width 104 height 5
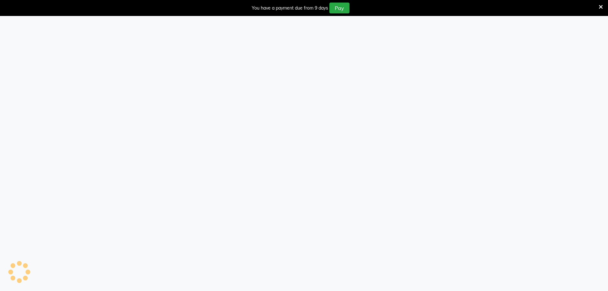
select select "8891"
select select "service"
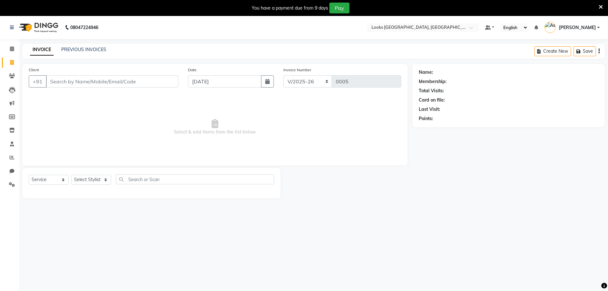
click at [359, 106] on span "Select & add items from the list below" at bounding box center [215, 127] width 373 height 64
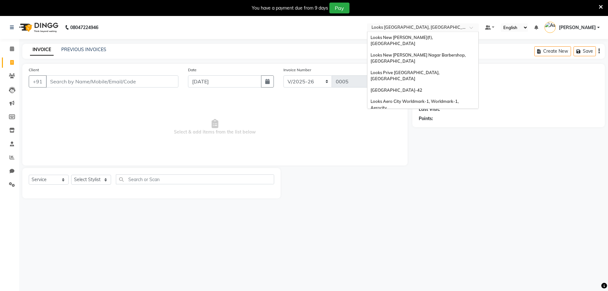
click at [423, 24] on div "× Looks Sangam Courtyard, Delhi" at bounding box center [420, 27] width 96 height 6
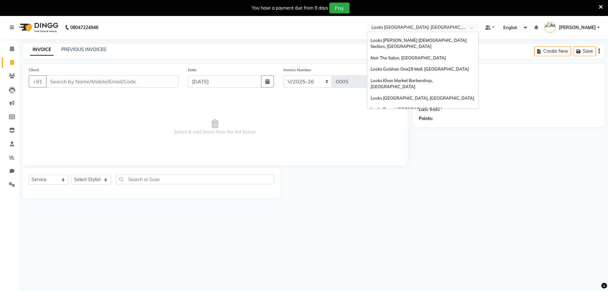
scroll to position [591, 0]
click at [407, 258] on span "Looks East Patel Nagar, Delhi" at bounding box center [418, 263] width 94 height 11
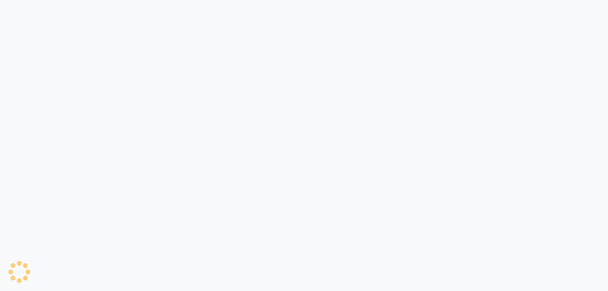
select select "service"
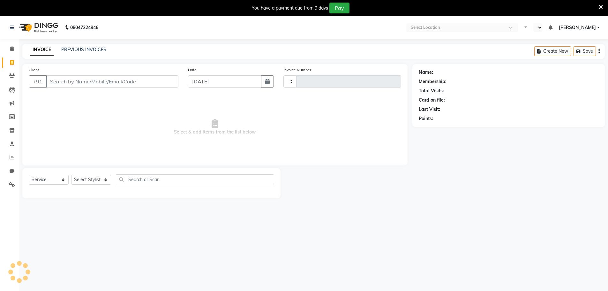
type input "6012"
select select "en"
select select "8940"
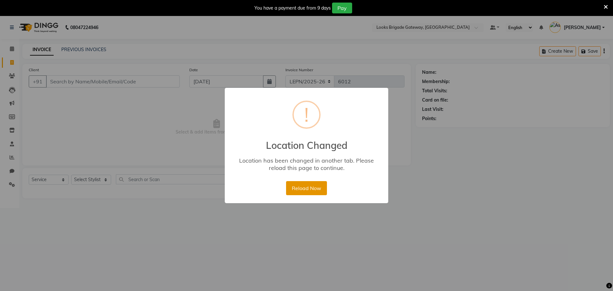
click at [307, 190] on button "Reload Now" at bounding box center [306, 188] width 41 height 14
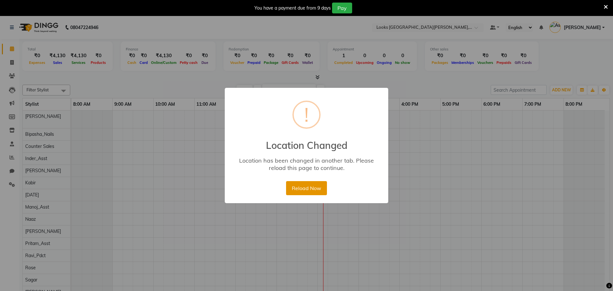
click at [320, 188] on button "Reload Now" at bounding box center [306, 188] width 41 height 14
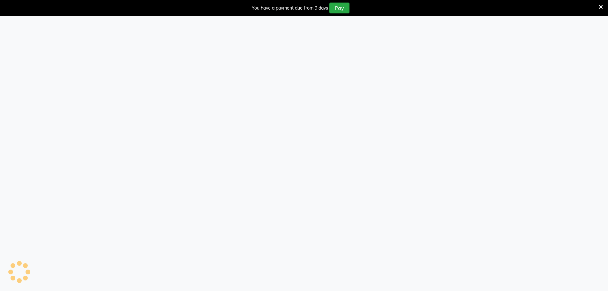
click at [427, 26] on div at bounding box center [304, 161] width 608 height 291
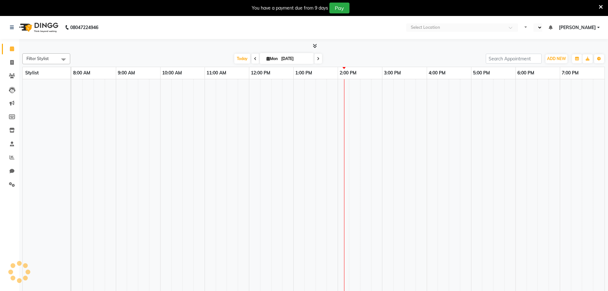
select select "en"
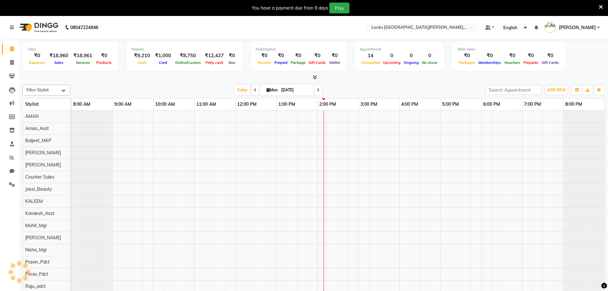
click at [427, 26] on input "text" at bounding box center [416, 28] width 93 height 6
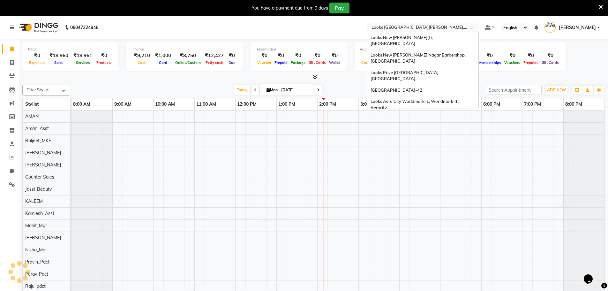
scroll to position [652, 0]
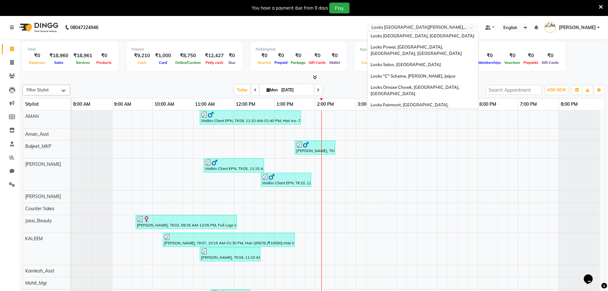
type input "B"
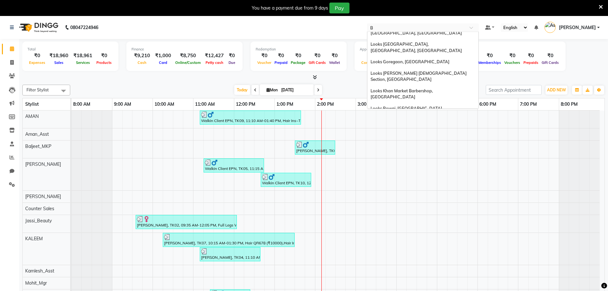
click at [425, 170] on span "Looks Brigade Gateway, [GEOGRAPHIC_DATA]" at bounding box center [417, 172] width 93 height 5
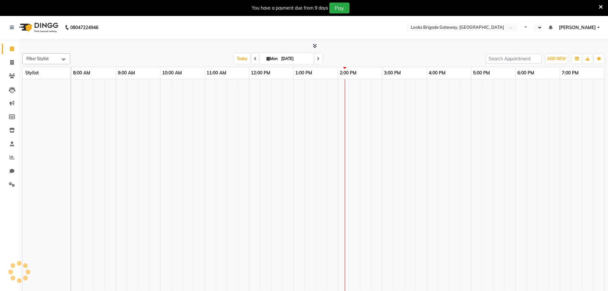
select select "en"
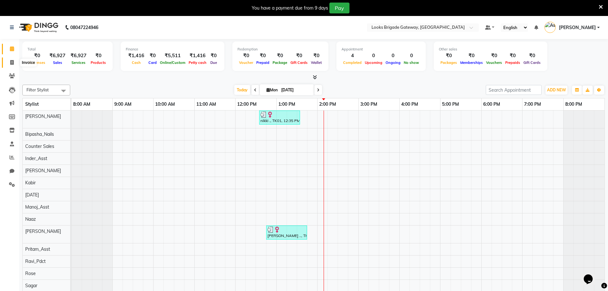
click at [13, 63] on icon at bounding box center [12, 62] width 4 height 5
select select "8899"
select select "service"
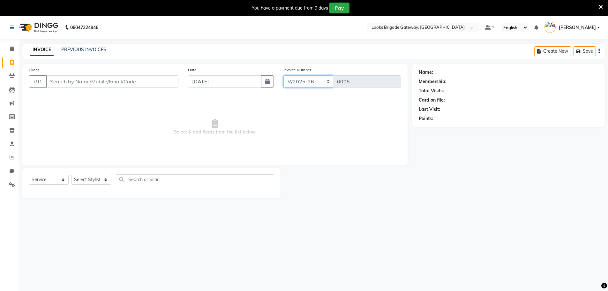
click at [313, 84] on select "LBBG/2025-26 V/2025 V/2025-26" at bounding box center [308, 81] width 50 height 12
click at [76, 51] on link "PREVIOUS INVOICES" at bounding box center [83, 50] width 45 height 6
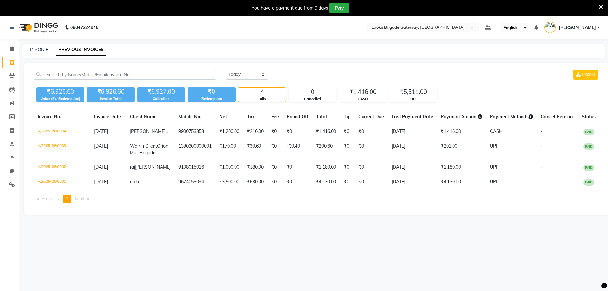
click at [6, 63] on link "Invoice" at bounding box center [9, 62] width 15 height 11
select select "8899"
select select "service"
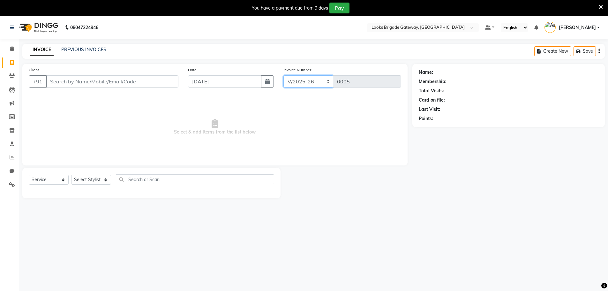
click at [317, 82] on select "LBBG/2025-26 V/2025 V/2025-26" at bounding box center [308, 81] width 50 height 12
select select "8944"
click at [283, 75] on select "LBBG/2025-26 V/2025 V/2025-26" at bounding box center [308, 81] width 50 height 12
type input "5599"
click at [309, 118] on span "Select & add items from the list below" at bounding box center [215, 127] width 373 height 64
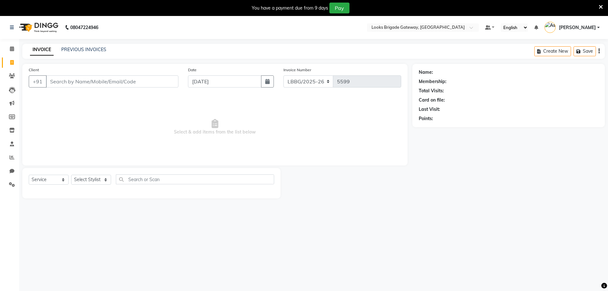
click at [72, 43] on div "08047224946 Select Location × Looks Brigade Gateway, Bengaluru Default Panel My…" at bounding box center [304, 161] width 608 height 291
click at [80, 48] on link "PREVIOUS INVOICES" at bounding box center [83, 50] width 45 height 6
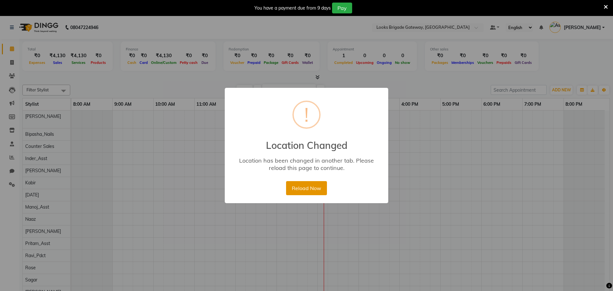
click at [295, 190] on button "Reload Now" at bounding box center [306, 188] width 41 height 14
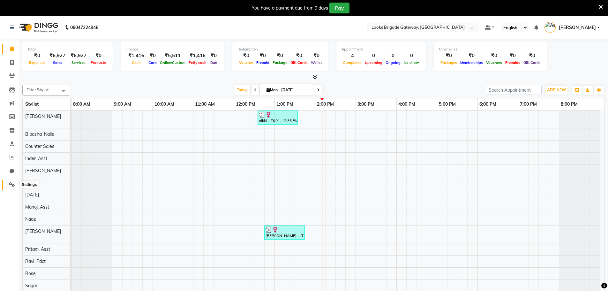
click at [15, 188] on span at bounding box center [11, 184] width 11 height 7
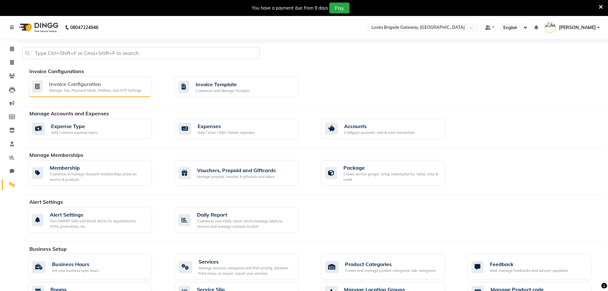
click at [90, 85] on div "Invoice Configuration" at bounding box center [95, 84] width 92 height 8
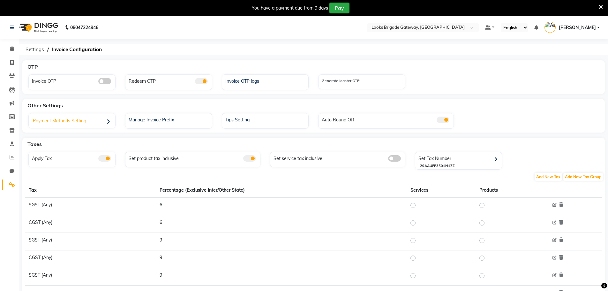
click at [84, 124] on div "Payment Methods Setting" at bounding box center [72, 121] width 85 height 13
click at [164, 123] on div "Manage Invoice Prefix" at bounding box center [169, 119] width 85 height 8
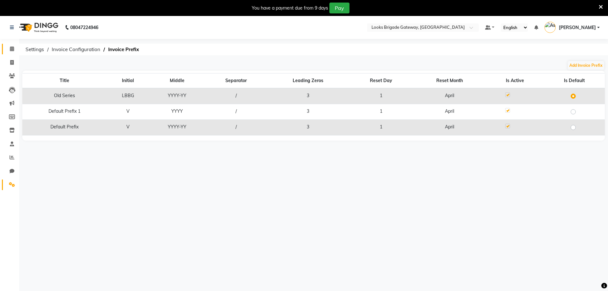
click at [11, 49] on icon at bounding box center [12, 48] width 4 height 5
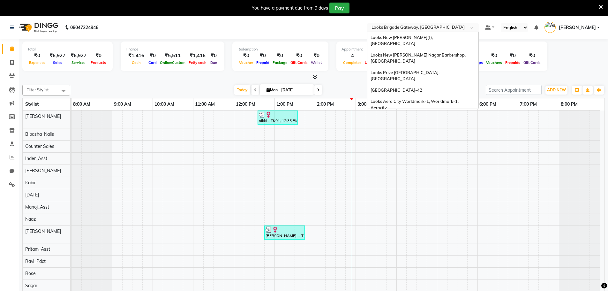
click at [408, 28] on input "text" at bounding box center [416, 28] width 93 height 6
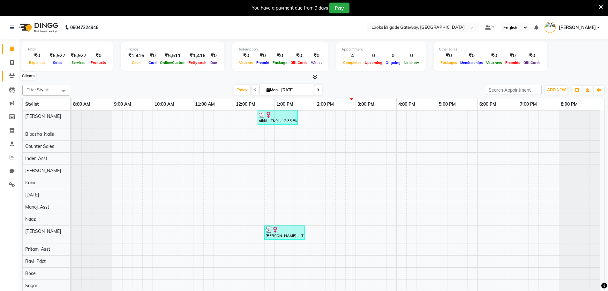
click at [15, 76] on span at bounding box center [11, 75] width 11 height 7
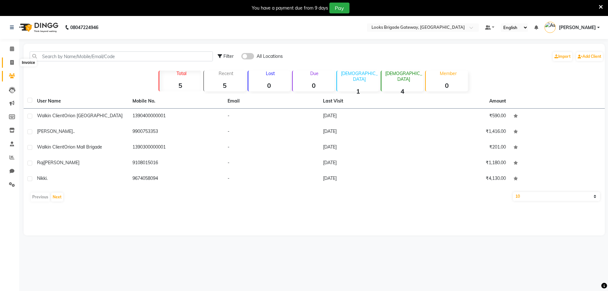
click at [11, 63] on icon at bounding box center [12, 62] width 4 height 5
select select "service"
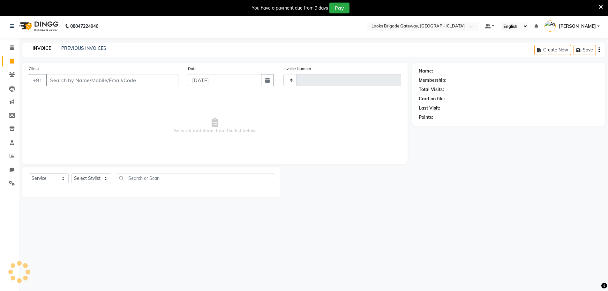
click at [81, 51] on div "PREVIOUS INVOICES" at bounding box center [83, 48] width 45 height 7
type input "5604"
select select "8944"
click at [84, 47] on link "PREVIOUS INVOICES" at bounding box center [83, 48] width 45 height 6
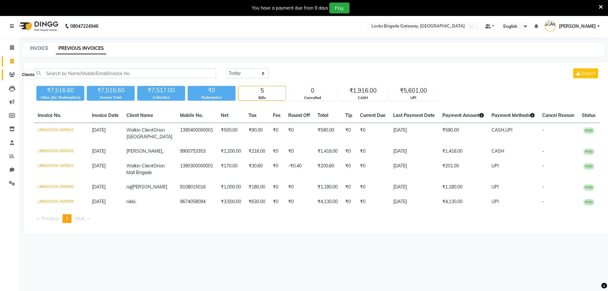
click at [11, 75] on icon at bounding box center [12, 74] width 6 height 5
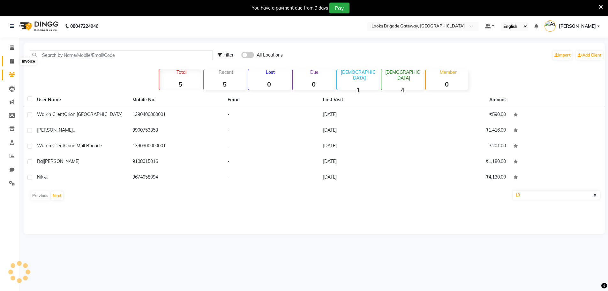
click at [11, 62] on icon at bounding box center [12, 61] width 4 height 5
select select "service"
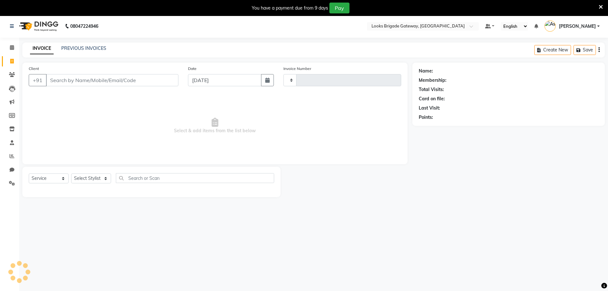
scroll to position [4, 0]
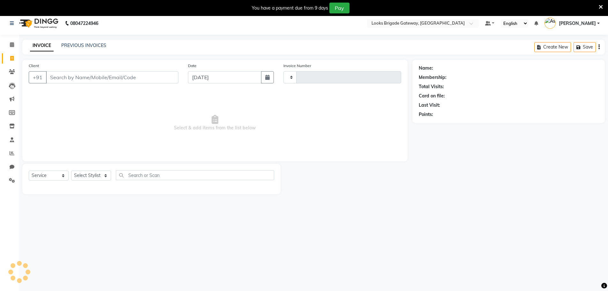
type input "5604"
select select "8944"
drag, startPoint x: 81, startPoint y: 50, endPoint x: 84, endPoint y: 49, distance: 3.3
click at [82, 50] on div "INVOICE PREVIOUS INVOICES Create New Save" at bounding box center [313, 47] width 583 height 15
click at [85, 49] on div "PREVIOUS INVOICES" at bounding box center [83, 45] width 45 height 7
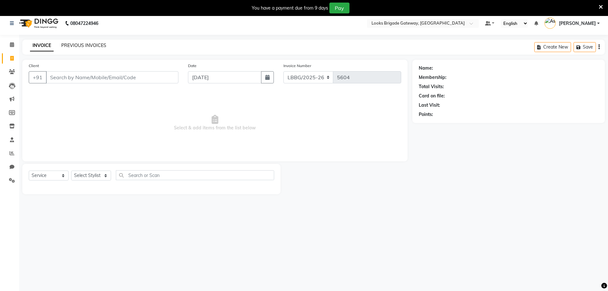
click at [91, 47] on link "PREVIOUS INVOICES" at bounding box center [83, 45] width 45 height 6
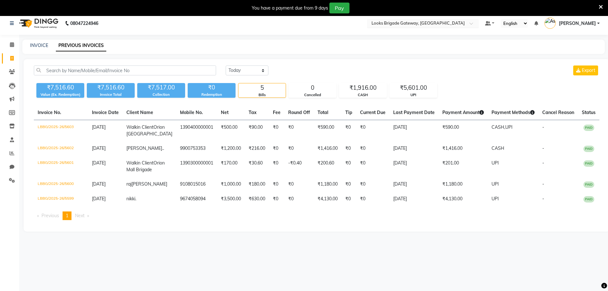
click at [419, 22] on input "text" at bounding box center [416, 24] width 93 height 6
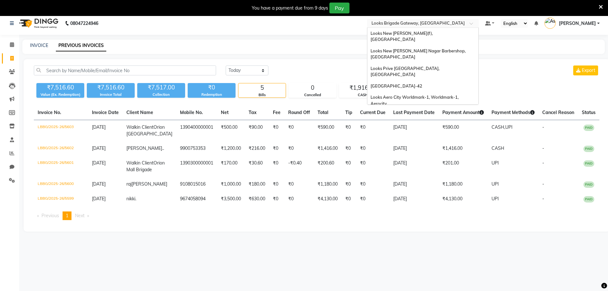
scroll to position [655, 0]
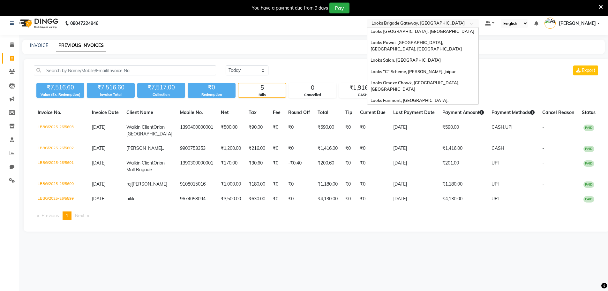
click at [513, 90] on div "₹7,516.60 Value (Ex. Redemption) ₹7,516.60 Invoice Total ₹7,517.00 Collection ₹…" at bounding box center [317, 88] width 566 height 17
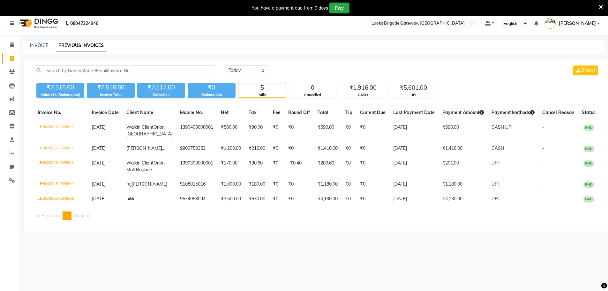
scroll to position [0, 0]
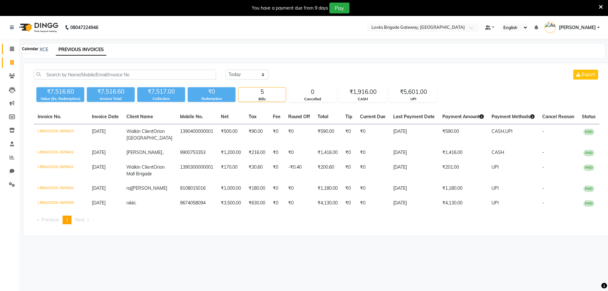
click at [12, 48] on icon at bounding box center [12, 48] width 4 height 5
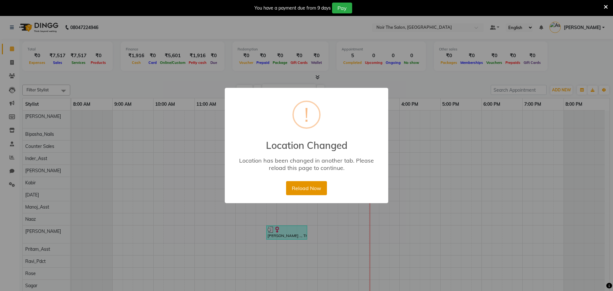
click at [301, 184] on button "Reload Now" at bounding box center [306, 188] width 41 height 14
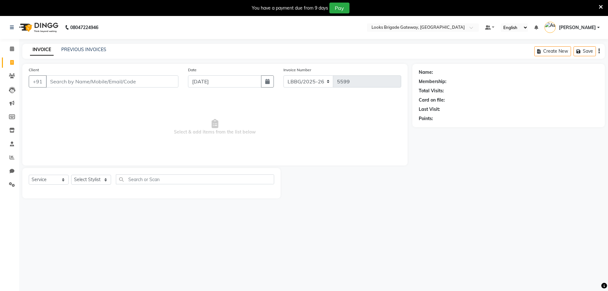
select select "service"
click at [14, 47] on icon at bounding box center [12, 48] width 4 height 5
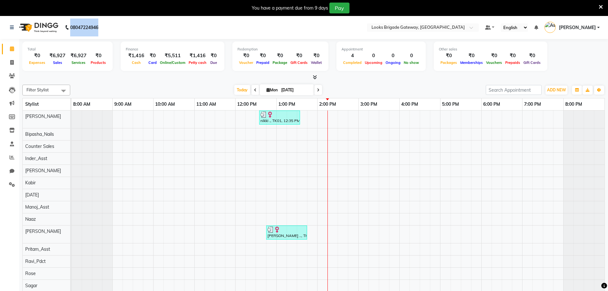
drag, startPoint x: 71, startPoint y: 27, endPoint x: 102, endPoint y: 26, distance: 30.6
click at [102, 26] on div "08047224946" at bounding box center [54, 28] width 98 height 18
copy b "08047224946"
click at [125, 27] on nav "08047224946 Select Location × Looks Brigade Gateway, Bengaluru Default Panel My…" at bounding box center [304, 27] width 608 height 23
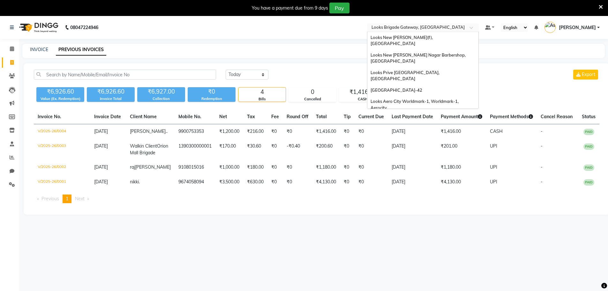
click at [430, 32] on ng-select "Select Location × Looks Brigade [GEOGRAPHIC_DATA], [GEOGRAPHIC_DATA] Looks [GEO…" at bounding box center [423, 27] width 112 height 9
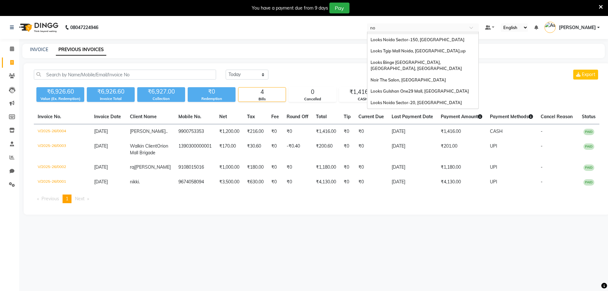
scroll to position [14, 0]
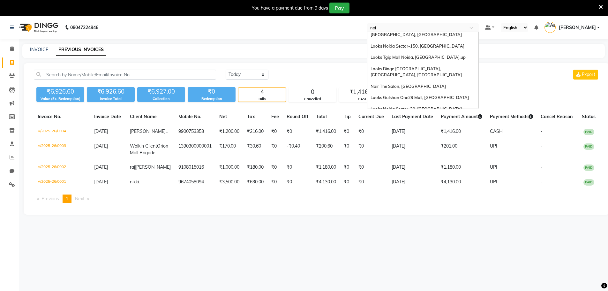
type input "noir"
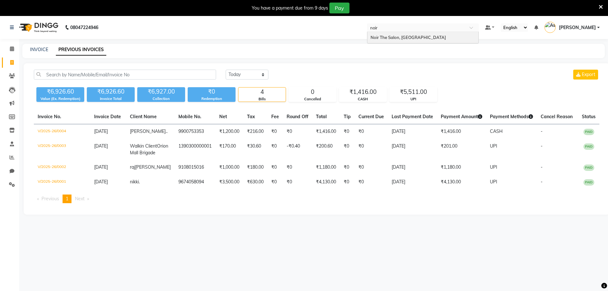
click at [430, 38] on div "Noir The Salon, [GEOGRAPHIC_DATA]" at bounding box center [422, 37] width 111 height 11
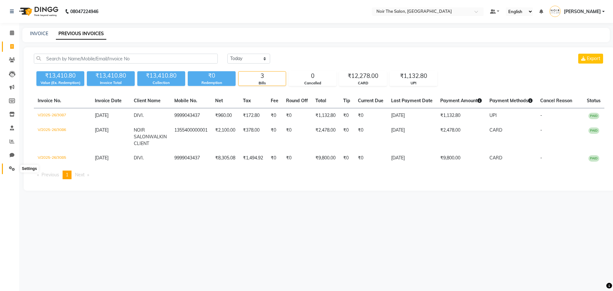
click at [7, 166] on span at bounding box center [11, 168] width 11 height 7
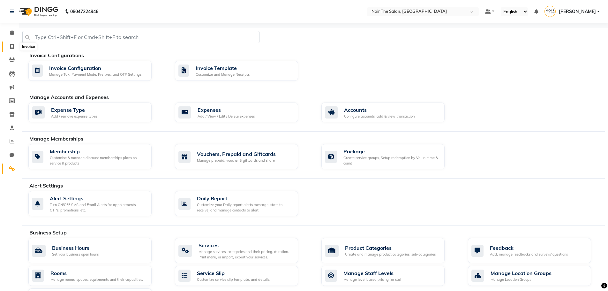
click at [10, 45] on icon at bounding box center [12, 46] width 4 height 5
select select "service"
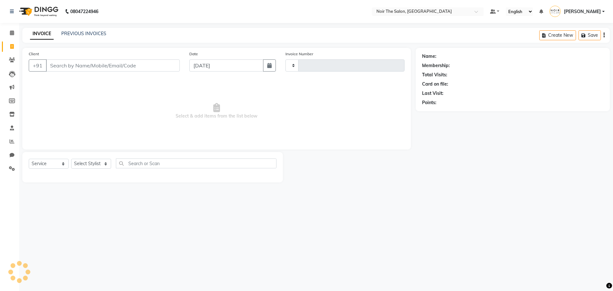
type input "3088"
select select "8026"
click at [13, 151] on link "Chat" at bounding box center [9, 155] width 15 height 11
select select "100"
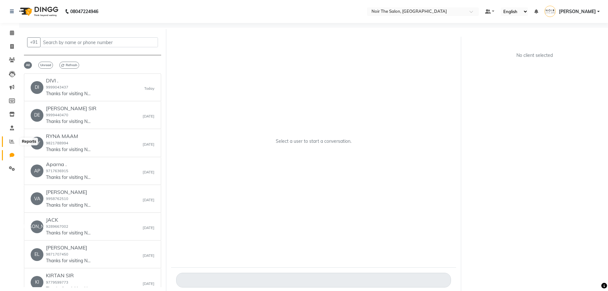
click at [13, 144] on span at bounding box center [11, 141] width 11 height 7
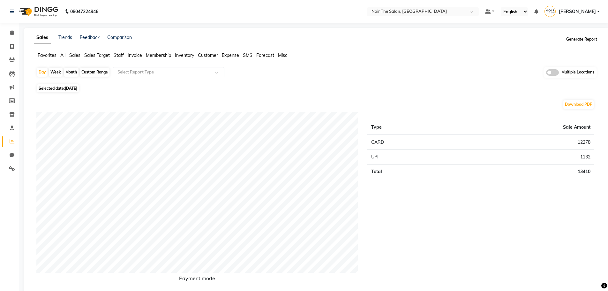
click at [578, 40] on button "Generate Report" at bounding box center [582, 39] width 34 height 9
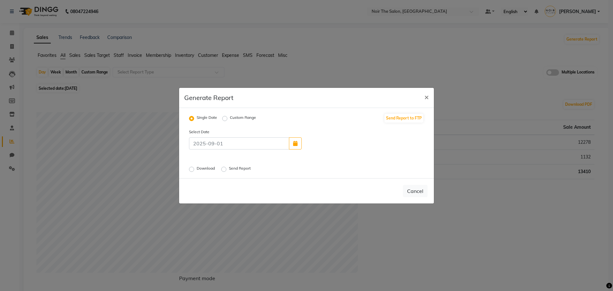
click at [230, 117] on label "Custom Range" at bounding box center [243, 119] width 26 height 8
click at [226, 117] on input "Custom Range" at bounding box center [225, 118] width 4 height 4
radio input "true"
select select "9"
select select "2025"
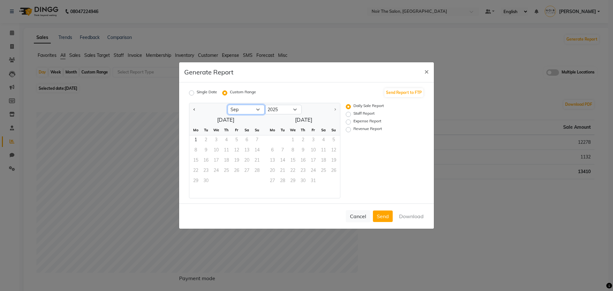
click at [252, 110] on select "Jan Feb Mar Apr May Jun [DATE] Aug Sep" at bounding box center [246, 110] width 37 height 10
select select "8"
click at [228, 105] on select "Jan Feb Mar Apr May Jun [DATE] Aug Sep" at bounding box center [246, 110] width 37 height 10
click at [237, 140] on span "1" at bounding box center [236, 140] width 10 height 10
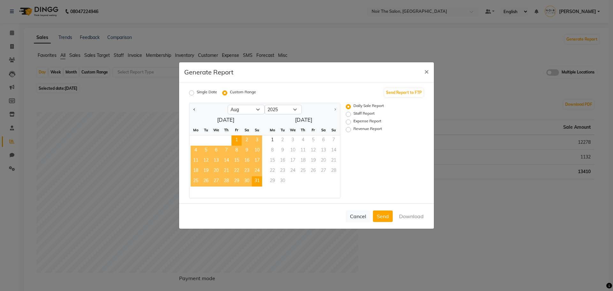
click at [256, 181] on span "31" at bounding box center [257, 181] width 10 height 10
click at [365, 115] on label "Staff Report" at bounding box center [363, 114] width 21 height 8
click at [351, 115] on input "Staff Report" at bounding box center [349, 114] width 4 height 4
radio input "true"
click at [419, 213] on button "Download" at bounding box center [411, 215] width 32 height 11
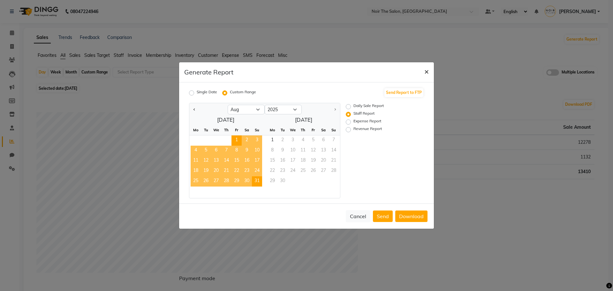
click at [427, 72] on span "×" at bounding box center [426, 71] width 4 height 10
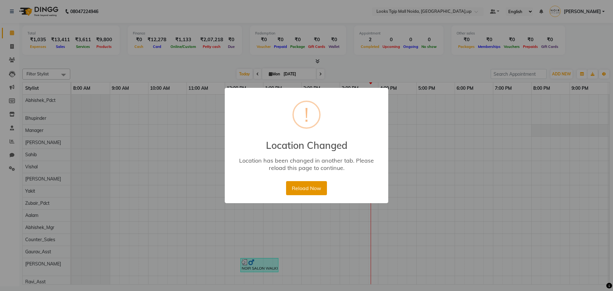
click at [304, 183] on button "Reload Now" at bounding box center [306, 188] width 41 height 14
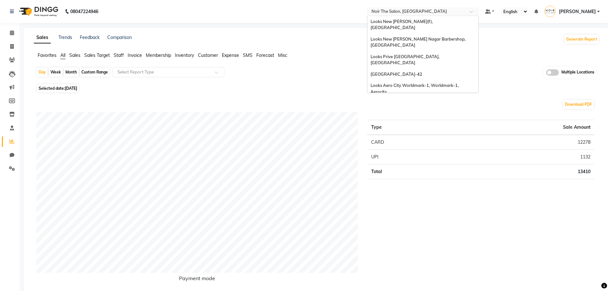
click at [445, 9] on input "text" at bounding box center [416, 12] width 93 height 6
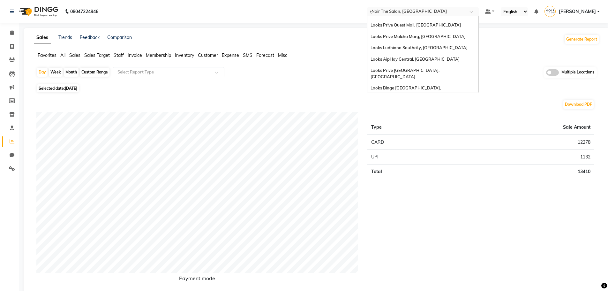
scroll to position [290, 0]
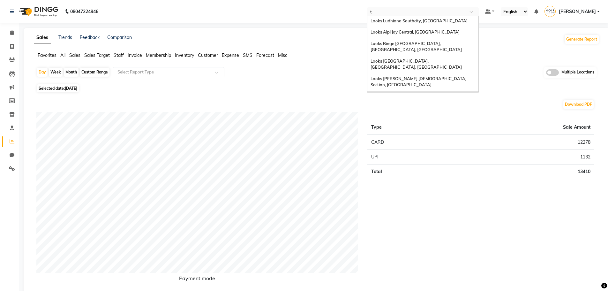
type input "tg"
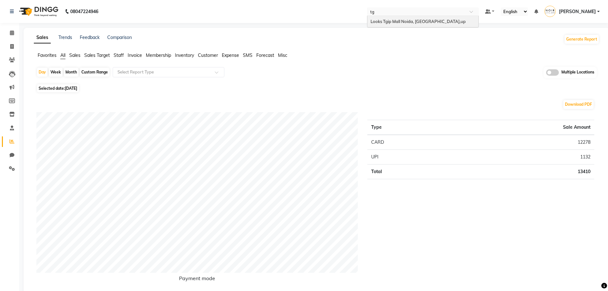
click at [435, 23] on div "Looks Tgip Mall Noida, [GEOGRAPHIC_DATA],up" at bounding box center [422, 21] width 111 height 11
click at [10, 169] on icon at bounding box center [12, 168] width 6 height 5
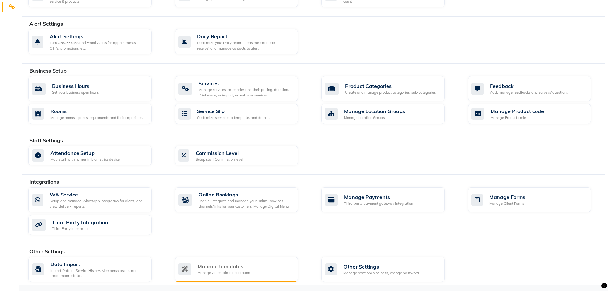
scroll to position [162, 0]
click at [228, 272] on div "Manage AI template generation" at bounding box center [224, 272] width 52 height 5
select select "APPROVED"
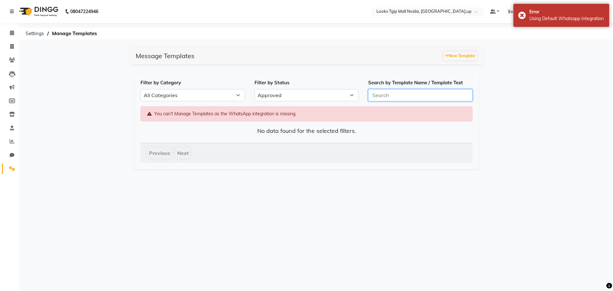
click at [409, 96] on input "Search by Template Name / Template Text" at bounding box center [420, 95] width 104 height 12
click at [34, 36] on span "Settings" at bounding box center [34, 33] width 25 height 11
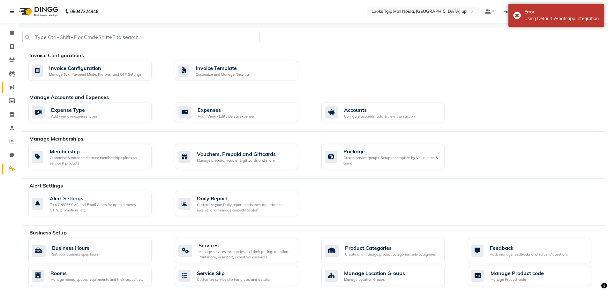
click at [14, 83] on link "Marketing" at bounding box center [9, 87] width 15 height 11
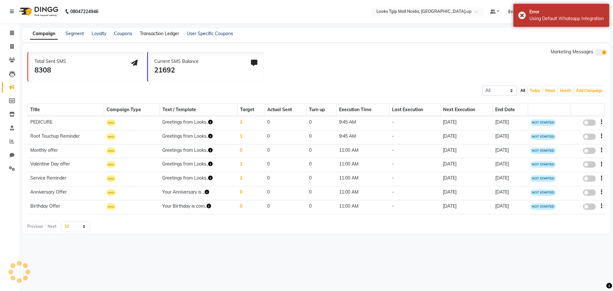
click at [170, 34] on link "Transaction Ledger" at bounding box center [159, 34] width 39 height 6
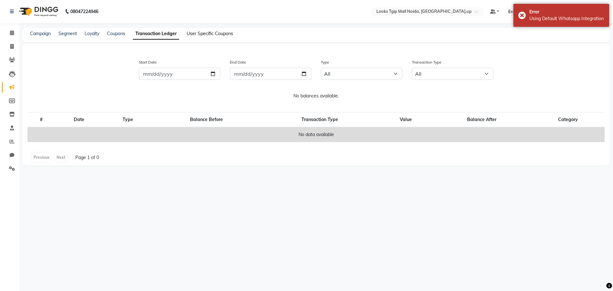
click at [205, 31] on link "User Specific Coupons" at bounding box center [210, 34] width 46 height 6
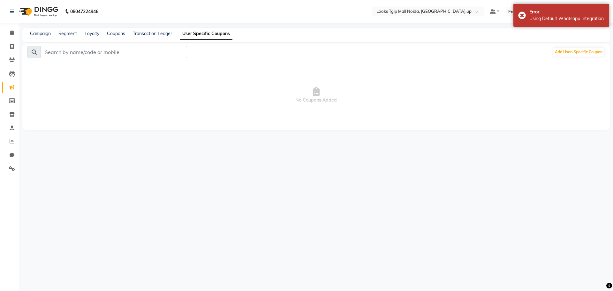
click at [127, 33] on div "Campaign Segment Loyalty Coupons Transaction Ledger User Specific Coupons" at bounding box center [127, 33] width 210 height 7
click at [118, 34] on link "Coupons" at bounding box center [116, 34] width 18 height 6
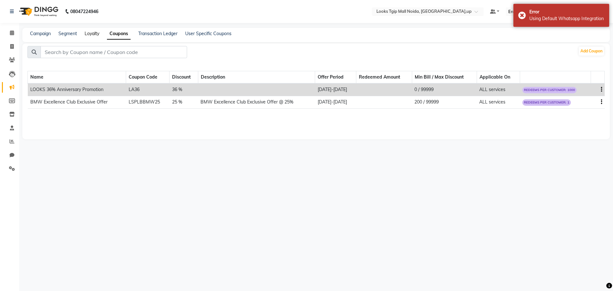
click at [85, 34] on link "Loyalty" at bounding box center [92, 34] width 15 height 6
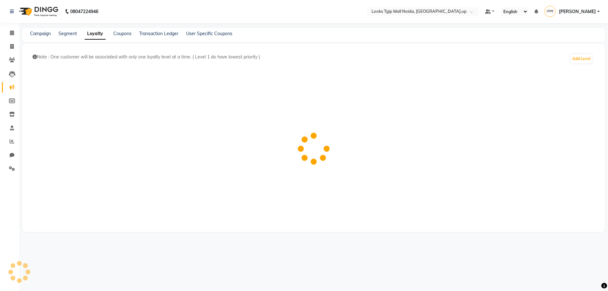
click at [125, 27] on div "08047224946 Select Location × Looks [GEOGRAPHIC_DATA], [GEOGRAPHIC_DATA],up Def…" at bounding box center [304, 273] width 608 height 547
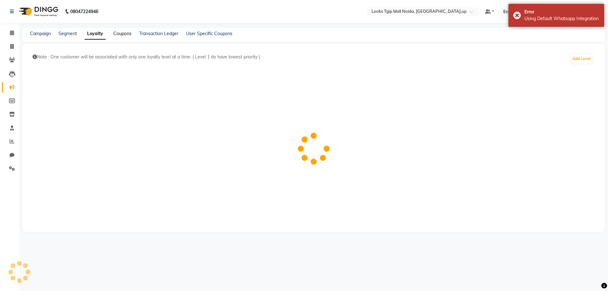
click at [121, 31] on link "Coupons" at bounding box center [122, 34] width 18 height 6
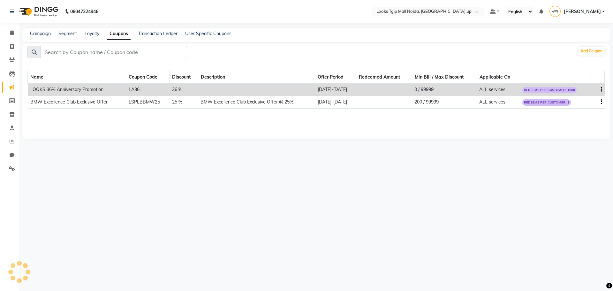
click at [79, 30] on div "Campaign Segment Loyalty Coupons Transaction Ledger User Specific Coupons" at bounding box center [126, 33] width 209 height 7
click at [76, 31] on link "Segment" at bounding box center [67, 34] width 19 height 6
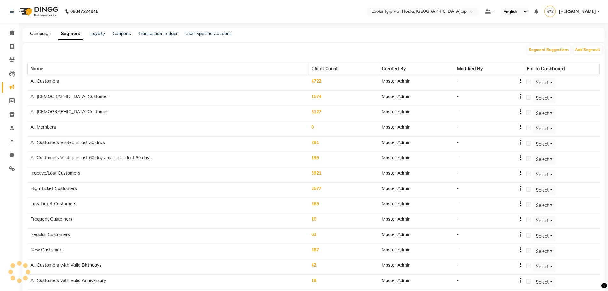
click at [41, 33] on link "Campaign" at bounding box center [40, 34] width 21 height 6
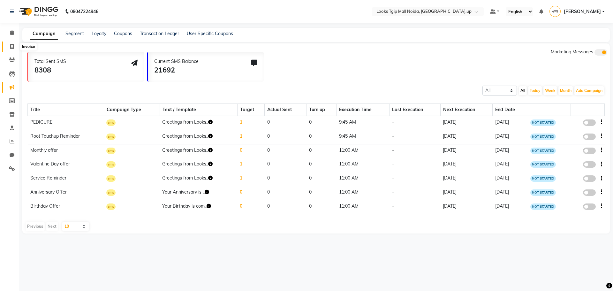
click at [15, 47] on span at bounding box center [11, 46] width 11 height 7
select select "service"
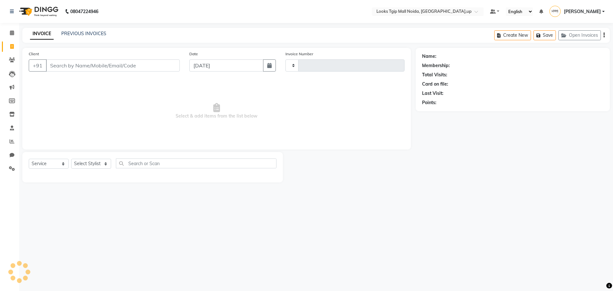
click at [123, 69] on input "Client" at bounding box center [113, 65] width 134 height 12
type input "3428"
select select "4358"
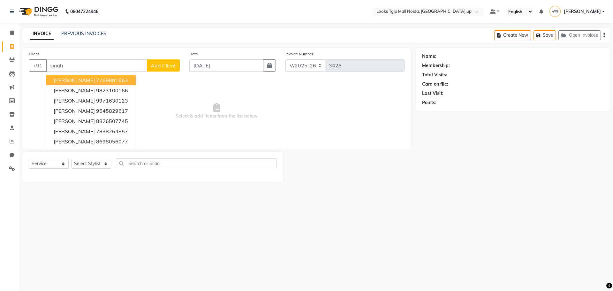
drag, startPoint x: 83, startPoint y: 66, endPoint x: 0, endPoint y: 66, distance: 83.0
click at [0, 66] on app-home "08047224946 Select Location × Looks [GEOGRAPHIC_DATA], [GEOGRAPHIC_DATA],up Def…" at bounding box center [306, 96] width 613 height 192
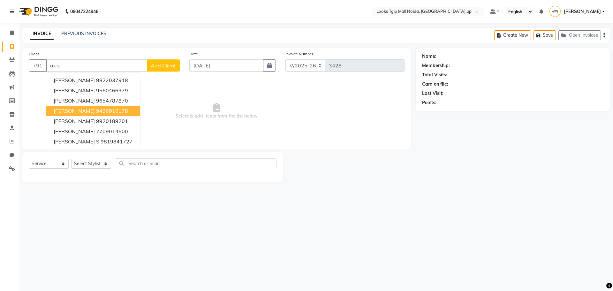
type input "ak s"
click at [12, 59] on icon at bounding box center [12, 59] width 6 height 5
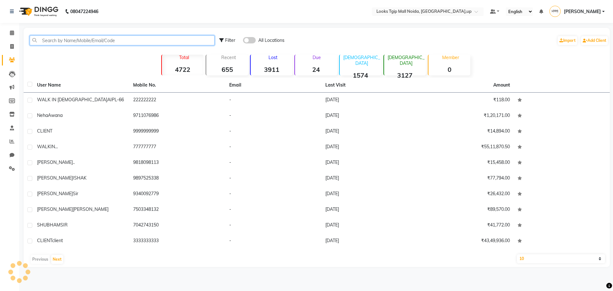
click at [102, 42] on input "text" at bounding box center [122, 40] width 185 height 10
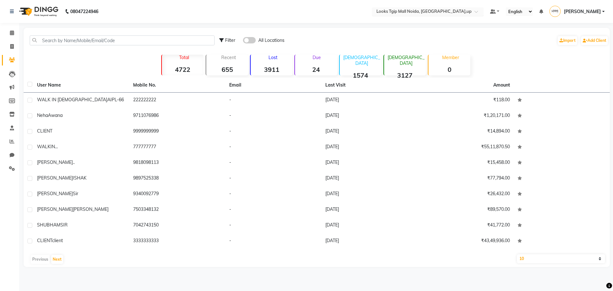
click at [409, 14] on input "text" at bounding box center [421, 12] width 93 height 6
click at [400, 12] on input "hed" at bounding box center [421, 12] width 93 height 6
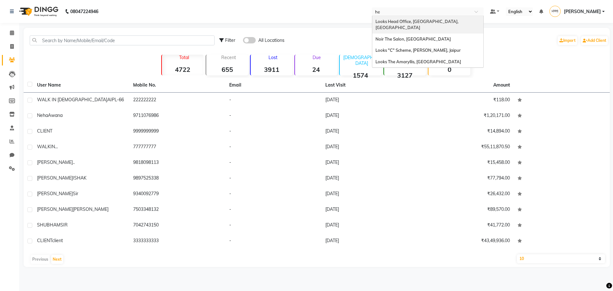
type input "hea"
click at [405, 17] on div "Looks Head Office, [GEOGRAPHIC_DATA], [GEOGRAPHIC_DATA]" at bounding box center [427, 25] width 111 height 18
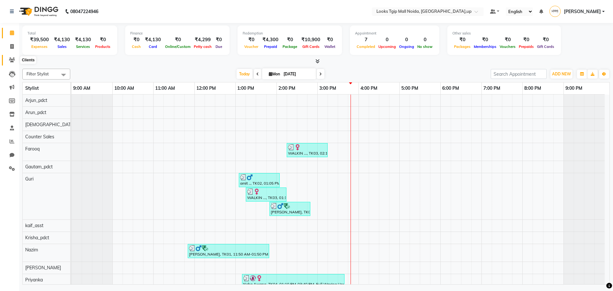
drag, startPoint x: 10, startPoint y: 61, endPoint x: 15, endPoint y: 57, distance: 6.3
click at [10, 61] on icon at bounding box center [12, 59] width 6 height 5
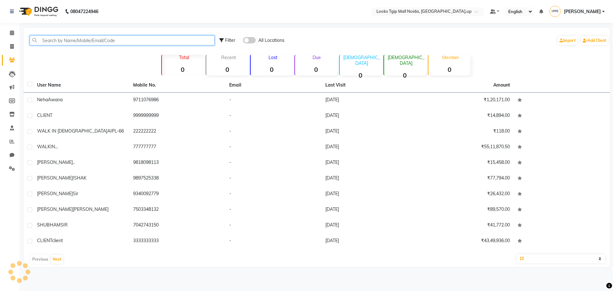
click at [125, 38] on input "text" at bounding box center [122, 40] width 185 height 10
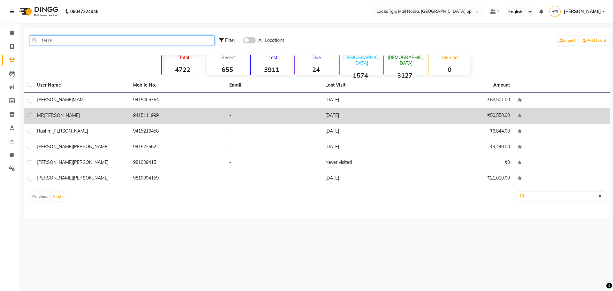
type input "9415"
click at [177, 114] on td "9415111999" at bounding box center [177, 116] width 96 height 16
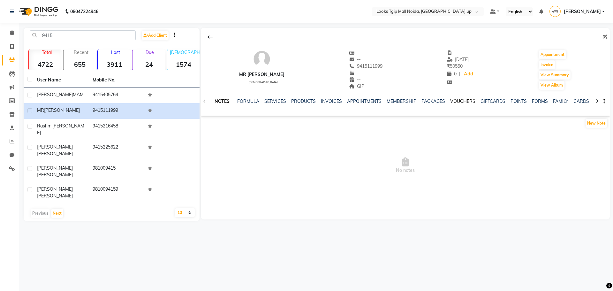
click at [463, 102] on link "VOUCHERS" at bounding box center [462, 101] width 25 height 6
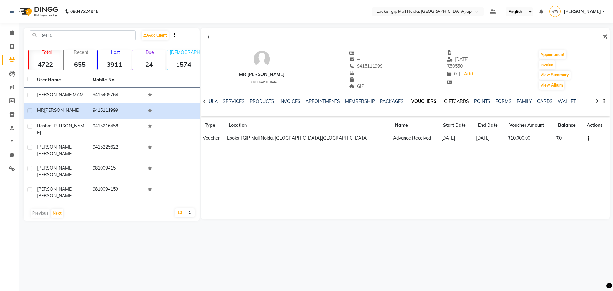
click at [444, 102] on link "GIFTCARDS" at bounding box center [456, 101] width 25 height 6
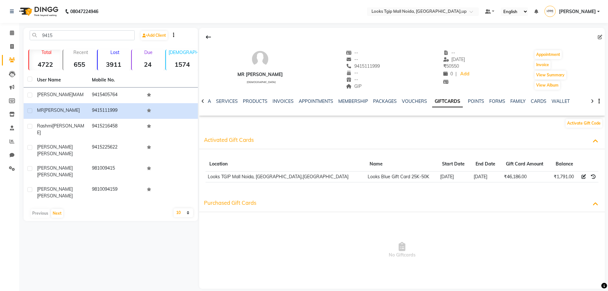
click at [241, 207] on div "Purchased Gift Cards" at bounding box center [402, 203] width 406 height 18
click at [241, 206] on span "Purchased Gift Cards" at bounding box center [232, 202] width 52 height 7
click at [247, 137] on span "Activated Gift Cards" at bounding box center [229, 139] width 50 height 7
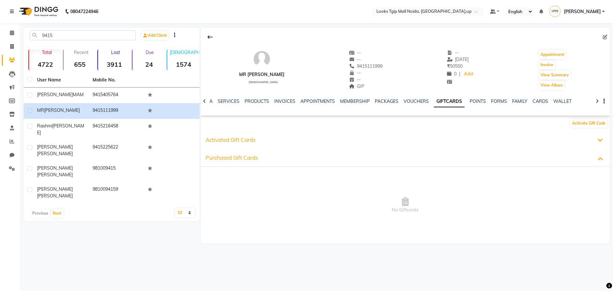
click at [247, 137] on span "Activated Gift Cards" at bounding box center [231, 139] width 50 height 7
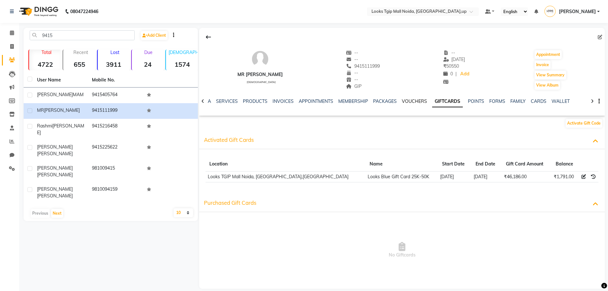
click at [408, 101] on link "VOUCHERS" at bounding box center [414, 101] width 25 height 6
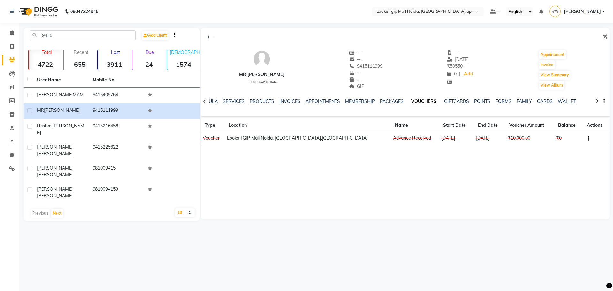
click at [453, 104] on div "GIFTCARDS" at bounding box center [456, 101] width 25 height 7
click at [453, 103] on link "GIFTCARDS" at bounding box center [456, 101] width 25 height 6
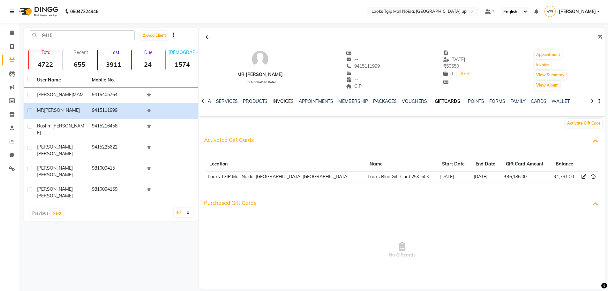
click at [281, 102] on link "INVOICES" at bounding box center [283, 101] width 21 height 6
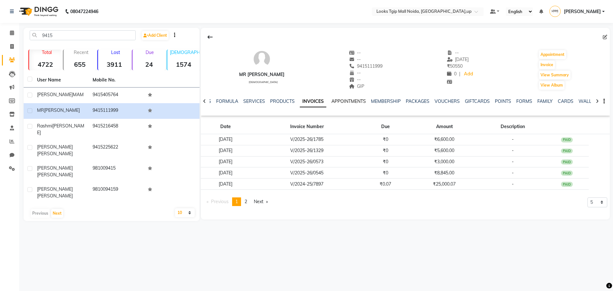
click at [344, 101] on link "APPOINTMENTS" at bounding box center [348, 101] width 34 height 6
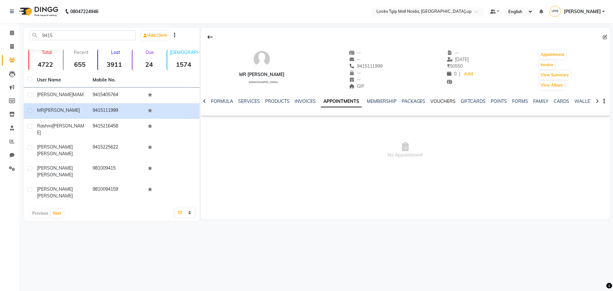
click at [452, 100] on link "VOUCHERS" at bounding box center [442, 101] width 25 height 6
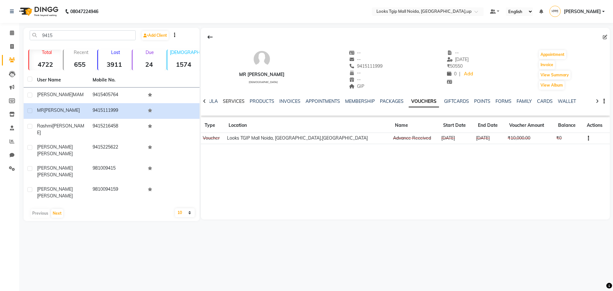
click at [235, 100] on link "SERVICES" at bounding box center [234, 101] width 22 height 6
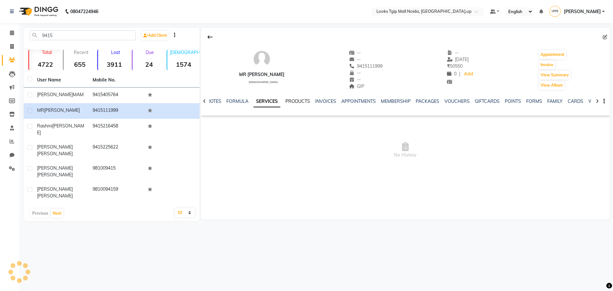
click at [295, 99] on link "PRODUCTS" at bounding box center [297, 101] width 25 height 6
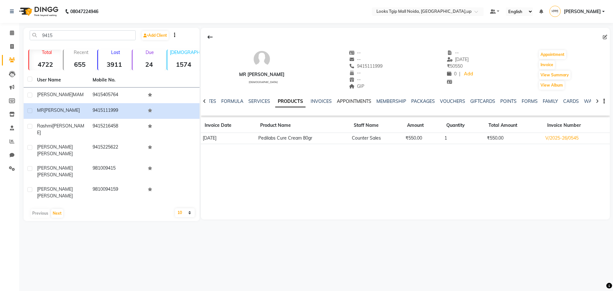
click at [340, 100] on link "APPOINTMENTS" at bounding box center [354, 101] width 34 height 6
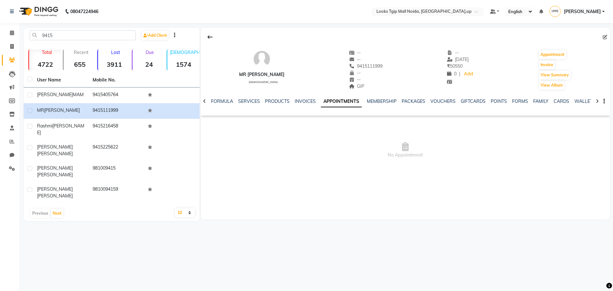
click at [309, 104] on div "INVOICES" at bounding box center [305, 101] width 21 height 7
click at [308, 102] on link "INVOICES" at bounding box center [305, 101] width 21 height 6
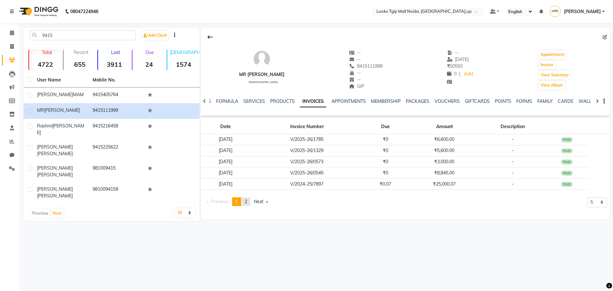
click at [249, 202] on link "page 2" at bounding box center [245, 201] width 9 height 9
click at [237, 190] on span "1" at bounding box center [236, 190] width 3 height 6
click at [452, 100] on link "VOUCHERS" at bounding box center [446, 101] width 25 height 6
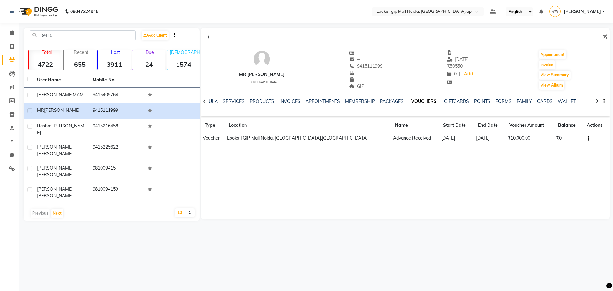
click at [588, 138] on icon "button" at bounding box center [588, 138] width 1 height 0
click at [546, 141] on div "Edit" at bounding box center [551, 142] width 40 height 8
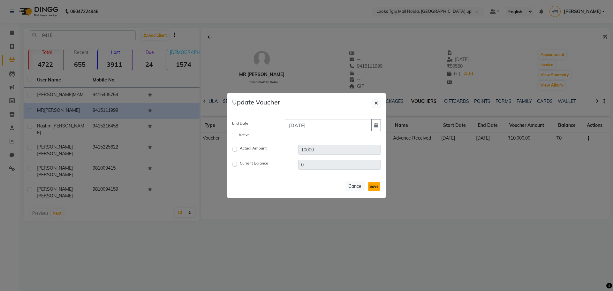
click at [375, 188] on button "Save" at bounding box center [374, 186] width 12 height 9
checkbox input "false"
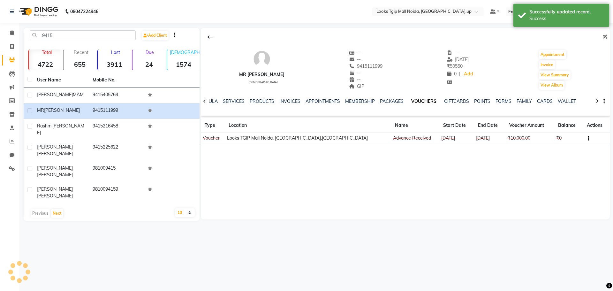
click at [357, 186] on ngb-modal-window "Update Voucher End Date Active Actual Amount 10000 Current Balance 0 Cancel Save" at bounding box center [306, 145] width 613 height 291
click at [450, 103] on link "GIFTCARDS" at bounding box center [456, 101] width 25 height 6
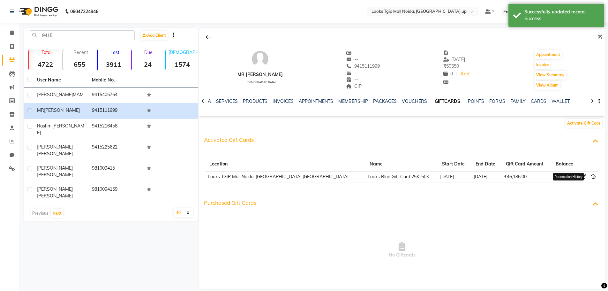
click at [592, 174] on icon at bounding box center [593, 176] width 4 height 4
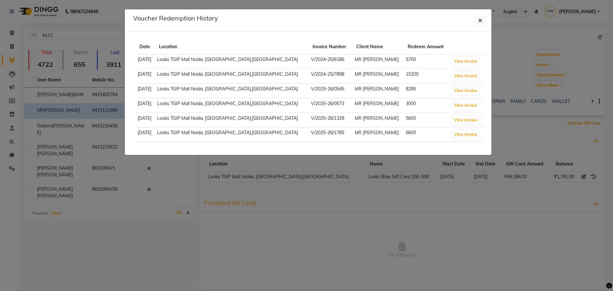
click at [404, 59] on td "5700" at bounding box center [427, 61] width 46 height 15
drag, startPoint x: 398, startPoint y: 68, endPoint x: 397, endPoint y: 84, distance: 15.7
click at [398, 72] on tbody "2024-12-25 Looks TGIP Mall Noida, Noida,UP V/2024-25/6186 MR AK SINGH 5700 View…" at bounding box center [310, 98] width 348 height 88
drag, startPoint x: 397, startPoint y: 84, endPoint x: 397, endPoint y: 104, distance: 20.1
click at [404, 89] on td "8295" at bounding box center [427, 90] width 46 height 15
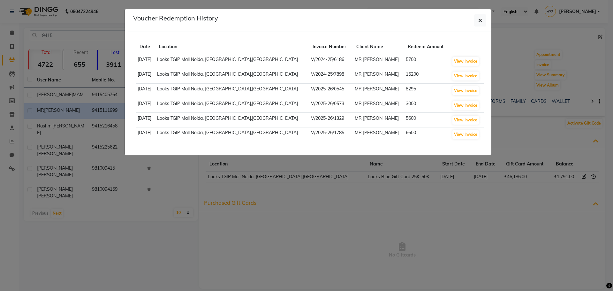
click at [404, 104] on td "3000" at bounding box center [427, 105] width 46 height 15
click at [480, 20] on icon "button" at bounding box center [480, 20] width 4 height 5
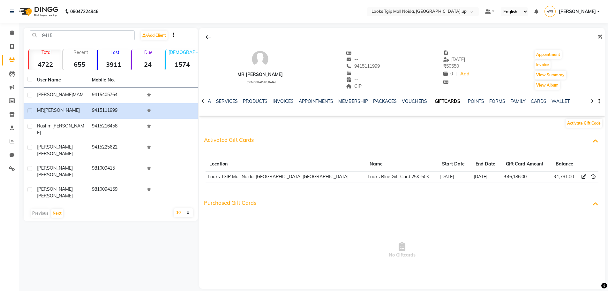
click at [582, 177] on icon at bounding box center [584, 176] width 4 height 4
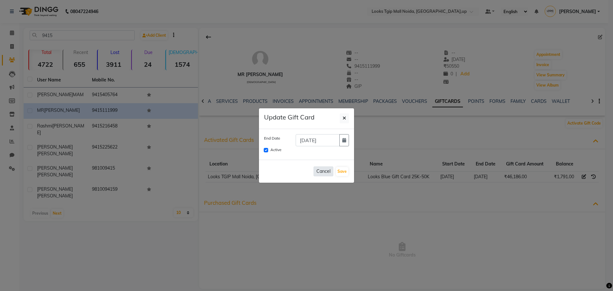
click at [326, 171] on button "Cancel" at bounding box center [323, 171] width 20 height 10
checkbox input "false"
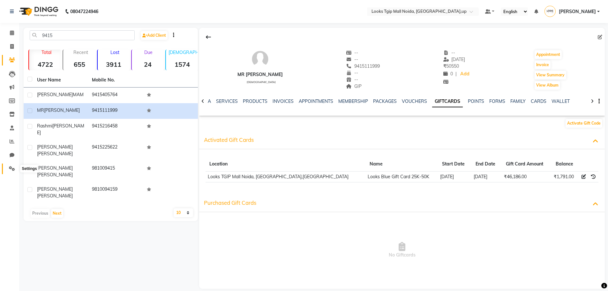
click at [16, 169] on span at bounding box center [11, 168] width 11 height 7
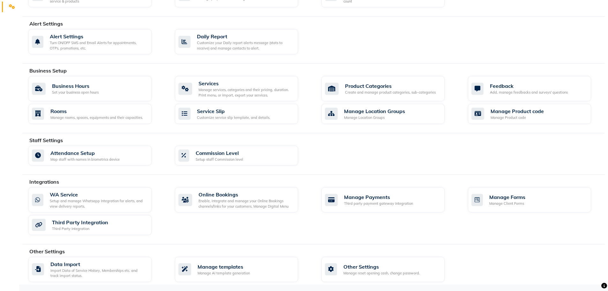
scroll to position [162, 0]
click at [387, 268] on div "Other Settings" at bounding box center [382, 266] width 77 height 8
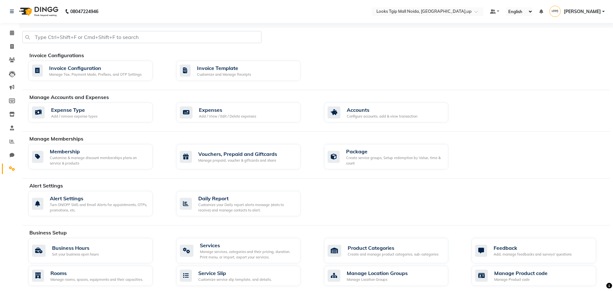
select select "2: 15"
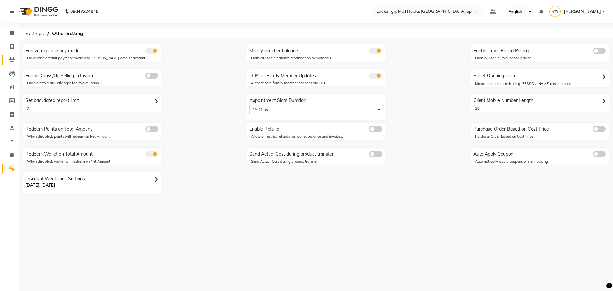
click at [11, 55] on link "Clients" at bounding box center [9, 60] width 15 height 11
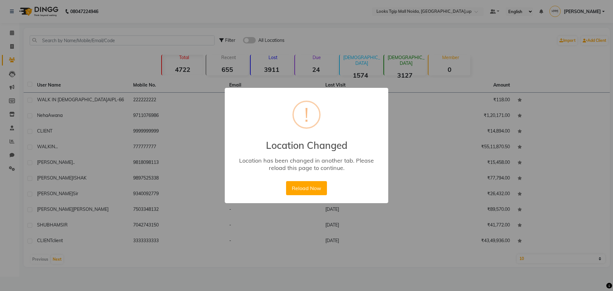
click at [286, 181] on button "Reload Now" at bounding box center [306, 188] width 41 height 14
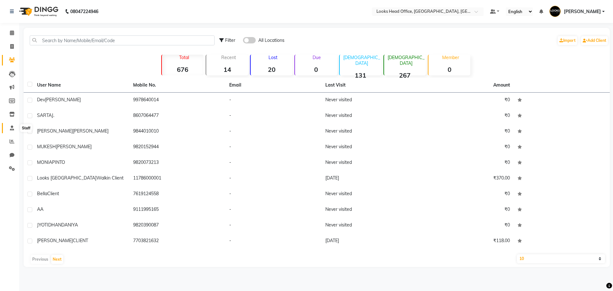
click at [13, 127] on icon at bounding box center [12, 127] width 4 height 5
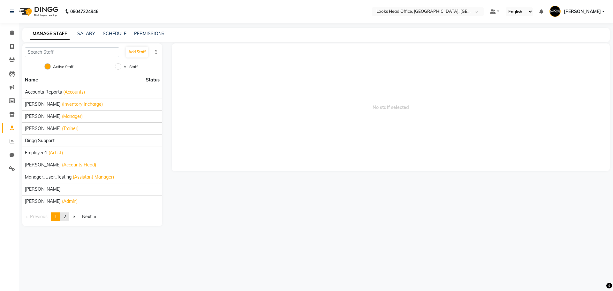
click at [66, 217] on span "2" at bounding box center [65, 217] width 3 height 6
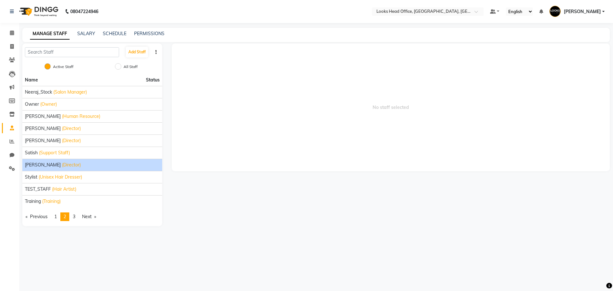
click at [53, 163] on div "[PERSON_NAME] (Director)" at bounding box center [92, 165] width 135 height 7
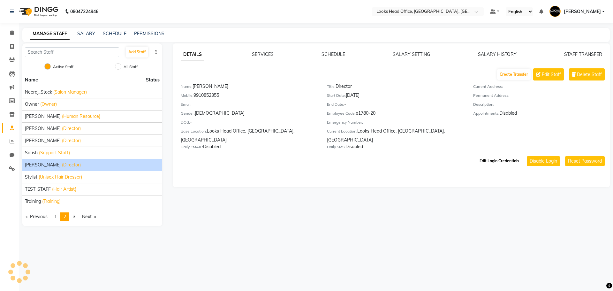
click at [505, 155] on button "Edit Login Credentials" at bounding box center [499, 160] width 45 height 11
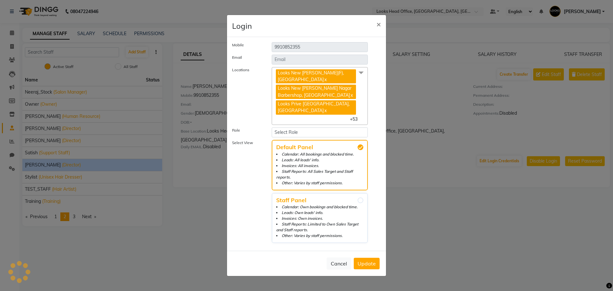
click at [356, 119] on span "+53" at bounding box center [356, 119] width 12 height 6
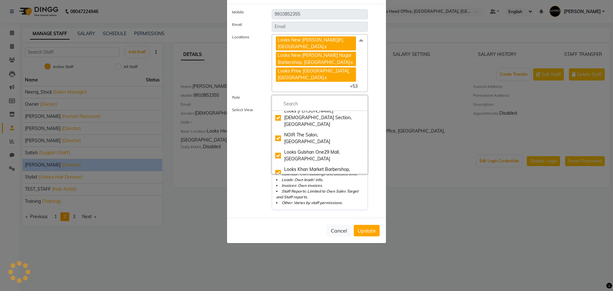
scroll to position [32, 0]
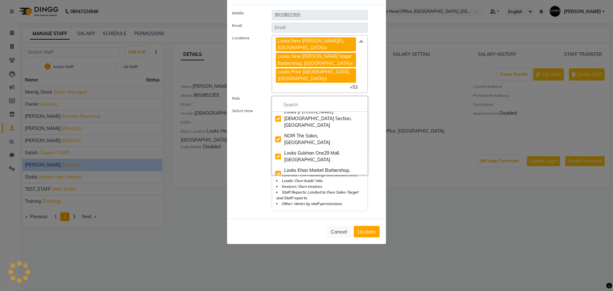
checkbox input "true"
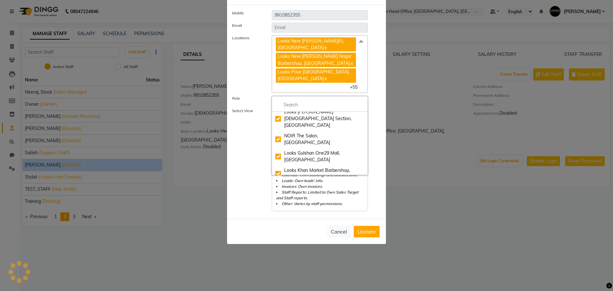
checkbox input "true"
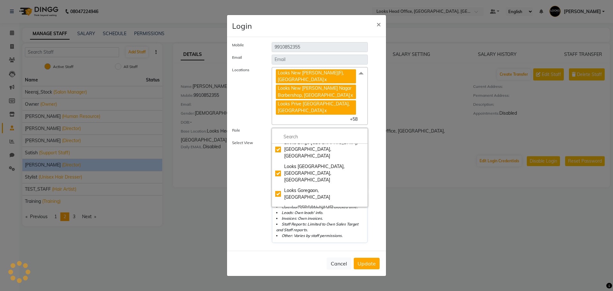
scroll to position [734, 0]
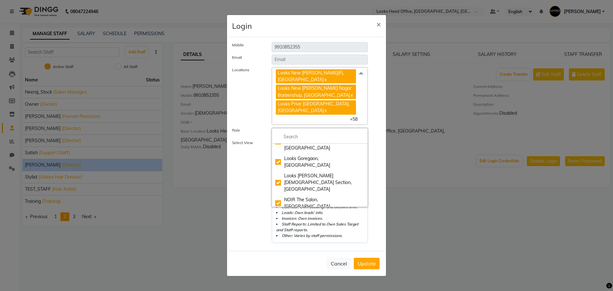
checkbox input "true"
click at [367, 262] on span "Update" at bounding box center [367, 263] width 18 height 6
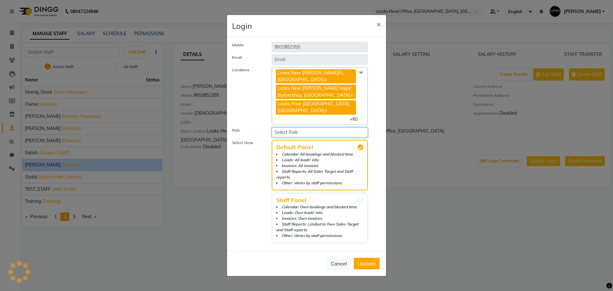
click at [325, 127] on select "Select Role Manager Admin Executive Level Accounts & Reports Partners & Owners …" at bounding box center [320, 132] width 96 height 10
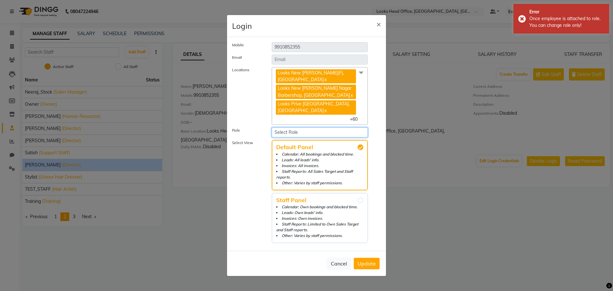
select select "547"
click at [272, 127] on select "Select Role Manager Admin Executive Level Accounts & Reports Partners & Owners …" at bounding box center [320, 132] width 96 height 10
click at [377, 264] on button "Update" at bounding box center [367, 263] width 26 height 11
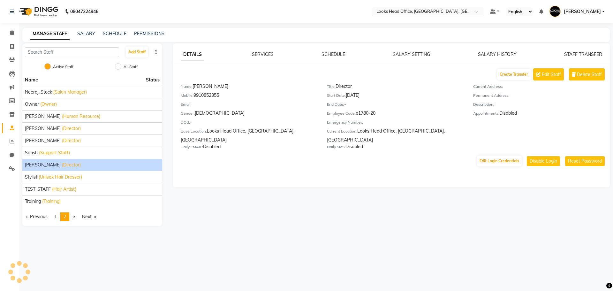
click at [413, 12] on input "text" at bounding box center [421, 12] width 93 height 6
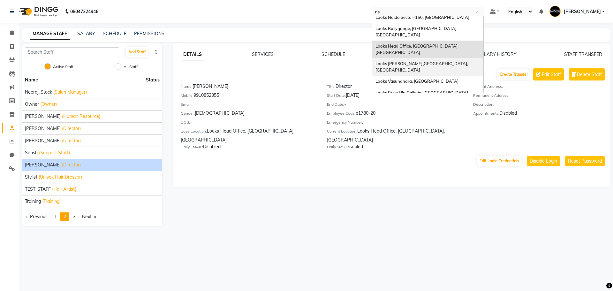
scroll to position [0, 0]
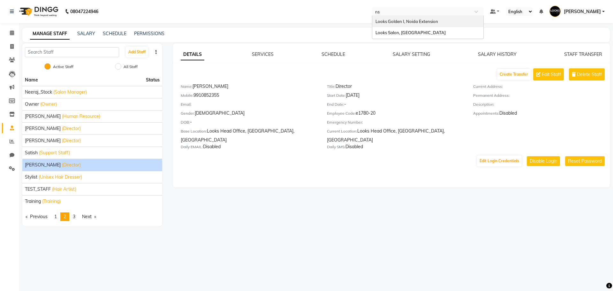
type input "nsp"
click at [416, 22] on span "Looks Salon, [GEOGRAPHIC_DATA]" at bounding box center [410, 21] width 70 height 5
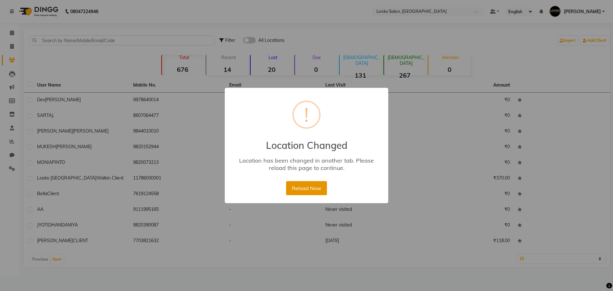
click at [299, 188] on button "Reload Now" at bounding box center [306, 188] width 41 height 14
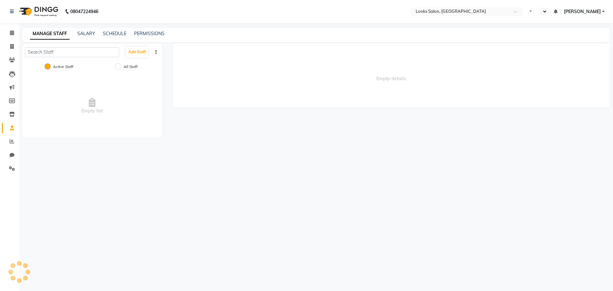
select select "en"
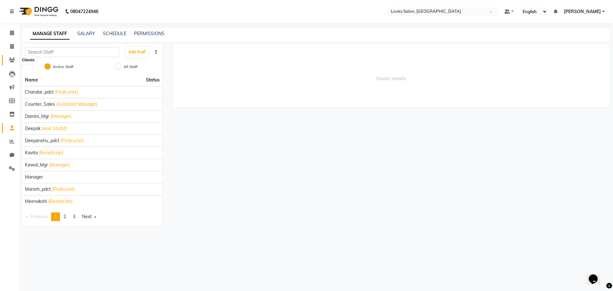
click at [13, 57] on icon at bounding box center [12, 59] width 6 height 5
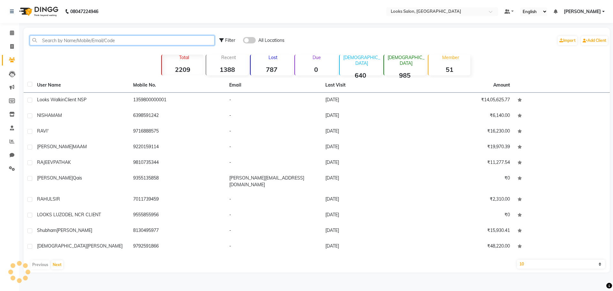
paste input "9718884293"
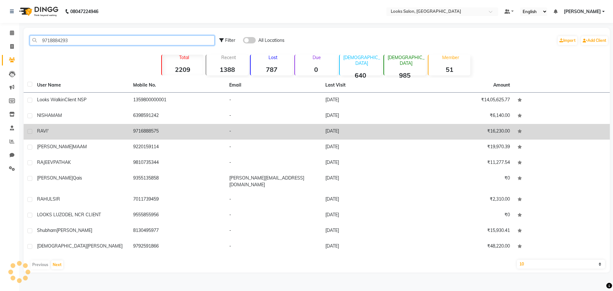
type input "9718884293"
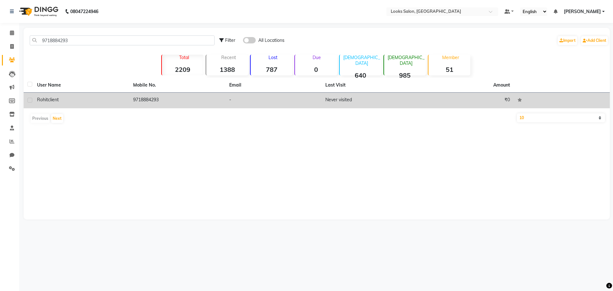
click at [140, 98] on td "9718884293" at bounding box center [177, 101] width 96 height 16
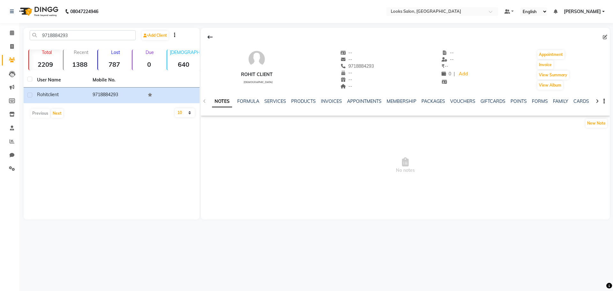
click at [471, 106] on div "NOTES FORMULA SERVICES PRODUCTS INVOICES APPOINTMENTS MEMBERSHIP PACKAGES VOUCH…" at bounding box center [397, 104] width 371 height 12
click at [472, 103] on link "VOUCHERS" at bounding box center [462, 101] width 25 height 6
click at [455, 101] on link "GIFTCARDS" at bounding box center [456, 101] width 25 height 6
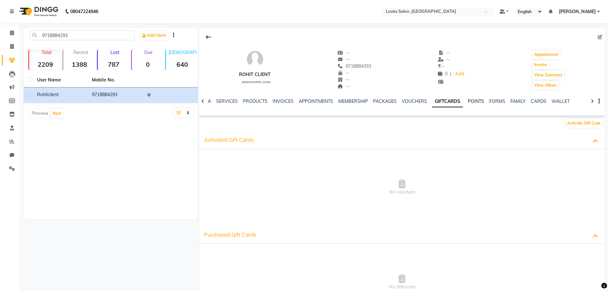
click at [476, 101] on link "POINTS" at bounding box center [476, 101] width 16 height 6
